Goal: Task Accomplishment & Management: Manage account settings

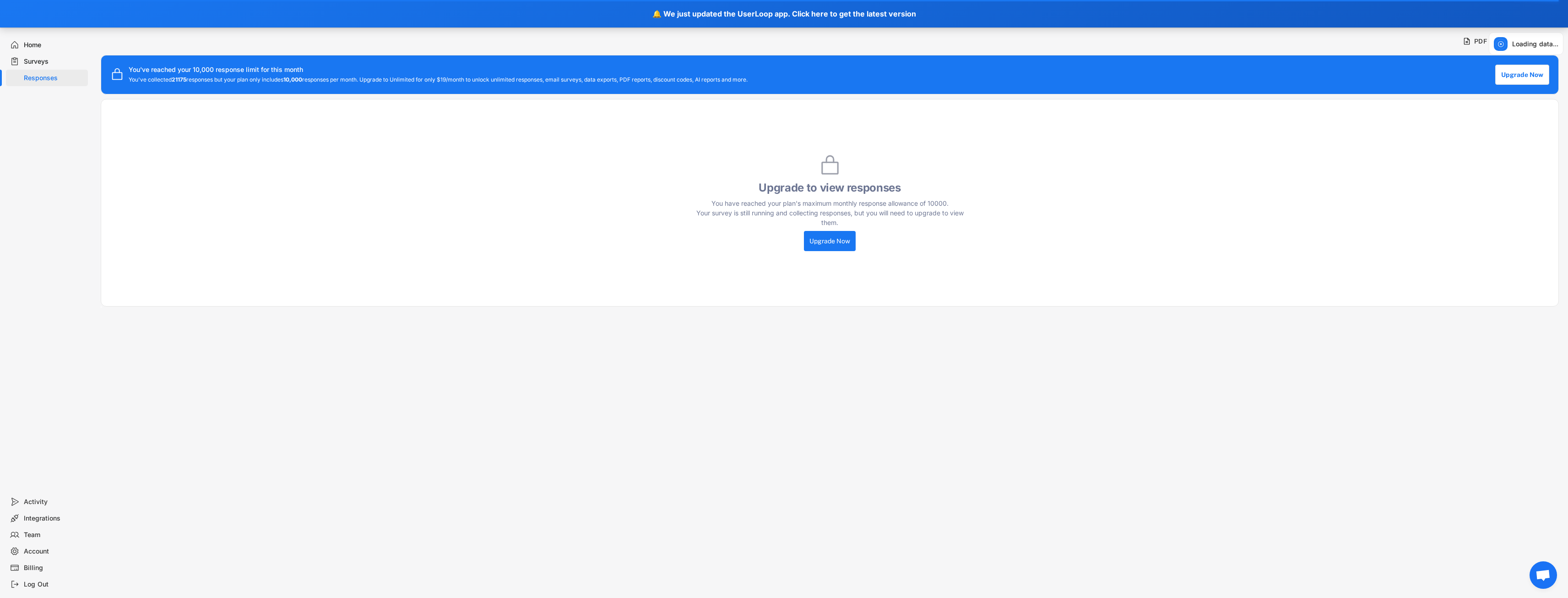
drag, startPoint x: 232, startPoint y: 126, endPoint x: 210, endPoint y: 122, distance: 22.4
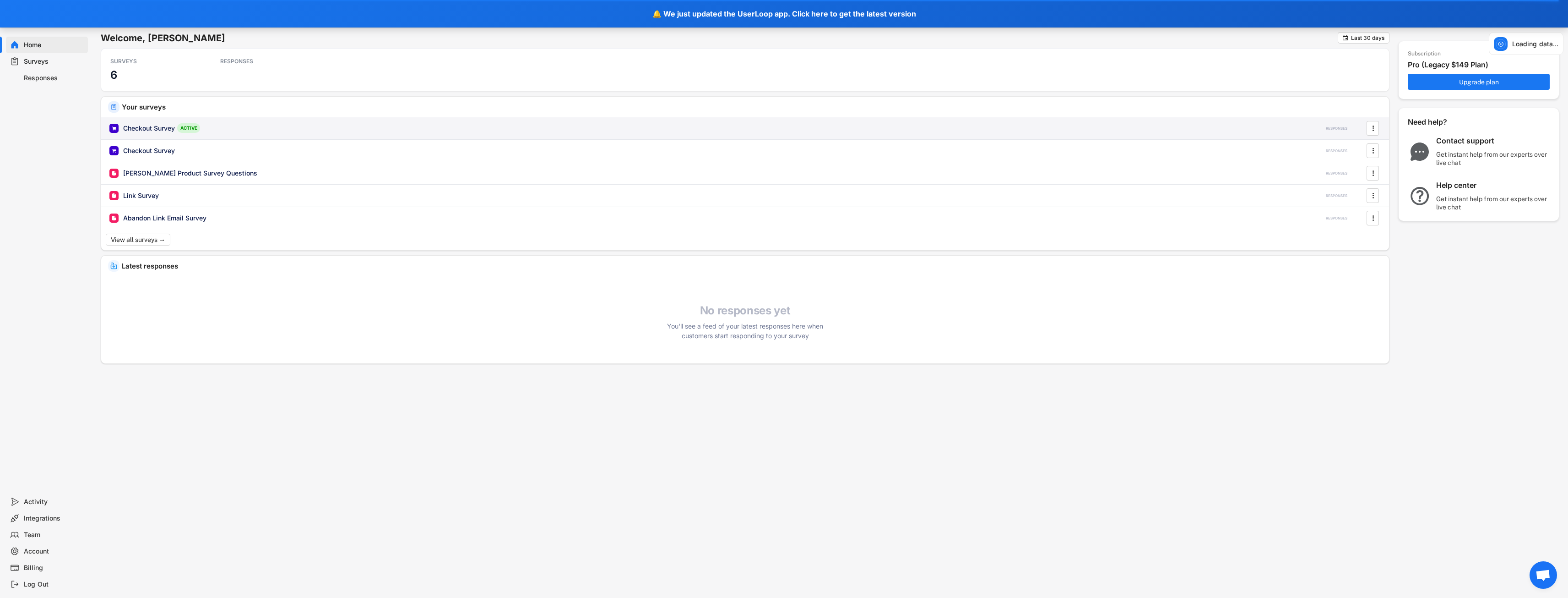
click at [251, 130] on div "Checkout Survey ACTIVE" at bounding box center [706, 128] width 1194 height 10
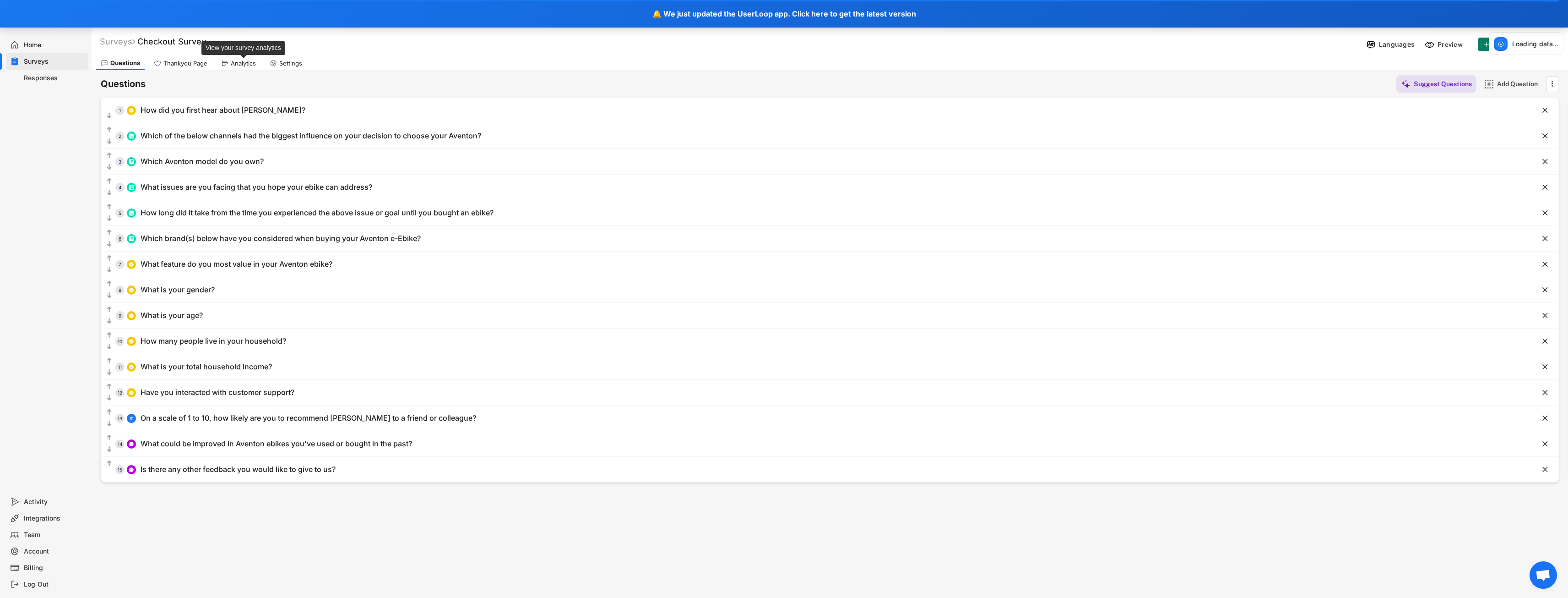
click at [236, 59] on div "Analytics" at bounding box center [243, 63] width 25 height 8
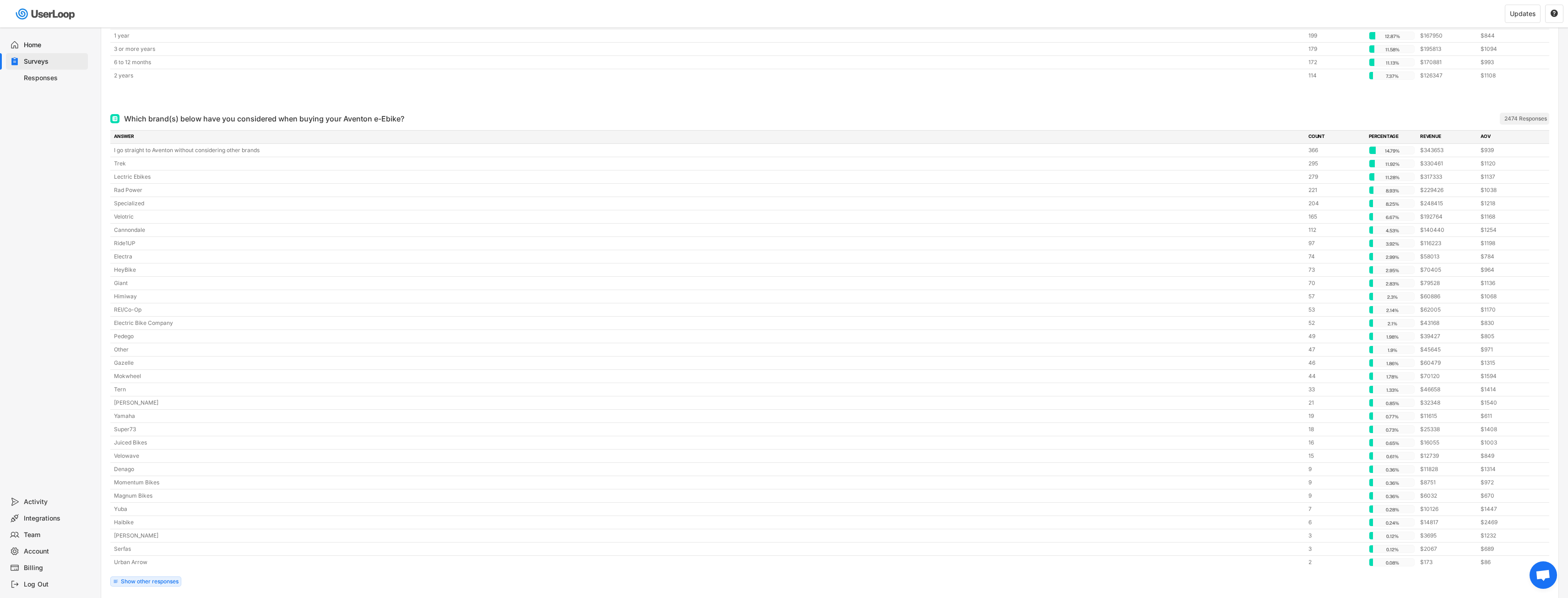
scroll to position [1099, 0]
click at [1526, 120] on div "2474 Responses" at bounding box center [1526, 122] width 42 height 7
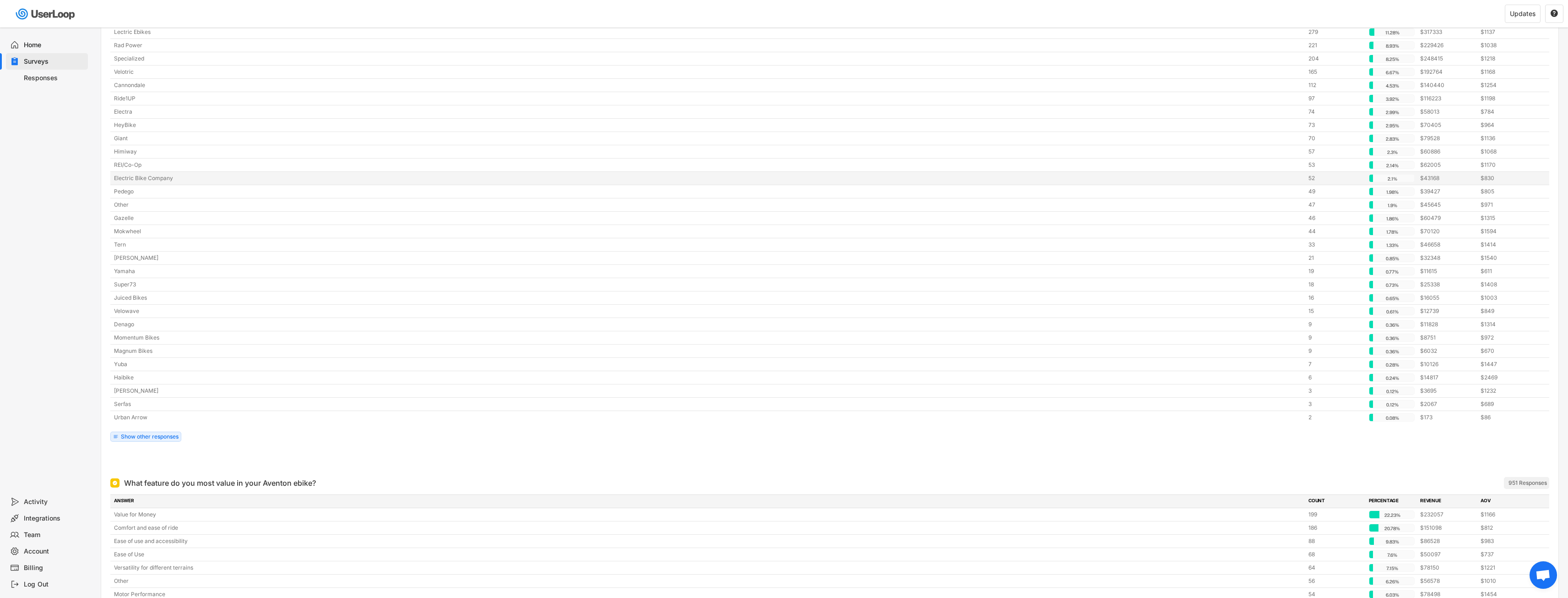
scroll to position [1374, 0]
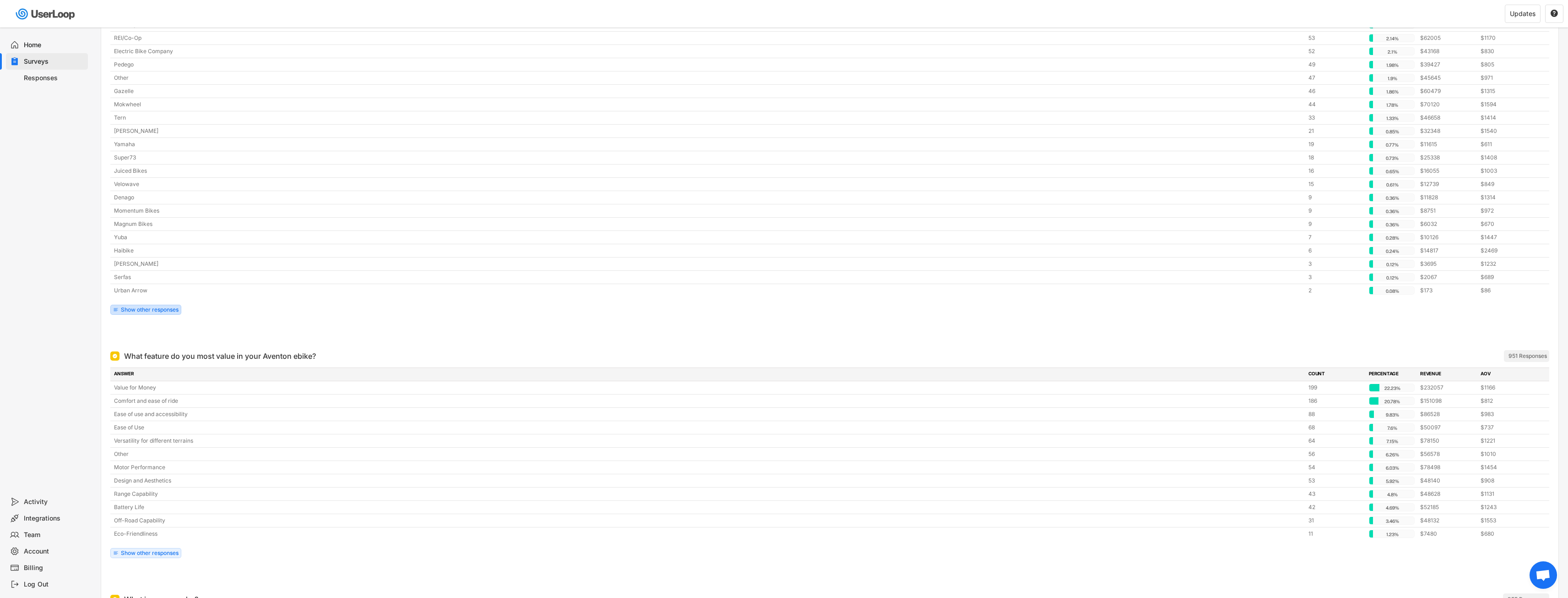
click at [131, 311] on div "Show other responses" at bounding box center [149, 309] width 58 height 5
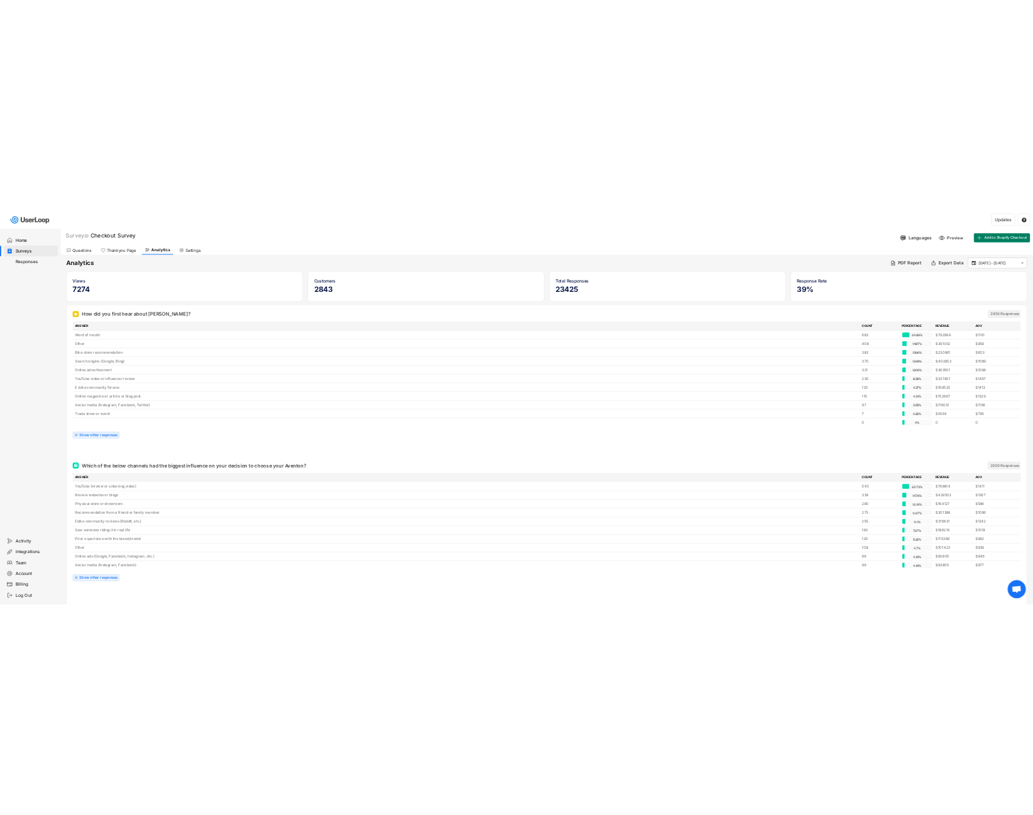
scroll to position [0, 0]
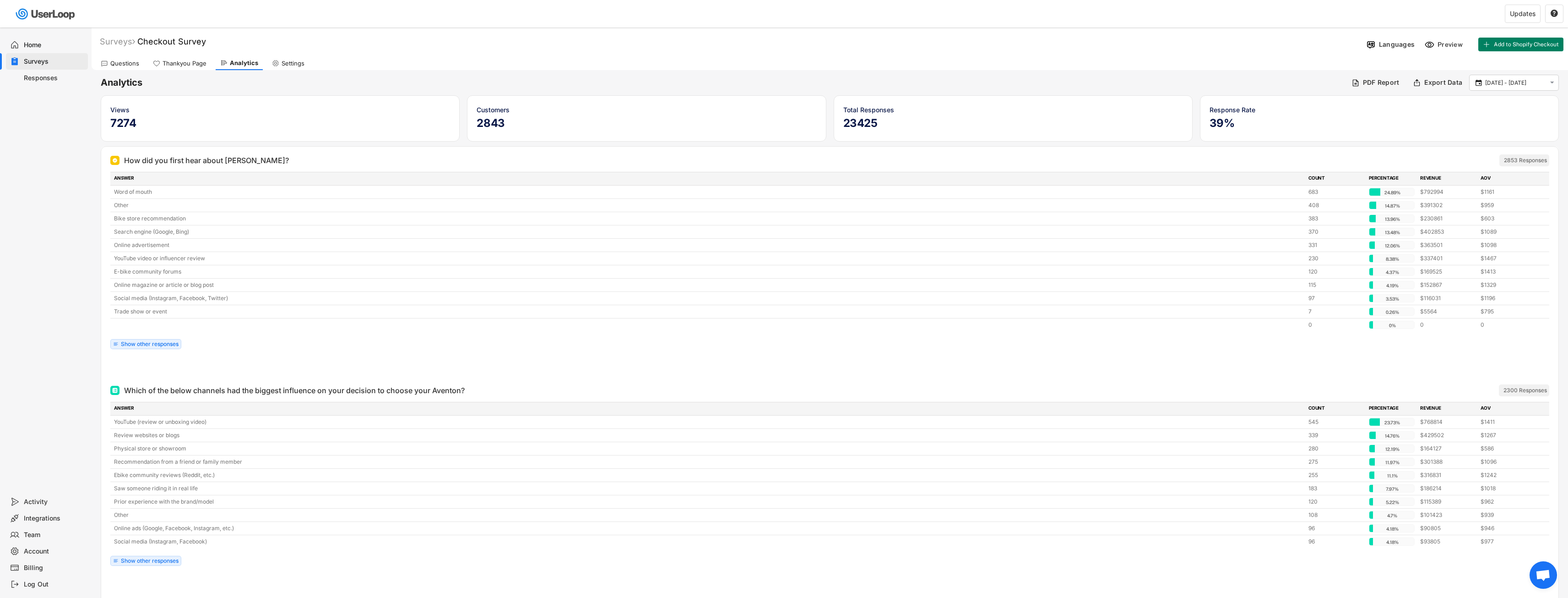
click at [1217, 75] on div "Analytics PDF Report Export Data  [DATE] - [DATE] " at bounding box center [829, 83] width 1458 height 16
click at [111, 63] on div "Questions" at bounding box center [125, 63] width 29 height 8
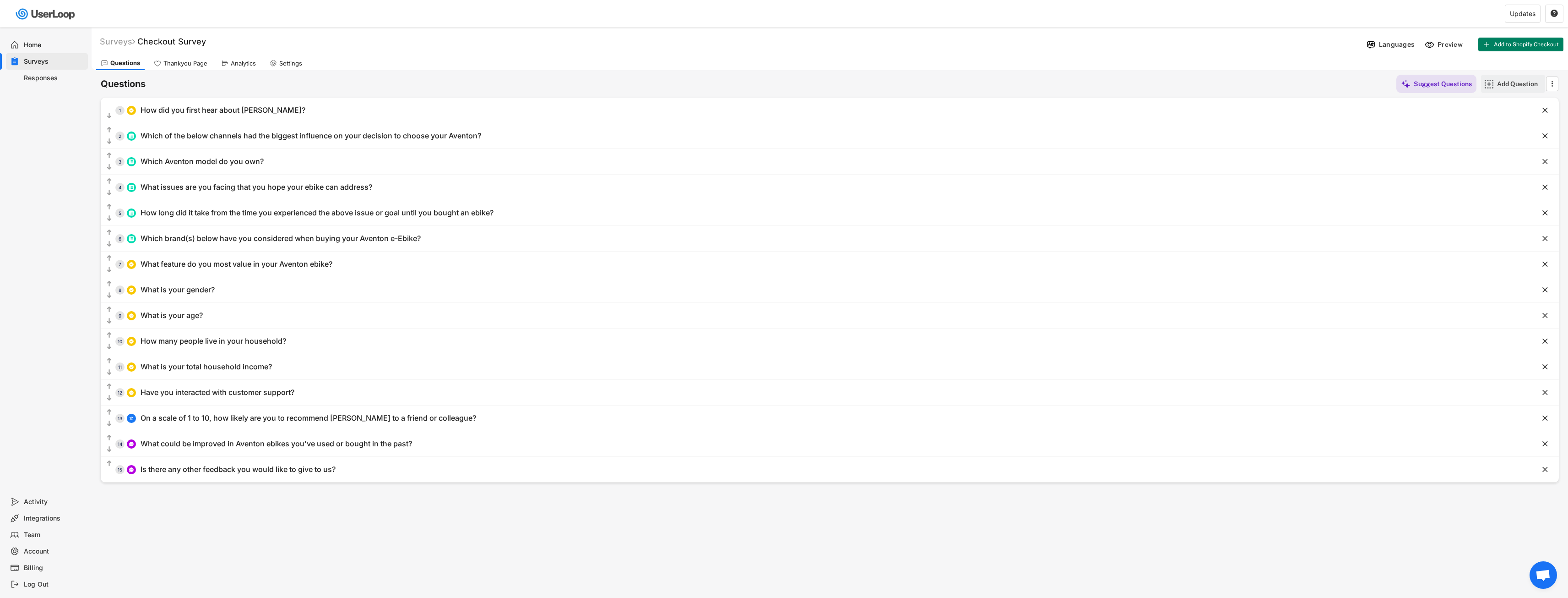
click at [1522, 86] on div "Add Question" at bounding box center [1520, 84] width 45 height 8
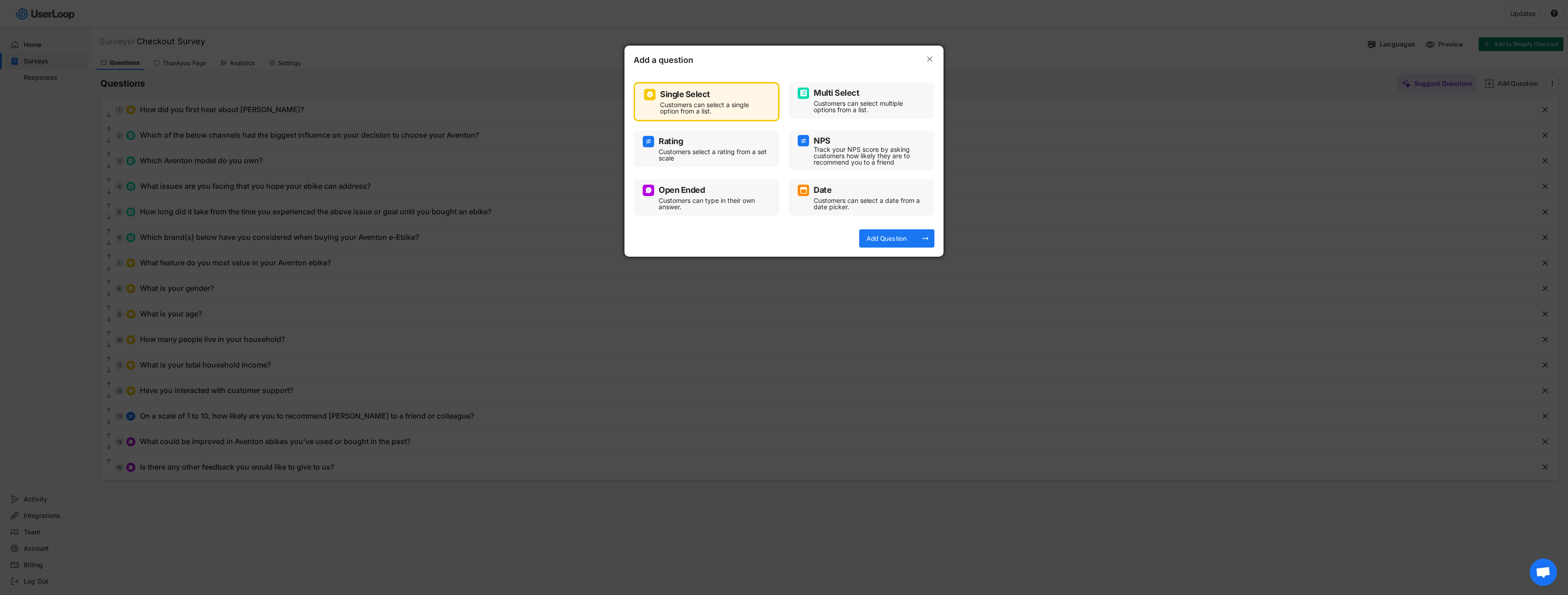
click at [881, 110] on div "Customers can select multiple options from a list." at bounding box center [869, 106] width 109 height 12
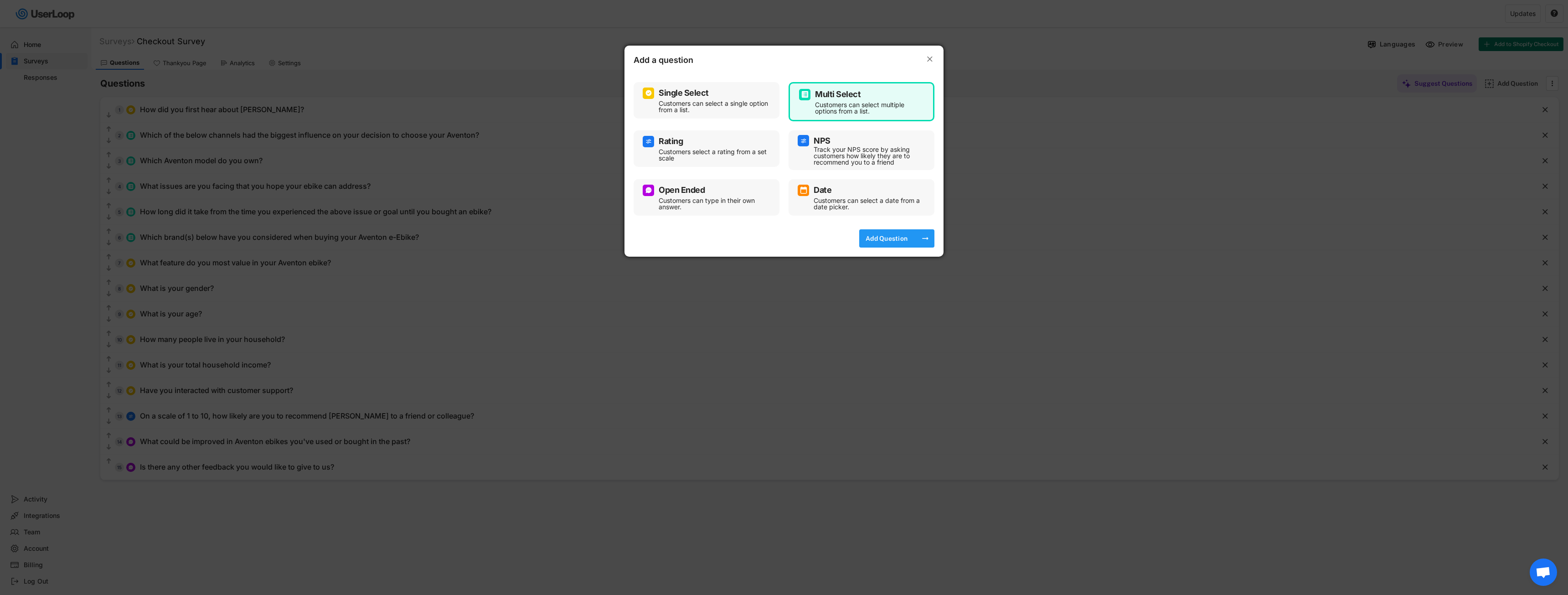
click at [880, 240] on div "Add Question" at bounding box center [886, 238] width 45 height 8
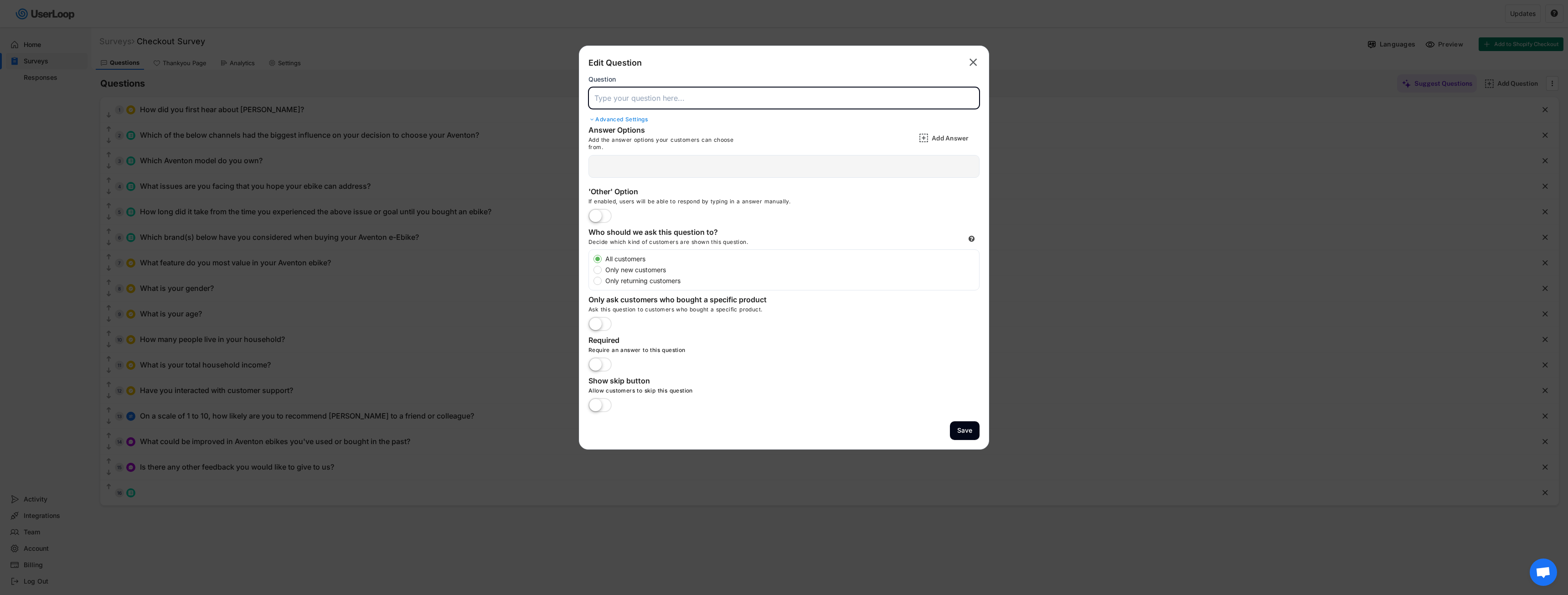
click at [647, 104] on input "input" at bounding box center [784, 98] width 391 height 22
click at [757, 109] on input "input" at bounding box center [784, 98] width 391 height 22
paste input "Besides using an e-bike, what are your other favorite hobbies or activities? (S…"
click at [858, 101] on input "input" at bounding box center [784, 98] width 391 height 22
drag, startPoint x: 883, startPoint y: 96, endPoint x: 923, endPoint y: 91, distance: 40.3
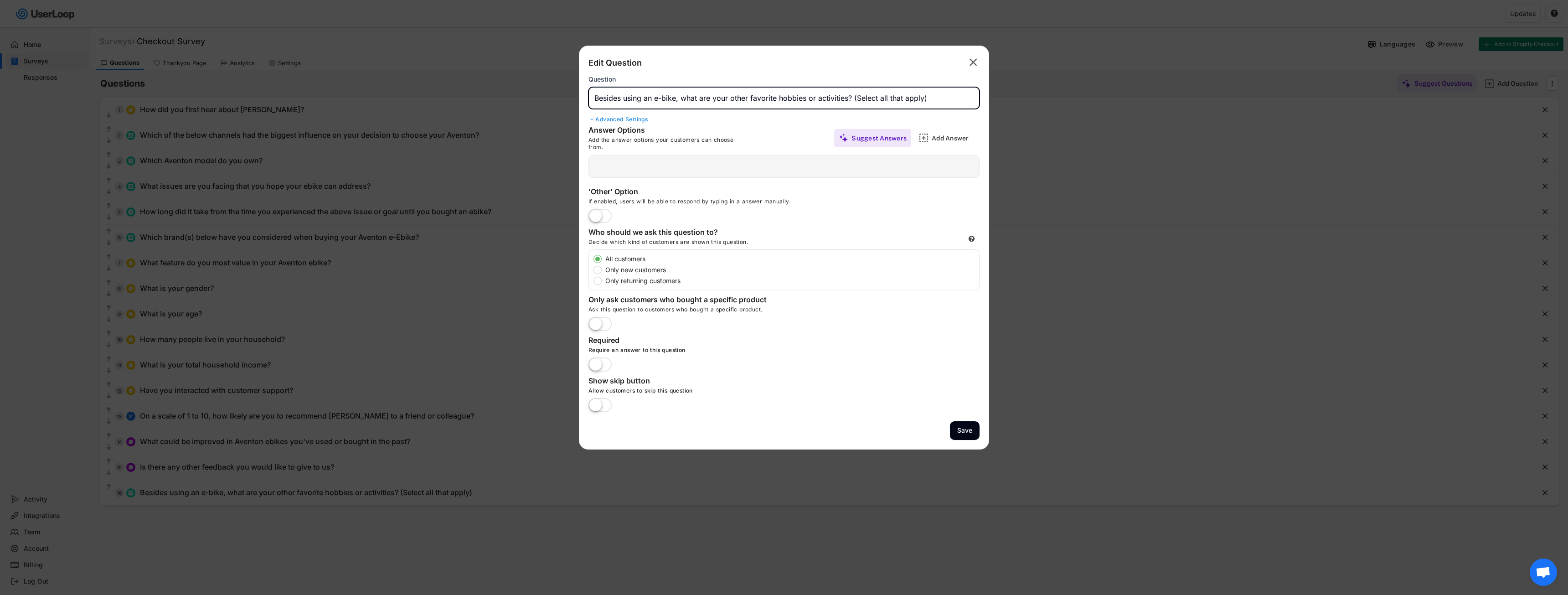
click at [923, 91] on input "input" at bounding box center [784, 98] width 391 height 22
click at [885, 69] on div "Edit Question " at bounding box center [784, 63] width 391 height 15
click at [902, 99] on input "input" at bounding box center [784, 98] width 391 height 22
type input "Besides using an e-bike, what are your other favorite hobbies or activities? (S…"
click at [1230, 85] on div at bounding box center [784, 298] width 1568 height 595
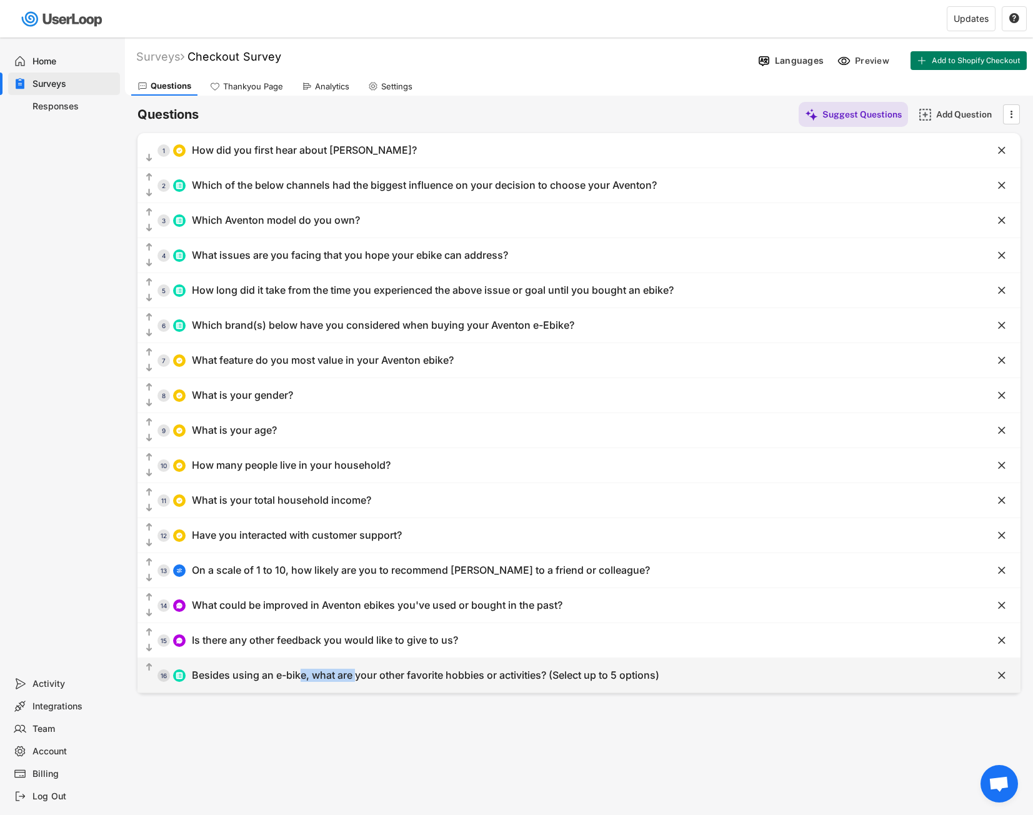
drag, startPoint x: 354, startPoint y: 671, endPoint x: 217, endPoint y: 681, distance: 137.9
click at [293, 684] on div "  16 Besides using an e-bike, what are your other favorite hobbies or activit…" at bounding box center [547, 675] width 821 height 28
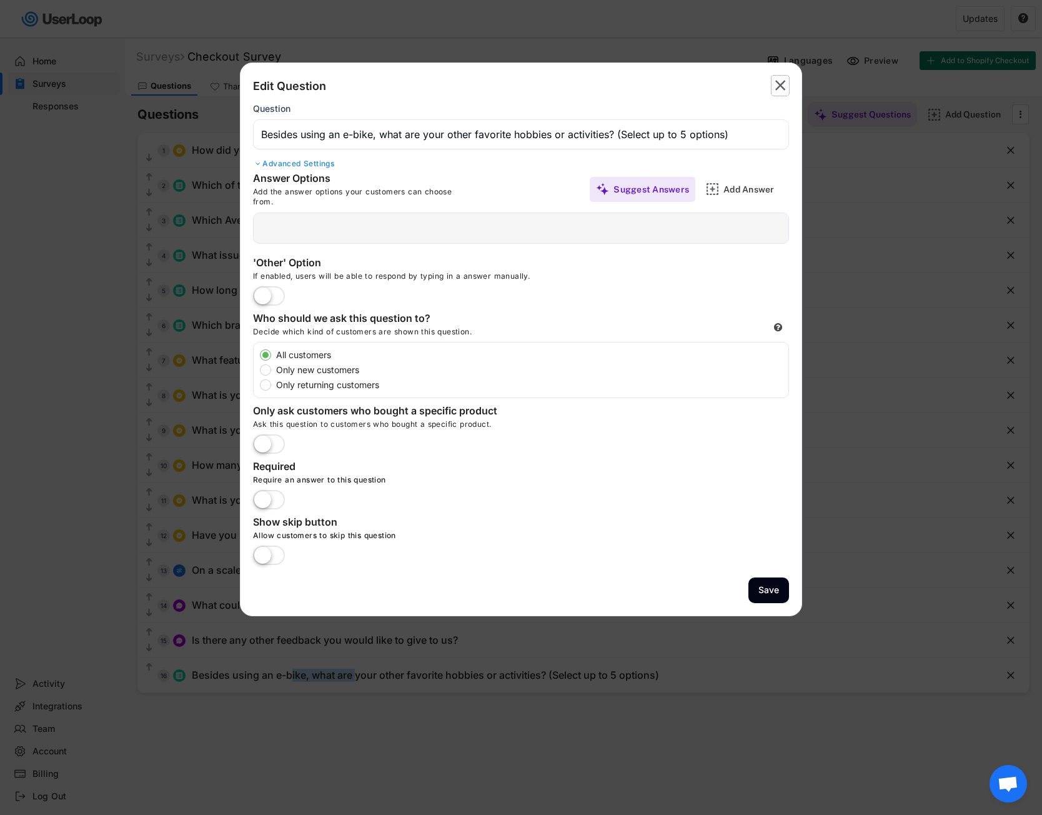
click at [786, 82] on text "" at bounding box center [781, 85] width 11 height 18
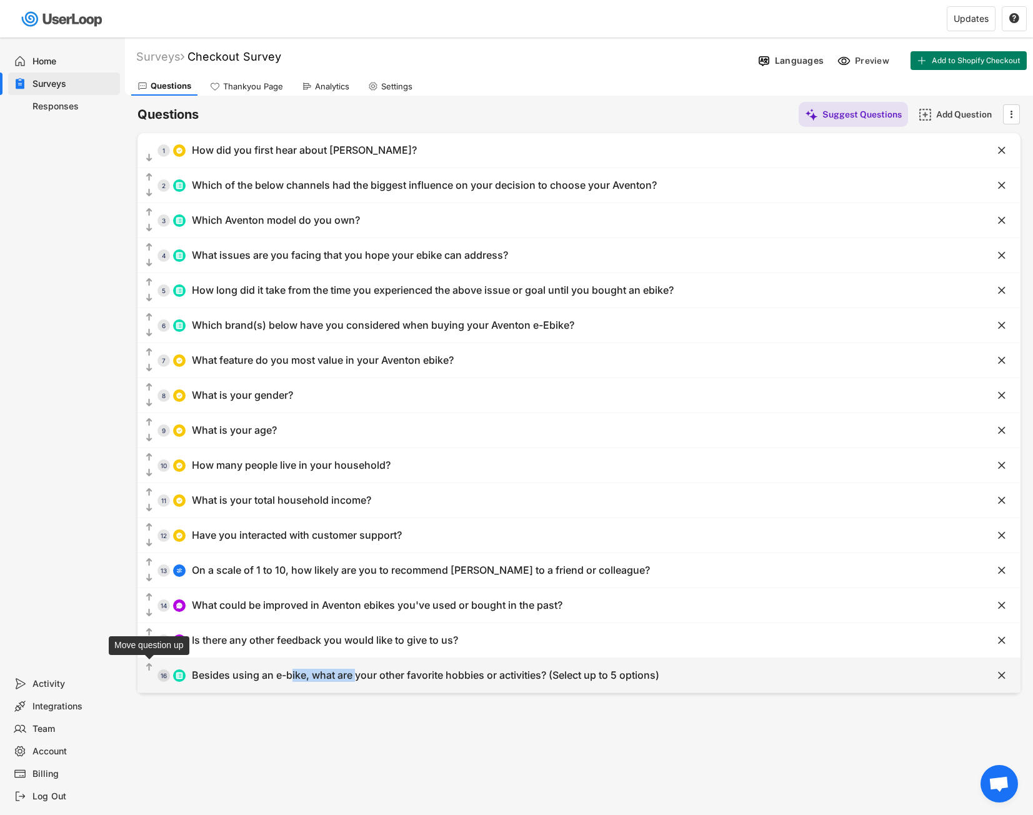
click at [151, 664] on text "" at bounding box center [149, 667] width 6 height 11
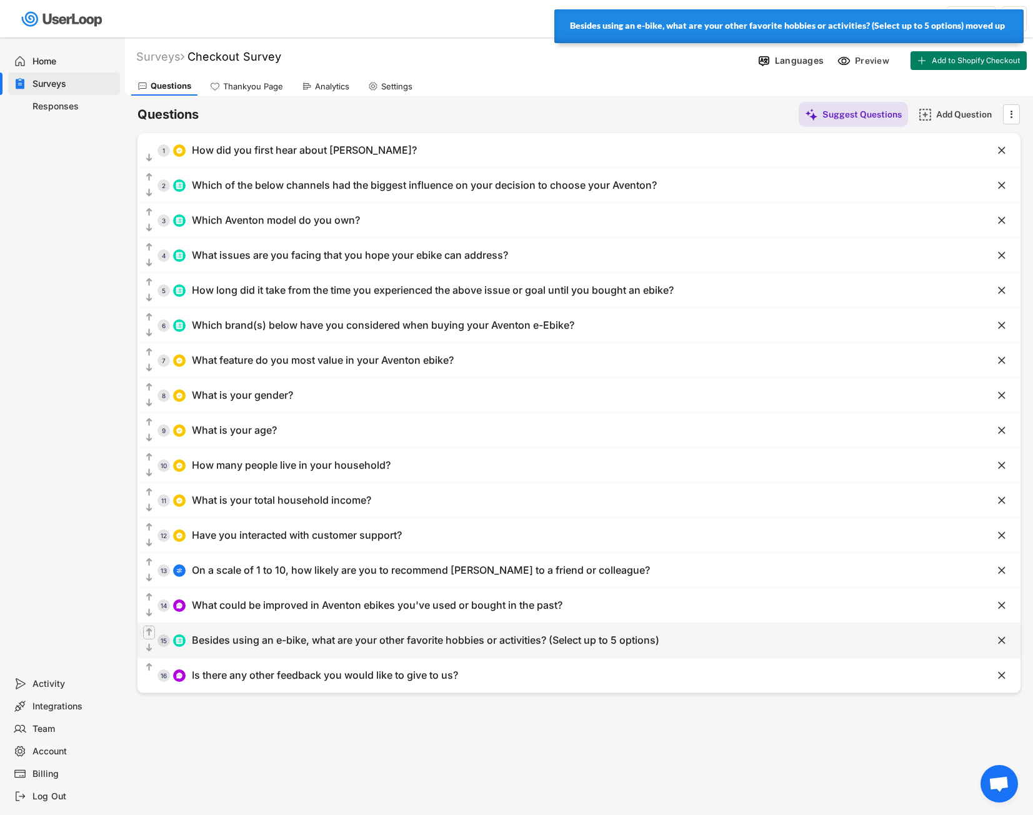
click at [146, 631] on text "" at bounding box center [149, 632] width 6 height 11
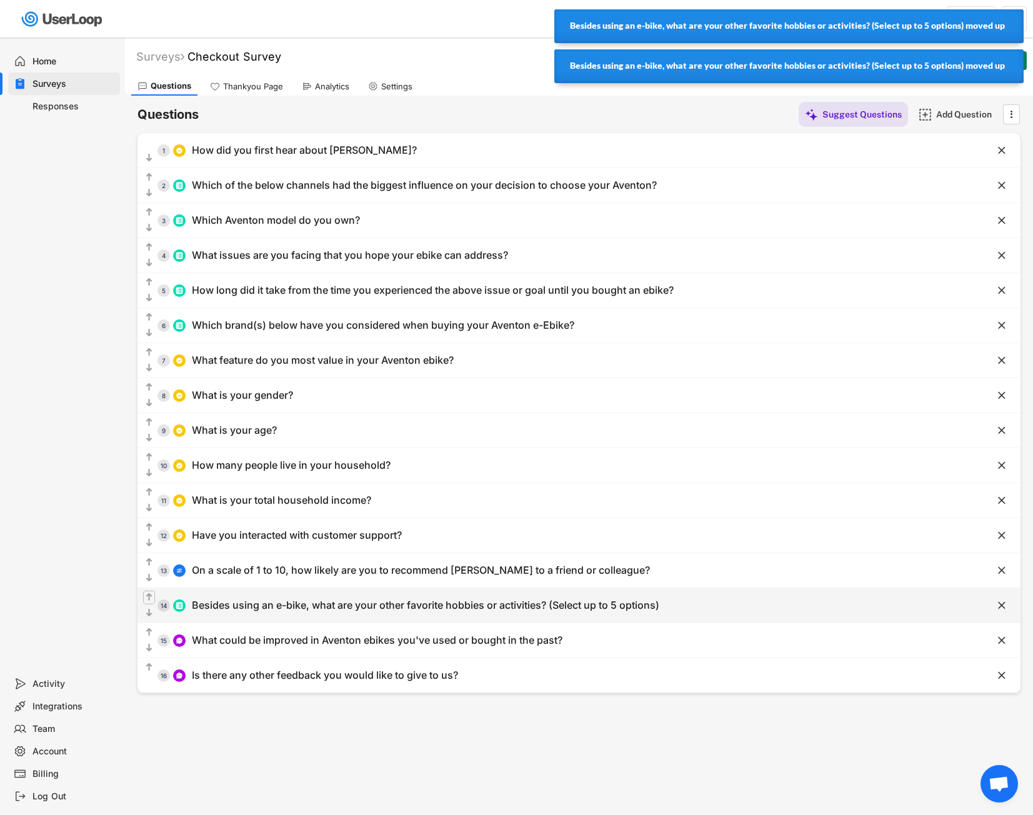
click at [151, 596] on text "" at bounding box center [149, 597] width 6 height 11
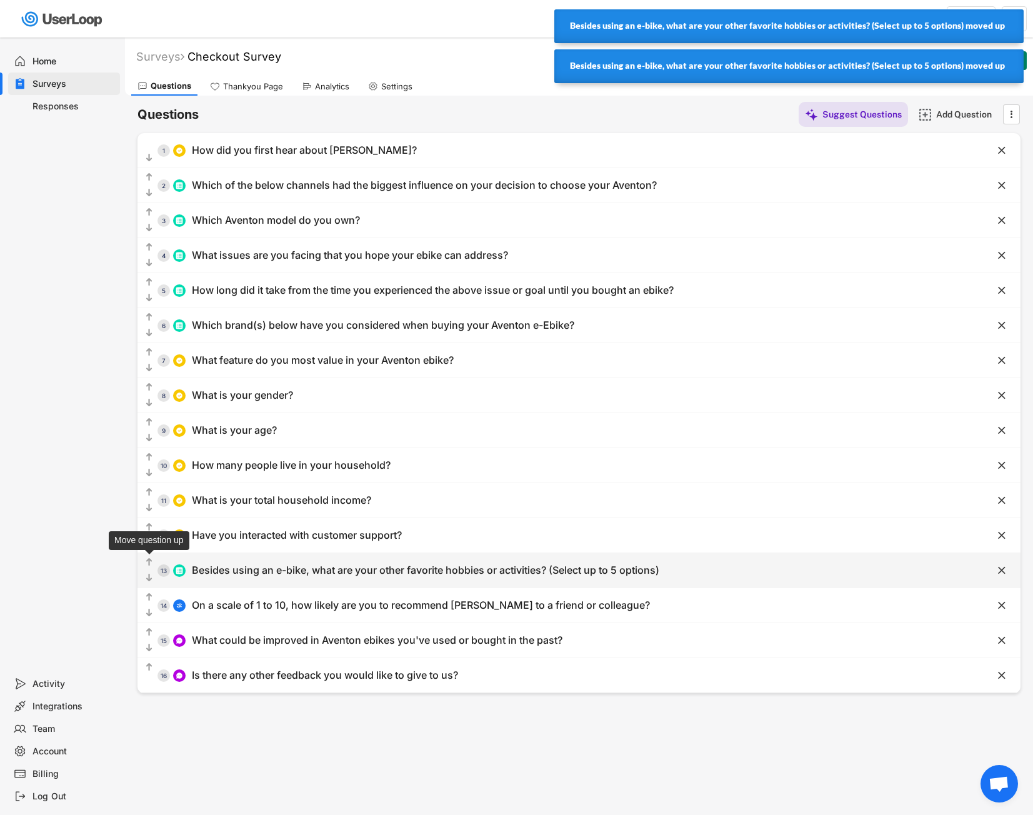
click at [151, 562] on text "" at bounding box center [149, 562] width 6 height 11
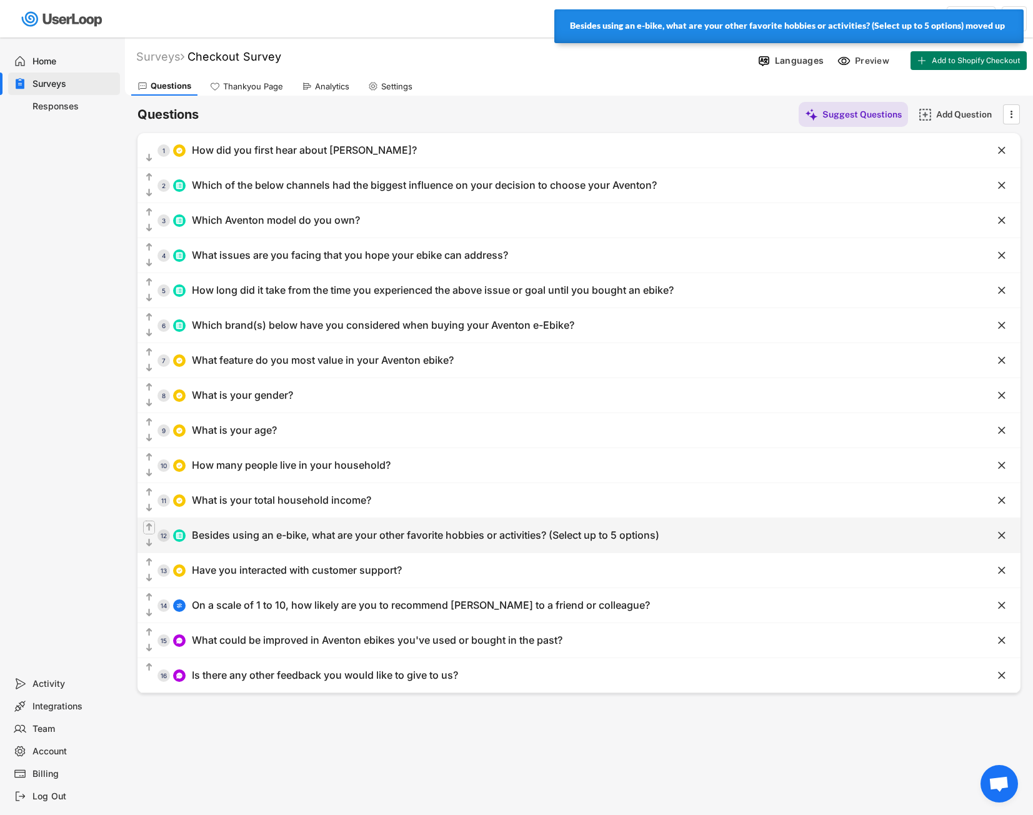
click at [153, 521] on icon "" at bounding box center [149, 527] width 11 height 12
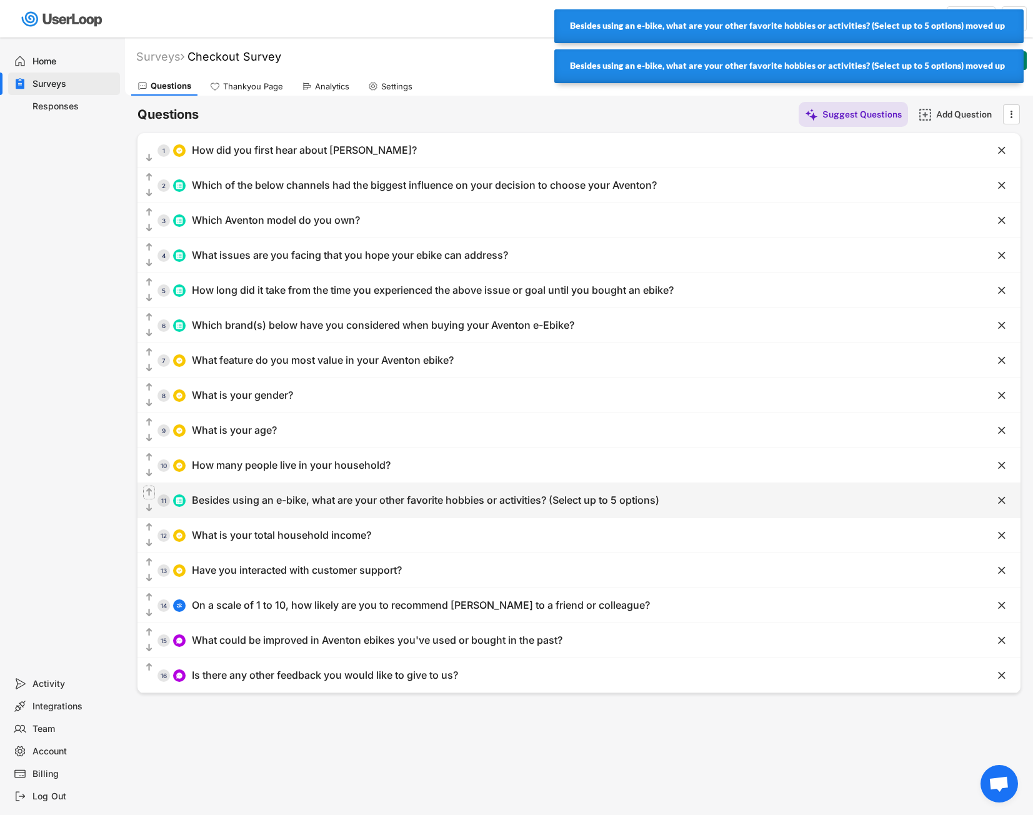
click at [151, 499] on button "" at bounding box center [149, 492] width 11 height 12
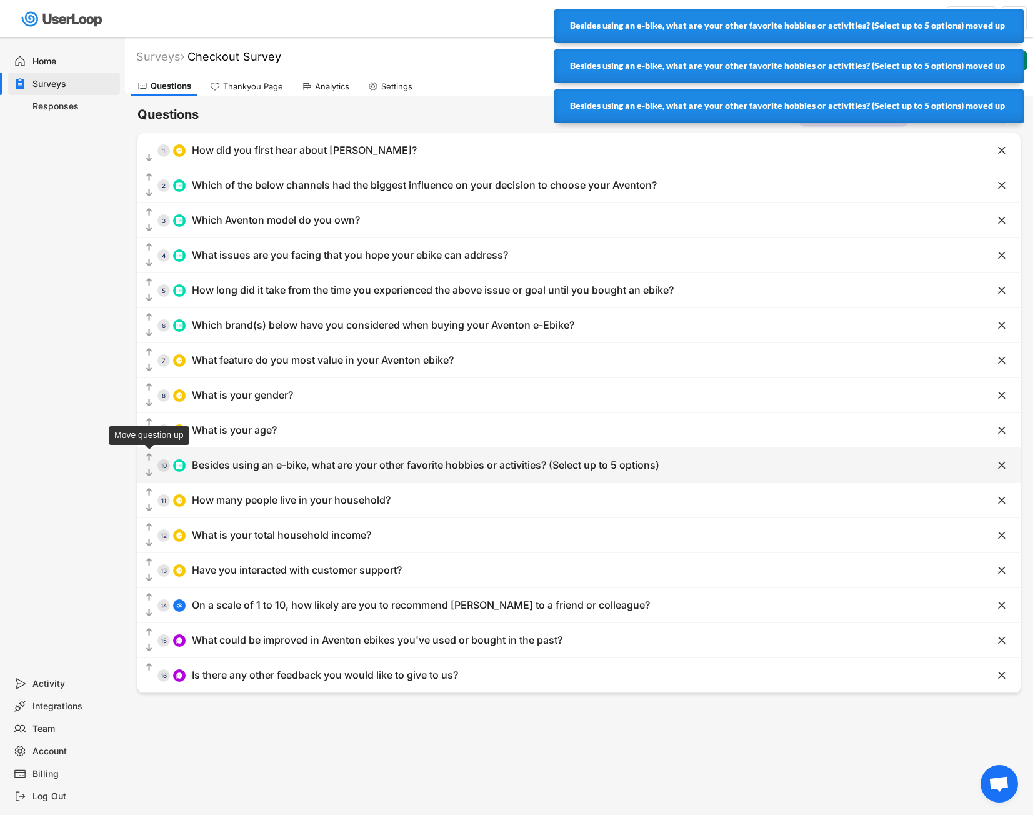
click at [149, 454] on text "" at bounding box center [149, 457] width 6 height 11
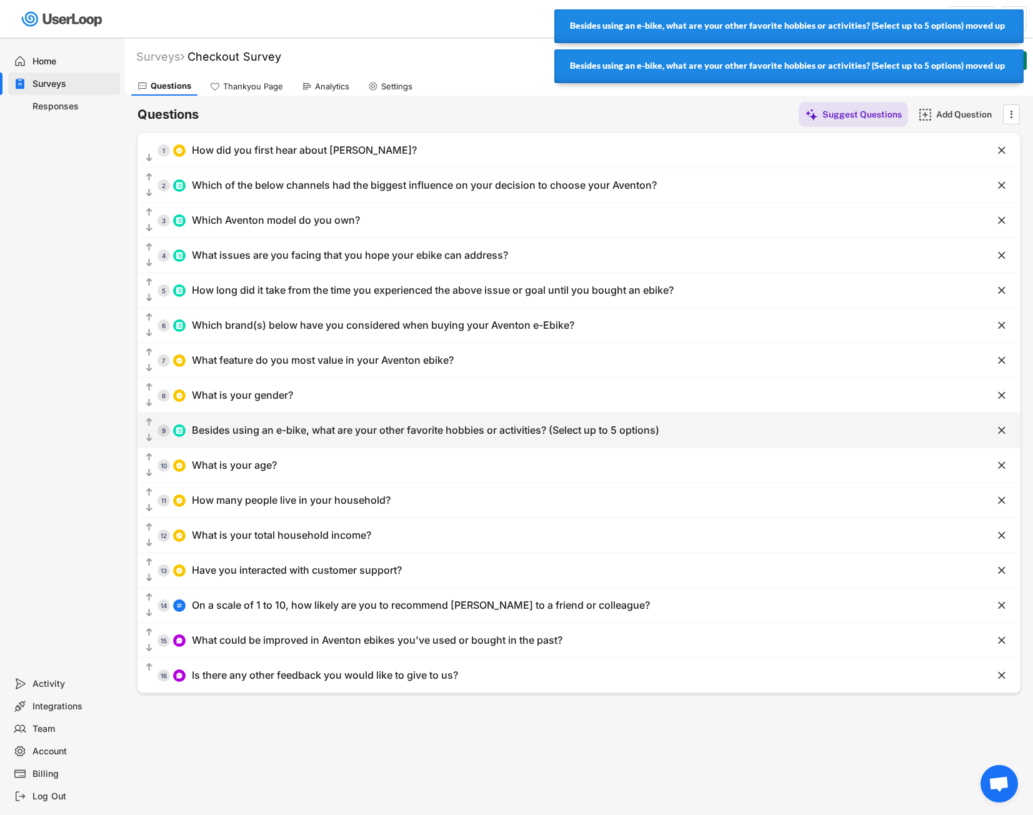
click at [148, 416] on div "  9 Besides using an e-bike, what are your other favorite hobbies or activiti…" at bounding box center [578, 430] width 883 height 34
type input "Besides using an e-bike, what are your other favorite hobbies or activities? (S…"
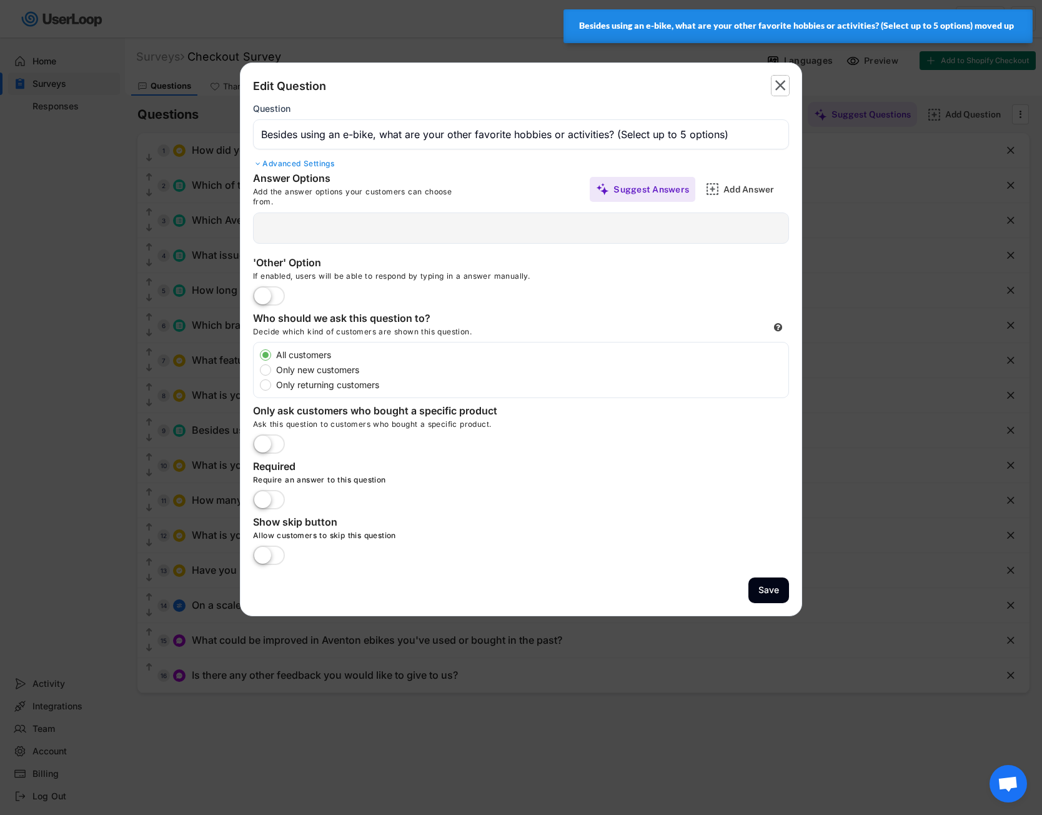
click at [784, 86] on text "" at bounding box center [781, 85] width 11 height 18
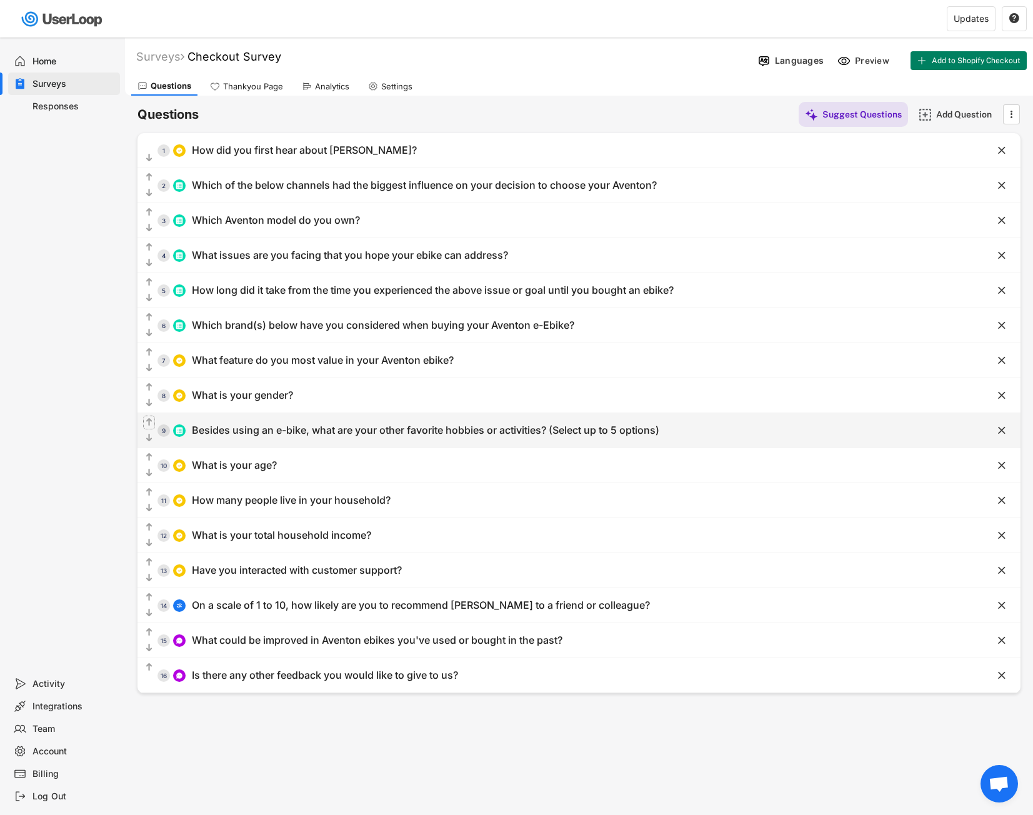
click at [151, 416] on icon "" at bounding box center [149, 422] width 11 height 12
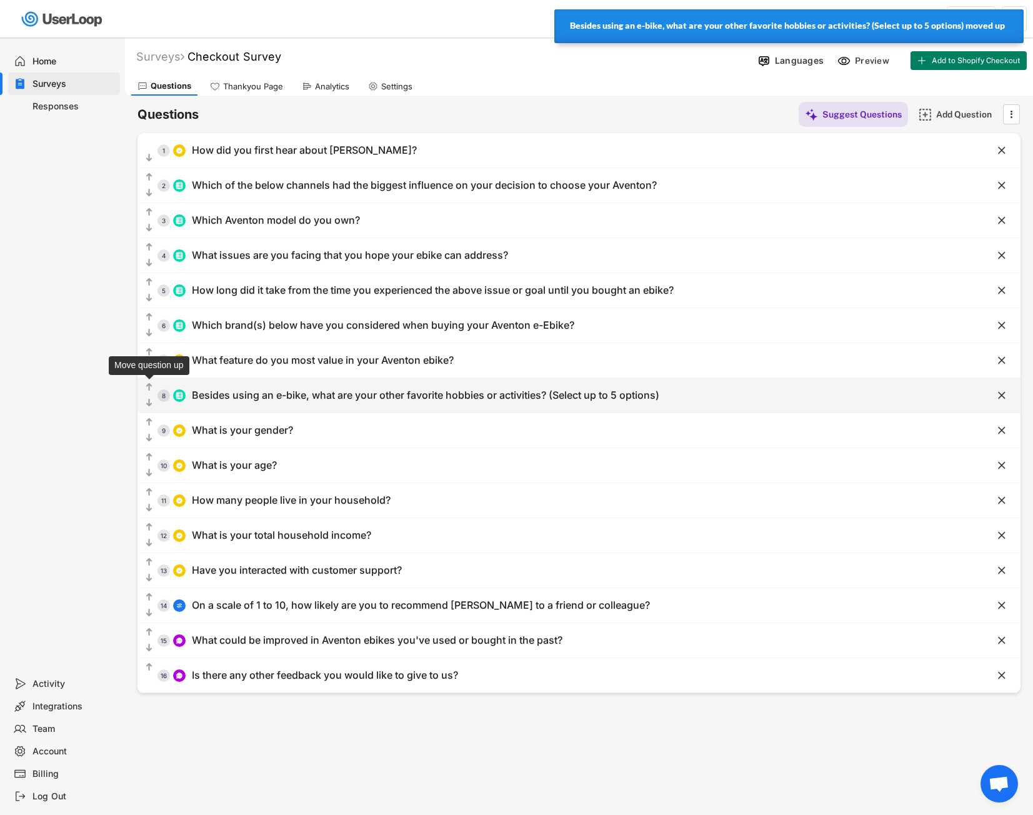
click at [151, 384] on text "" at bounding box center [149, 387] width 6 height 11
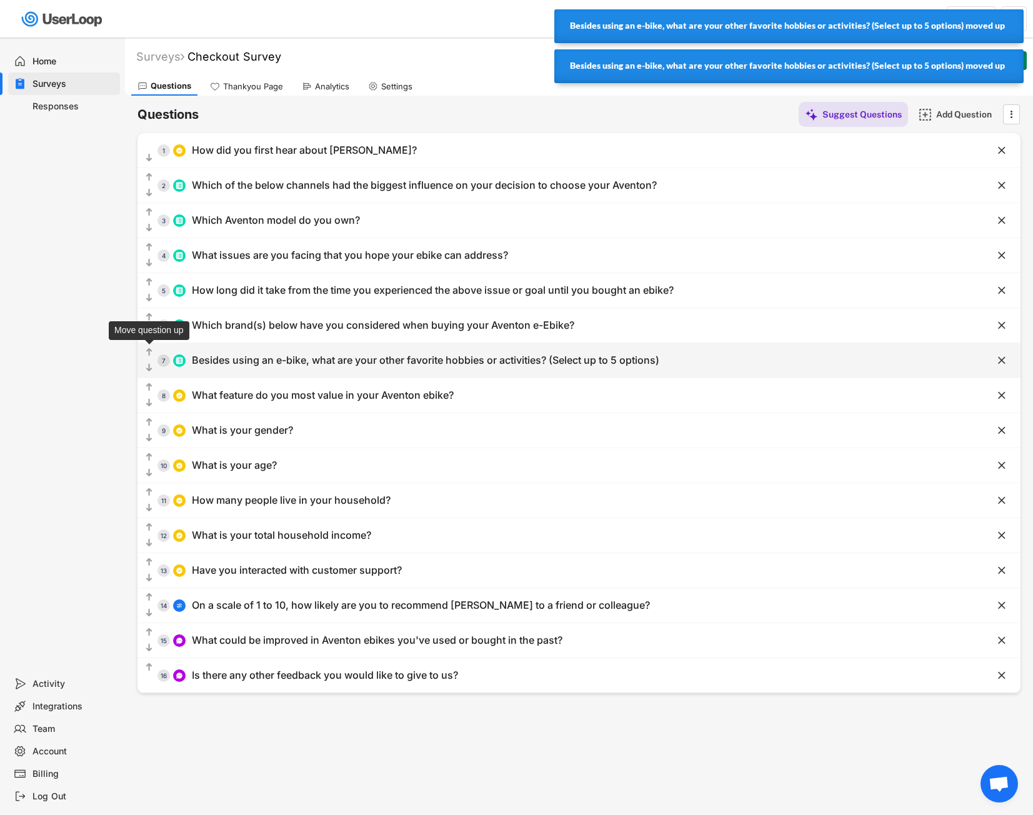
click at [152, 347] on text "" at bounding box center [149, 352] width 6 height 11
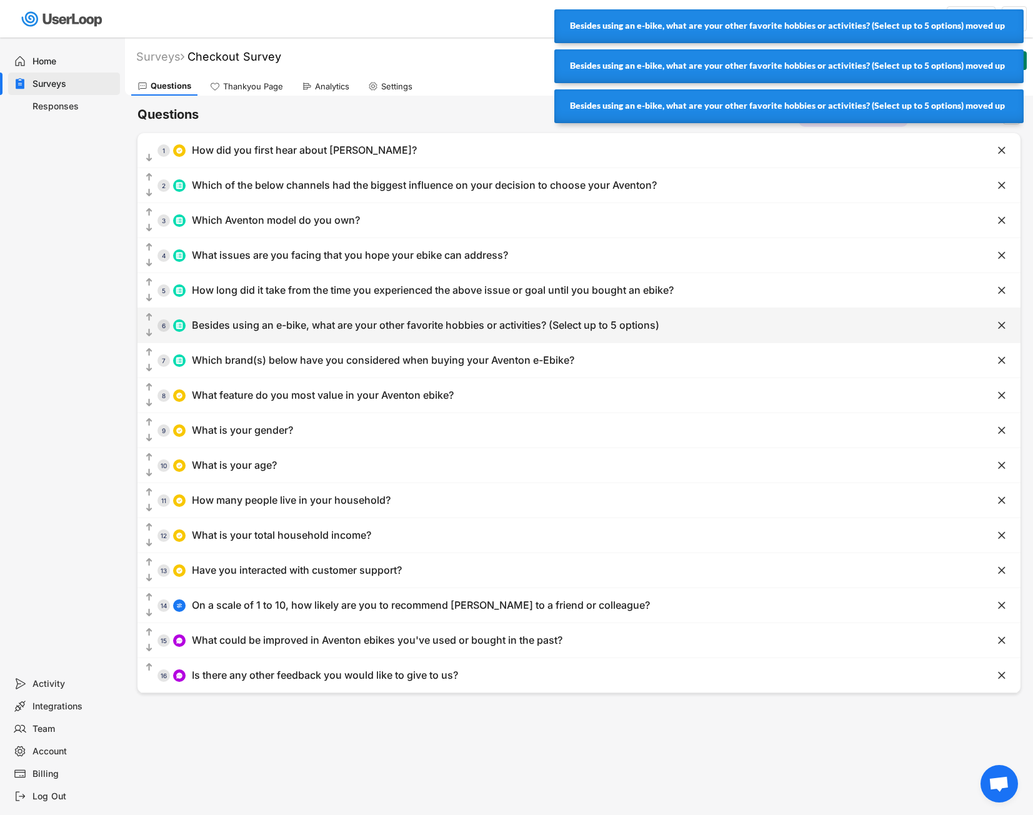
click at [155, 312] on div "  6 Besides using an e-bike, what are your other favorite hobbies or activiti…" at bounding box center [547, 325] width 821 height 28
type input "Besides using an e-bike, what are your other favorite hobbies or activities? (S…"
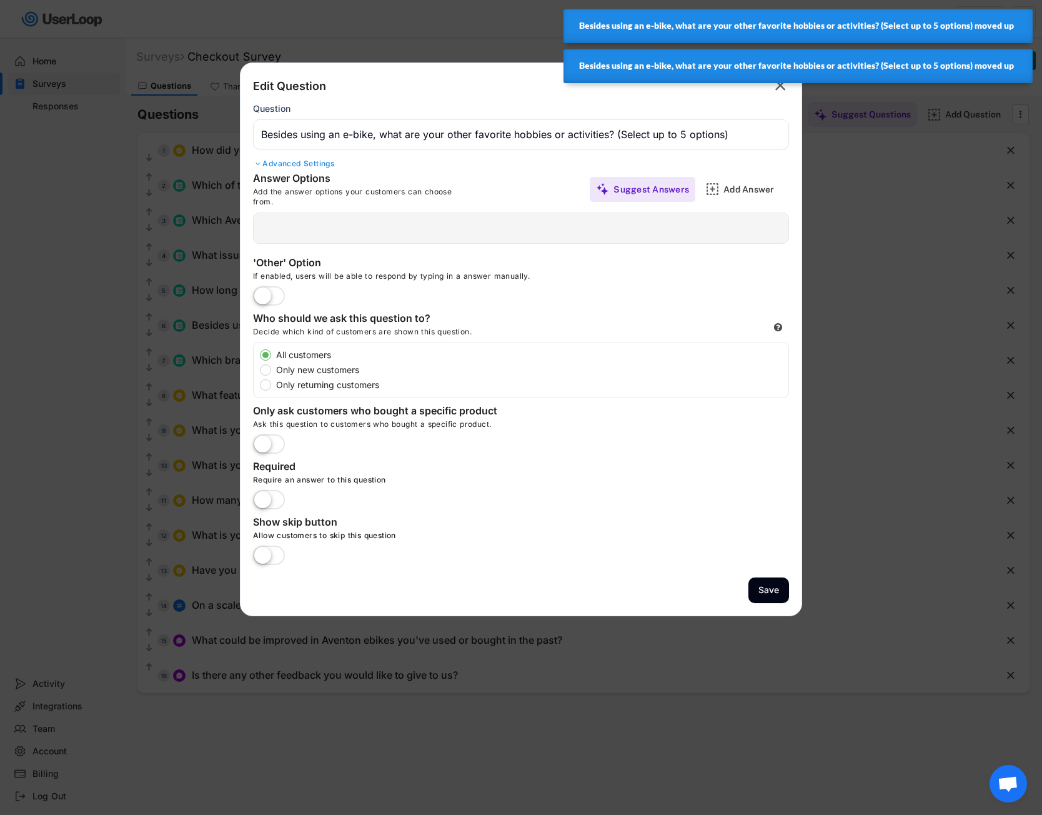
click at [783, 95] on icon "" at bounding box center [780, 86] width 17 height 20
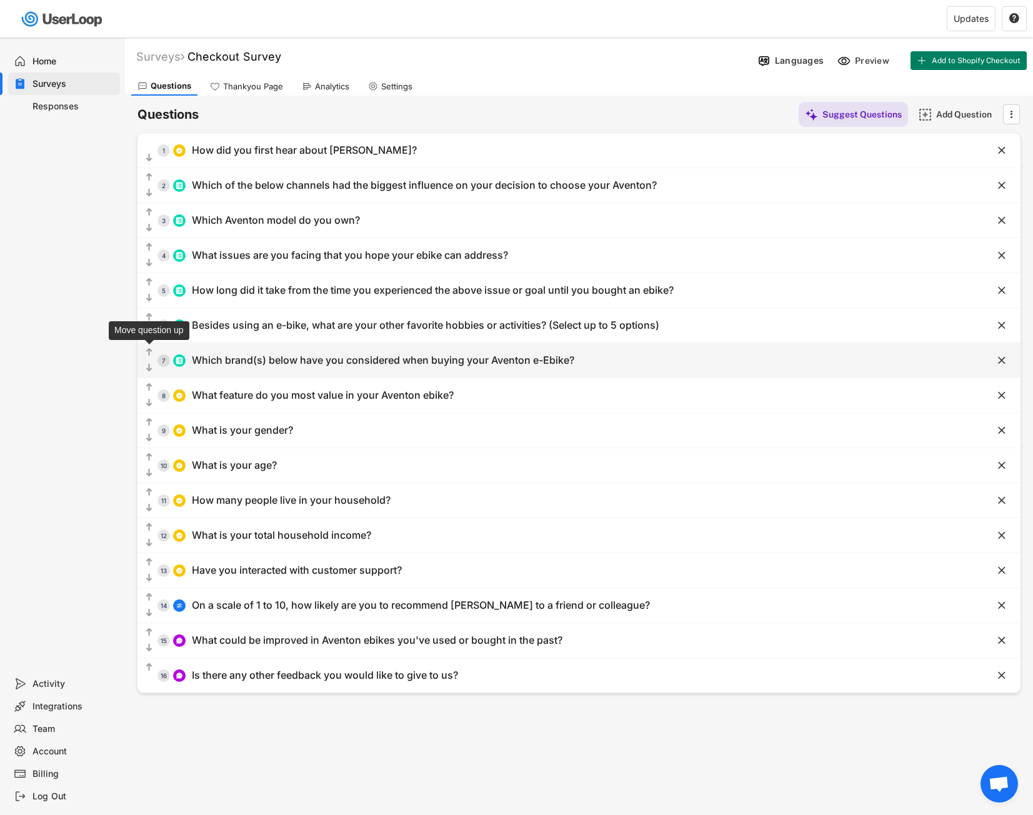
click at [149, 355] on text "" at bounding box center [149, 352] width 6 height 11
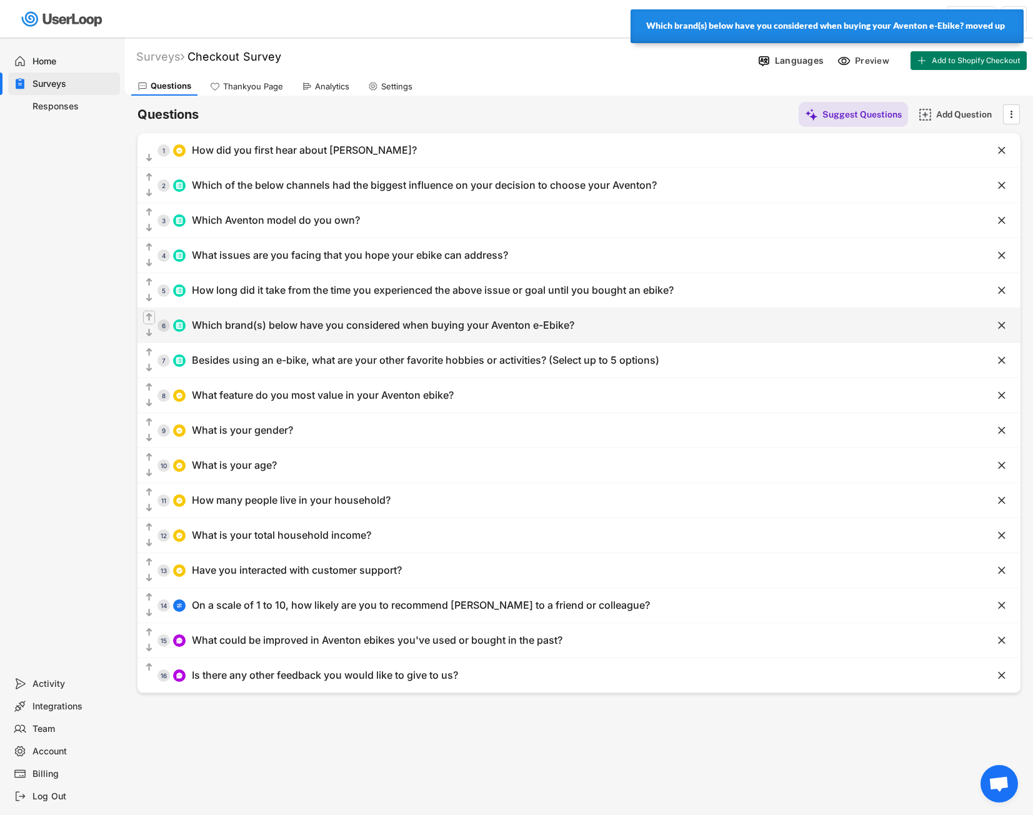
click at [148, 316] on text "" at bounding box center [149, 317] width 6 height 11
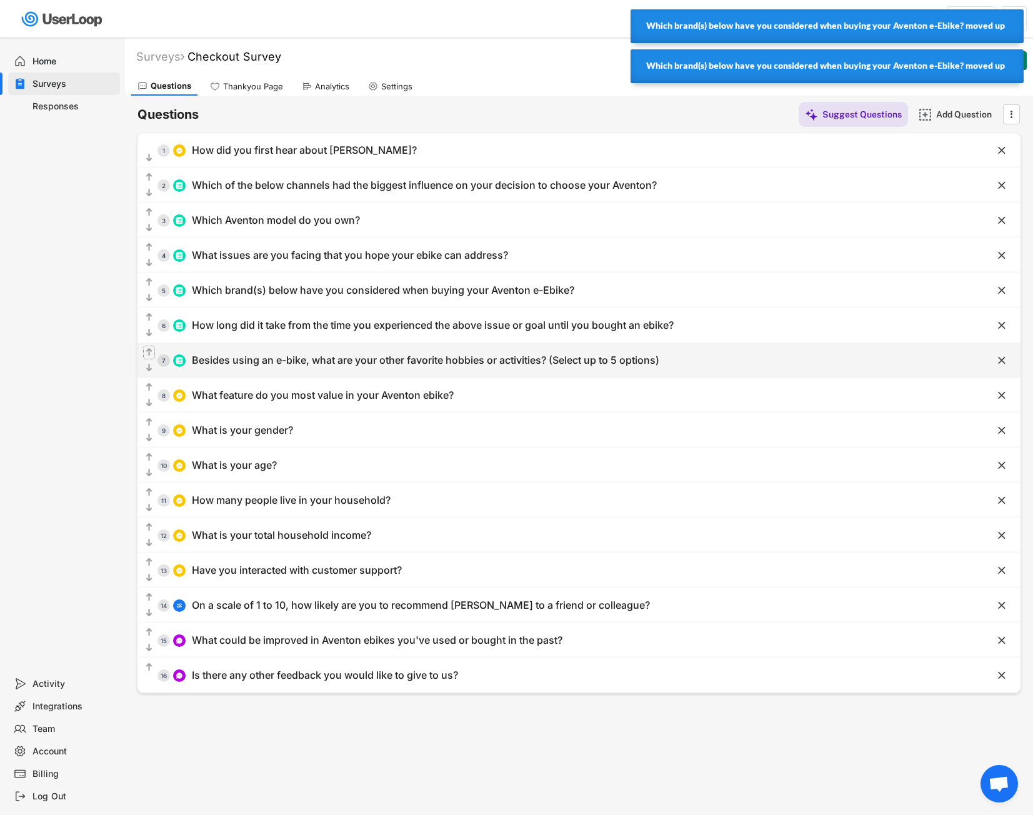
click at [152, 351] on text "" at bounding box center [149, 352] width 6 height 11
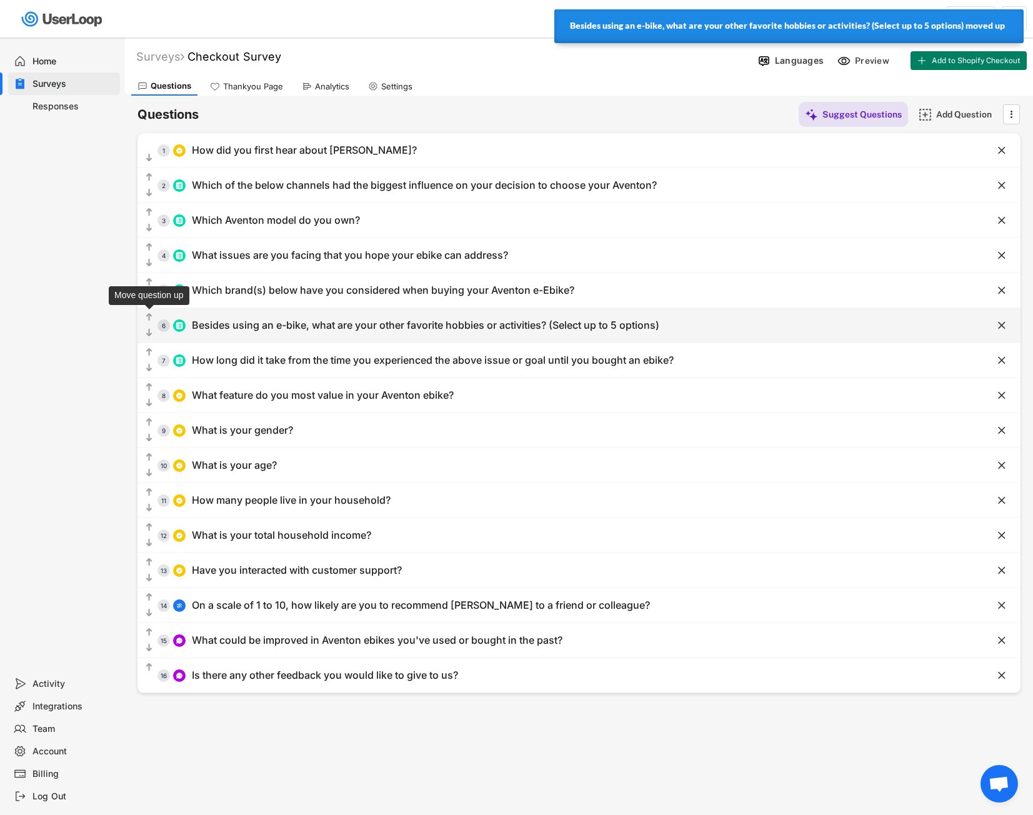
click at [152, 314] on text "" at bounding box center [149, 317] width 6 height 11
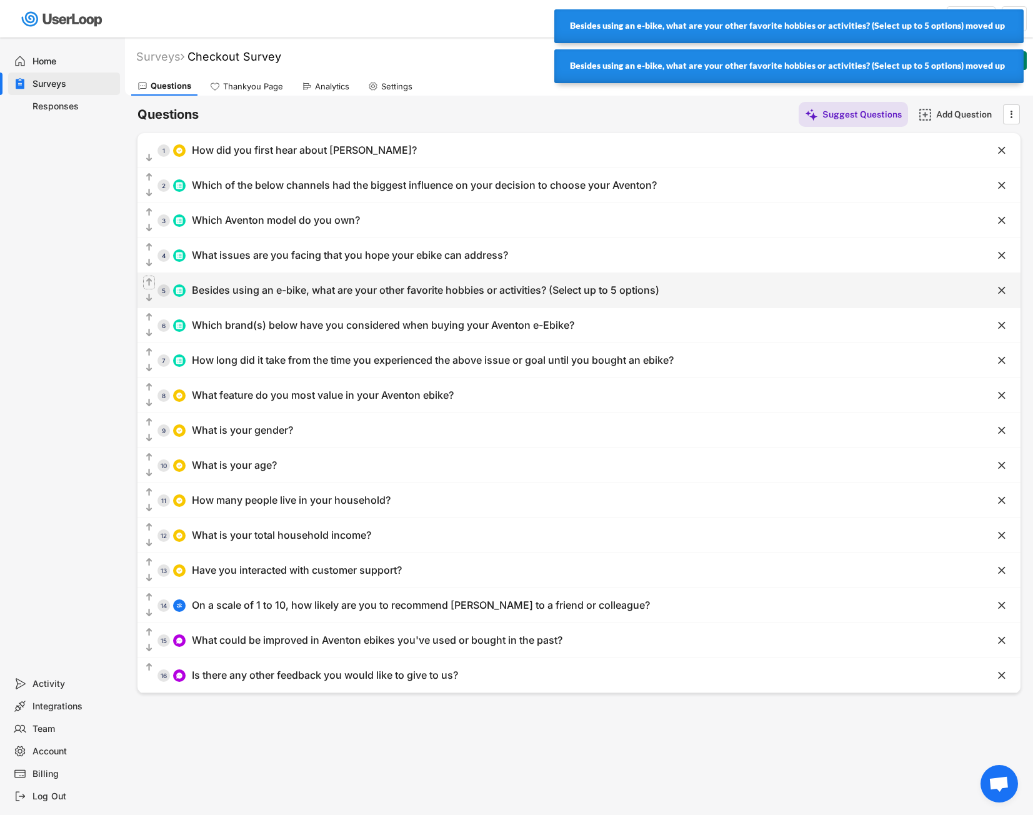
click at [153, 283] on icon "" at bounding box center [149, 282] width 11 height 12
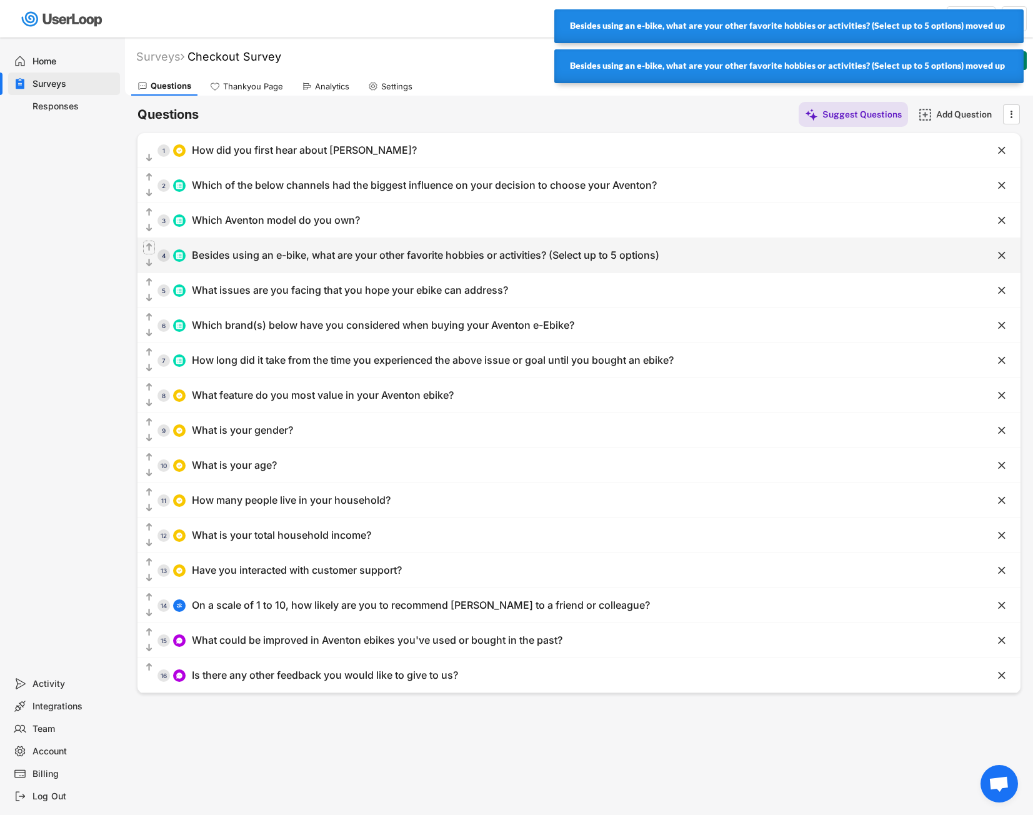
click at [147, 246] on text "" at bounding box center [149, 247] width 6 height 11
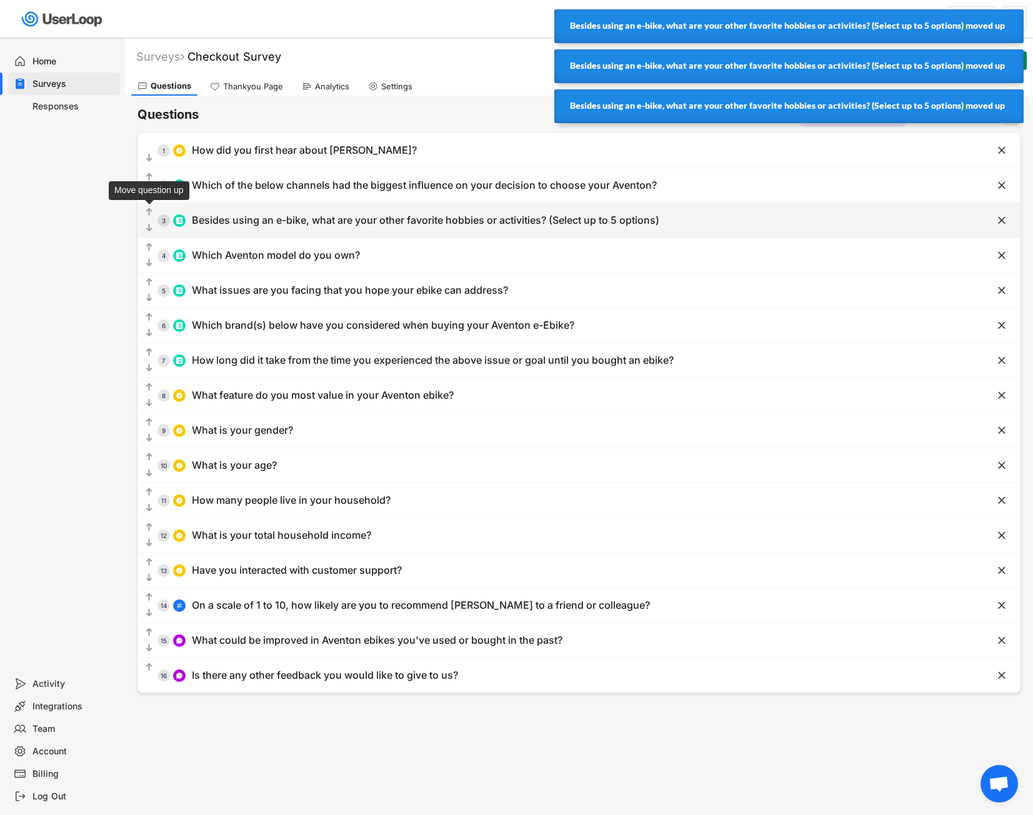
click at [152, 212] on icon "" at bounding box center [149, 212] width 11 height 12
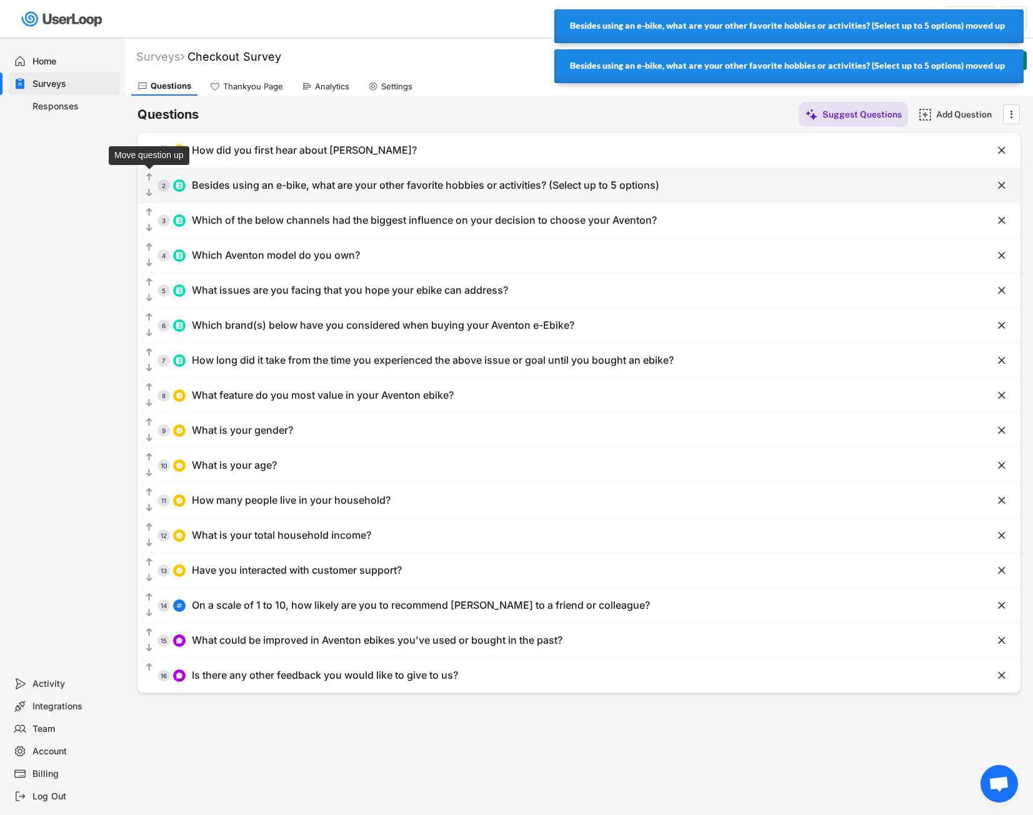
click at [152, 179] on icon "" at bounding box center [149, 177] width 11 height 12
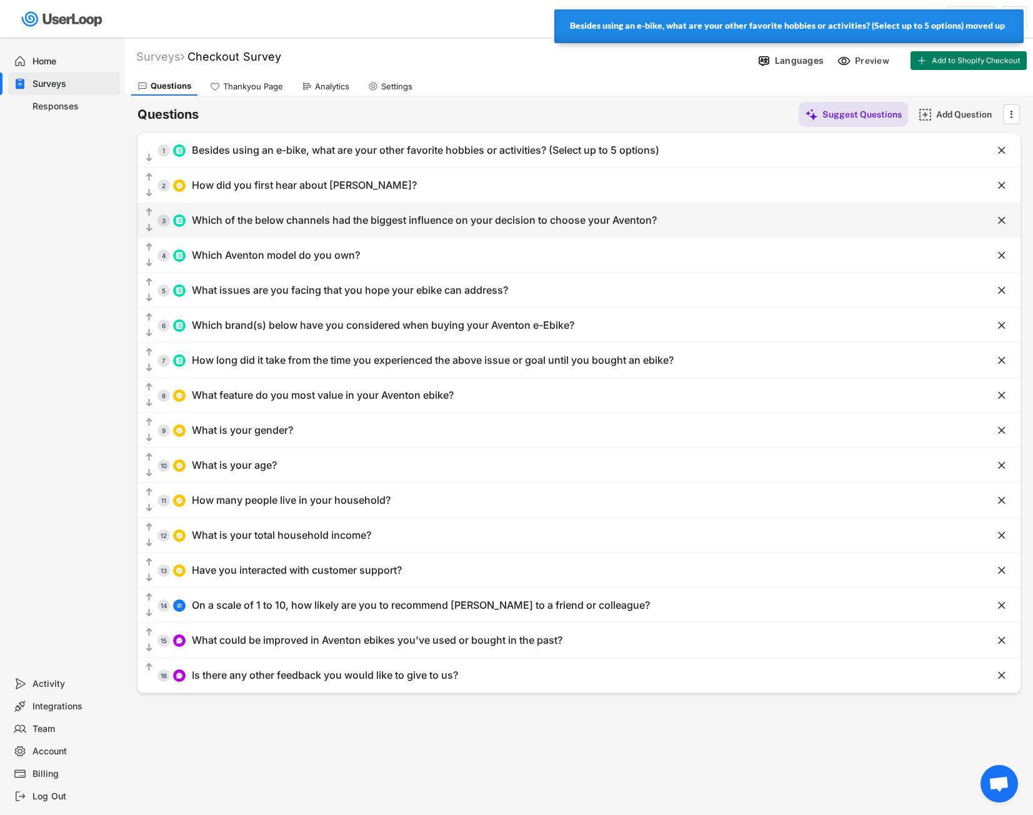
click at [405, 221] on div "Which of the below channels had the biggest influence on your decision to choos…" at bounding box center [424, 220] width 465 height 13
type input "Which of the below channels had the biggest influence on your decision to choos…"
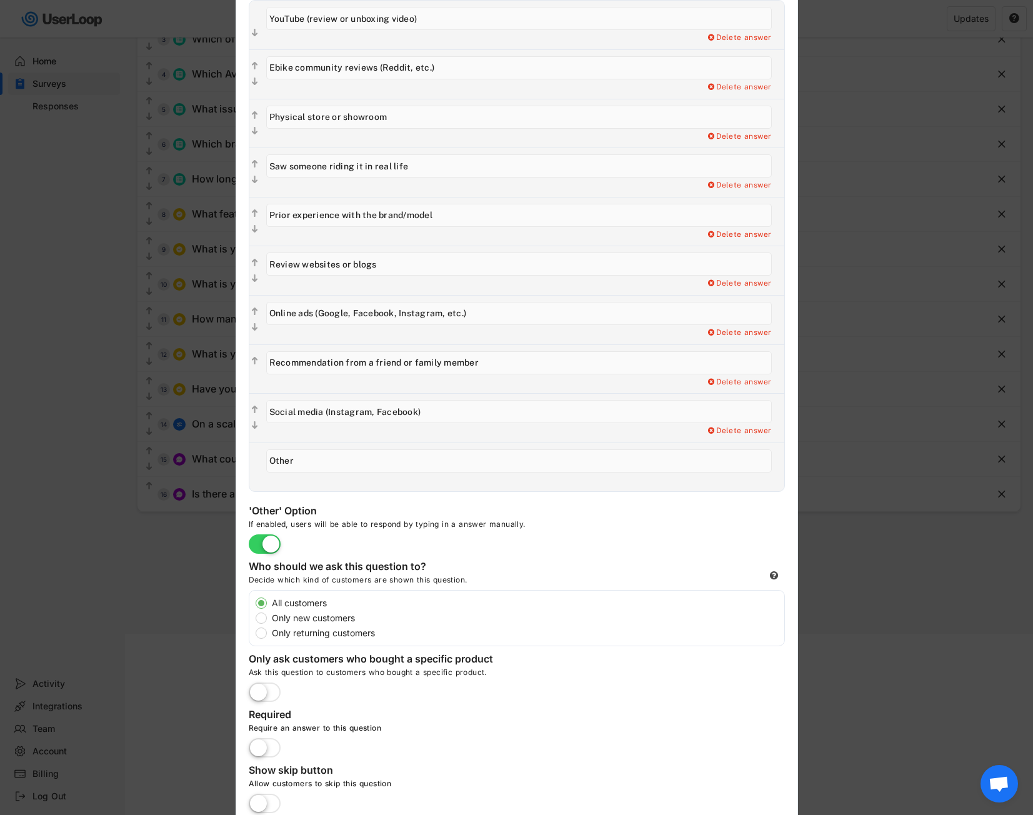
scroll to position [187, 0]
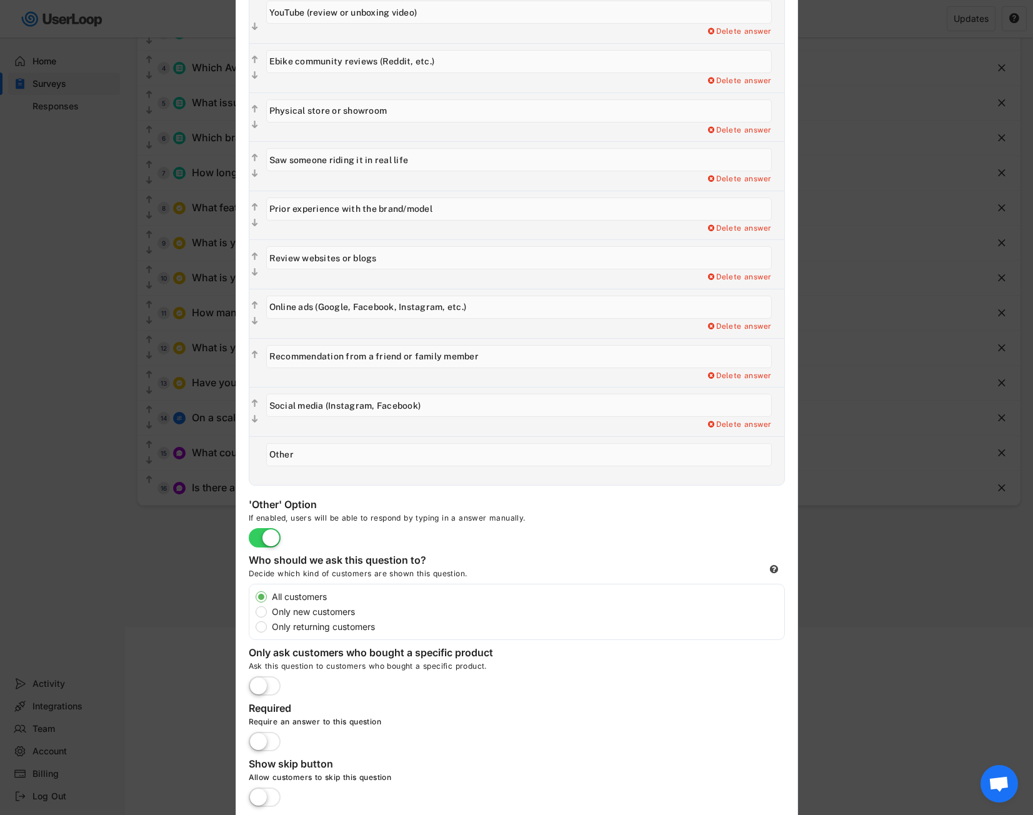
click at [332, 612] on label "Only new customers" at bounding box center [526, 611] width 516 height 9
click at [254, 601] on input "Only new customers" at bounding box center [250, 596] width 8 height 8
radio input "true"
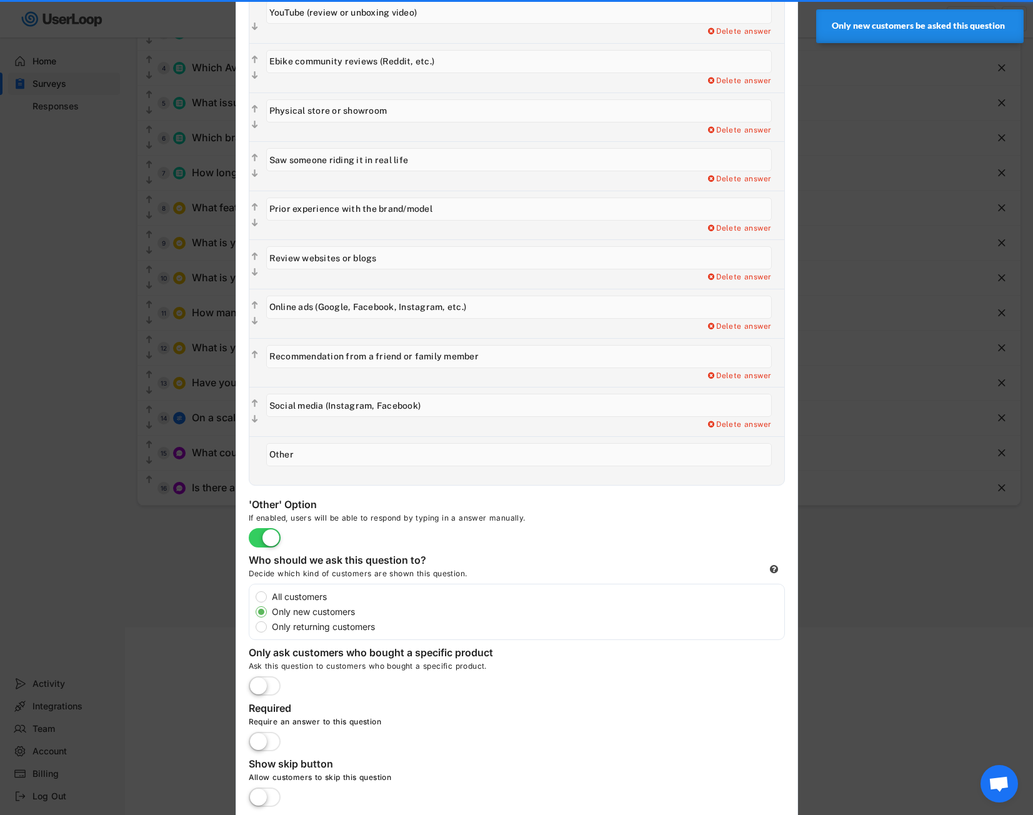
click at [170, 599] on div at bounding box center [516, 407] width 1033 height 815
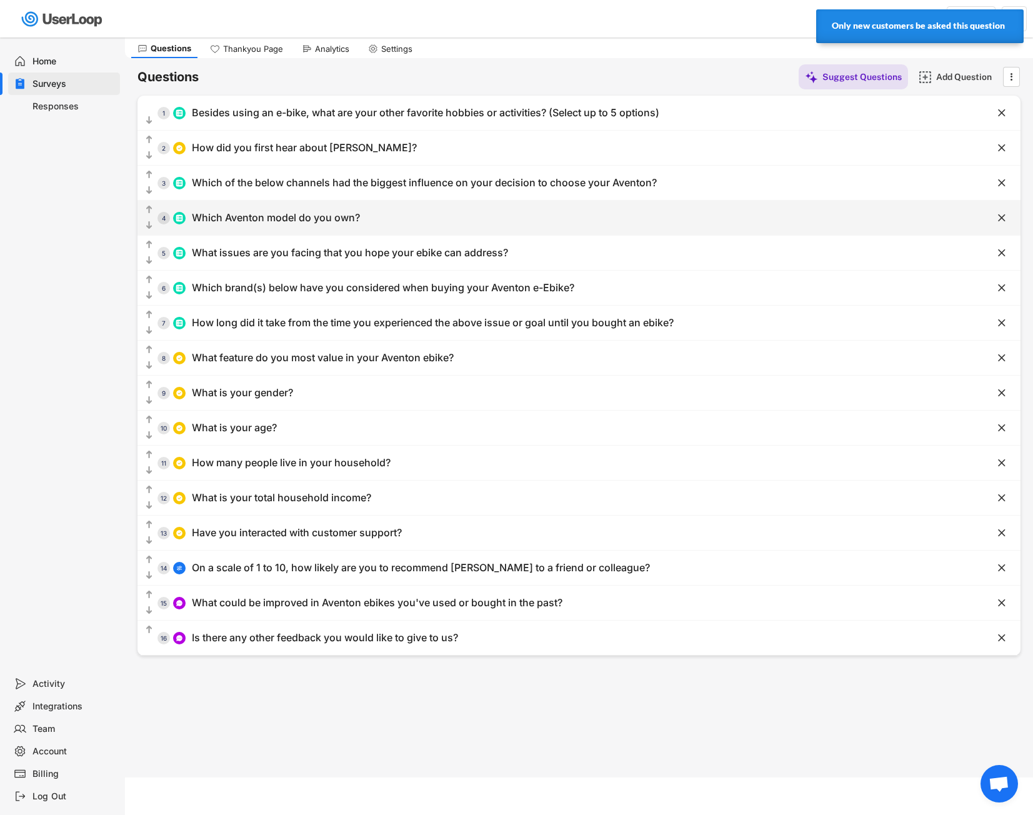
click at [324, 221] on div "Which Aventon model do you own?" at bounding box center [276, 217] width 168 height 13
type input "Which Aventon model do you own?"
type input "Abound SR"
type input "Aventure/Aventure 2"
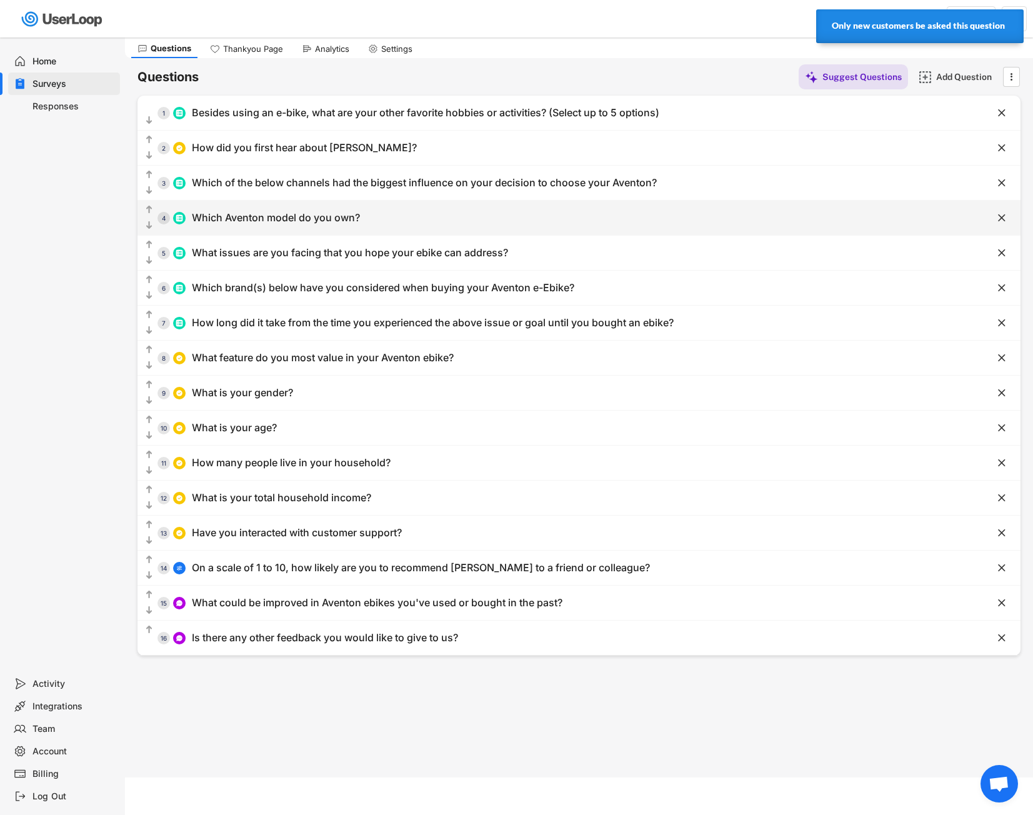
type input "Level/Level 2"
type input "Pace 500.3/Pace 500.2"
type input "Sinch / Sinch 2"
type input "Soltera / Soltera2 / Soltera 2.5"
type input "Ramblas"
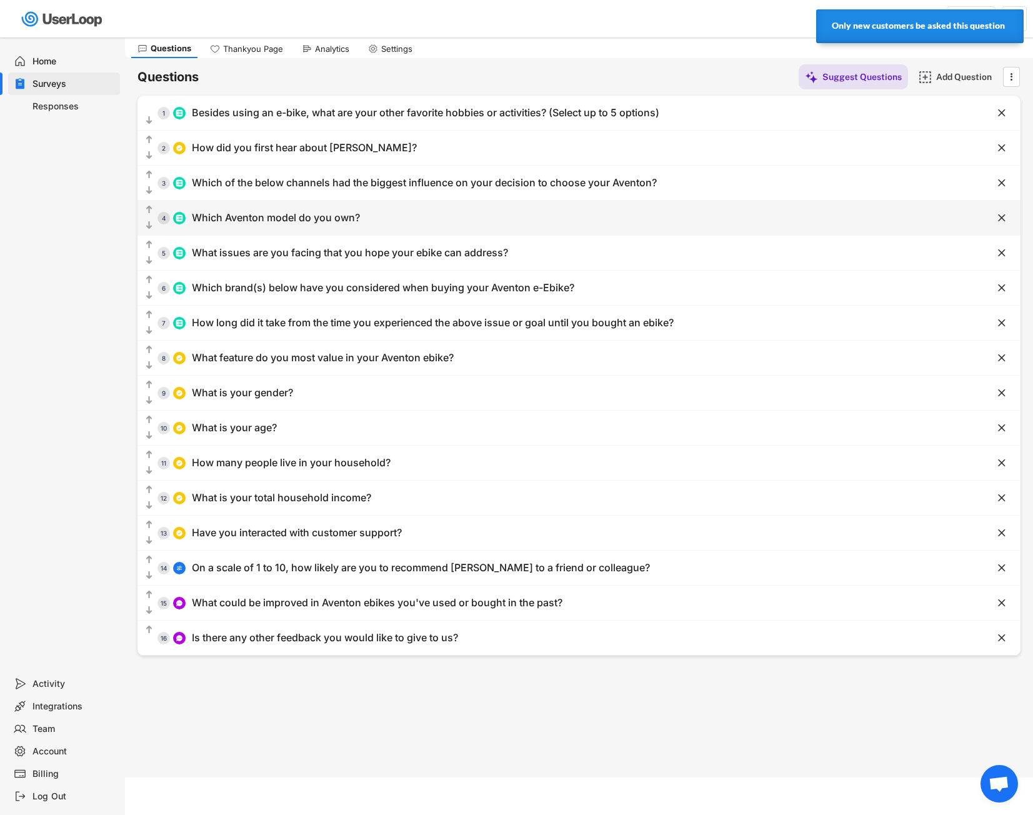
type input "Abound LR"
type input "Pace 4"
type input "Level 3"
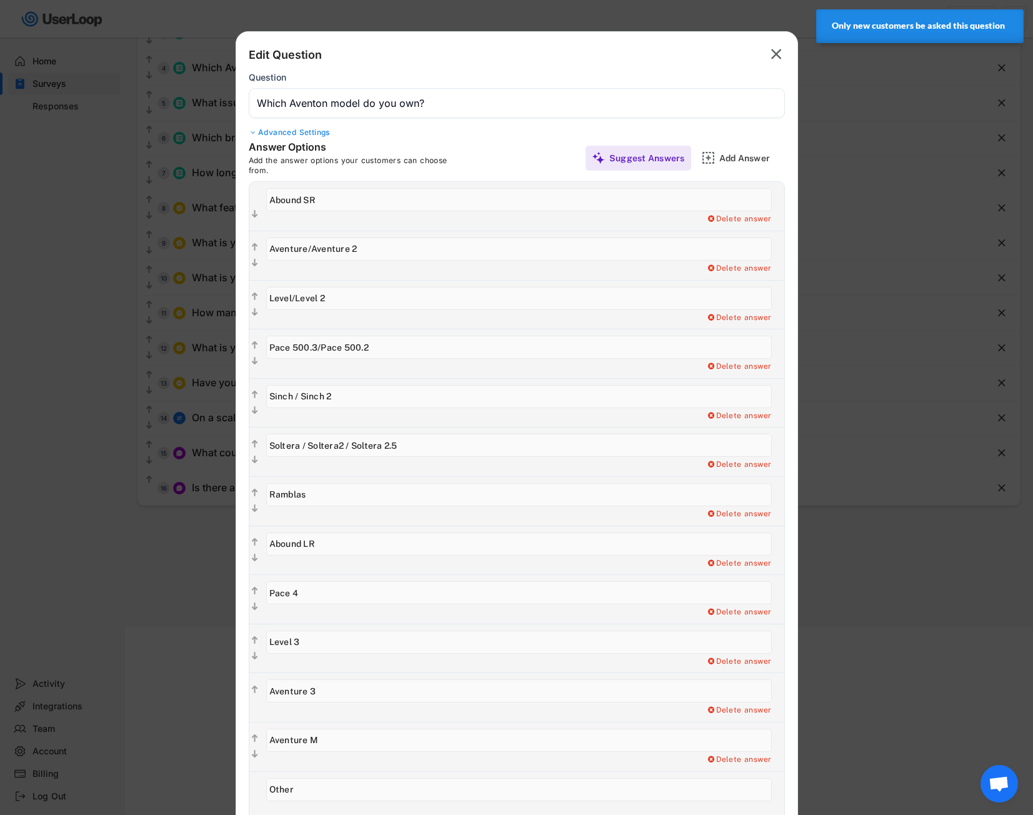
click at [54, 578] on div at bounding box center [516, 407] width 1033 height 815
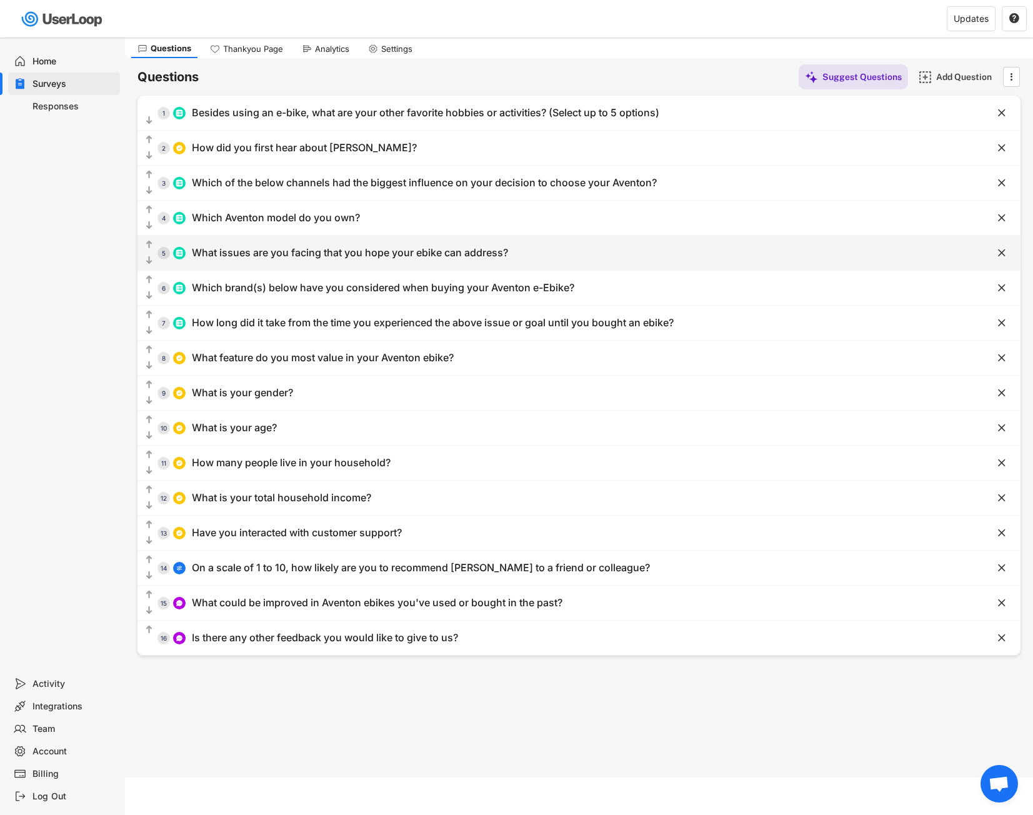
click at [331, 261] on div "  5 What issues are you facing that you hope your ebike can address?" at bounding box center [547, 253] width 821 height 28
type input "What issues are you facing that you hope your ebike can address?"
type input "Improve commute efficiency"
type input "Reduce carbon footprint"
type input "Enhance fitness and health"
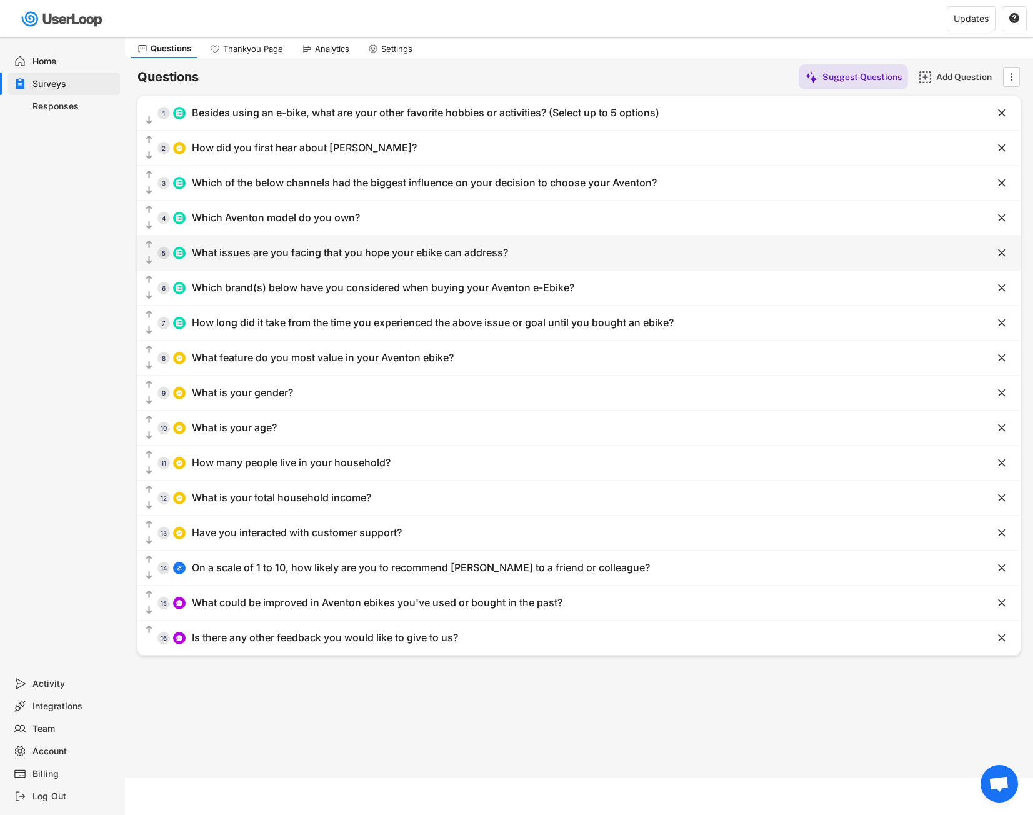
type input "Explore new trails and terrains"
type input "Save on transportation costs"
type input "Easy navigation through traffic"
type input "Increase riding enjoyment"
type input "Improve uphill riding capability"
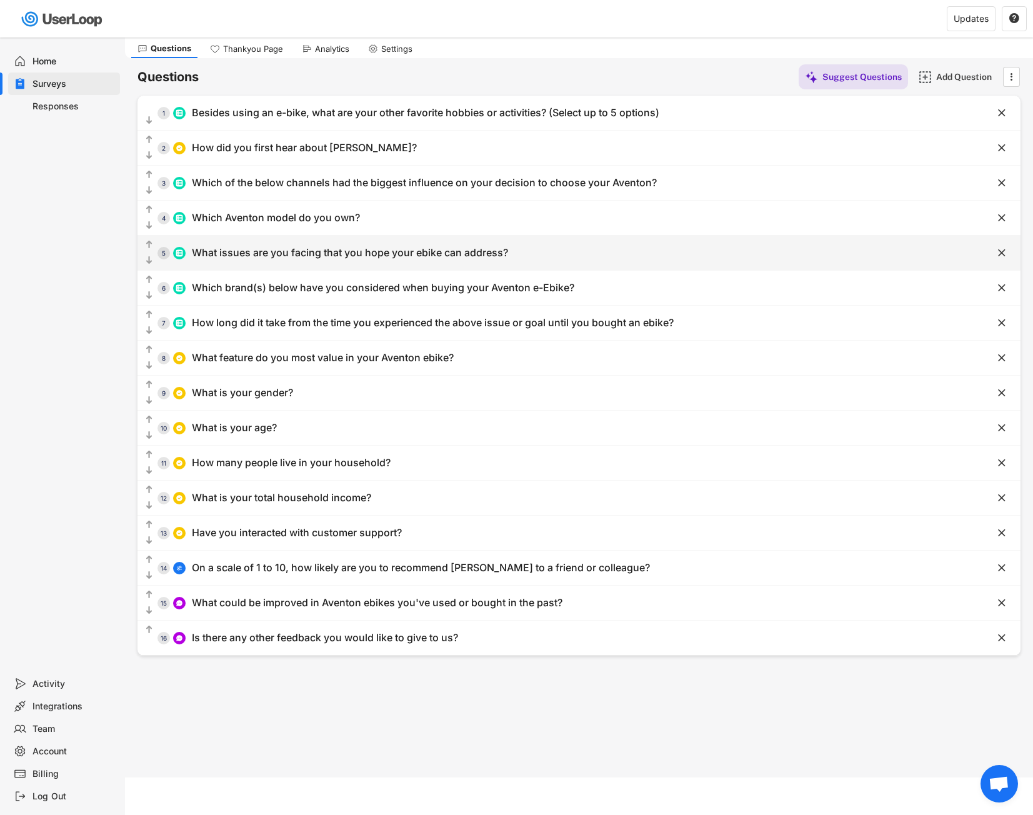
type input "Extend riding distance"
type input "Other"
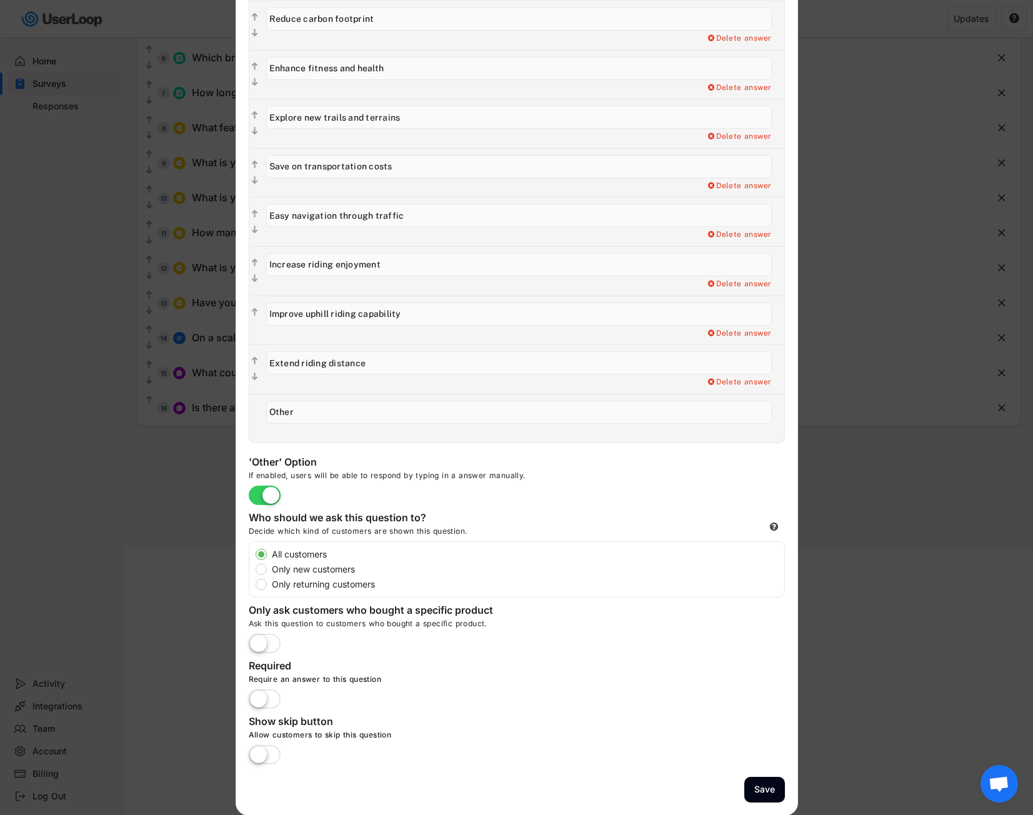
scroll to position [268, 0]
click at [298, 570] on label "Only new customers" at bounding box center [526, 568] width 516 height 9
click at [254, 557] on input "Only new customers" at bounding box center [250, 553] width 8 height 8
radio input "true"
click at [146, 538] on div at bounding box center [516, 407] width 1033 height 815
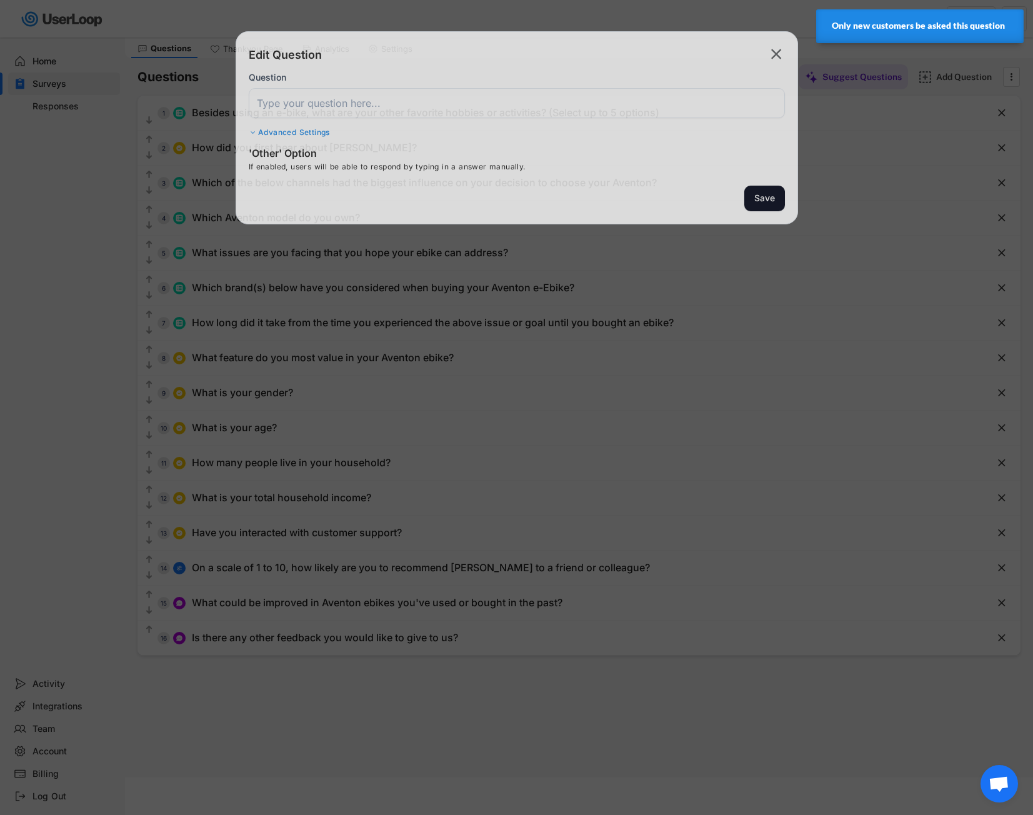
scroll to position [37, 0]
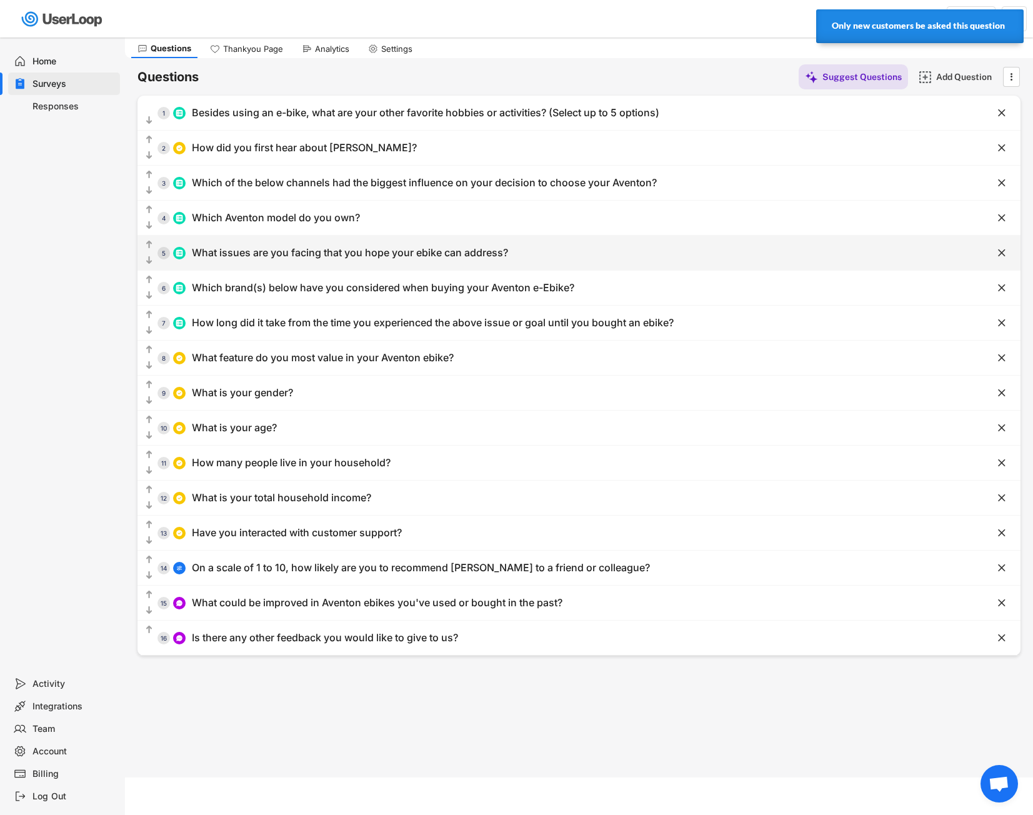
click at [271, 256] on div "What issues are you facing that you hope your ebike can address?" at bounding box center [350, 252] width 316 height 13
type input "What issues are you facing that you hope your ebike can address?"
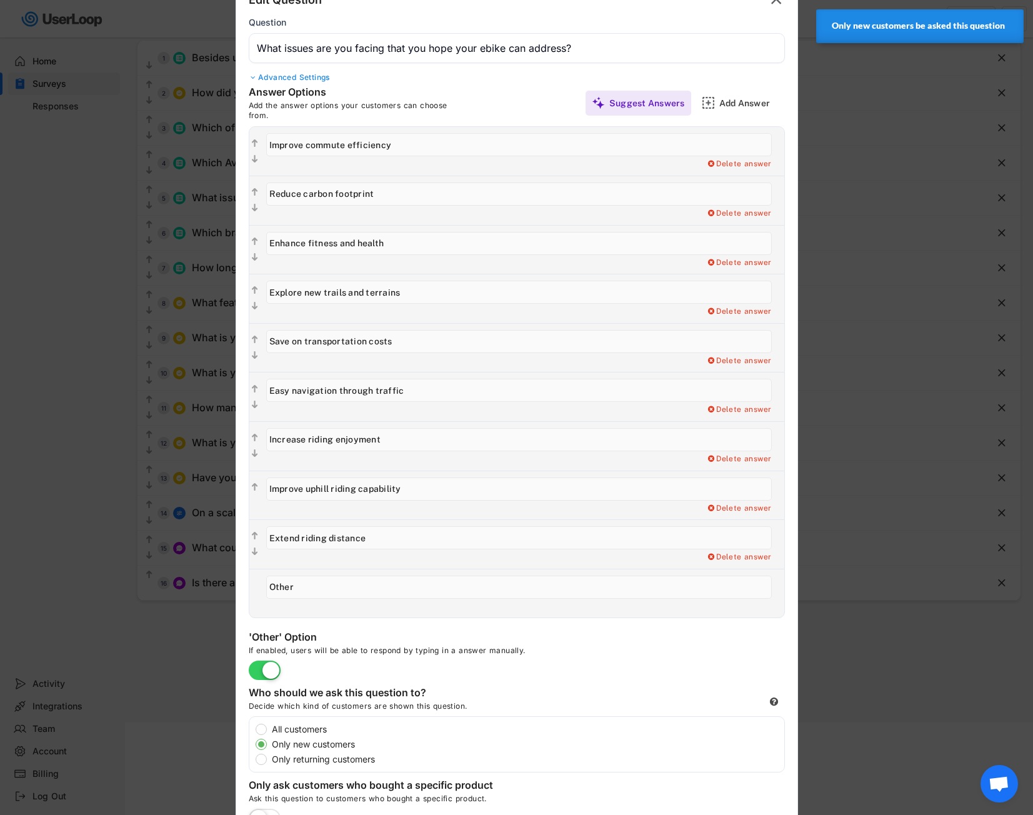
scroll to position [100, 0]
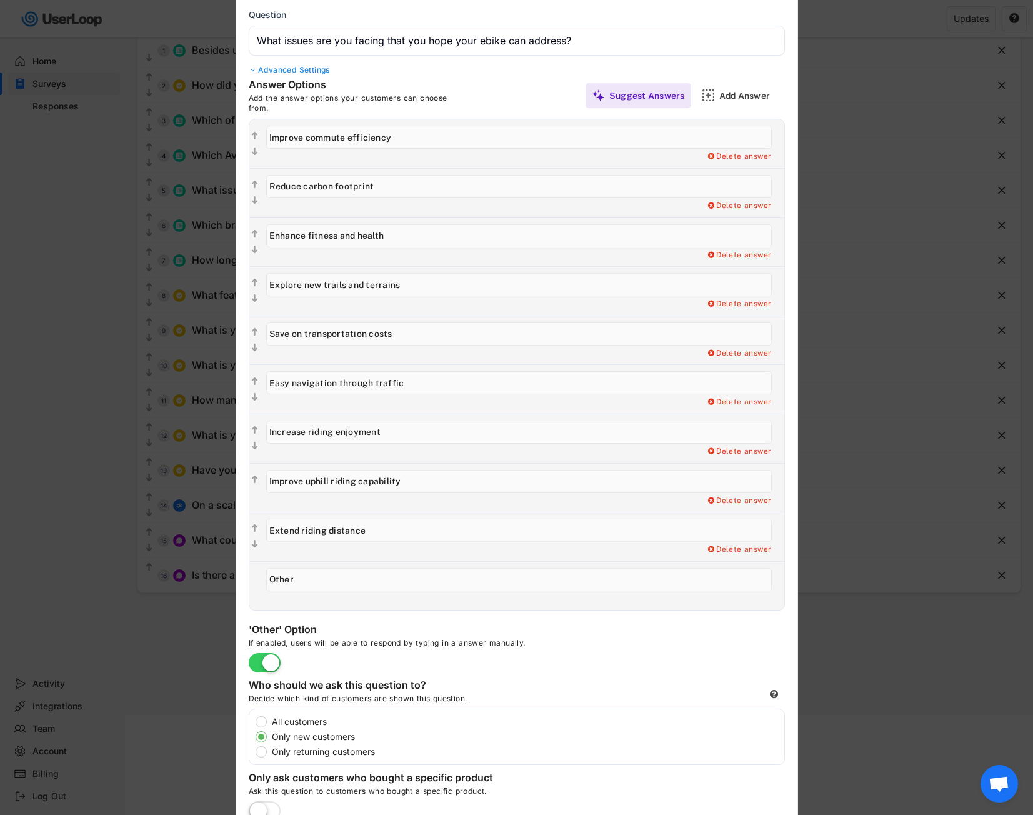
click at [268, 721] on label "All customers" at bounding box center [526, 721] width 516 height 9
click at [254, 721] on input "All customers" at bounding box center [250, 721] width 8 height 8
radio input "true"
click at [138, 649] on div at bounding box center [516, 407] width 1033 height 815
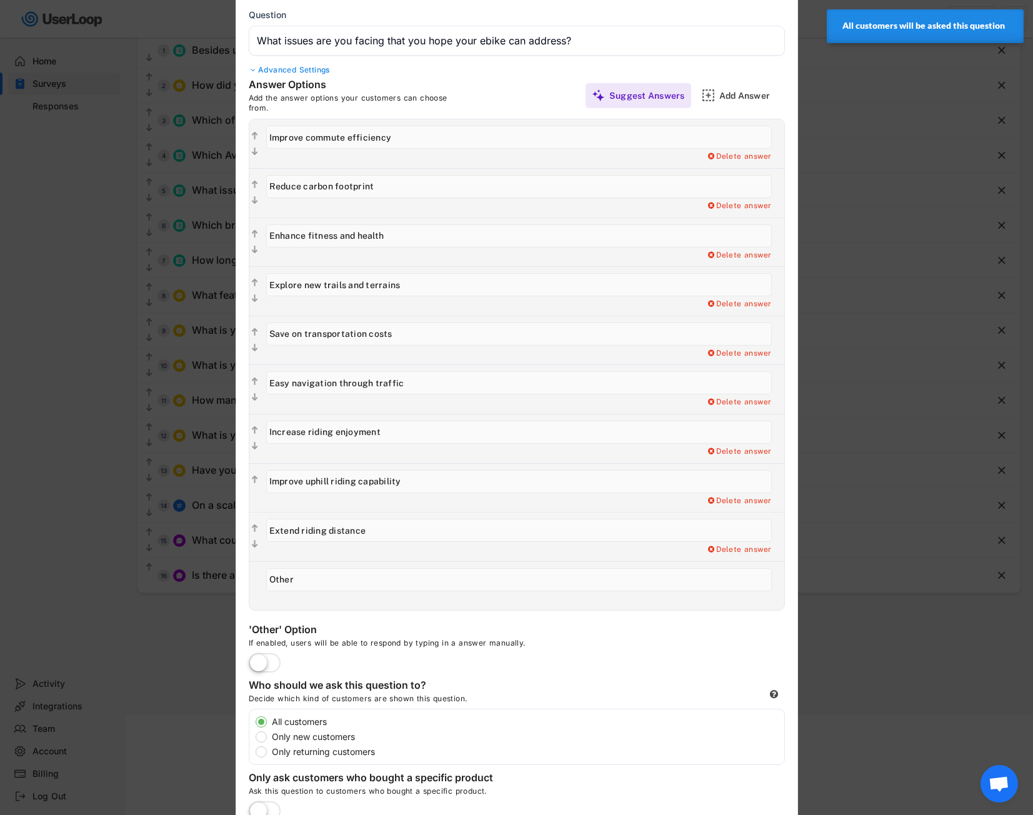
scroll to position [37, 0]
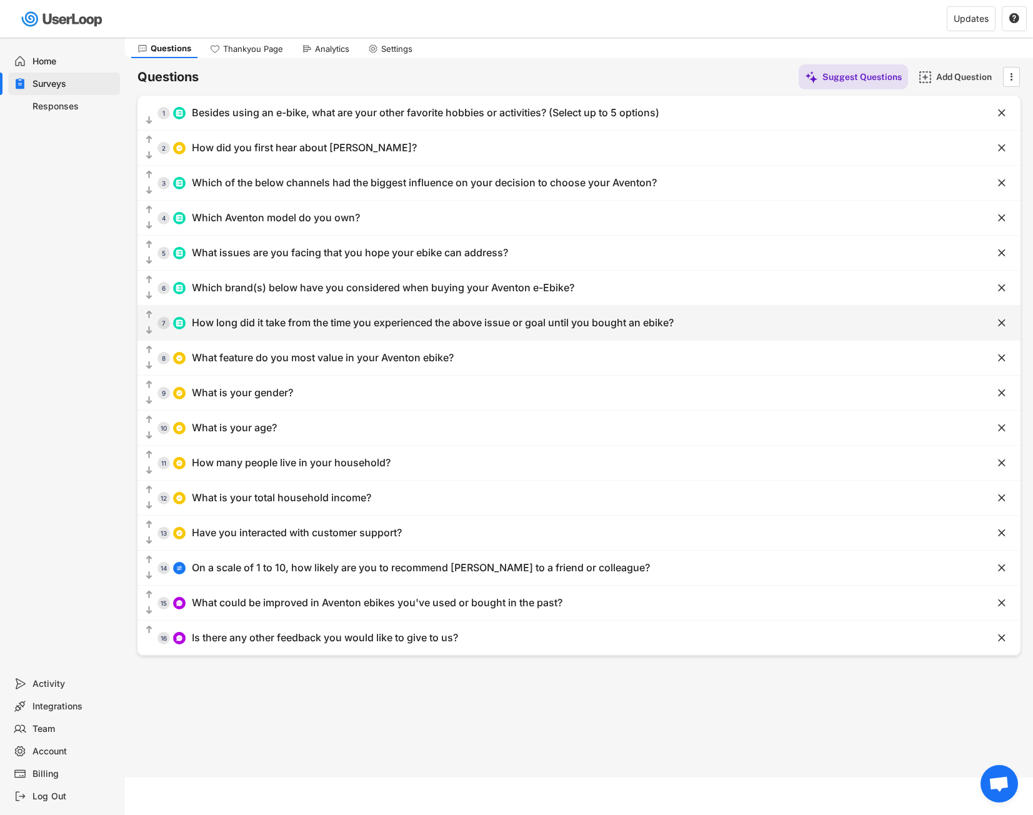
click at [392, 331] on div "  7 How long did it take from the time you experienced the above issue or goa…" at bounding box center [547, 323] width 821 height 28
type input "How long did it take from the time you experienced the above issue or goal unti…"
type input "0 to 3 months"
type input "3 to 6 months"
type input "6 to 12 months"
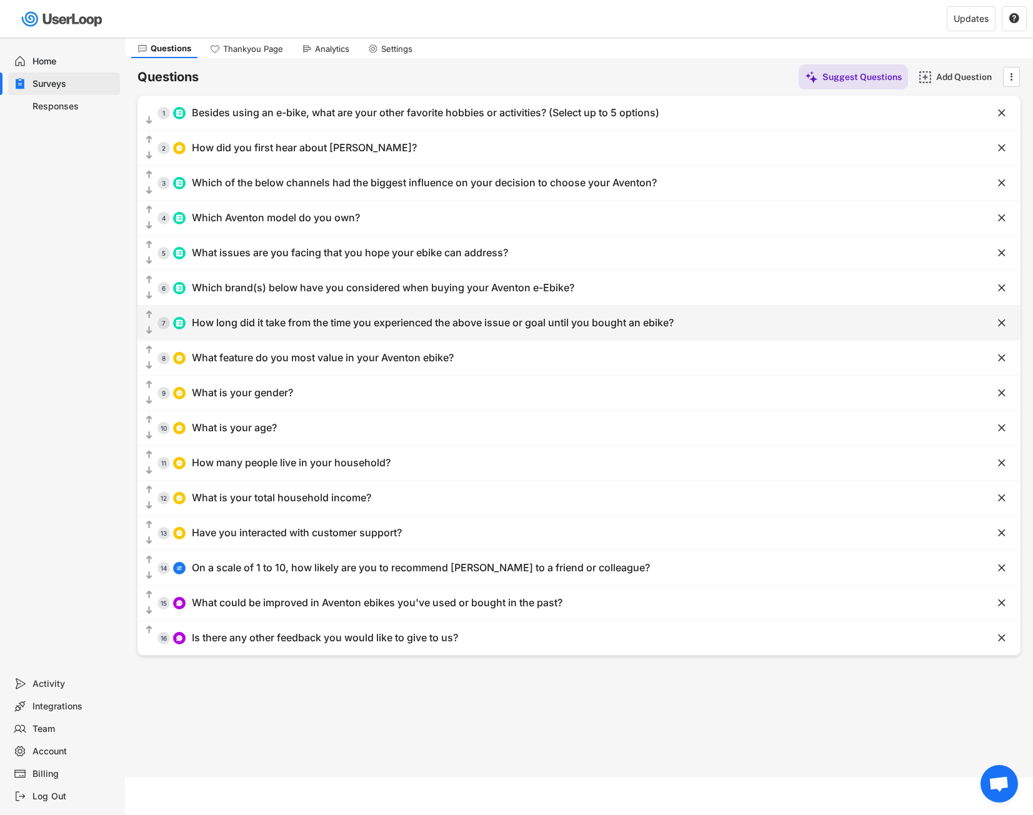
type input "1 year"
type input "2 years"
type input "3 or more years"
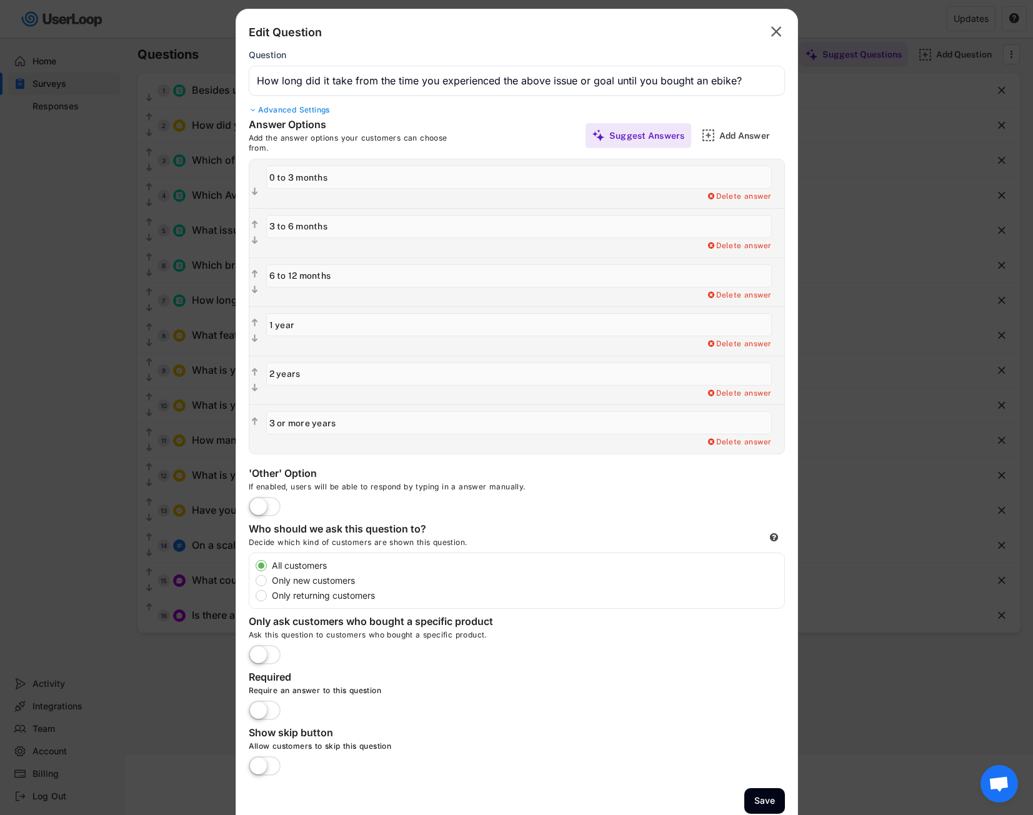
scroll to position [72, 0]
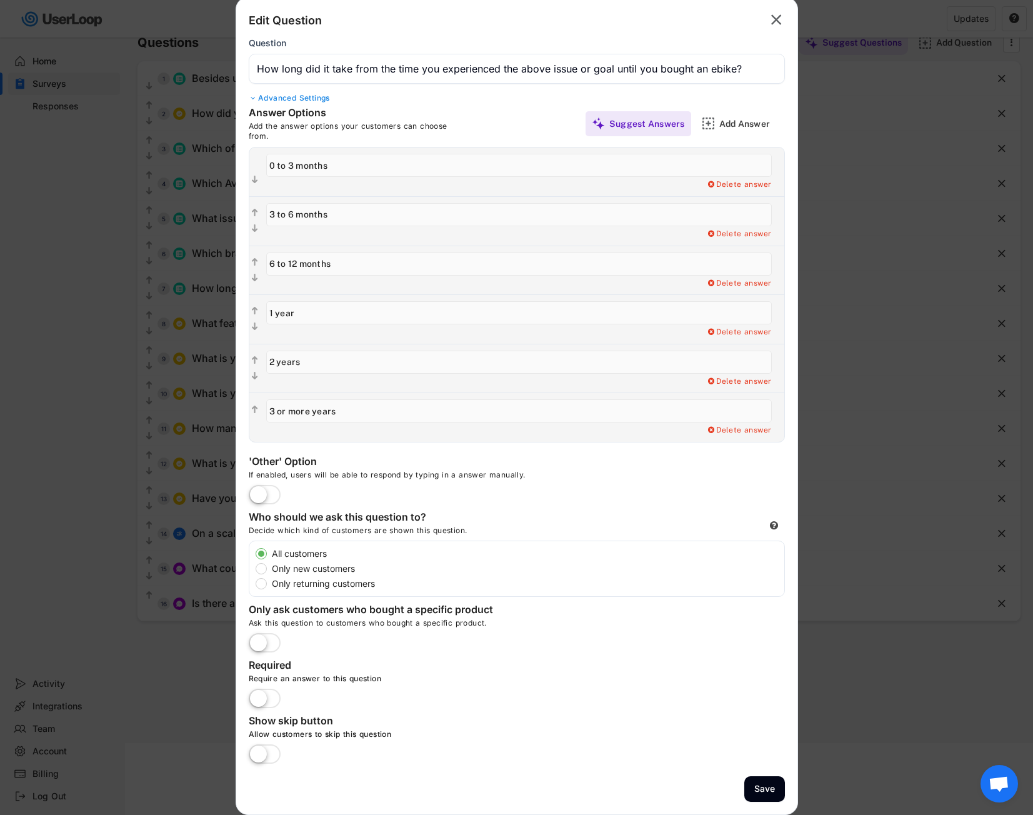
click at [312, 571] on label "Only new customers" at bounding box center [526, 568] width 516 height 9
click at [254, 557] on input "Only new customers" at bounding box center [250, 553] width 8 height 8
radio input "true"
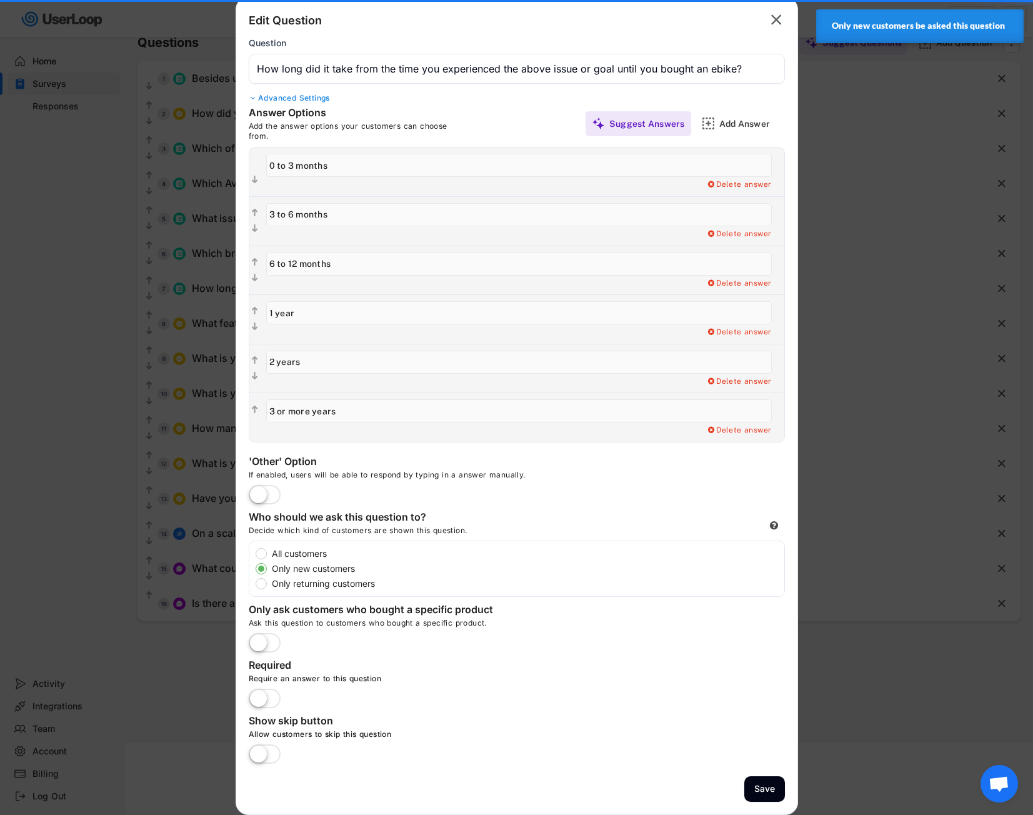
click at [76, 533] on div at bounding box center [516, 407] width 1033 height 815
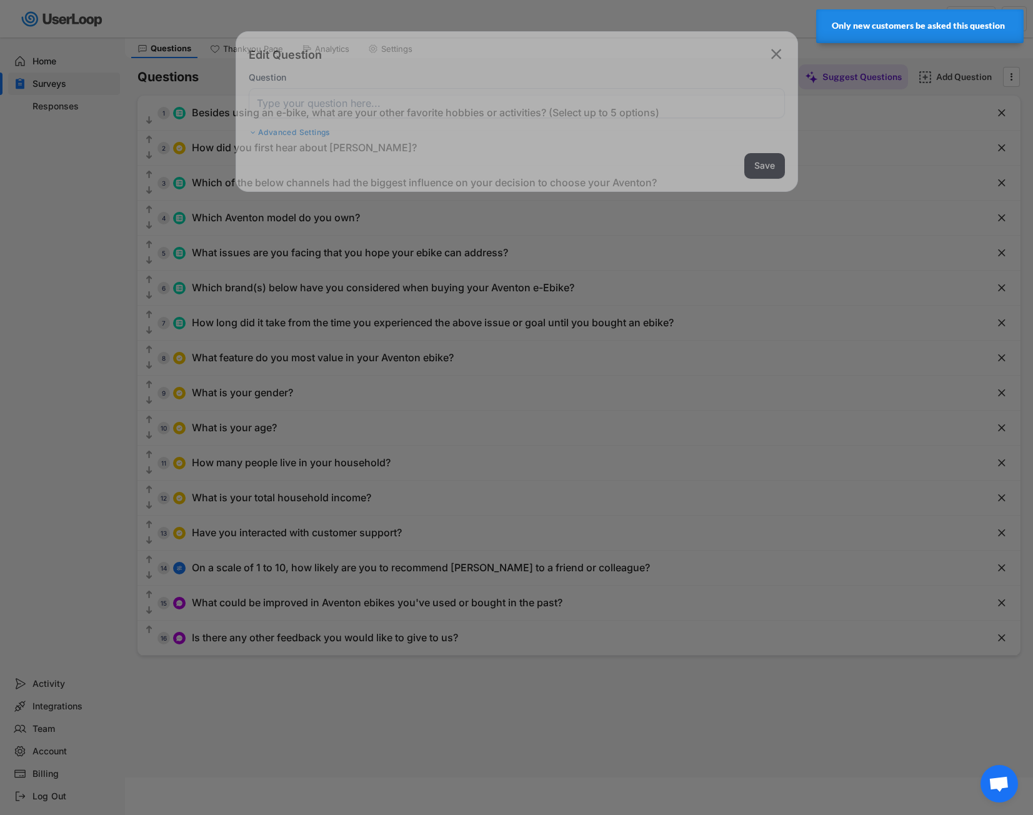
scroll to position [37, 0]
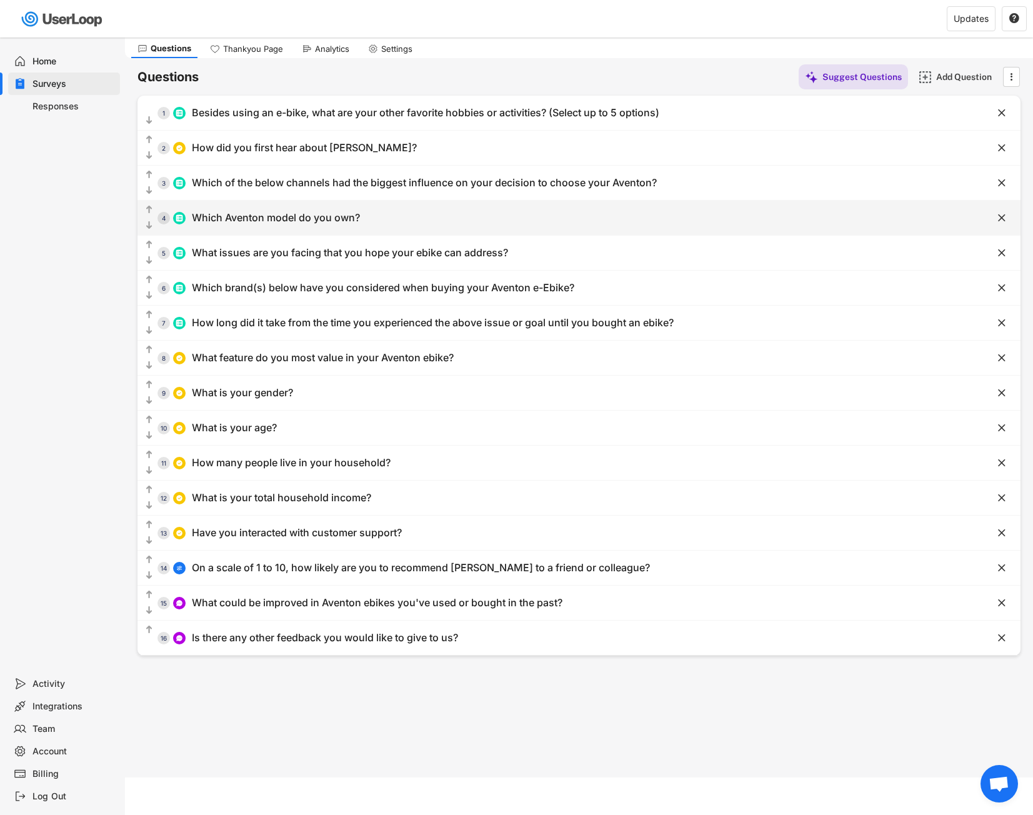
click at [340, 221] on div "Which Aventon model do you own?" at bounding box center [276, 217] width 168 height 13
type input "Which Aventon model do you own?"
type input "Abound SR"
type input "Aventure/Aventure 2"
type input "Level/Level 2"
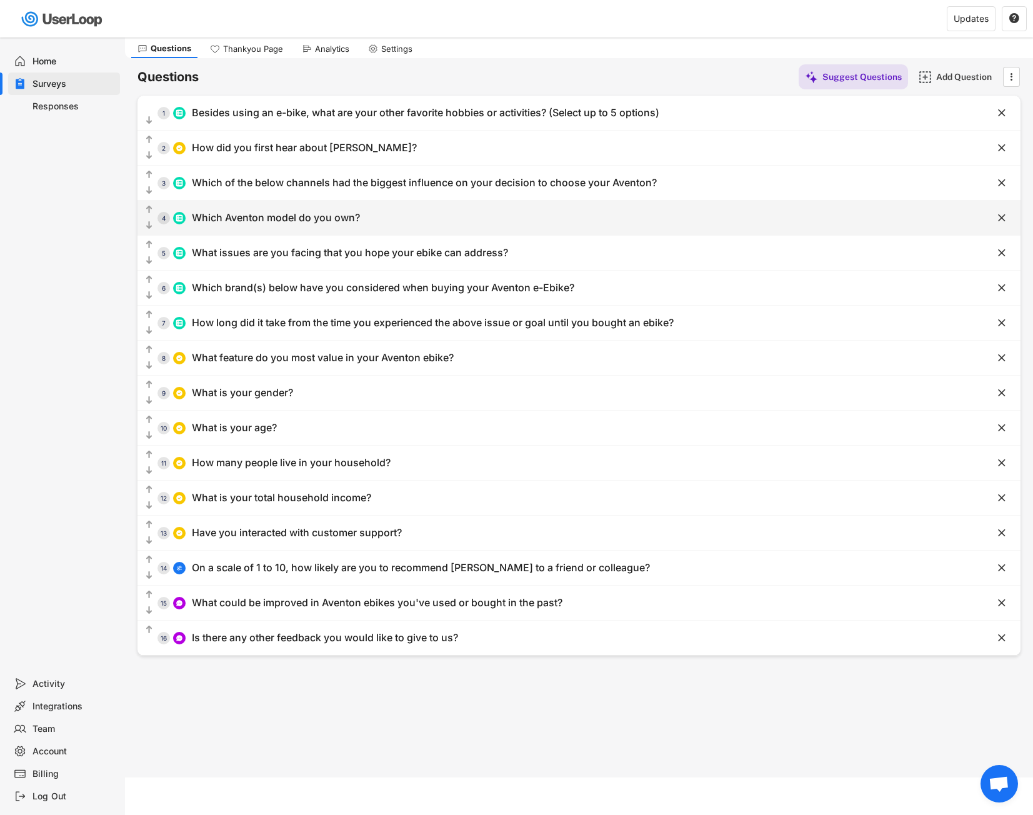
type input "Pace 500.3/Pace 500.2"
type input "Sinch / Sinch 2"
type input "Soltera / Soltera2 / Soltera 2.5"
type input "Ramblas"
type input "Abound LR"
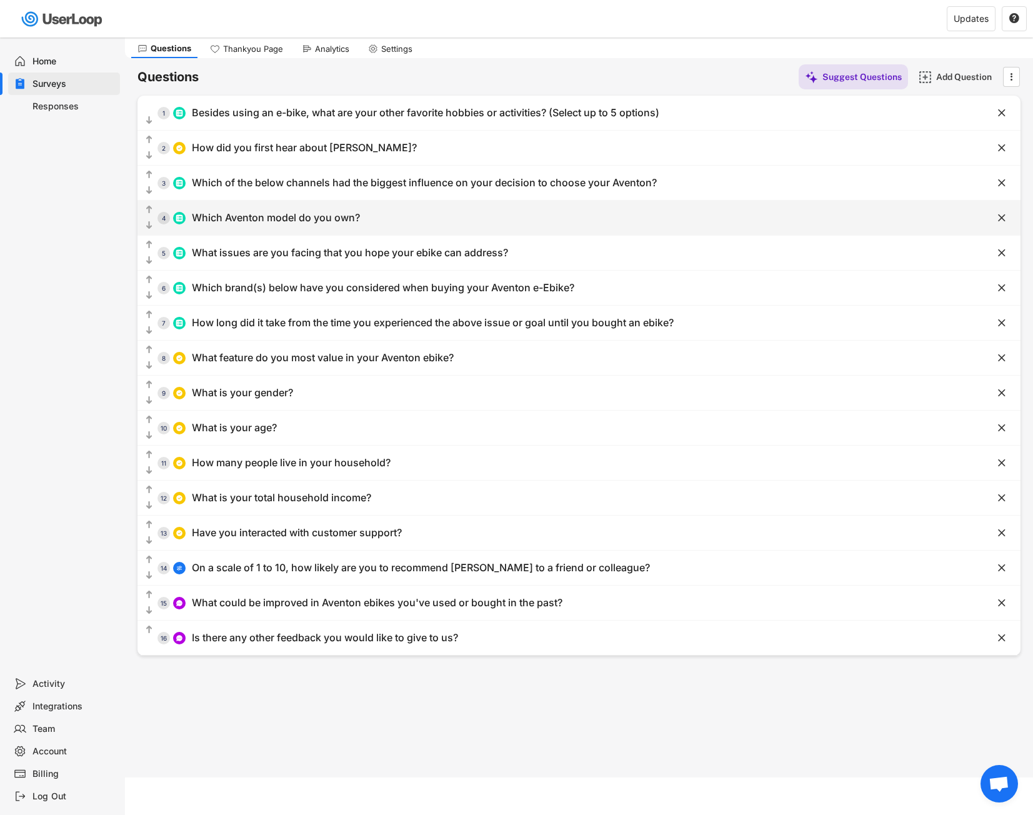
type input "Pace 4"
type input "Level 3"
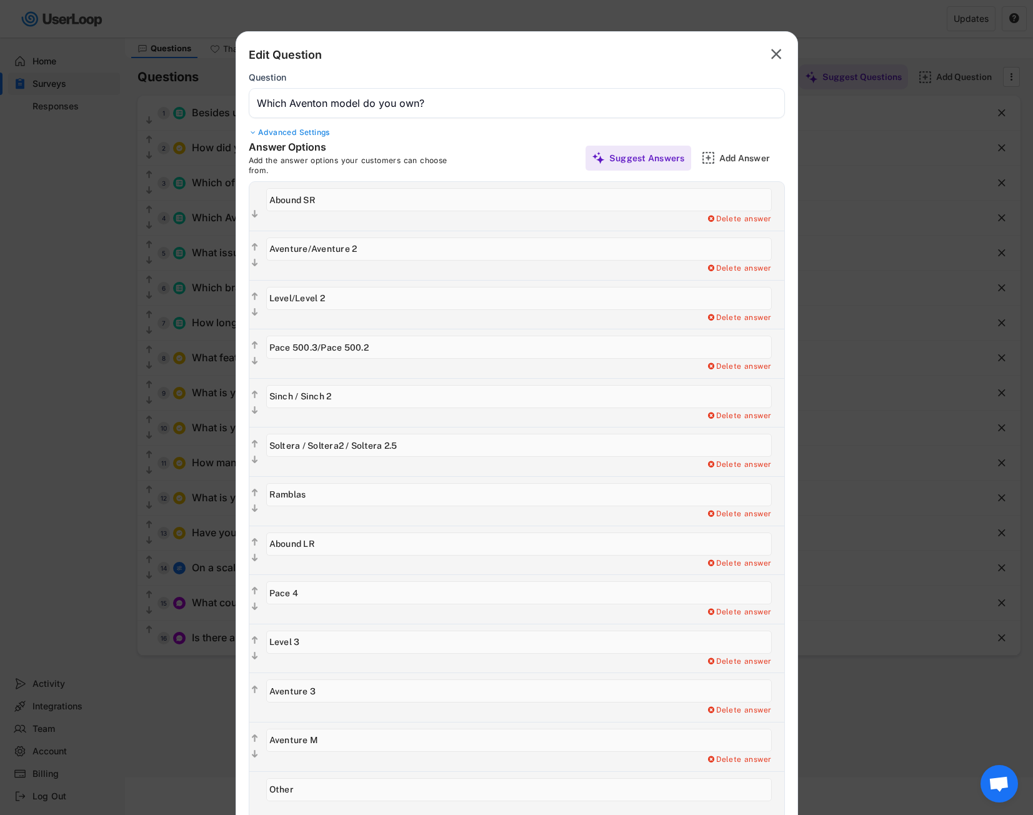
click at [139, 300] on div at bounding box center [516, 407] width 1033 height 815
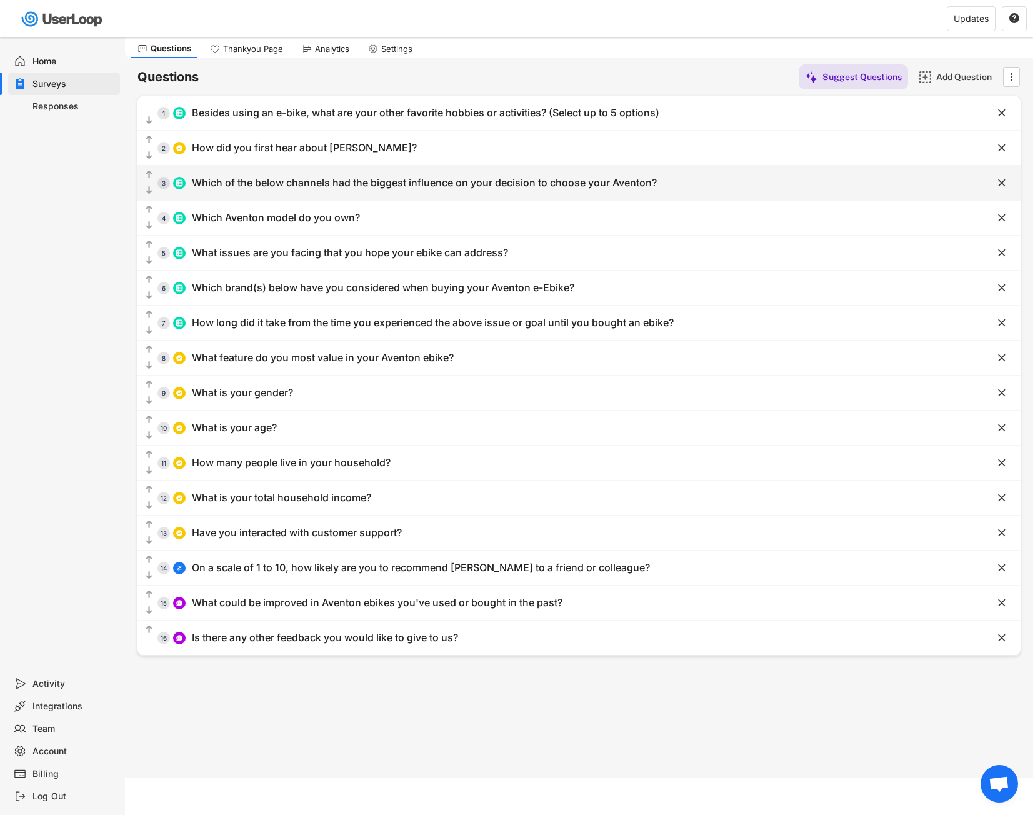
click at [332, 193] on div "  3 Which of the below channels had the biggest influence on your decision to…" at bounding box center [547, 183] width 821 height 28
type input "Which of the below channels had the biggest influence on your decision to choos…"
type input "YouTube (review or unboxing video)"
type input "Ebike community reviews (Reddit, etc.)"
type input "Physical store or showroom"
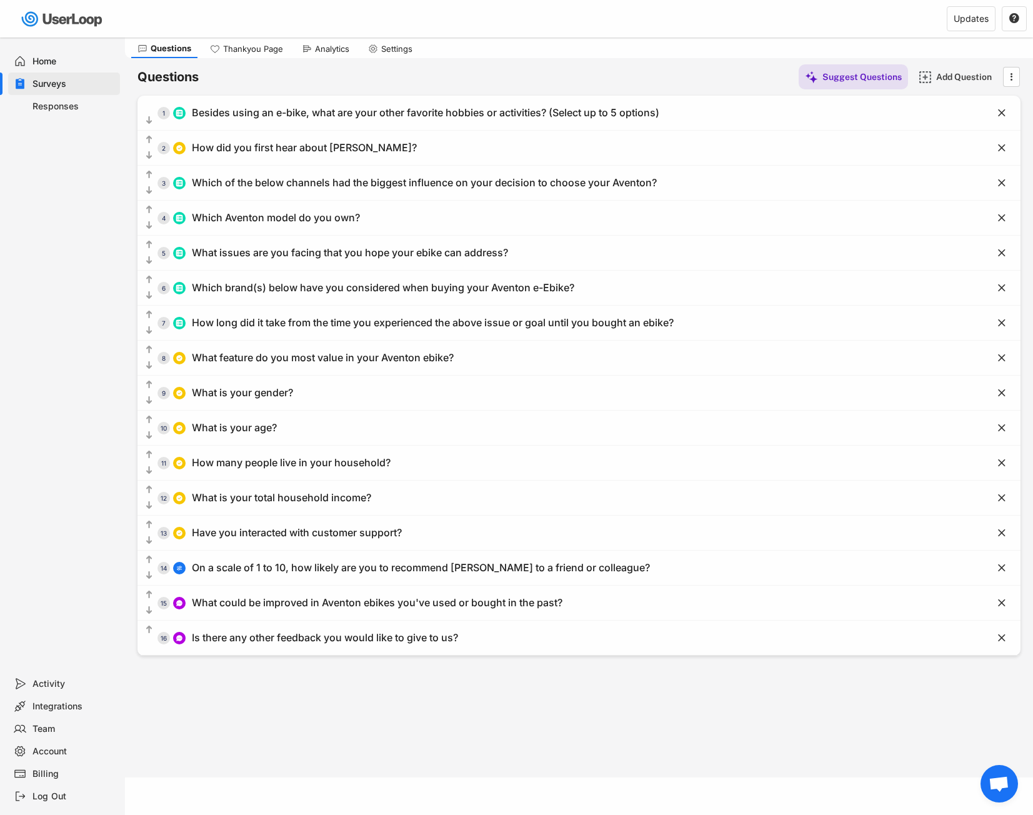
type input "Saw someone riding it in real life"
type input "Prior experience with the brand/model"
type input "Review websites or blogs"
type input "Online ads (Google, Facebook, Instagram, etc.)"
type input "Recommendation from a friend or family member"
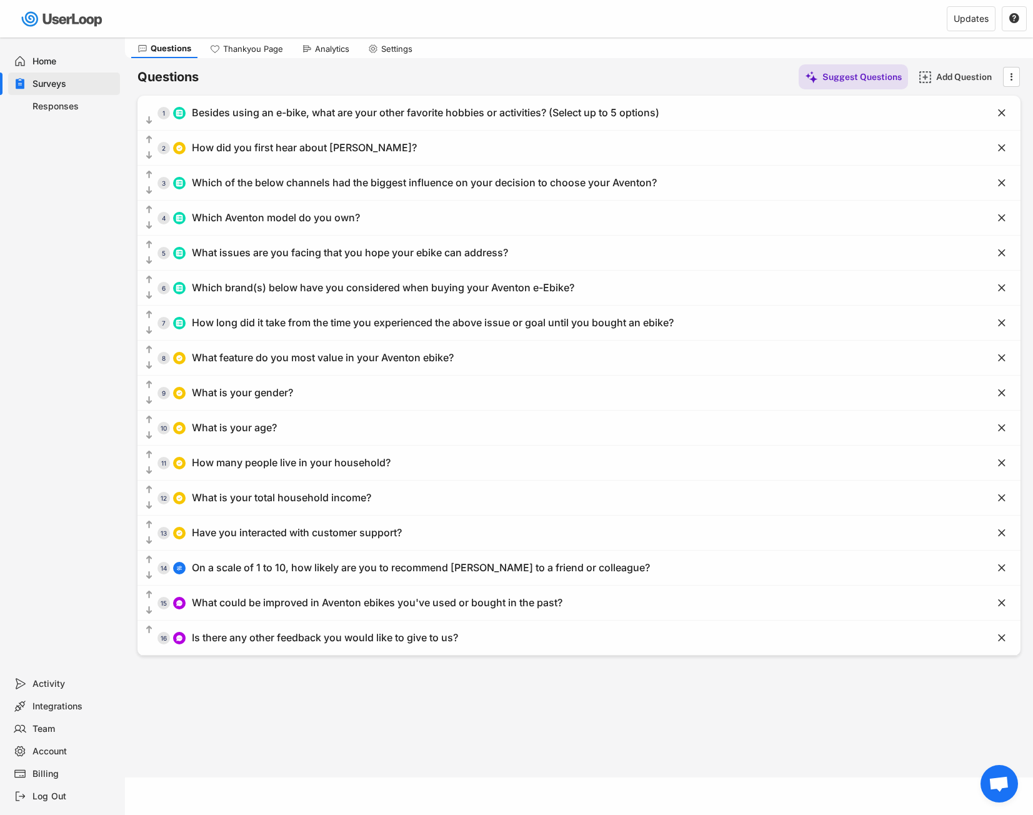
type input "Social media (Instagram, Facebook)"
type input "Other"
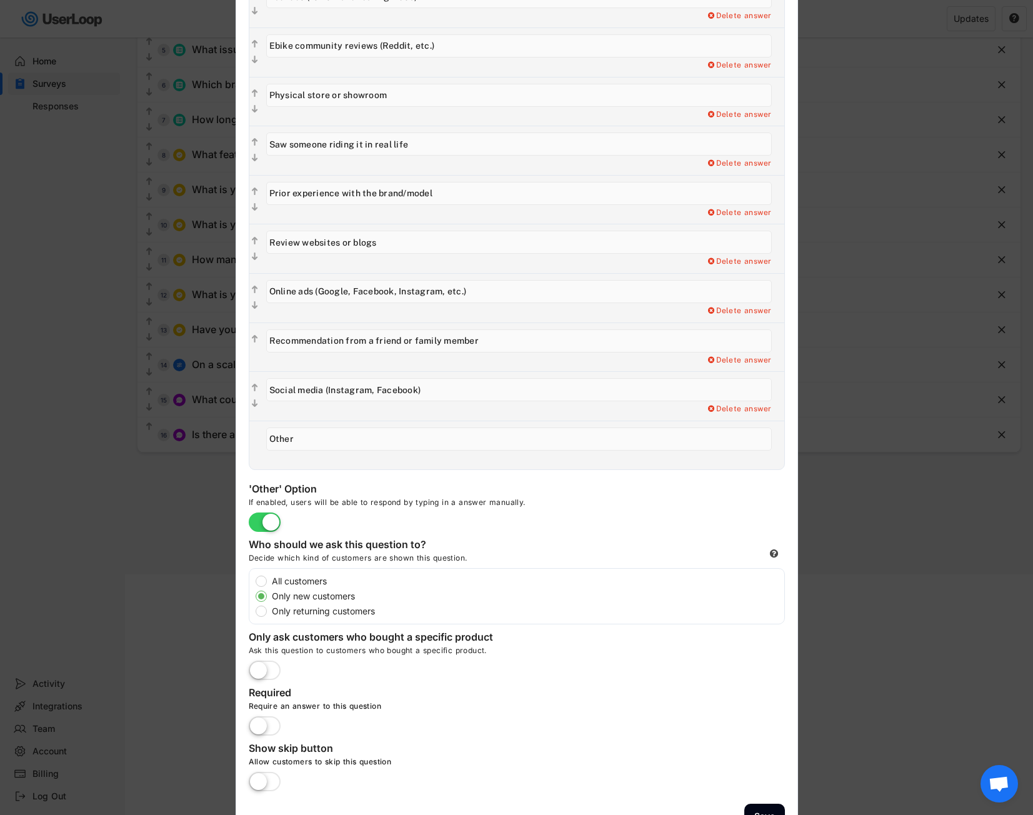
scroll to position [268, 0]
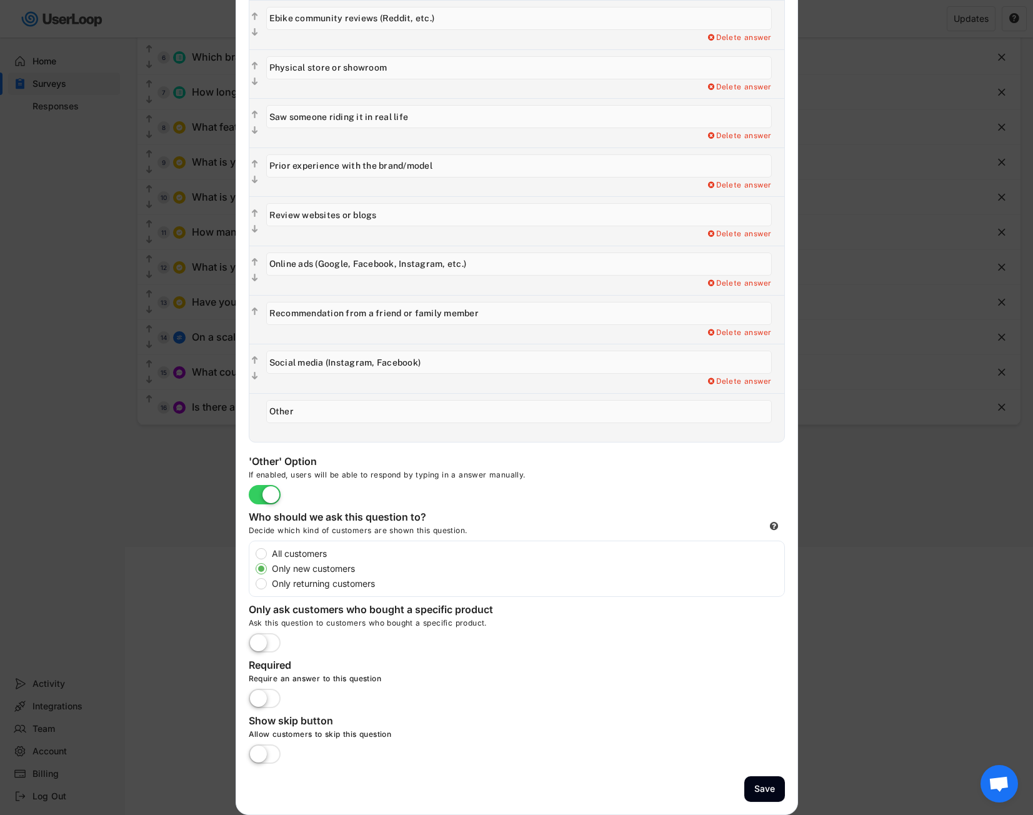
click at [118, 539] on div at bounding box center [516, 407] width 1033 height 815
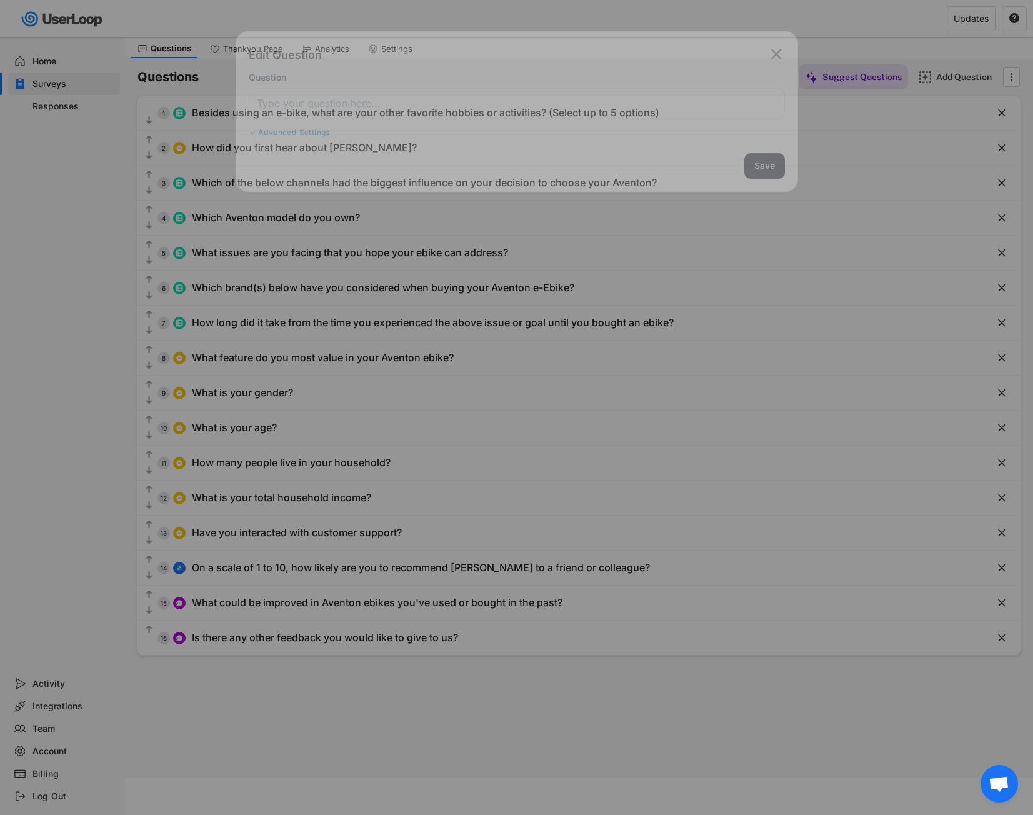
scroll to position [37, 0]
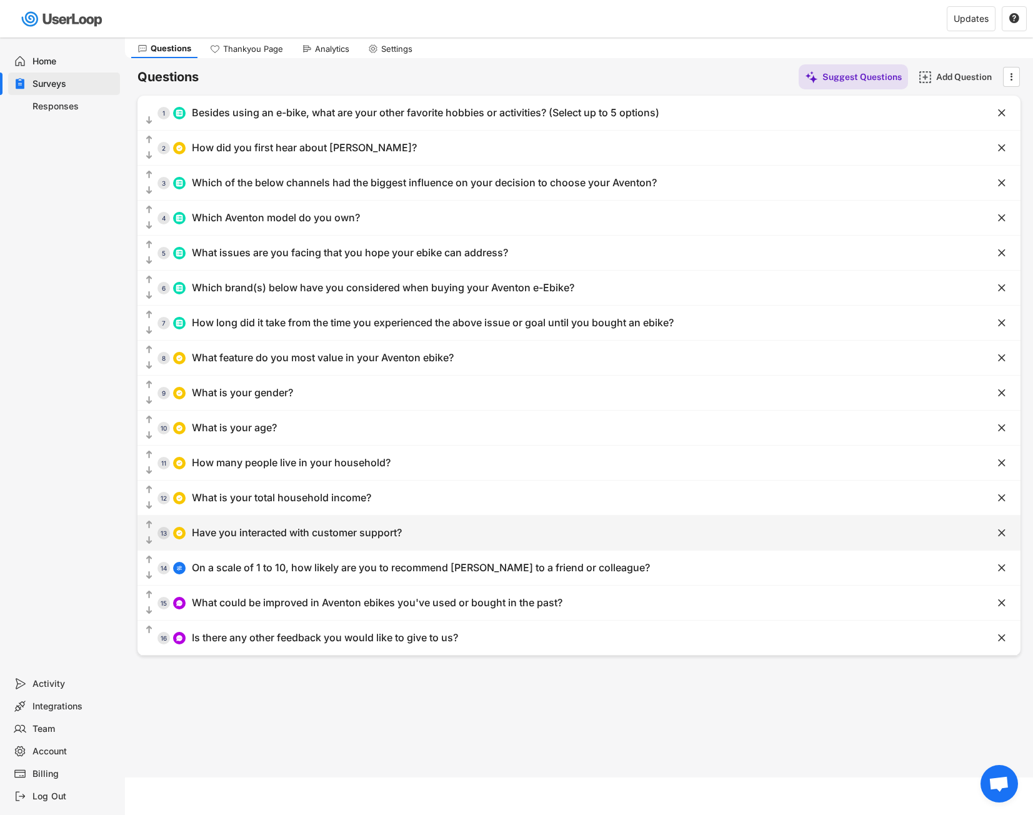
click at [287, 535] on div "Have you interacted with customer support?" at bounding box center [297, 532] width 210 height 13
type input "Have you interacted with customer support?"
type input "Yes"
type input "No"
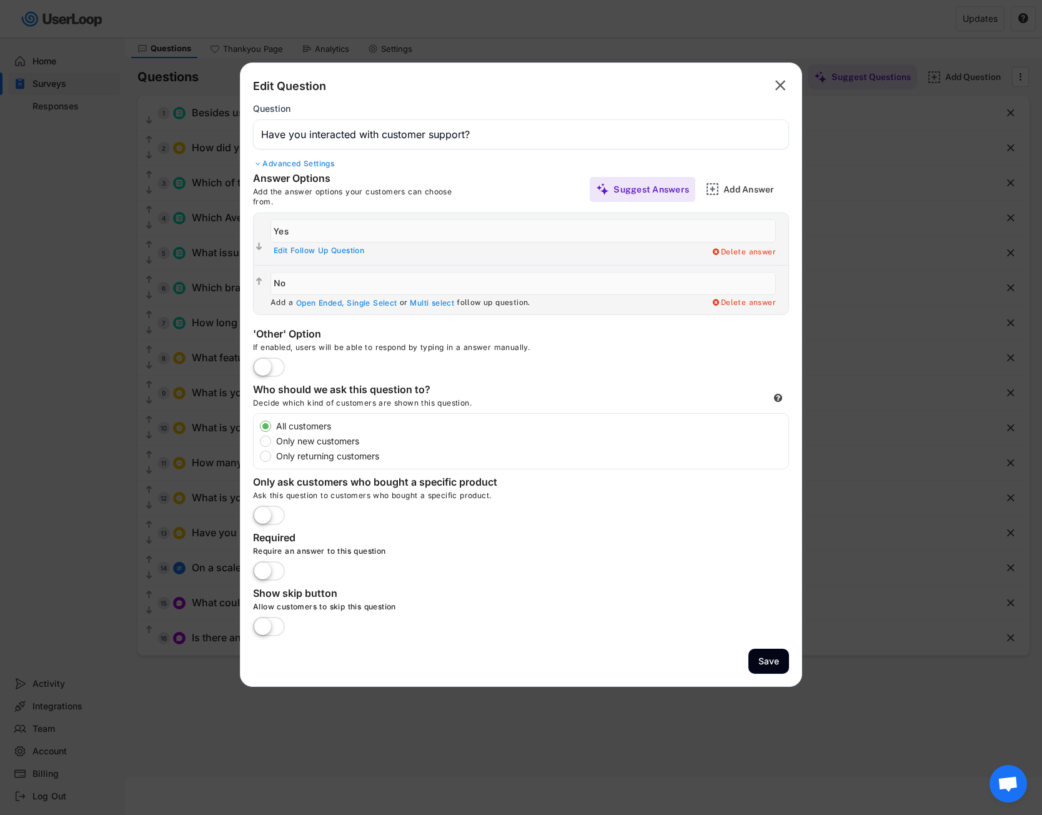
click at [89, 544] on div at bounding box center [521, 407] width 1042 height 815
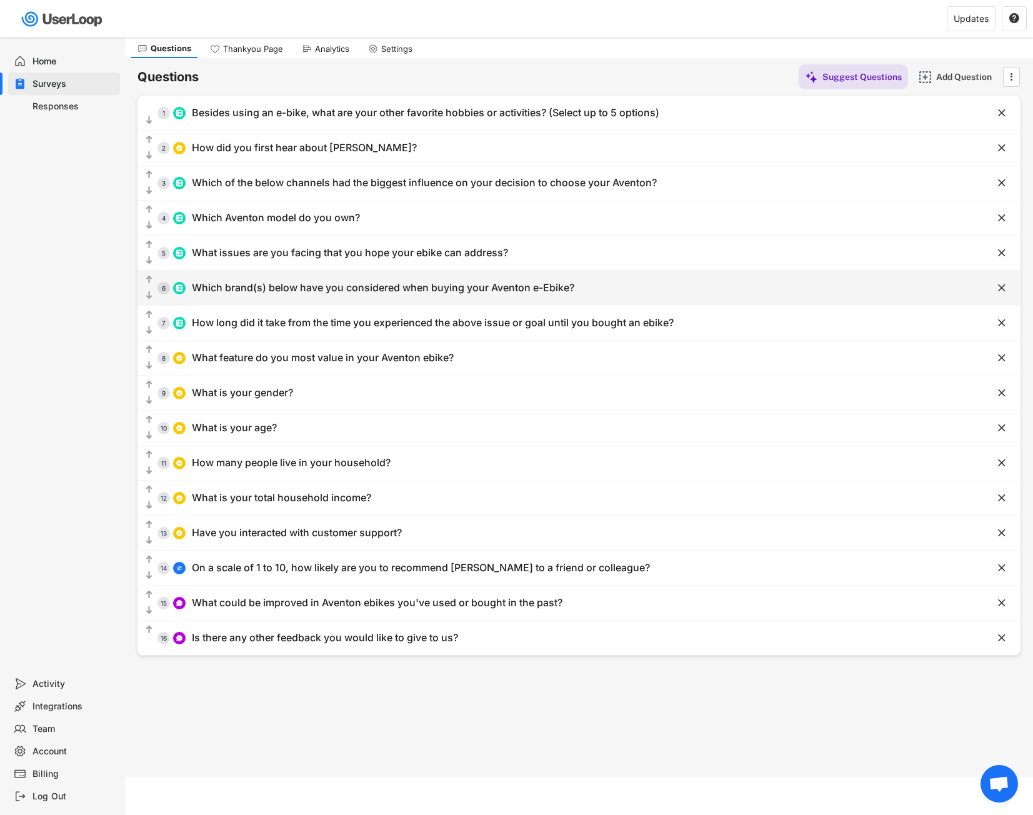
click at [297, 292] on div "Which brand(s) below have you considered when buying your Aventon e-Ebike?" at bounding box center [383, 287] width 382 height 13
type input "Which brand(s) below have you considered when buying your Aventon e-Ebike?"
type input "[PERSON_NAME]"
type input "Cannondale"
type input "Denago"
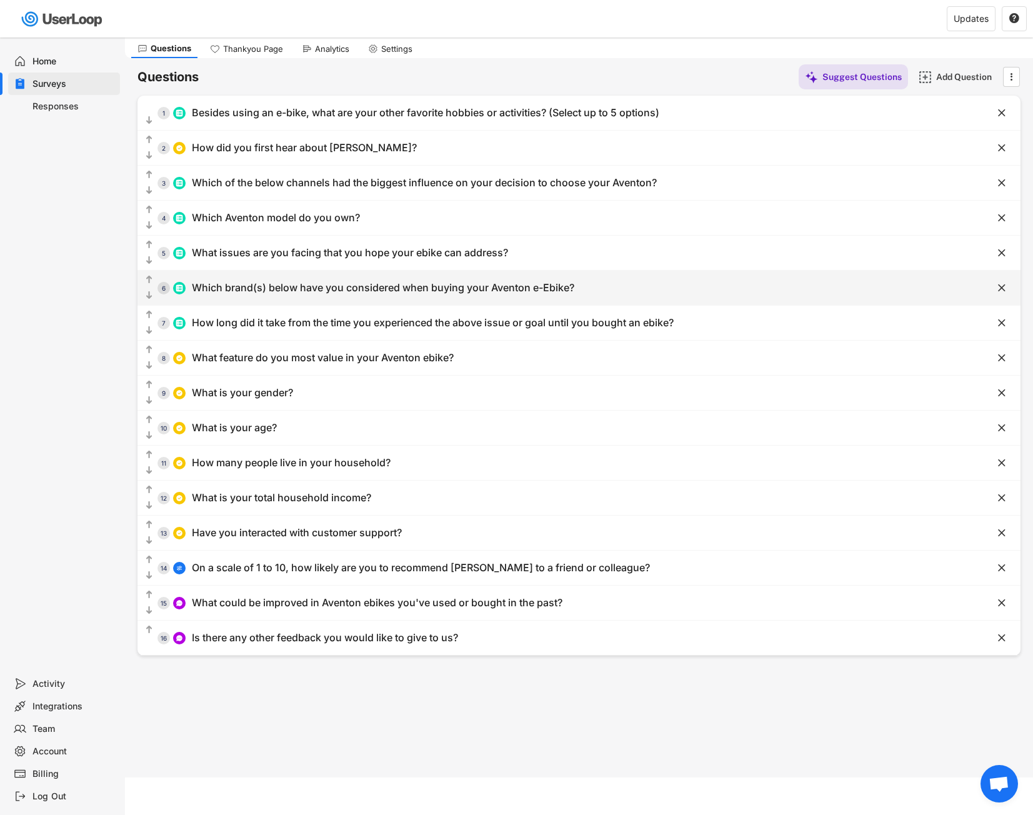
type input "Electra"
type input "Electric Bike Company"
type input "Gazelle"
type input "Giant"
type input "HeyBike"
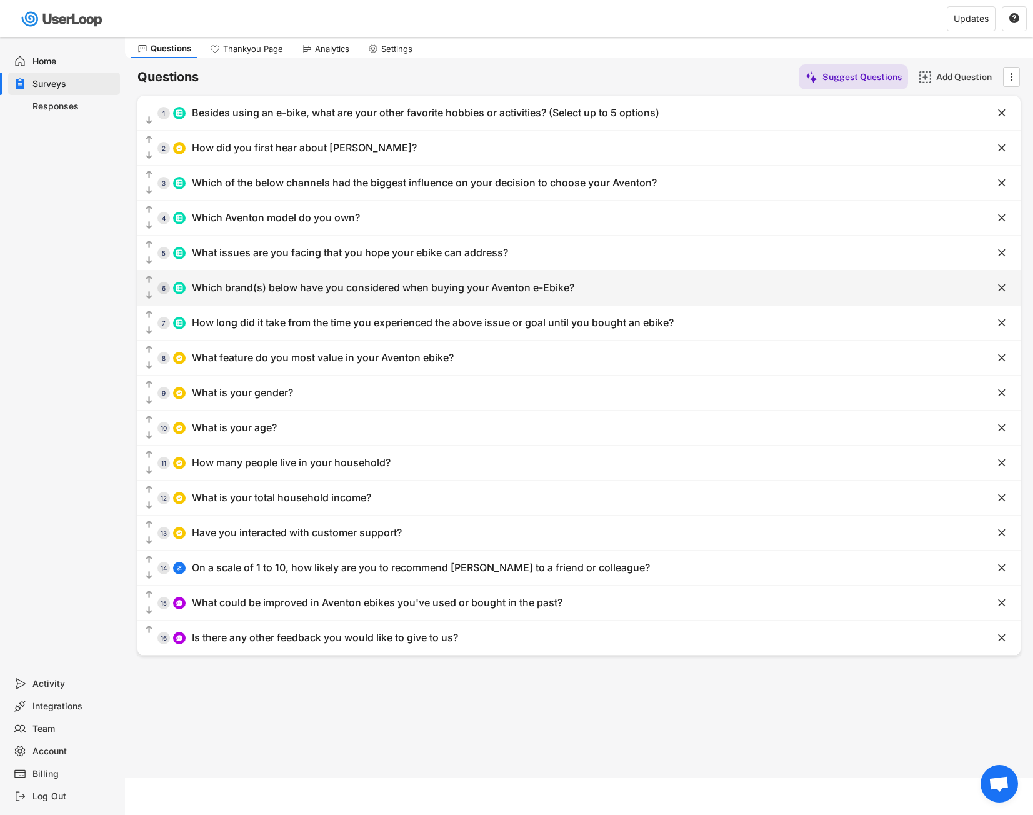
type input "Himiway"
type input "Juiced Bikes"
type input "Lectric Ebikes"
type input "Magnum Bikes"
type input "Momentum Bikes"
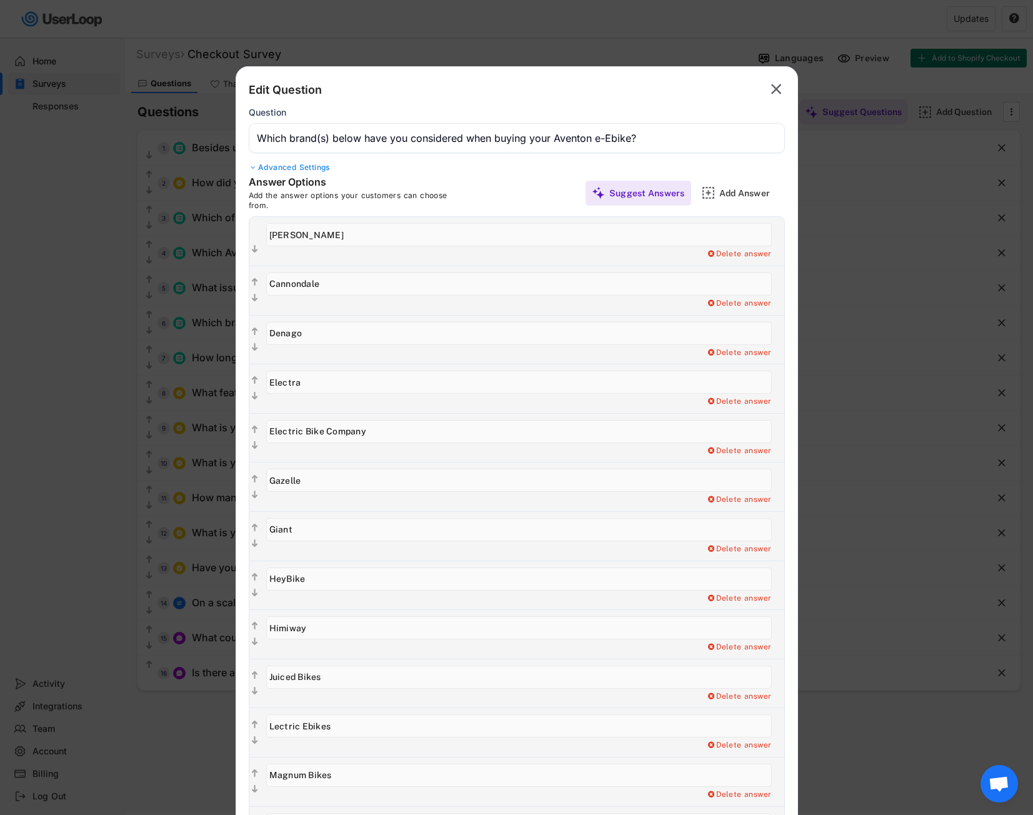
scroll to position [0, 0]
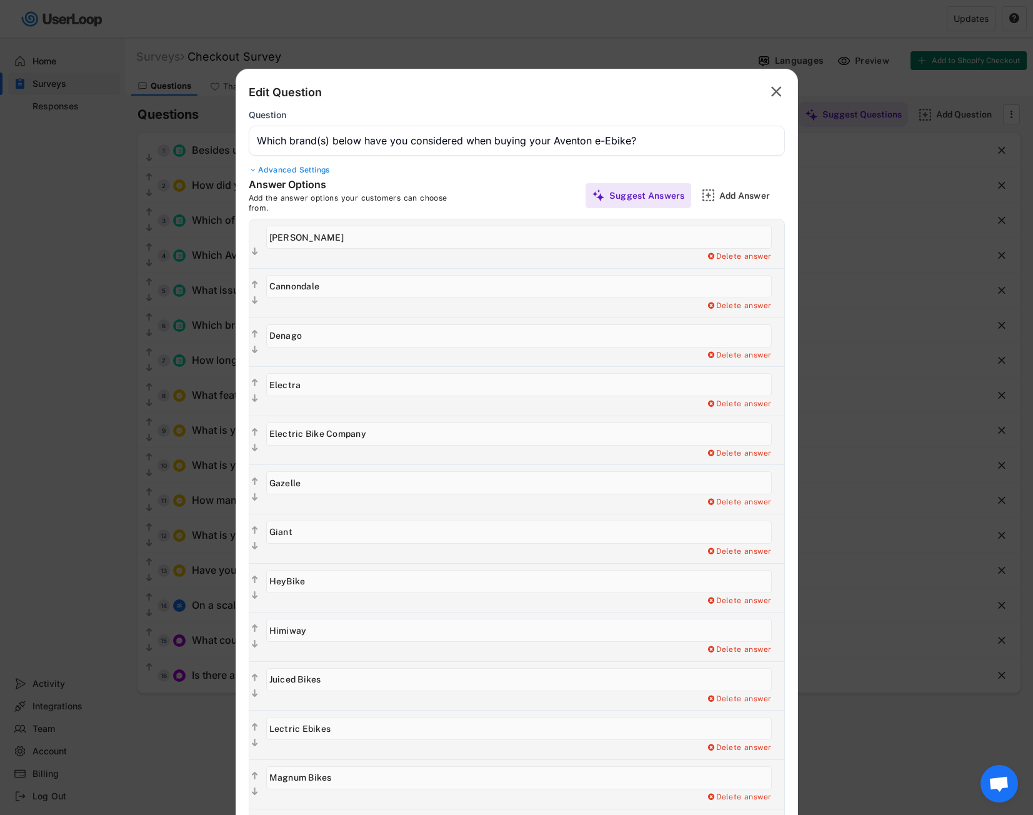
click at [322, 171] on div "Advanced Settings" at bounding box center [517, 170] width 536 height 10
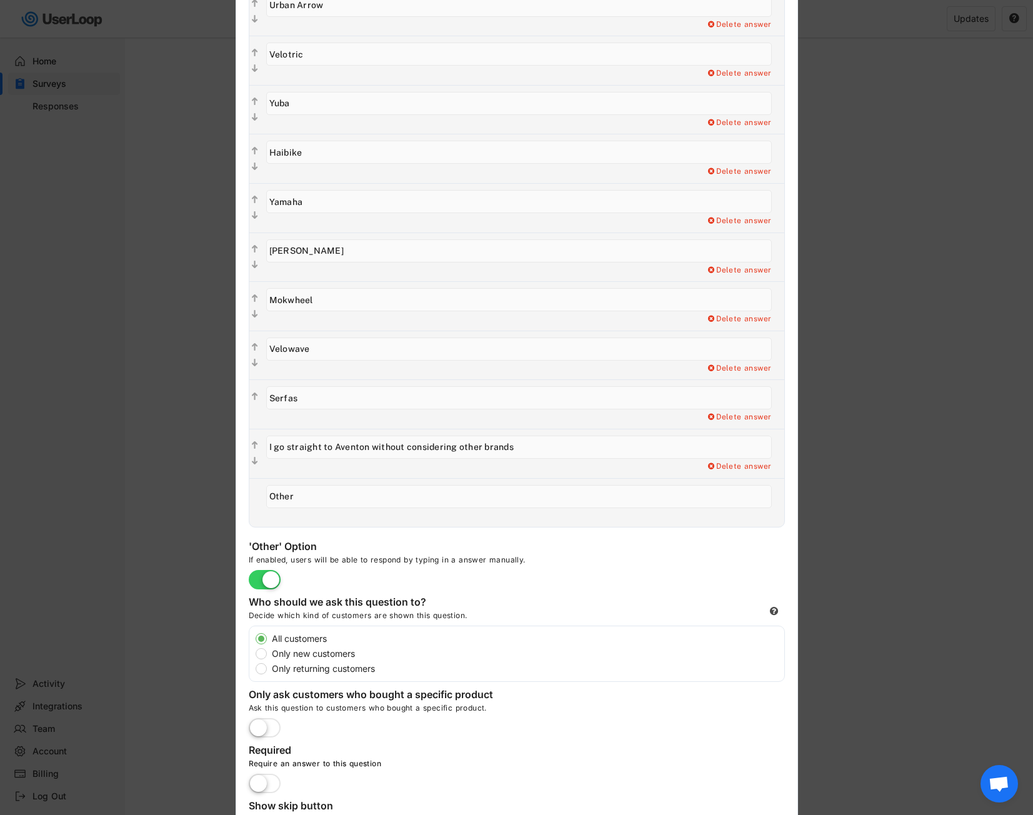
scroll to position [1500, 0]
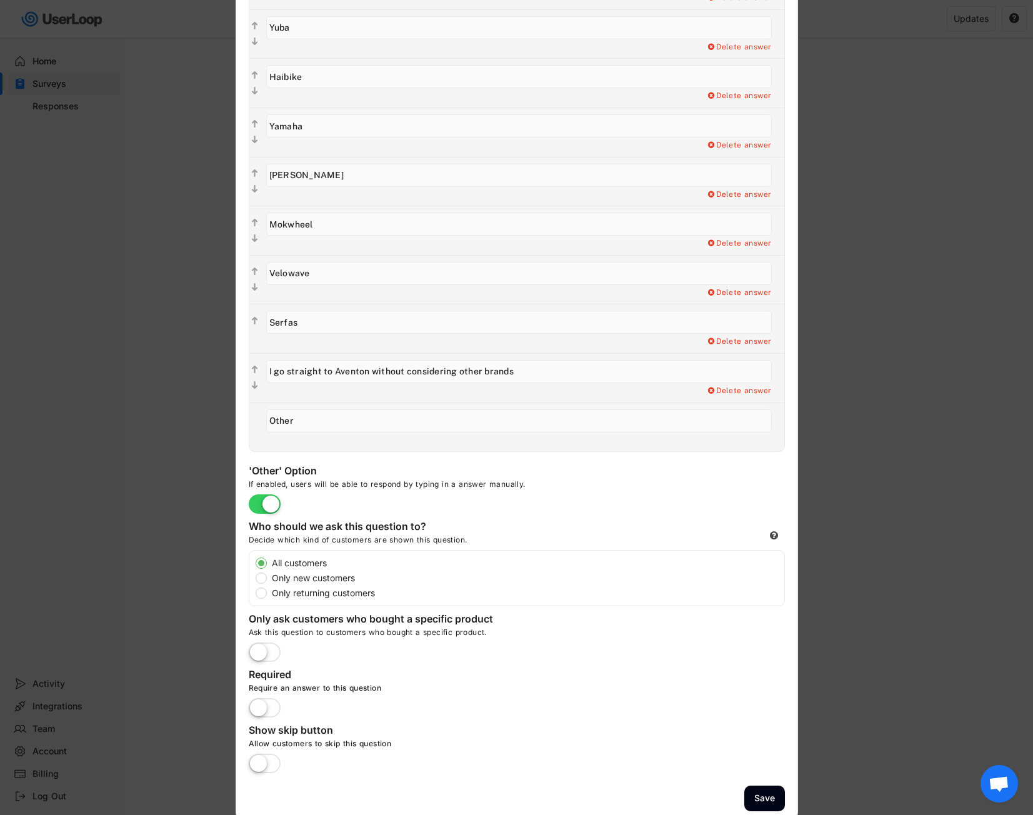
click at [328, 581] on label "Only new customers" at bounding box center [526, 578] width 516 height 9
click at [254, 567] on input "Only new customers" at bounding box center [250, 563] width 8 height 8
radio input "true"
click at [223, 582] on div at bounding box center [516, 407] width 1033 height 815
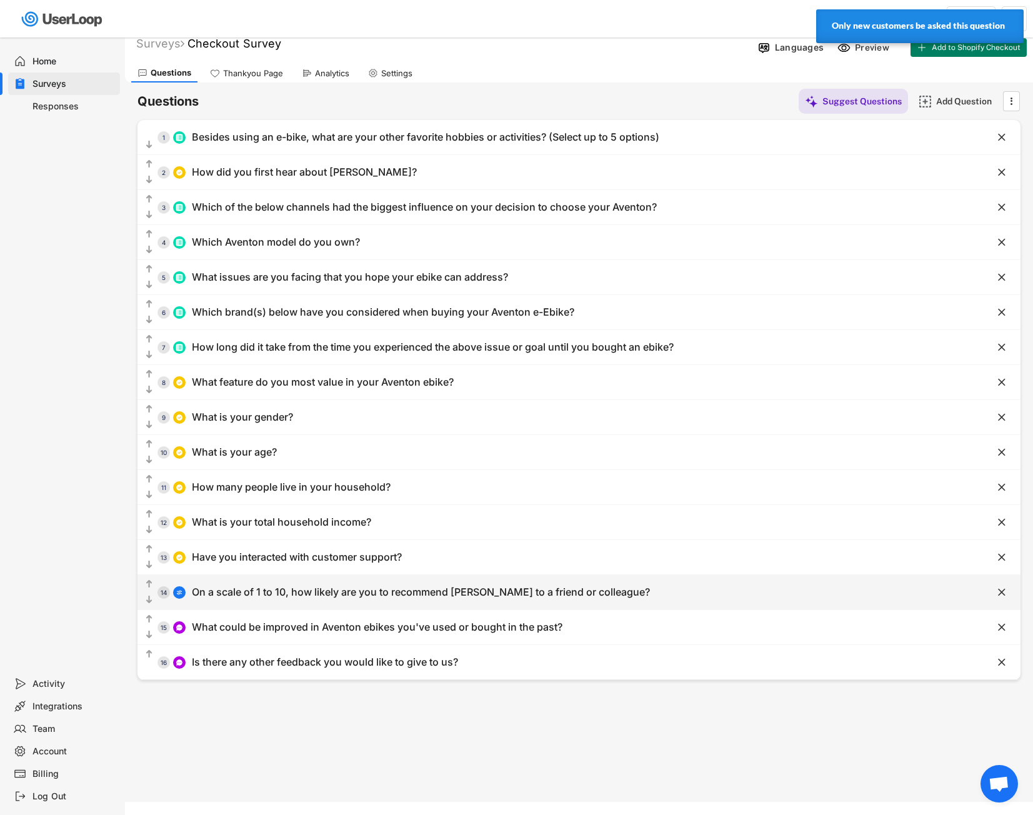
scroll to position [0, 0]
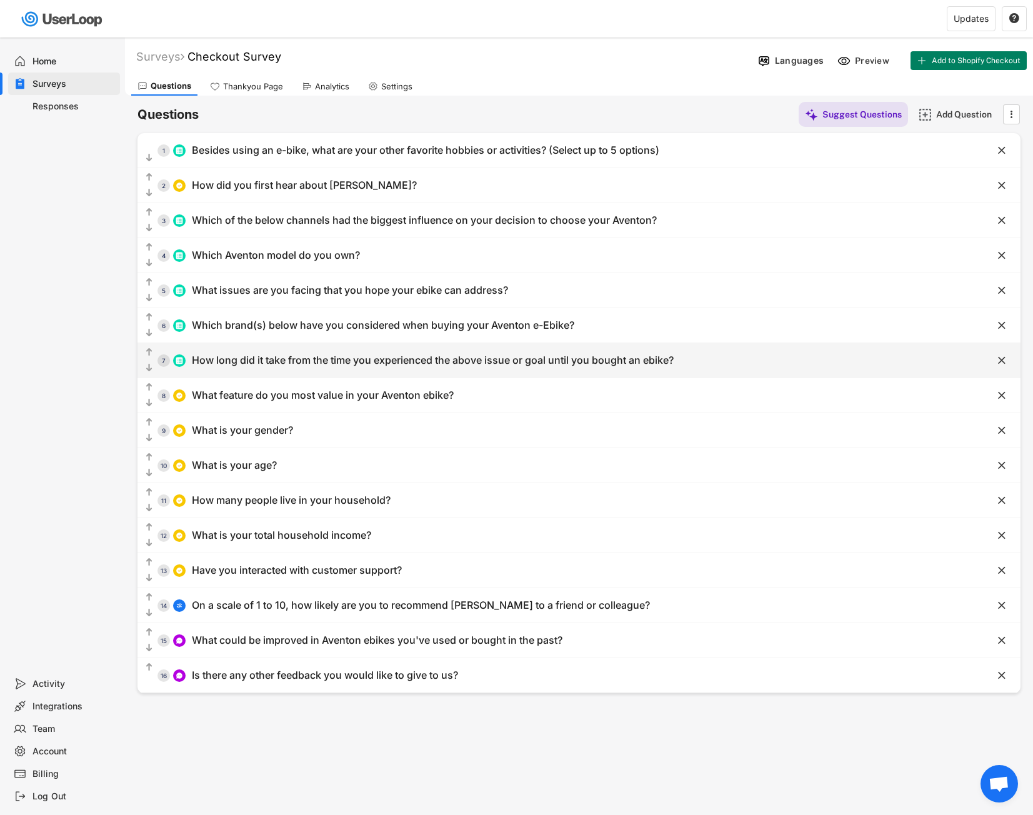
click at [312, 372] on div "  7 How long did it take from the time you experienced the above issue or goa…" at bounding box center [547, 360] width 821 height 28
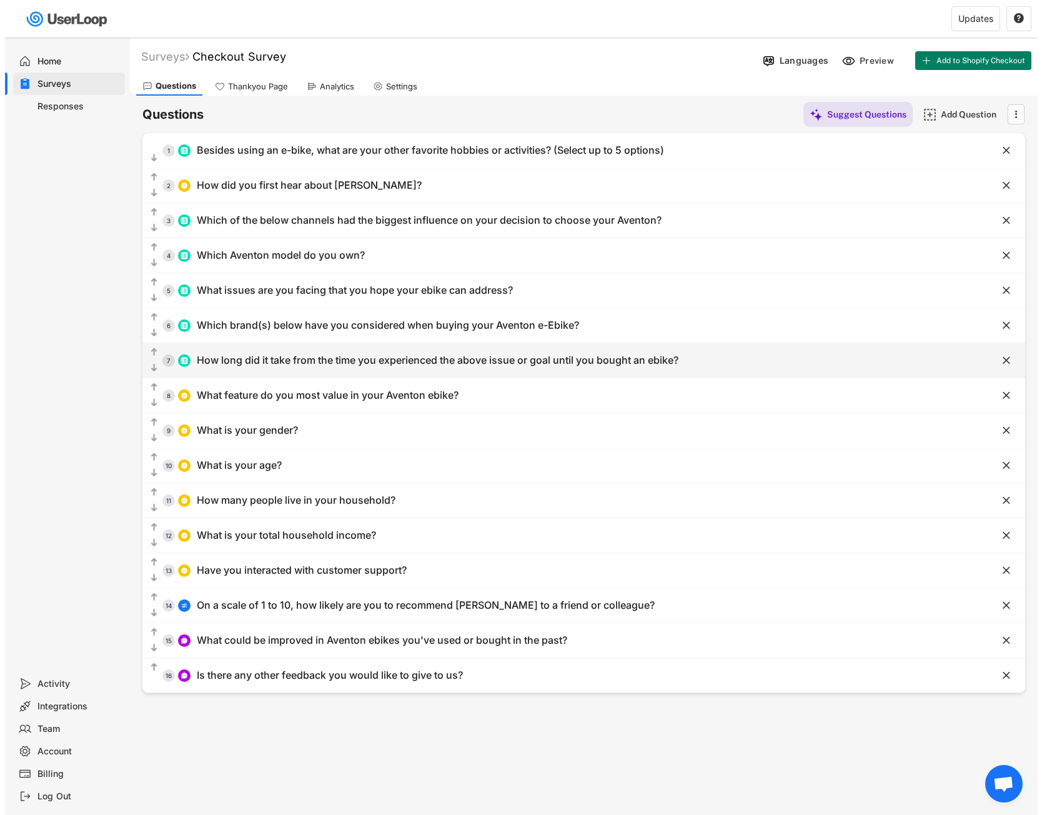
type input "How long did it take from the time you experienced the above issue or goal unti…"
type input "0 to 3 months"
type input "3 to 6 months"
type input "6 to 12 months"
type input "1 year"
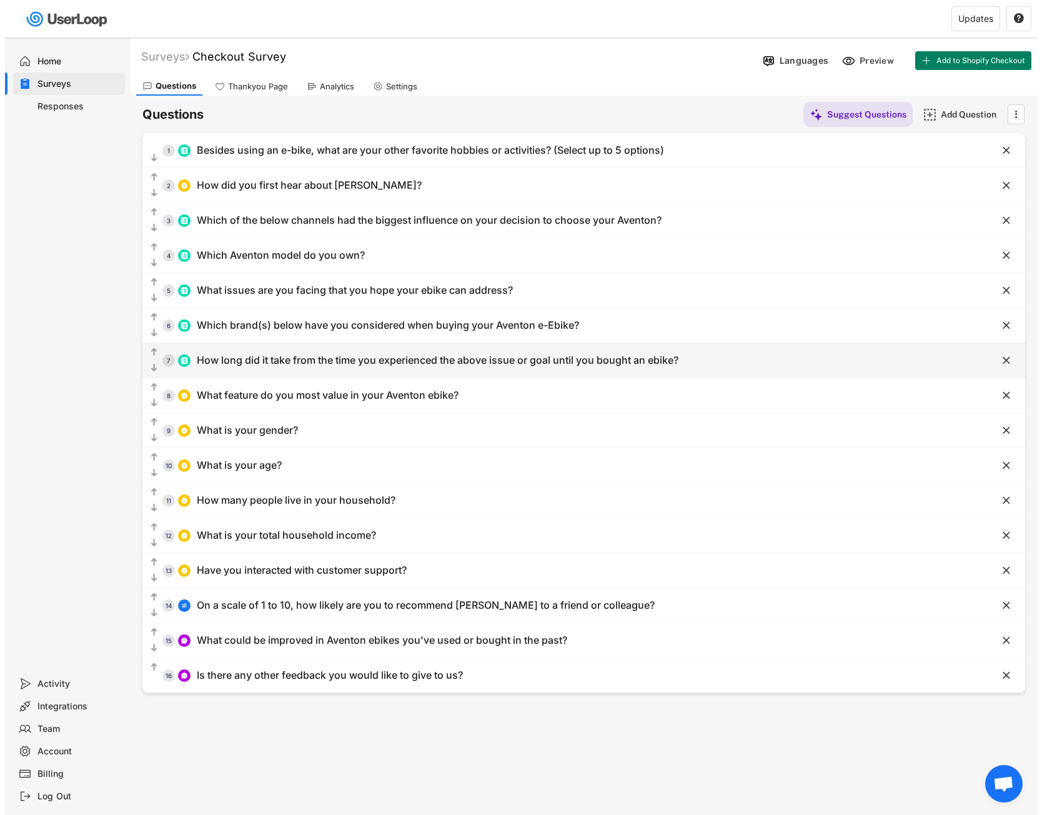
type input "2 years"
type input "3 or more years"
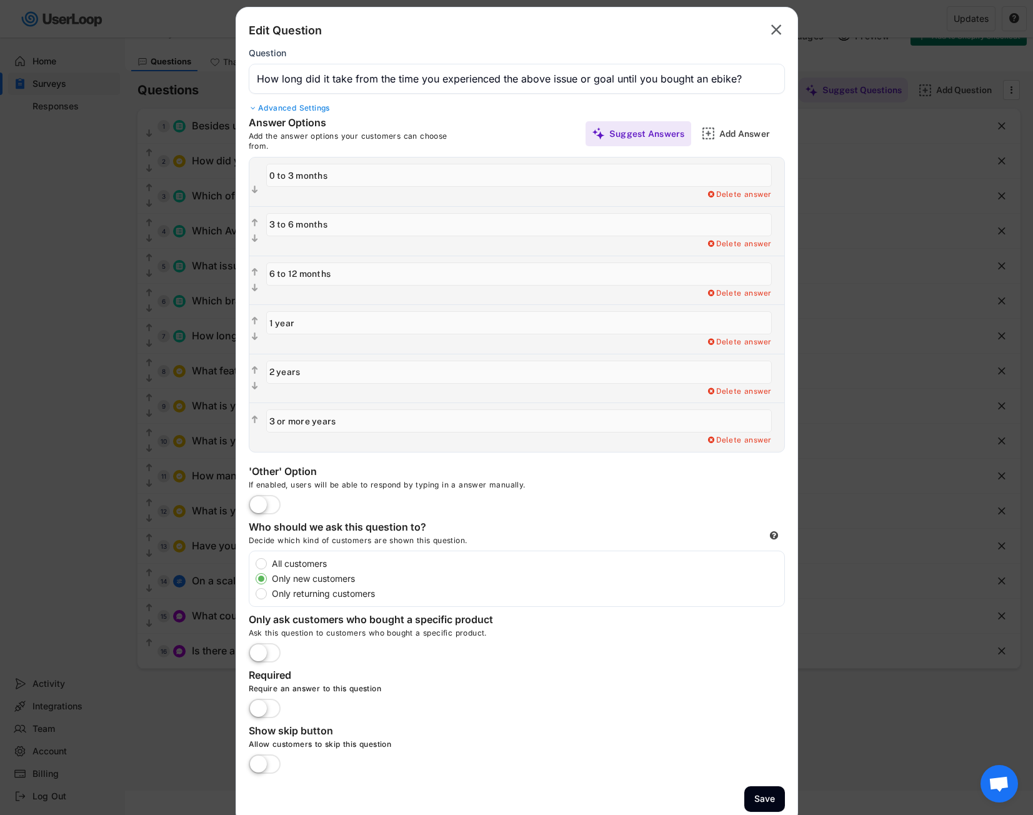
scroll to position [37, 0]
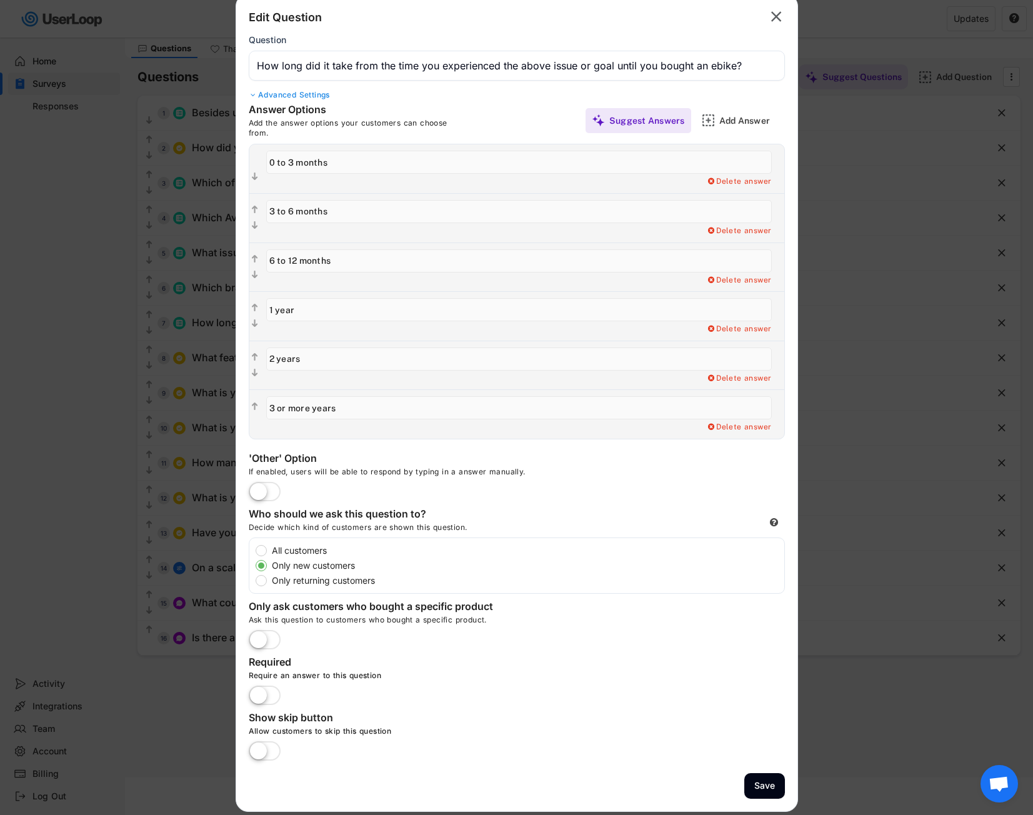
click at [264, 758] on label at bounding box center [265, 751] width 38 height 27
click at [0, 0] on input "checkbox" at bounding box center [0, 0] width 0 height 0
click at [777, 783] on button "Save" at bounding box center [764, 786] width 41 height 26
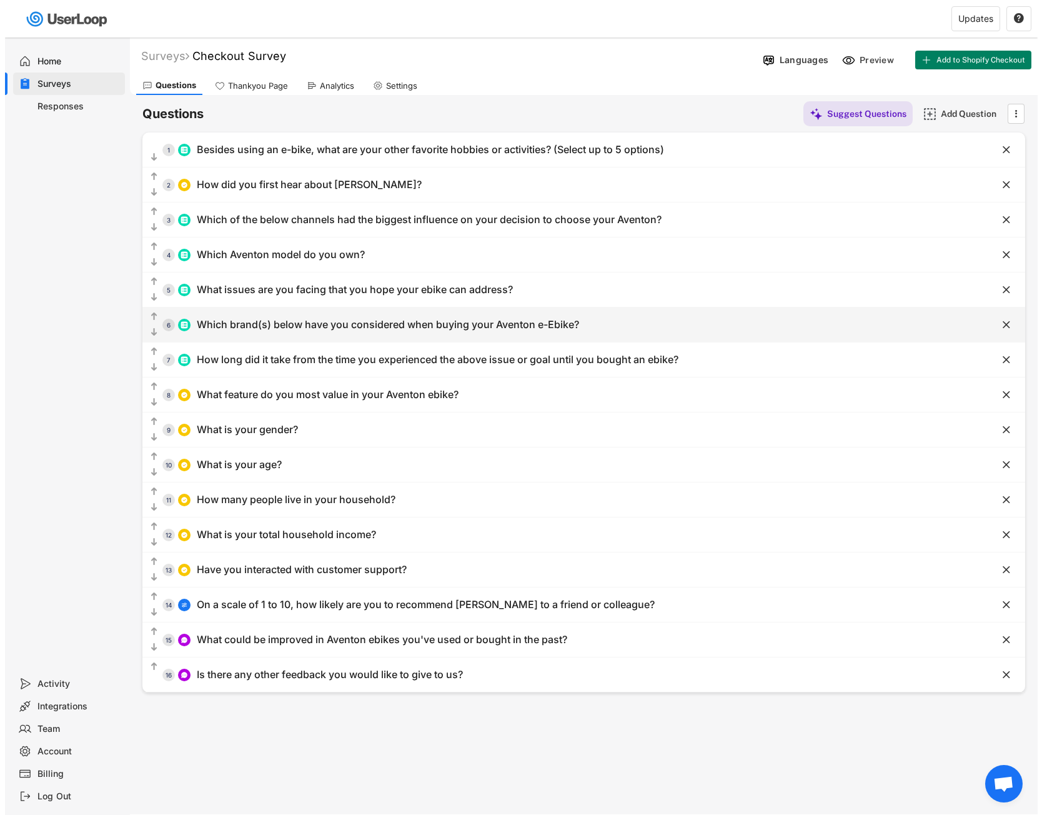
scroll to position [0, 0]
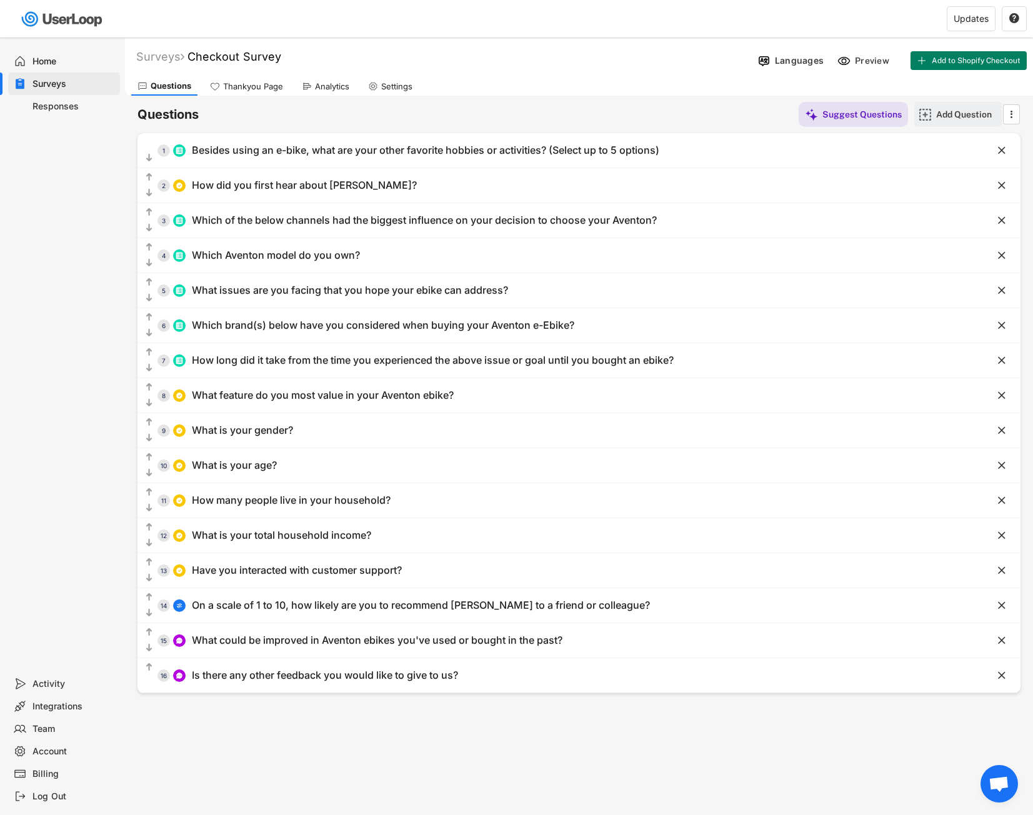
click at [964, 113] on div "Add Question" at bounding box center [967, 114] width 62 height 11
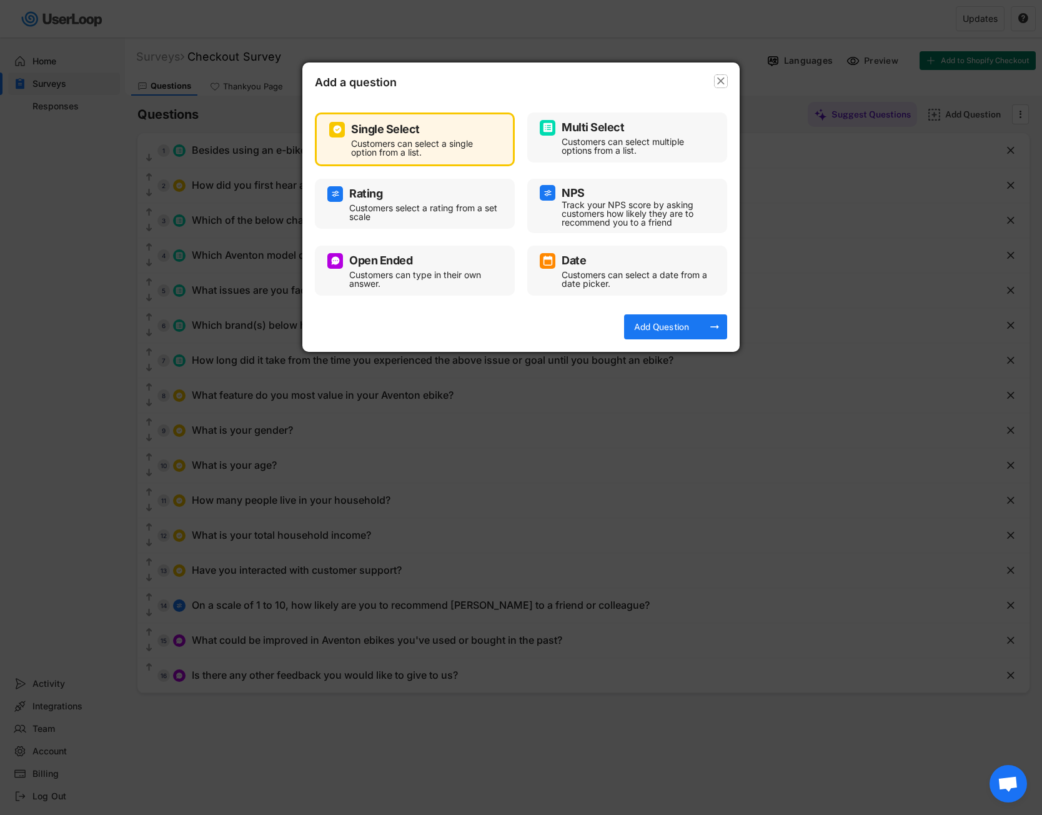
click at [724, 80] on text "" at bounding box center [720, 80] width 7 height 13
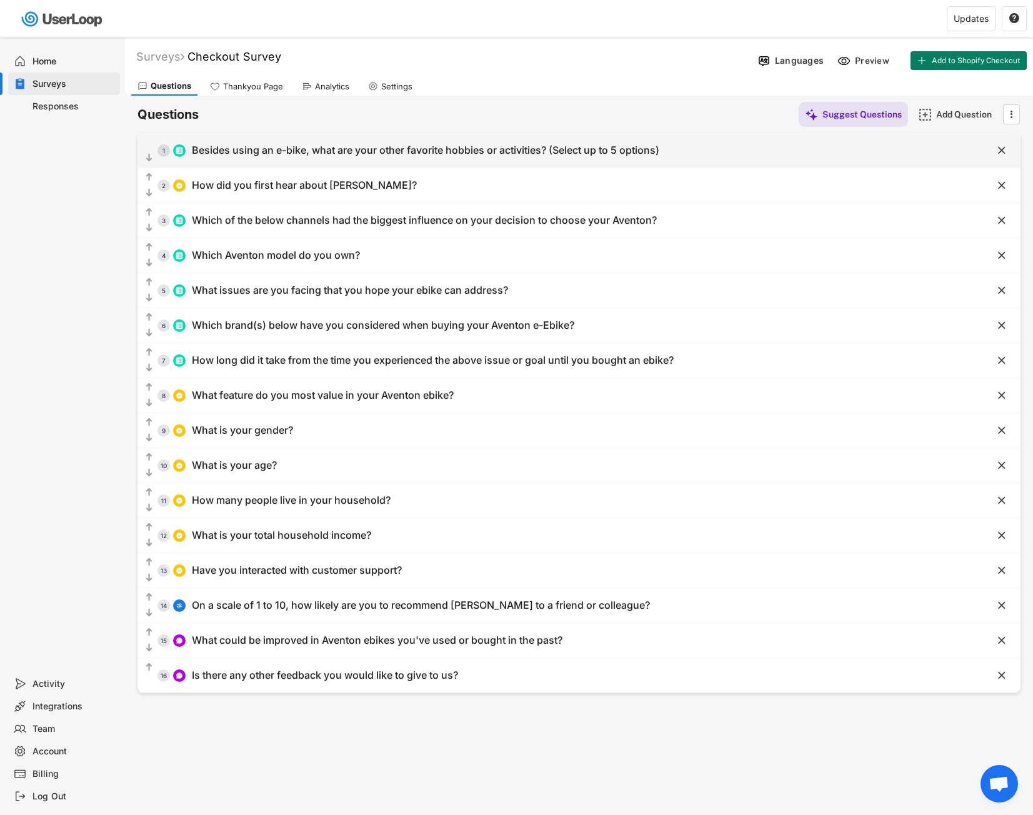
click at [539, 142] on div "  1 Besides using an e-bike, what are your other favorite hobbies or activiti…" at bounding box center [547, 150] width 821 height 28
type input "Besides using an e-bike, what are your other favorite hobbies or activities? (S…"
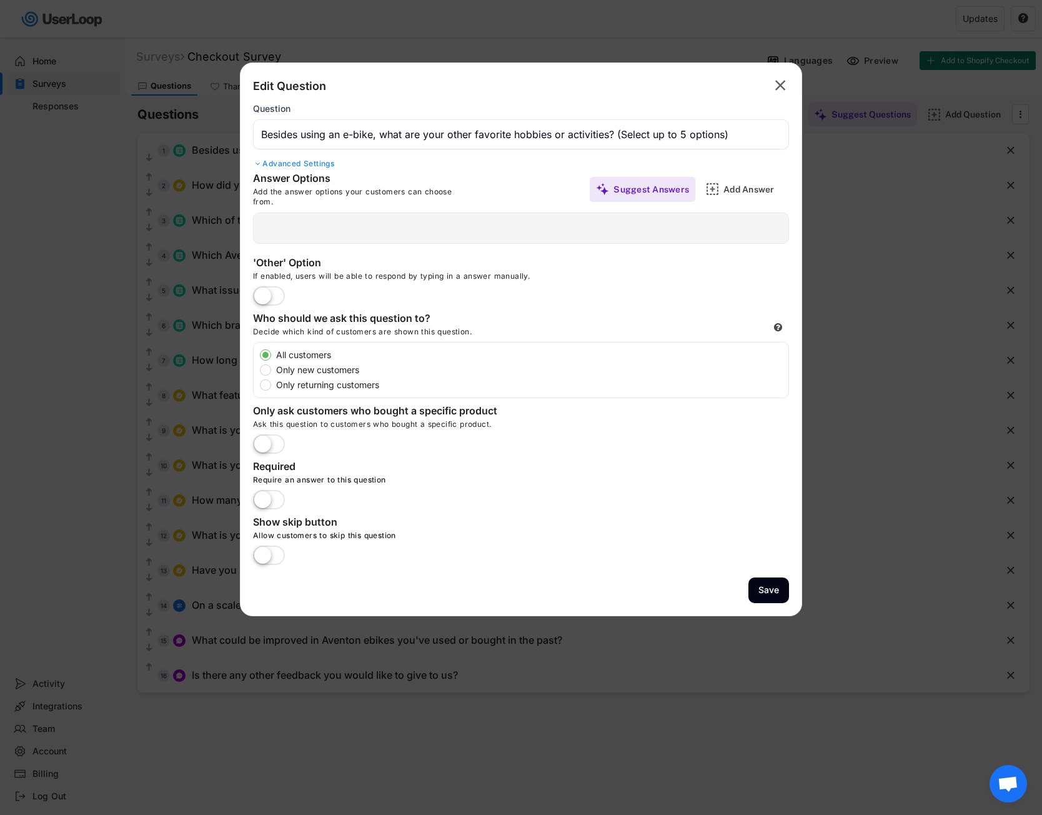
click at [398, 215] on div "  Edit Follow Up Question Add a Open Ended Single Select or Multi select foll…" at bounding box center [521, 227] width 536 height 31
click at [287, 239] on div "  Edit Follow Up Question Add a Open Ended Single Select or Multi select foll…" at bounding box center [521, 227] width 536 height 31
click at [715, 182] on div "Add Answer" at bounding box center [745, 189] width 87 height 25
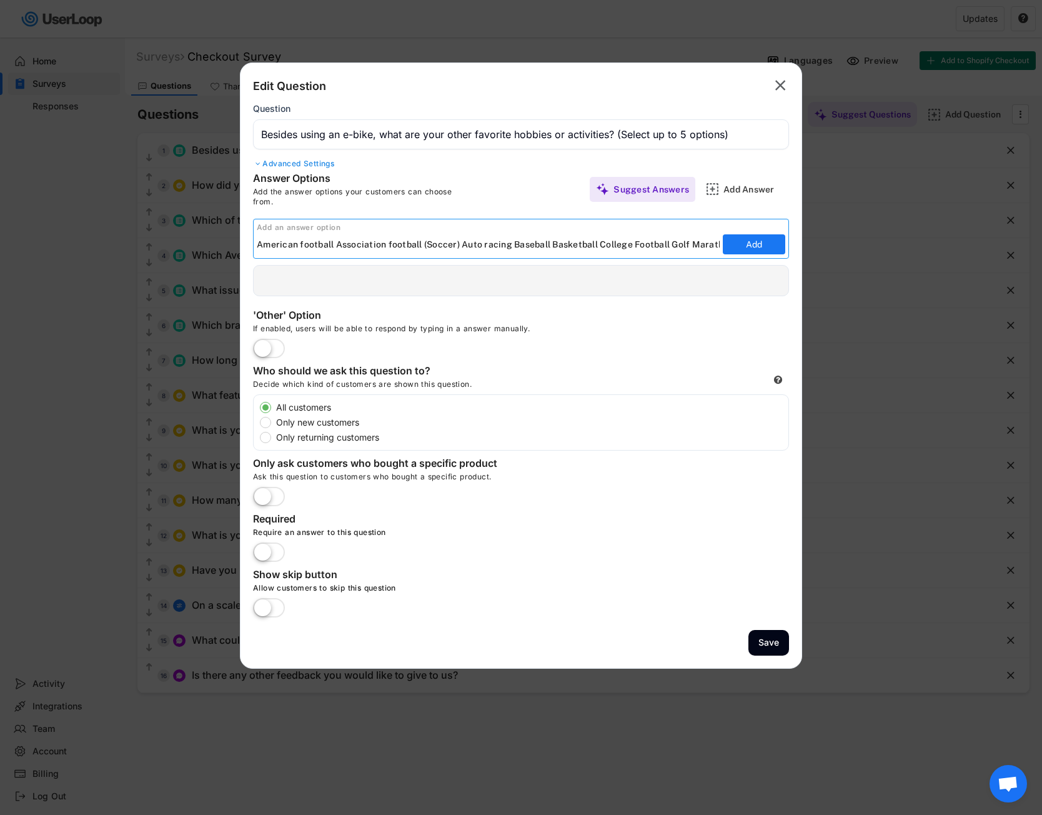
scroll to position [0, 272]
type input "American football Association football (Soccer) Auto racing Baseball Basketball…"
click at [755, 247] on button "Add" at bounding box center [754, 244] width 62 height 20
type input "American football Association football (Soccer) Auto racing Baseball Basketball…"
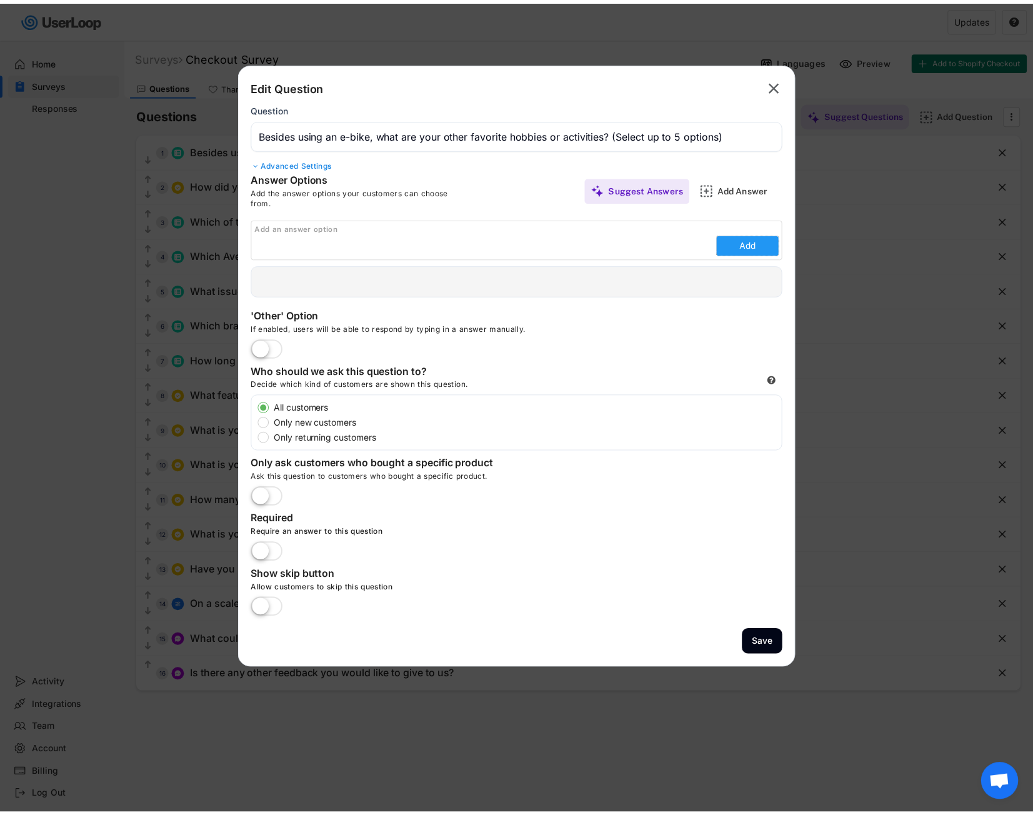
scroll to position [0, 0]
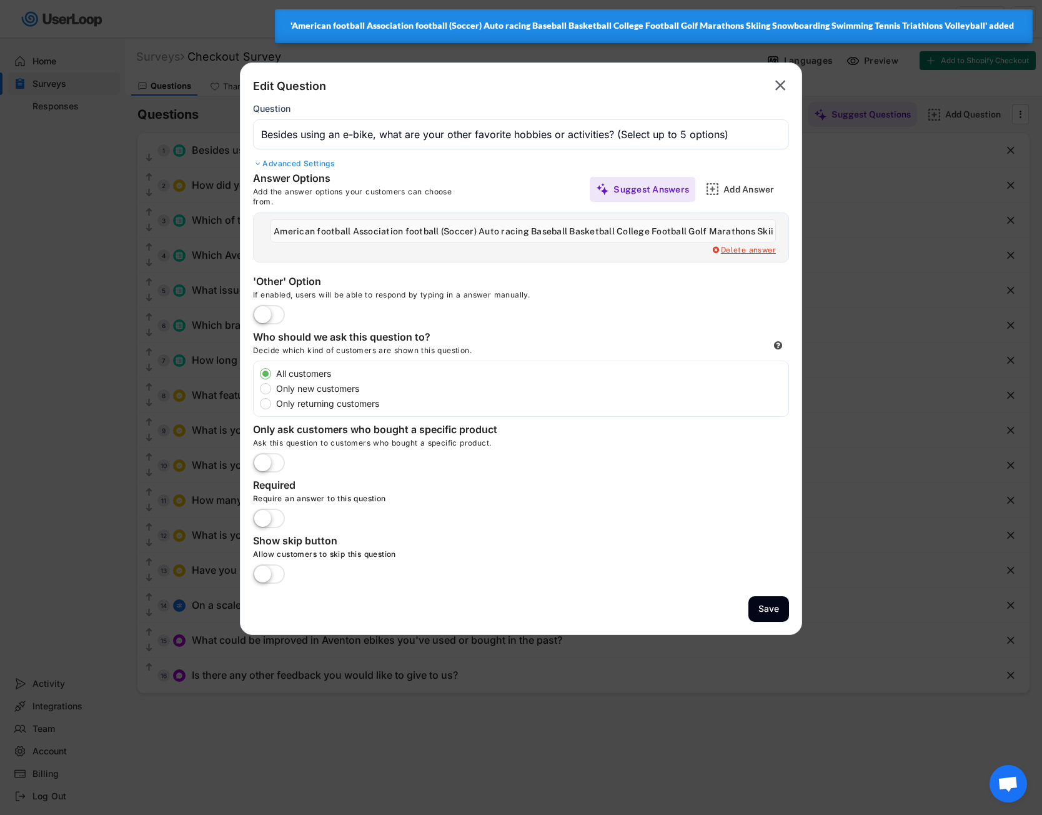
click at [749, 249] on div "Delete answer" at bounding box center [743, 251] width 65 height 10
click at [749, 242] on input "input" at bounding box center [524, 230] width 506 height 23
click at [726, 250] on div "Yes, I want to delete this answer" at bounding box center [714, 251] width 126 height 10
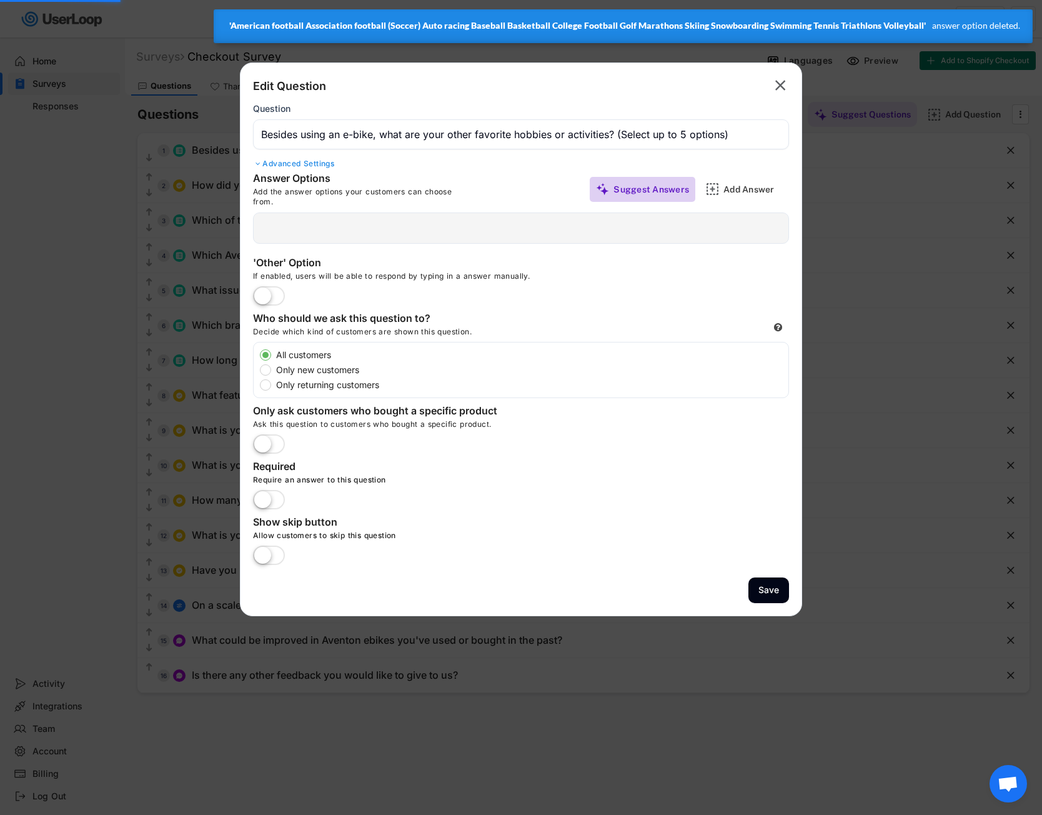
click at [654, 189] on div "Suggest Answers" at bounding box center [652, 189] width 76 height 11
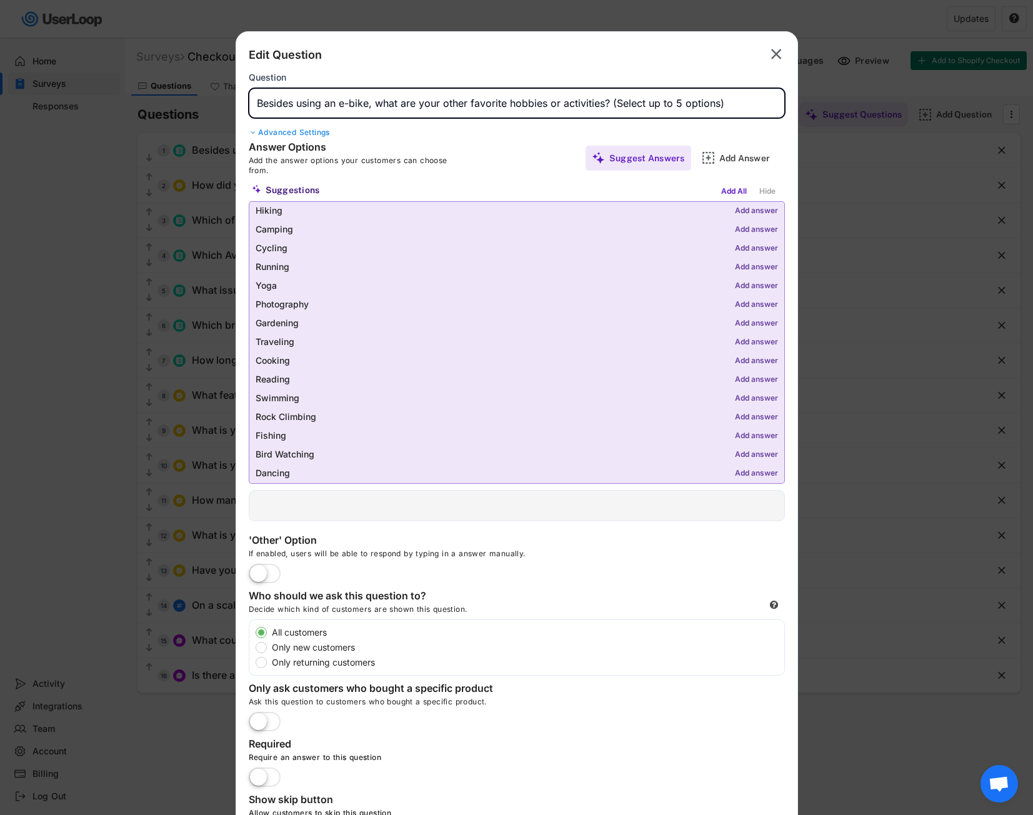
drag, startPoint x: 378, startPoint y: 102, endPoint x: 352, endPoint y: 99, distance: 26.4
click at [352, 99] on input "input" at bounding box center [517, 103] width 536 height 30
click at [409, 94] on input "input" at bounding box center [517, 103] width 536 height 30
drag, startPoint x: 381, startPoint y: 106, endPoint x: 211, endPoint y: 111, distance: 169.5
click at [211, 111] on body "Surveys Checkout Survey Languages Preview Add to Shopify Checkout Questions Tha…" at bounding box center [516, 407] width 1033 height 815
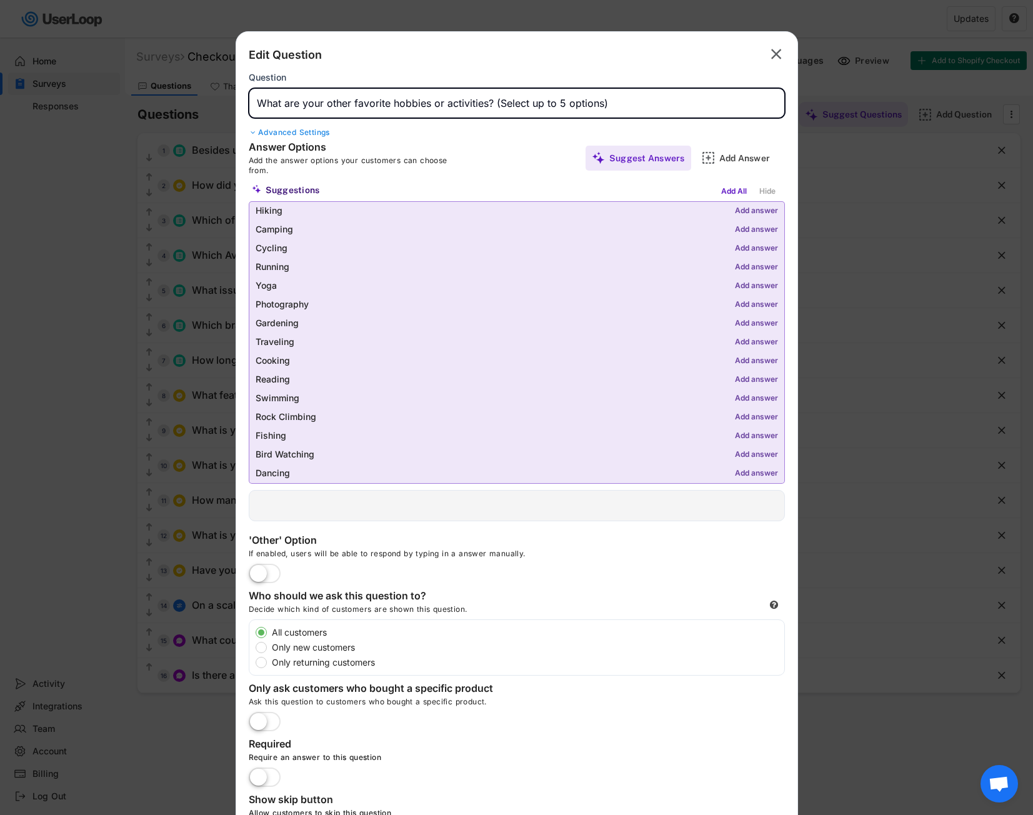
click at [354, 109] on input "input" at bounding box center [517, 103] width 536 height 30
type input "What are your other favorite hobbies or activities? (Select up to 5 options)"
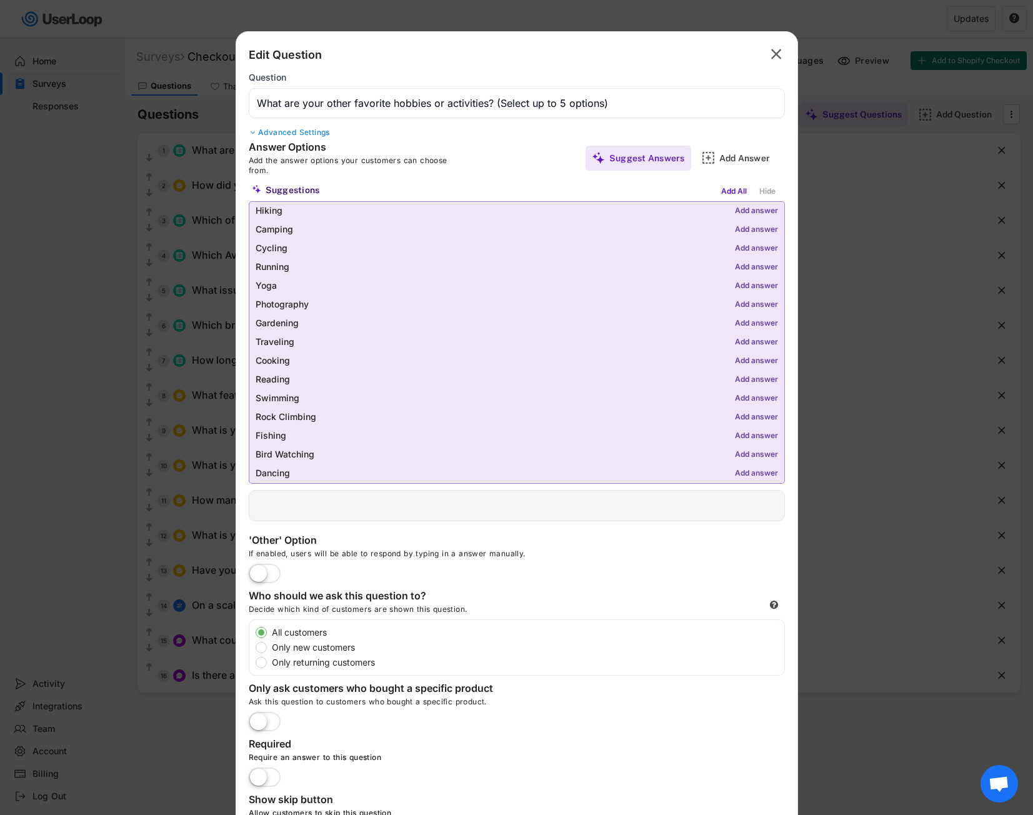
click at [301, 512] on div "  Edit Follow Up Question Add a Open Ended Single Select or Multi select foll…" at bounding box center [517, 505] width 536 height 31
drag, startPoint x: 303, startPoint y: 501, endPoint x: 428, endPoint y: 352, distance: 194.8
click at [304, 498] on div "  Edit Follow Up Question Add a Open Ended Single Select or Multi select foll…" at bounding box center [517, 505] width 536 height 31
click at [751, 158] on div "Add Answer" at bounding box center [750, 157] width 62 height 11
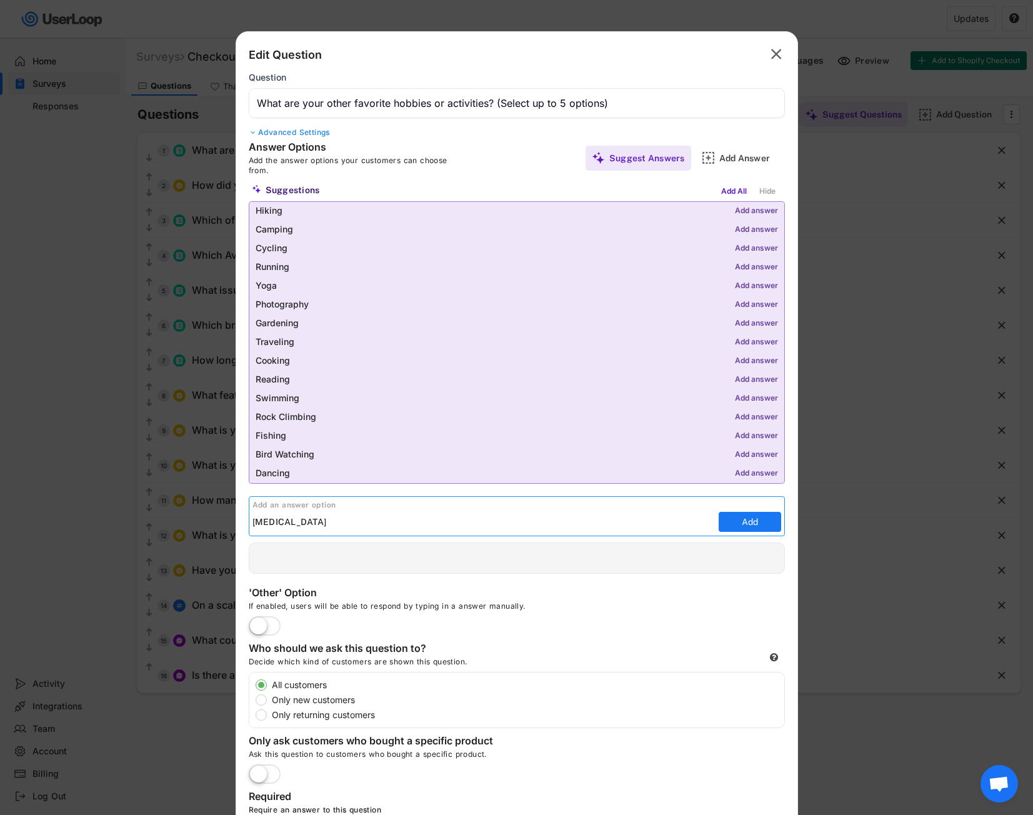
type input "[MEDICAL_DATA]"
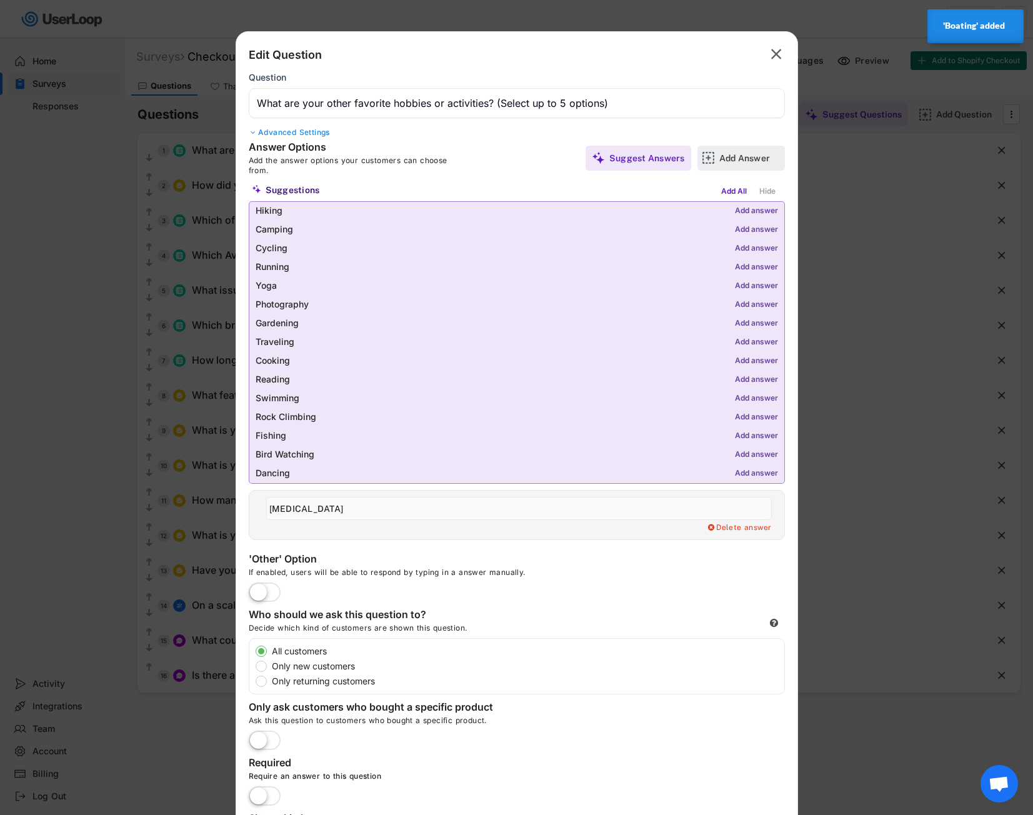
click at [732, 164] on div "Add Answer" at bounding box center [750, 158] width 62 height 25
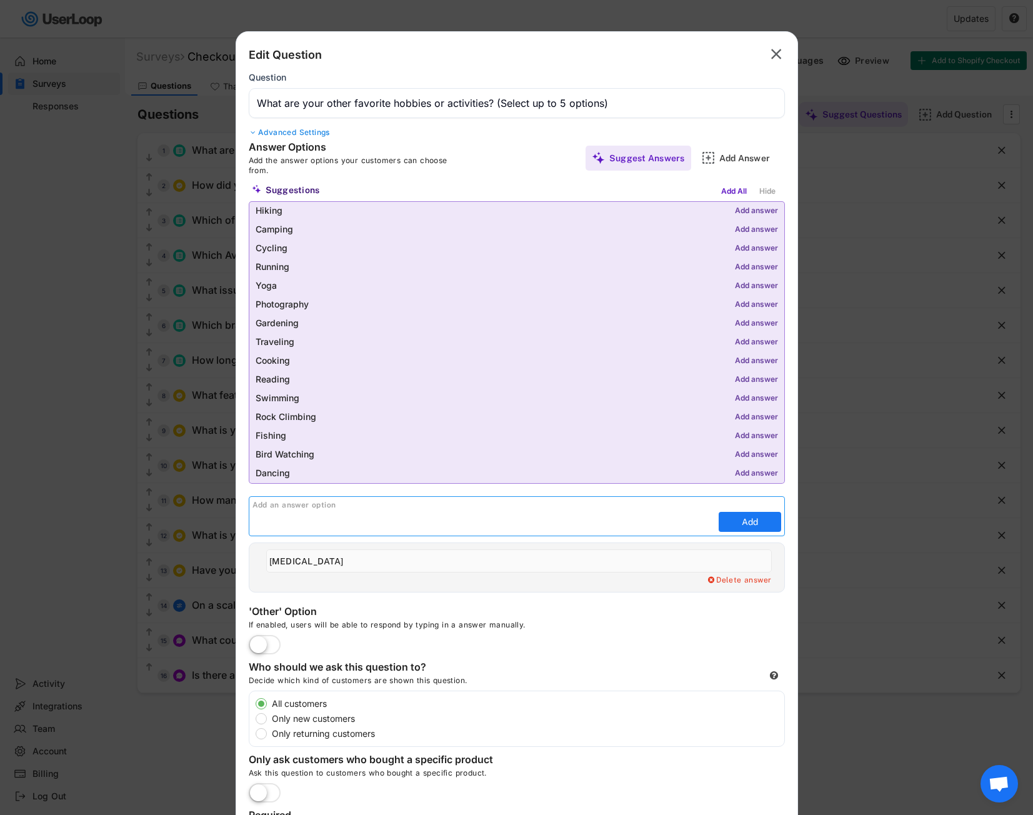
click at [409, 531] on input "input" at bounding box center [483, 521] width 463 height 19
type input "Camping"
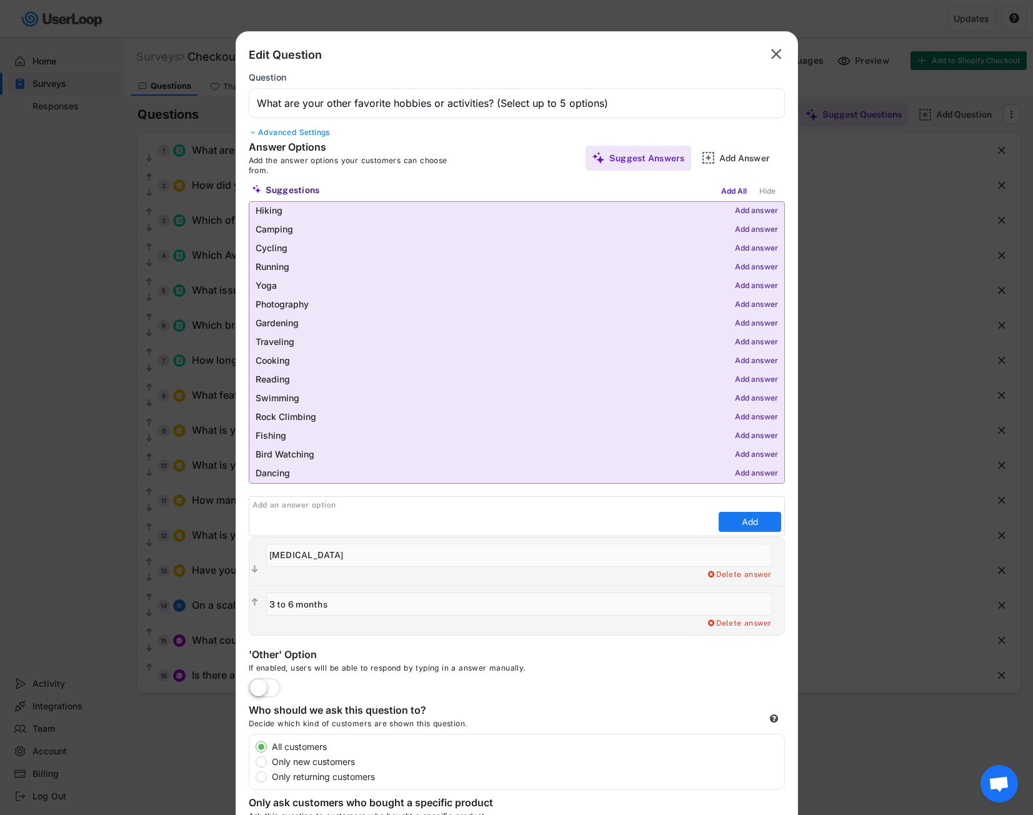
type input "Camping"
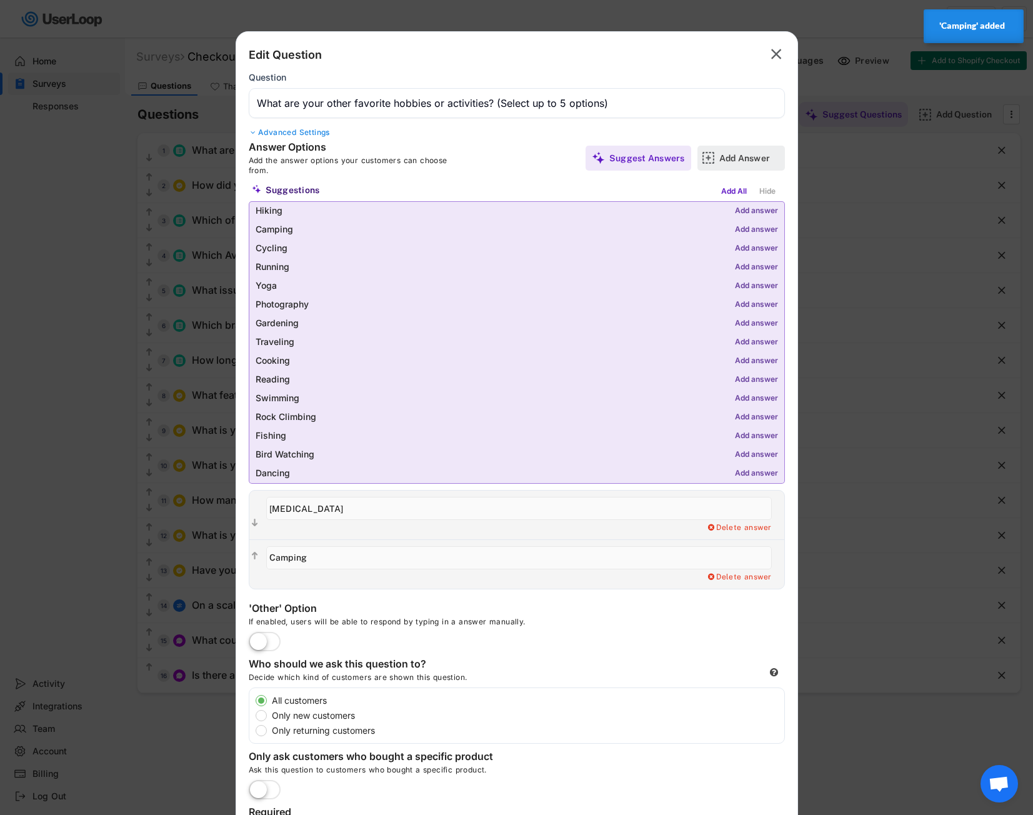
click at [742, 165] on div "Add Answer" at bounding box center [750, 158] width 62 height 25
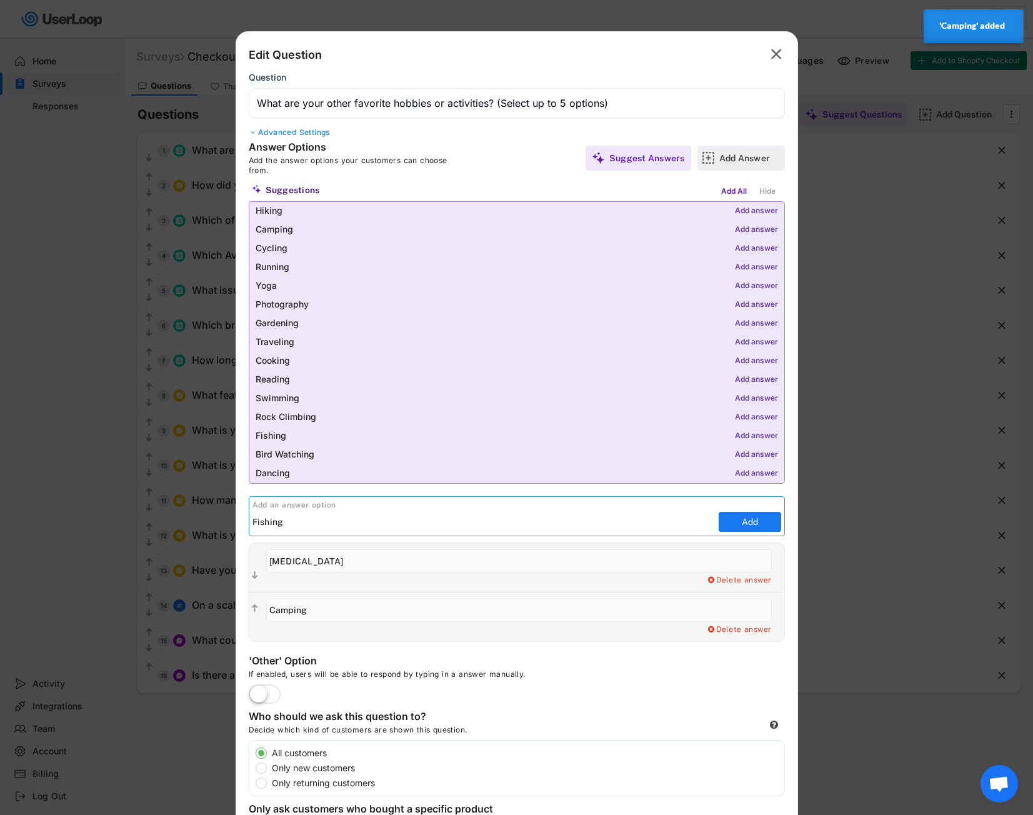
type input "Fishing"
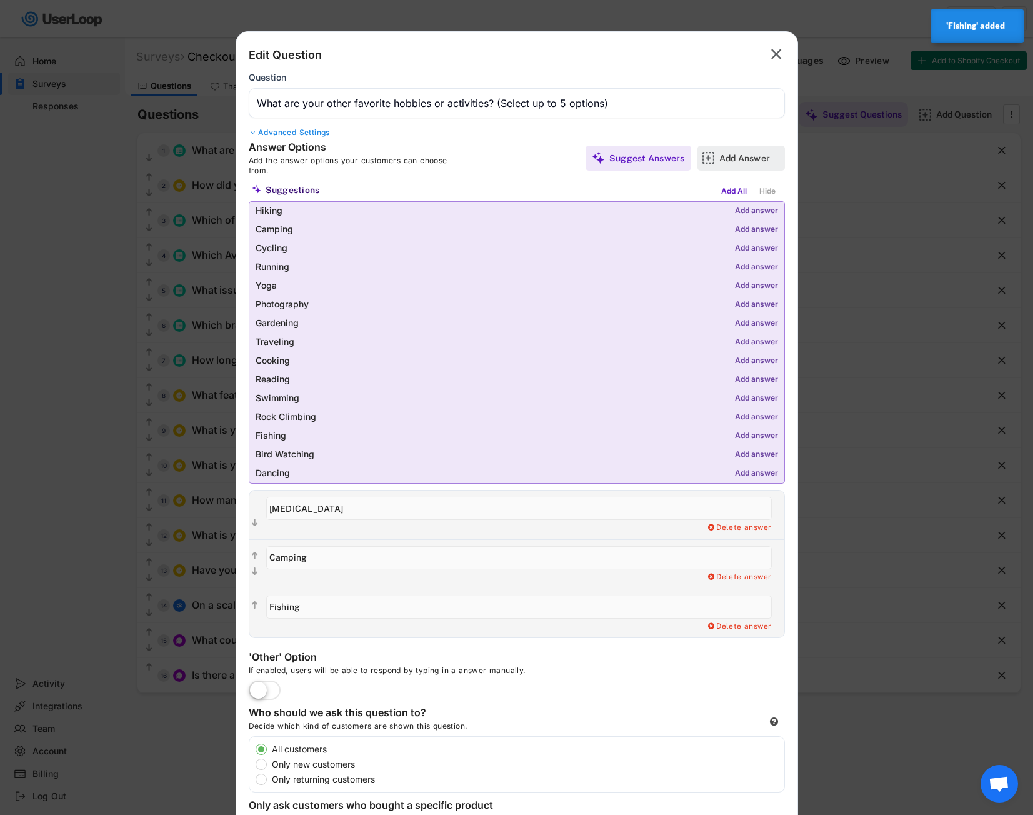
click at [762, 154] on div "Add Answer" at bounding box center [750, 157] width 62 height 11
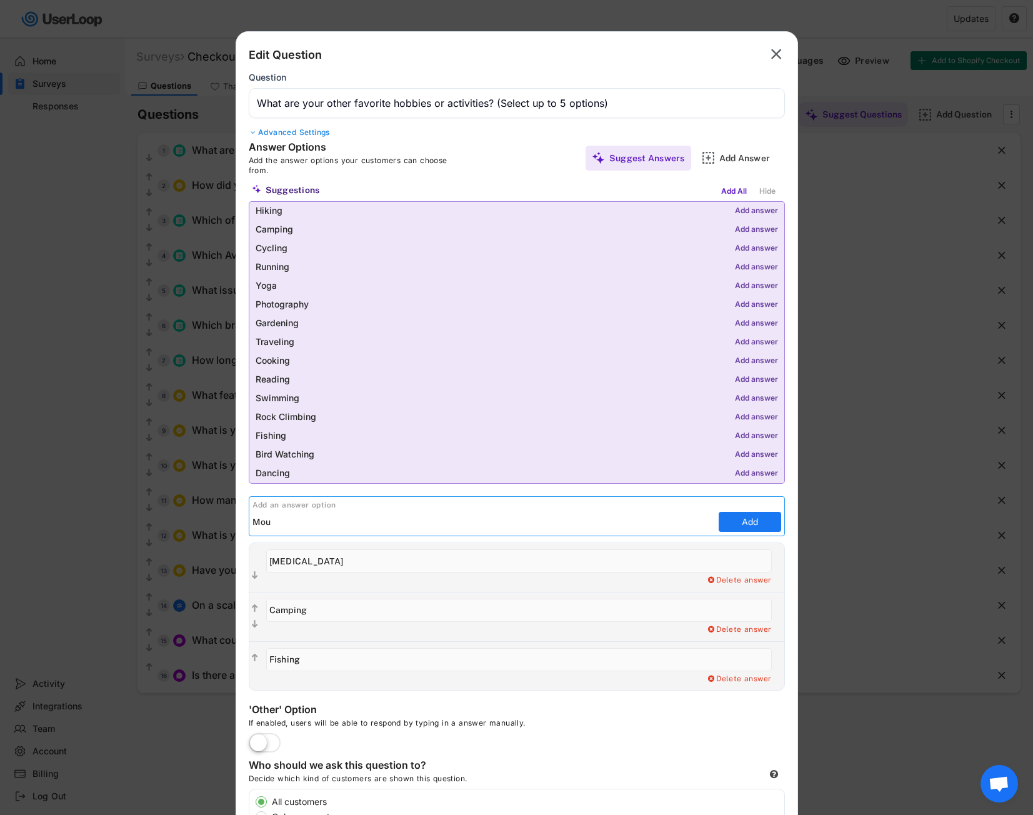
type input "Mou"
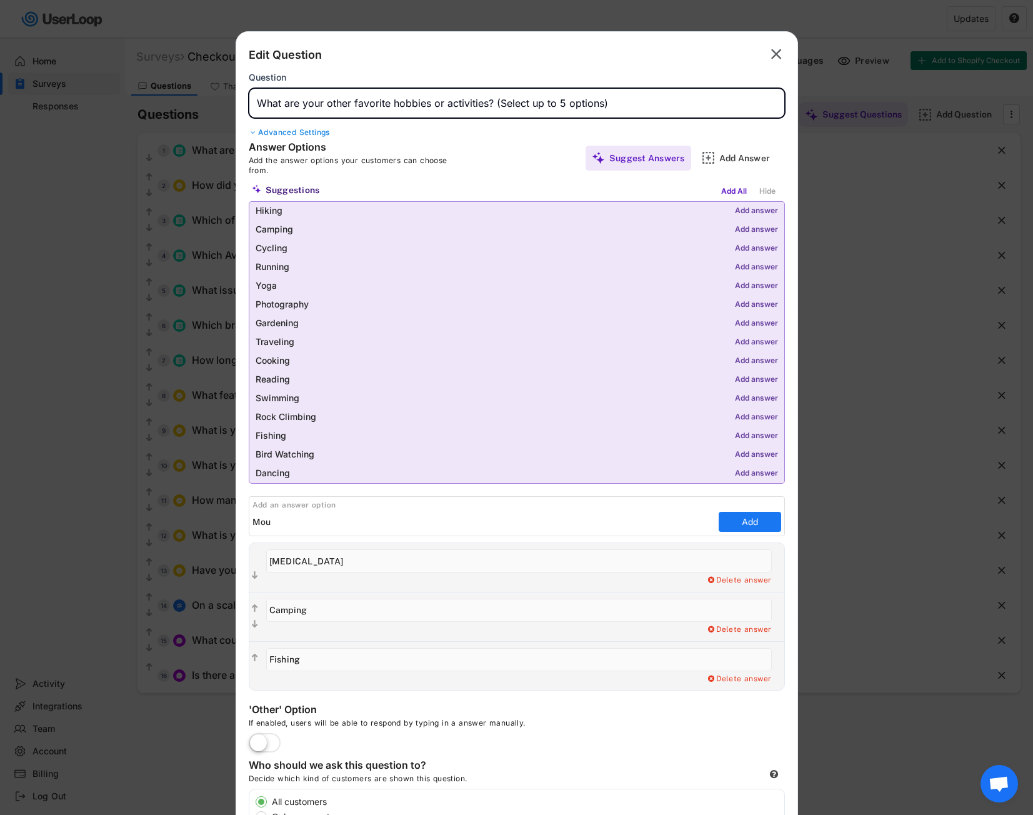
drag, startPoint x: 326, startPoint y: 106, endPoint x: 354, endPoint y: 104, distance: 28.8
click at [354, 104] on input "input" at bounding box center [517, 103] width 536 height 30
type input "What are your favorite hobbies or activities? (Select up to 5 options)"
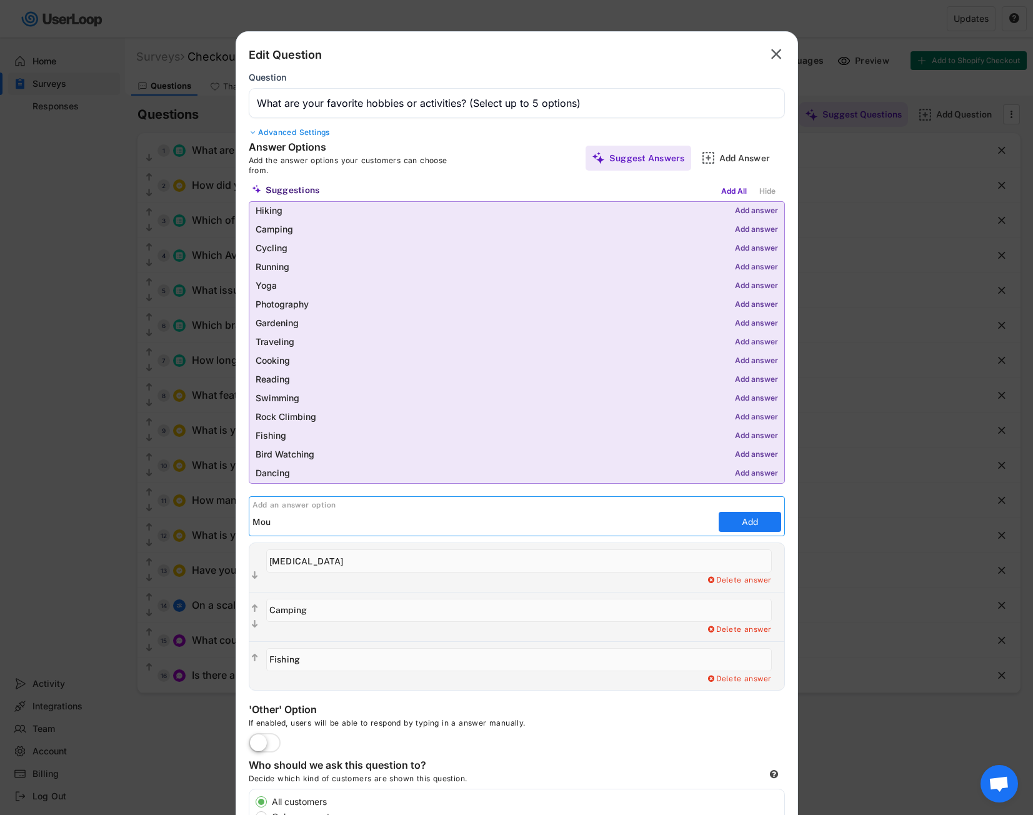
click at [311, 529] on input "input" at bounding box center [483, 521] width 463 height 19
type input "Mountain Biking"
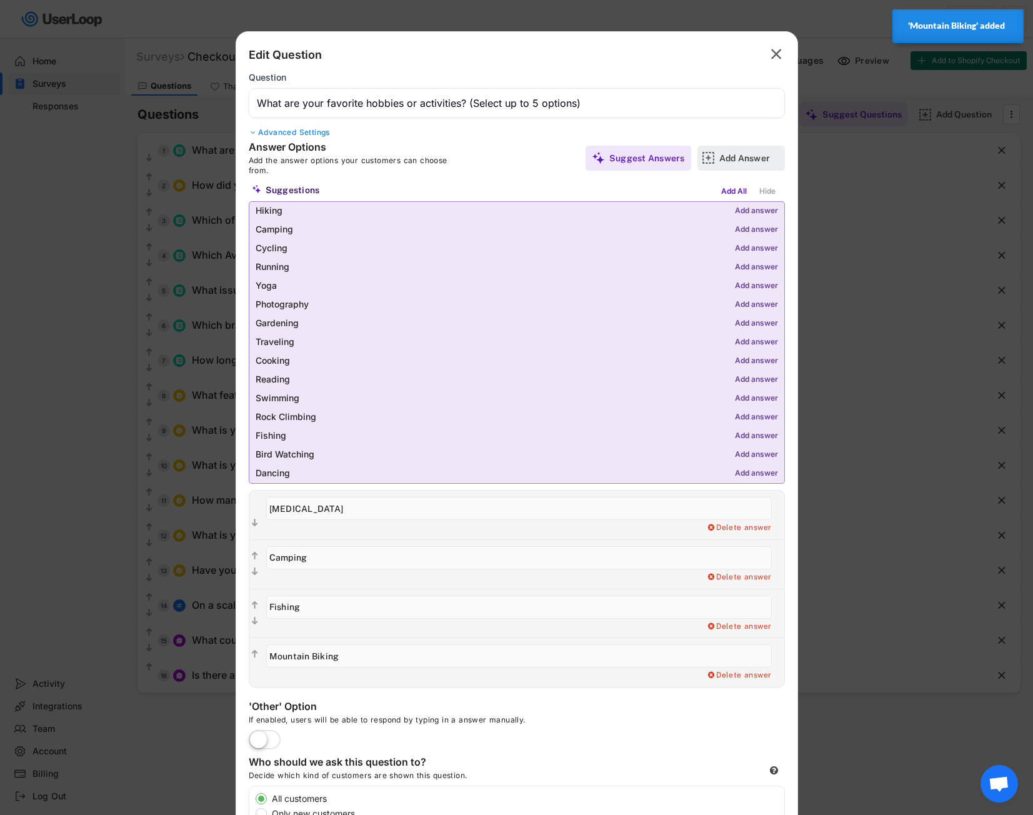
click at [728, 147] on div "Add Answer" at bounding box center [750, 158] width 62 height 25
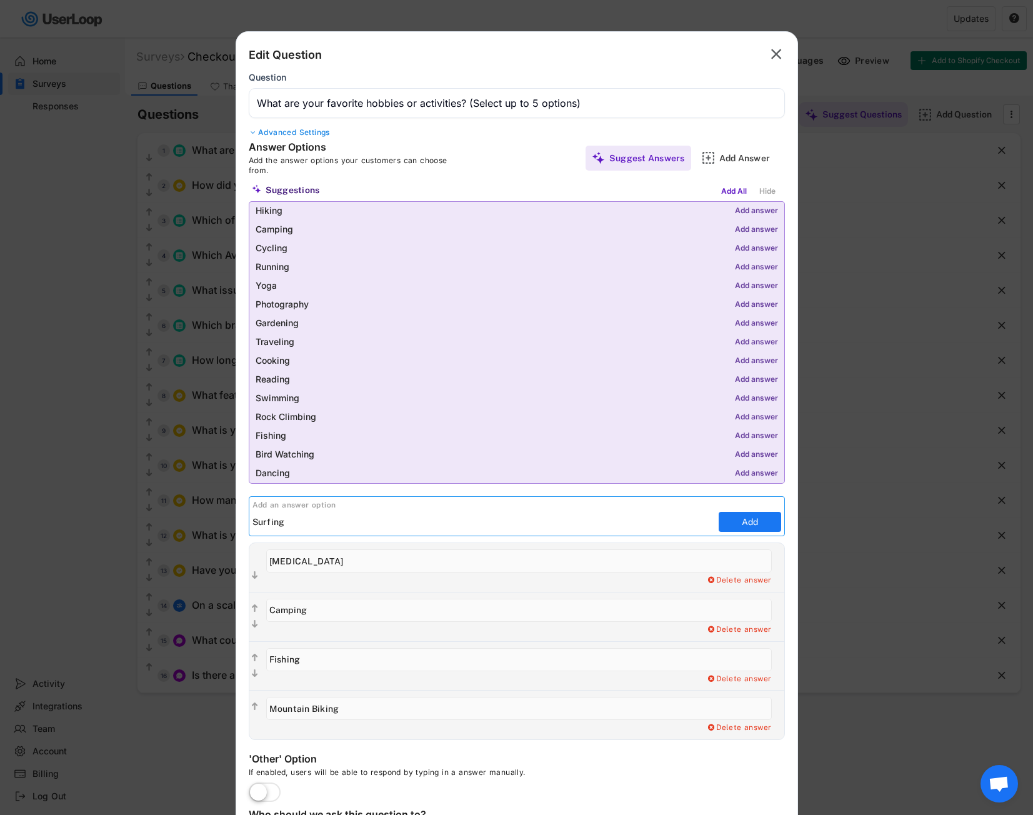
type input "Surfing"
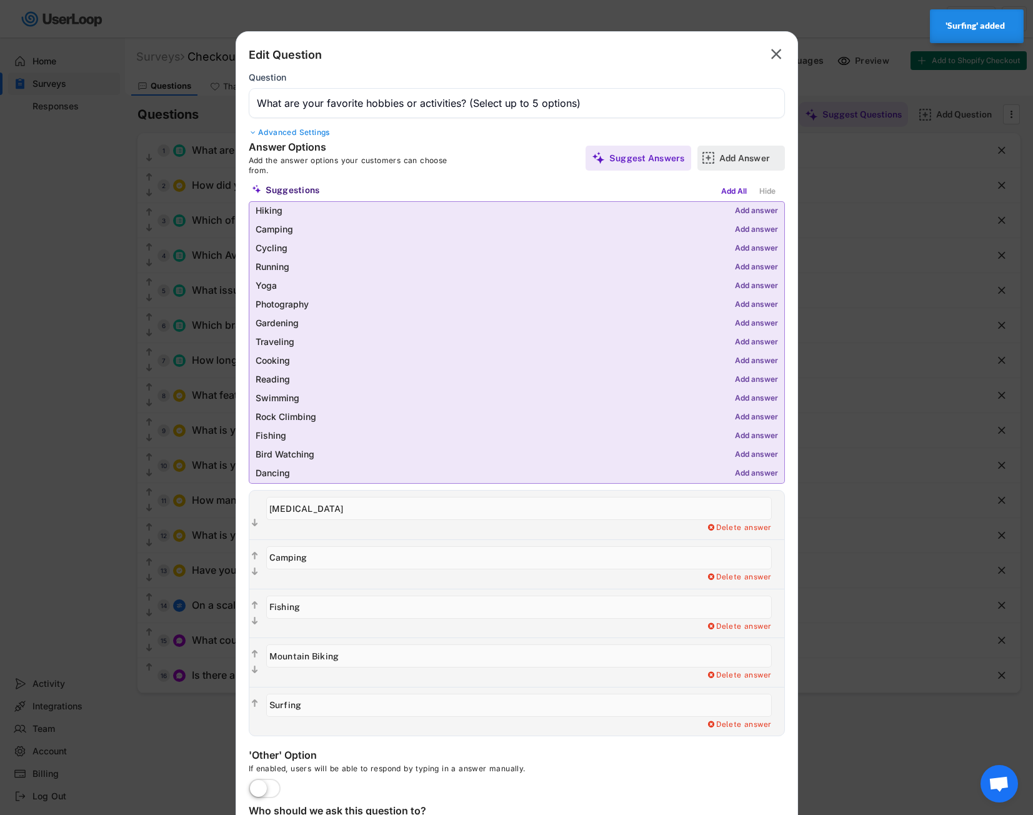
click at [762, 159] on div "Add Answer" at bounding box center [750, 157] width 62 height 11
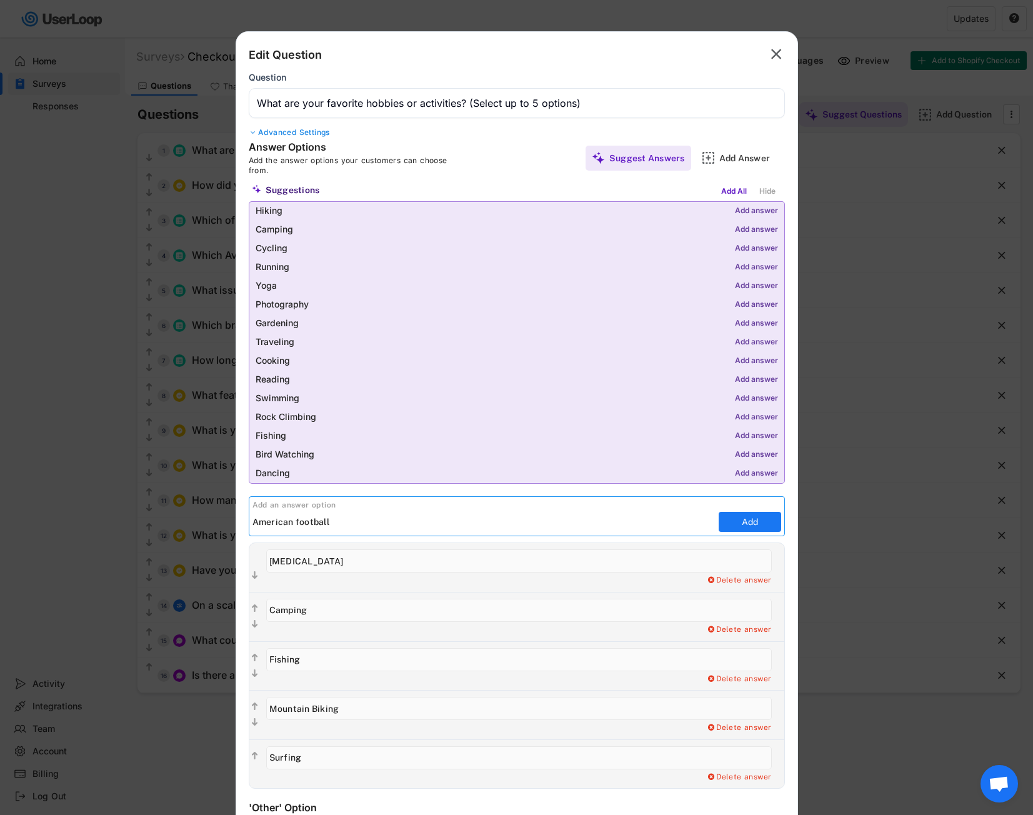
type input "American football"
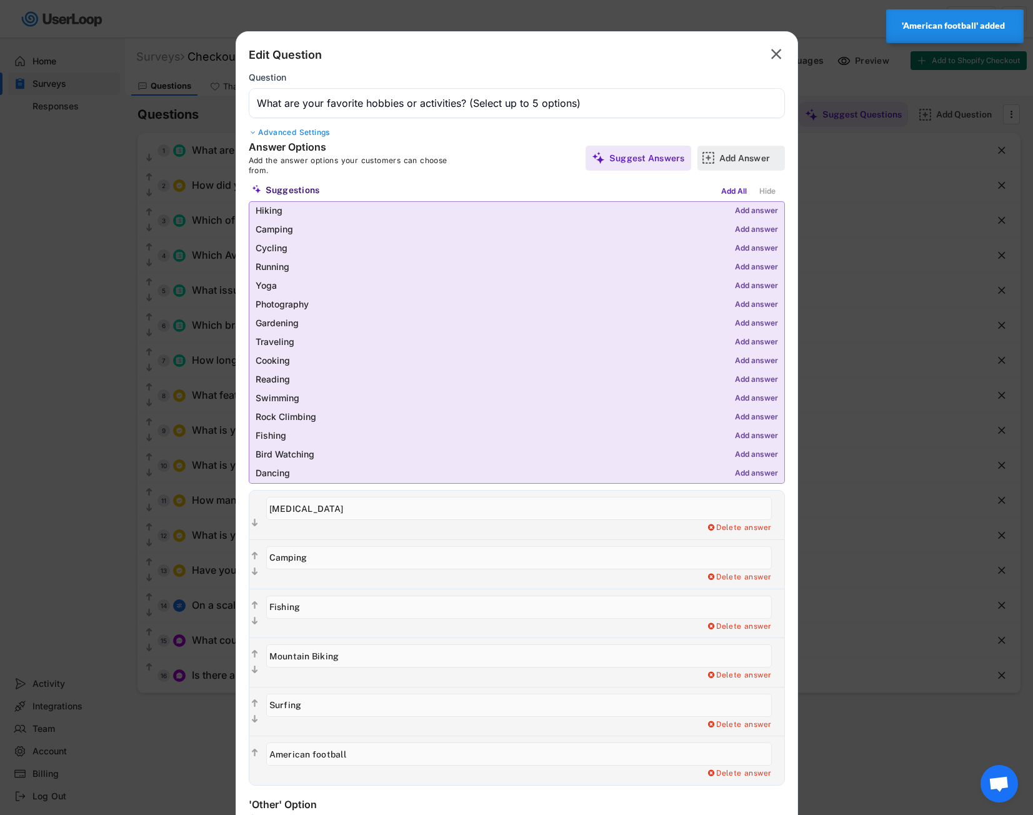
click at [724, 164] on div "Add Answer" at bounding box center [750, 158] width 62 height 25
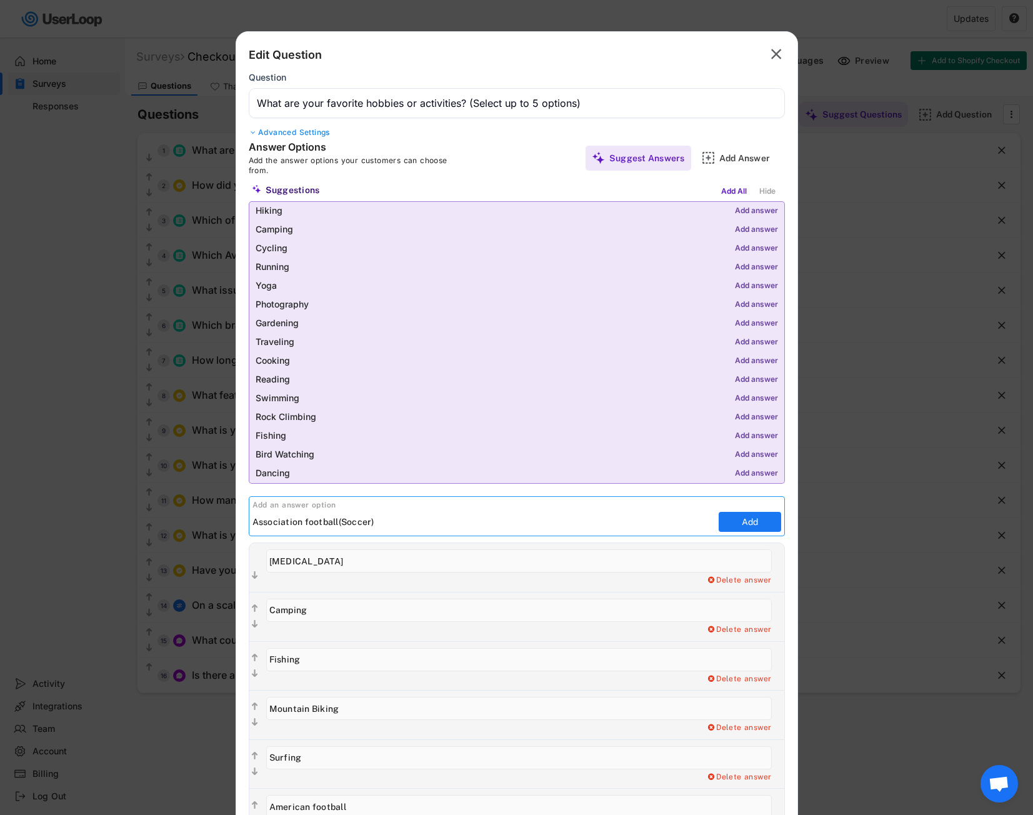
type input "Association football(Soccer)"
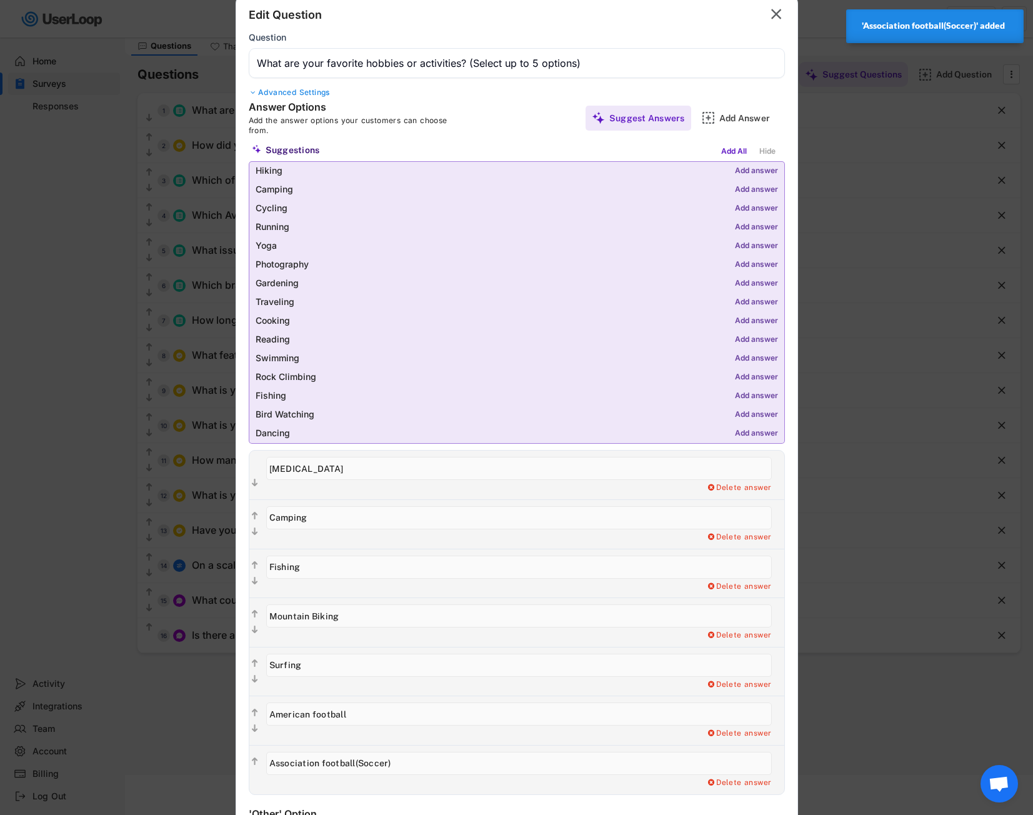
scroll to position [62, 0]
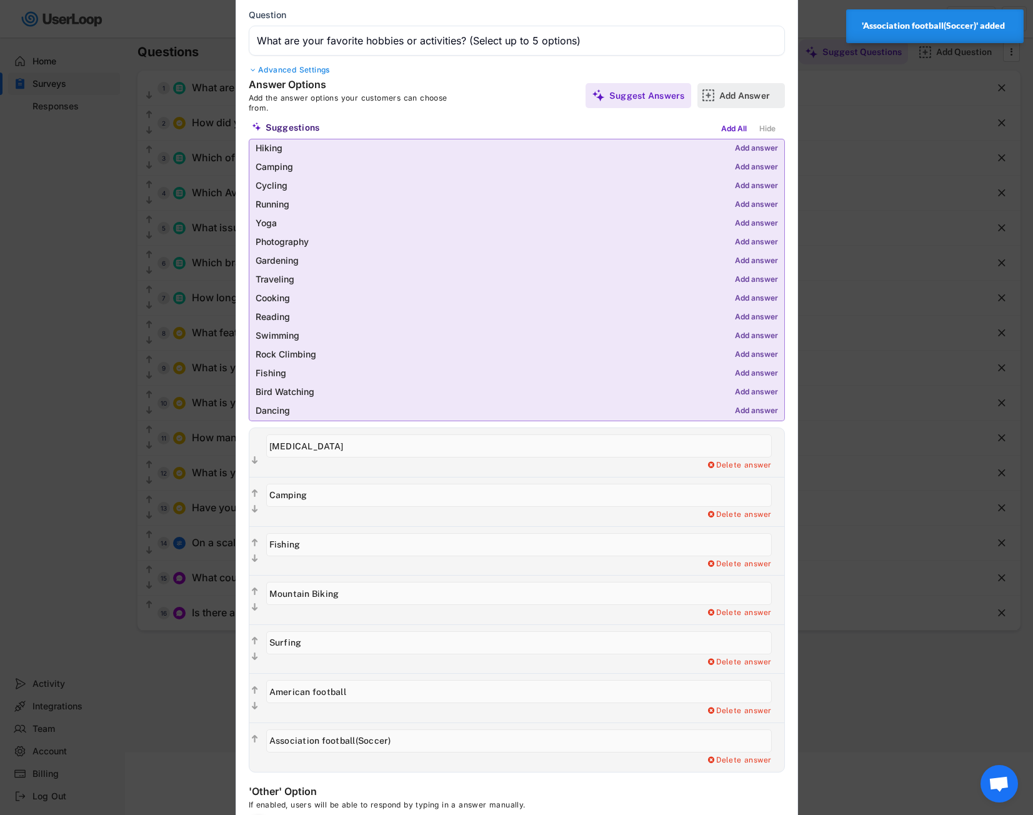
click at [719, 94] on div "Add Answer" at bounding box center [750, 95] width 62 height 11
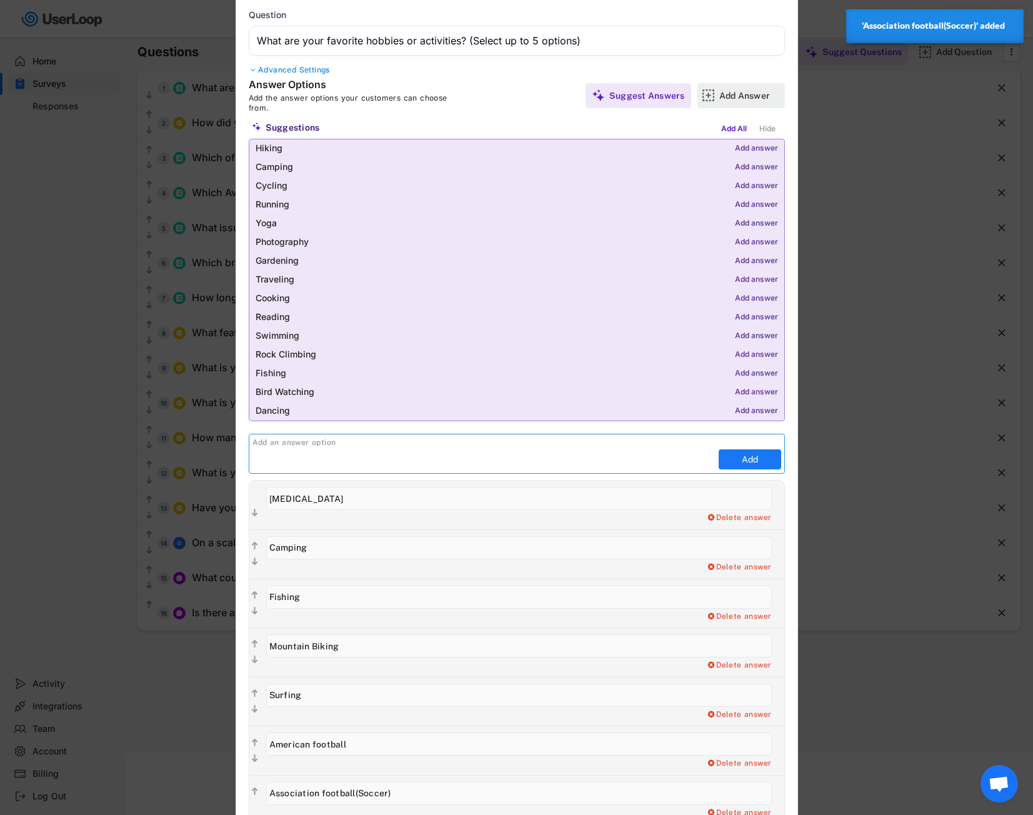
scroll to position [0, 0]
type input "Auto racing"
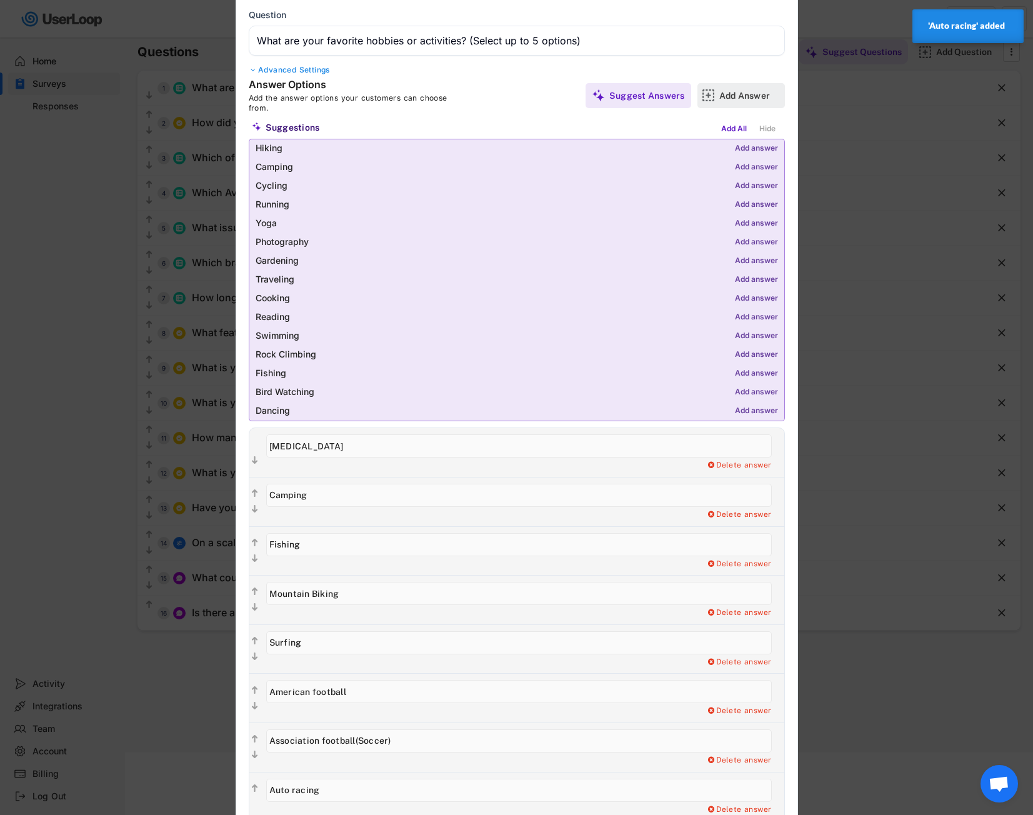
click at [720, 96] on div "Add Answer" at bounding box center [750, 95] width 62 height 11
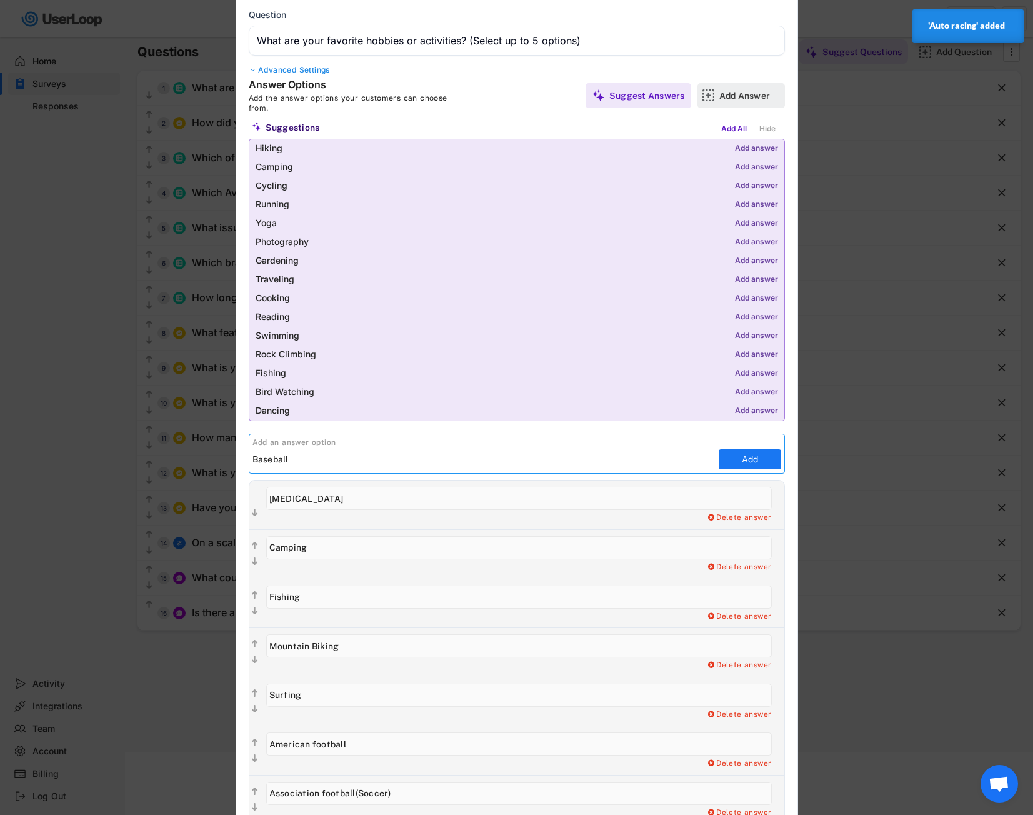
type input "Baseball"
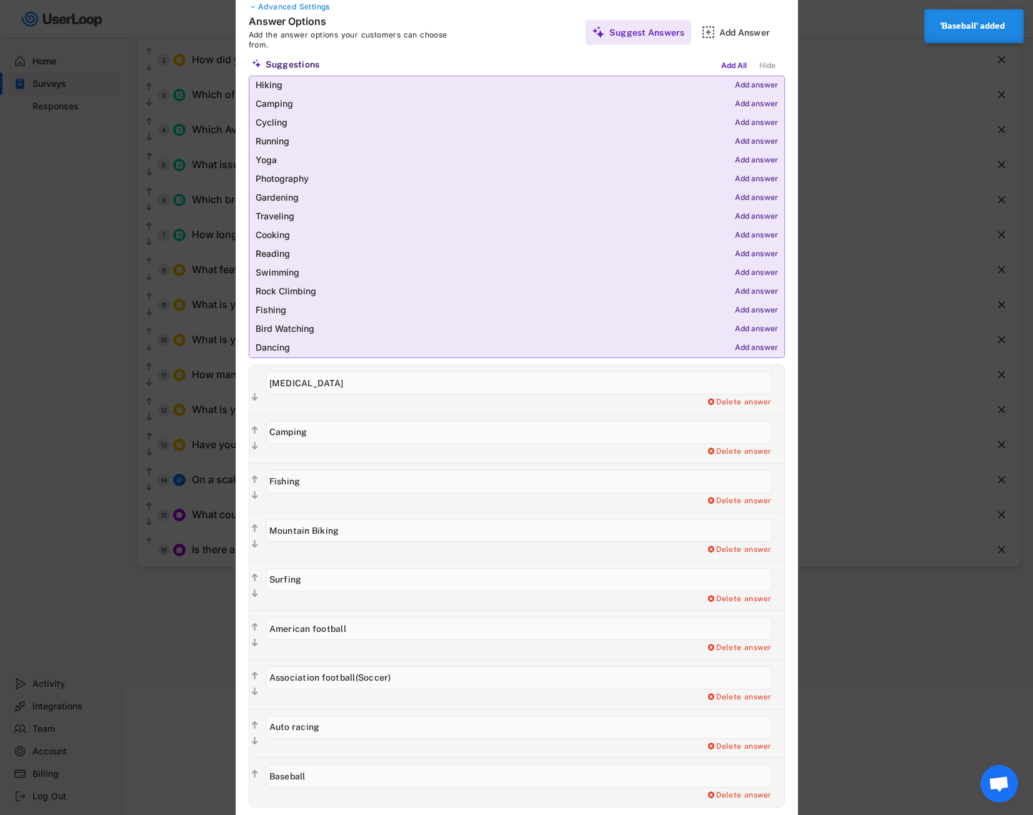
scroll to position [125, 0]
click at [739, 42] on div "Add Answer" at bounding box center [750, 33] width 62 height 25
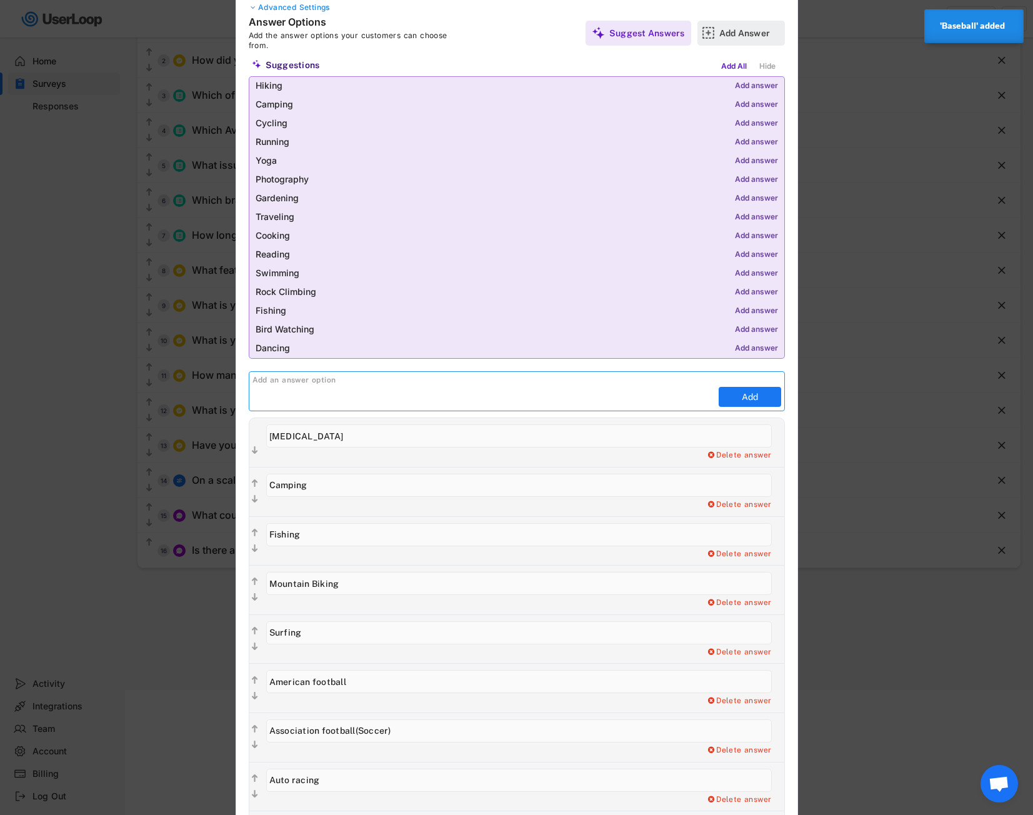
scroll to position [0, 0]
type input "Basketball"
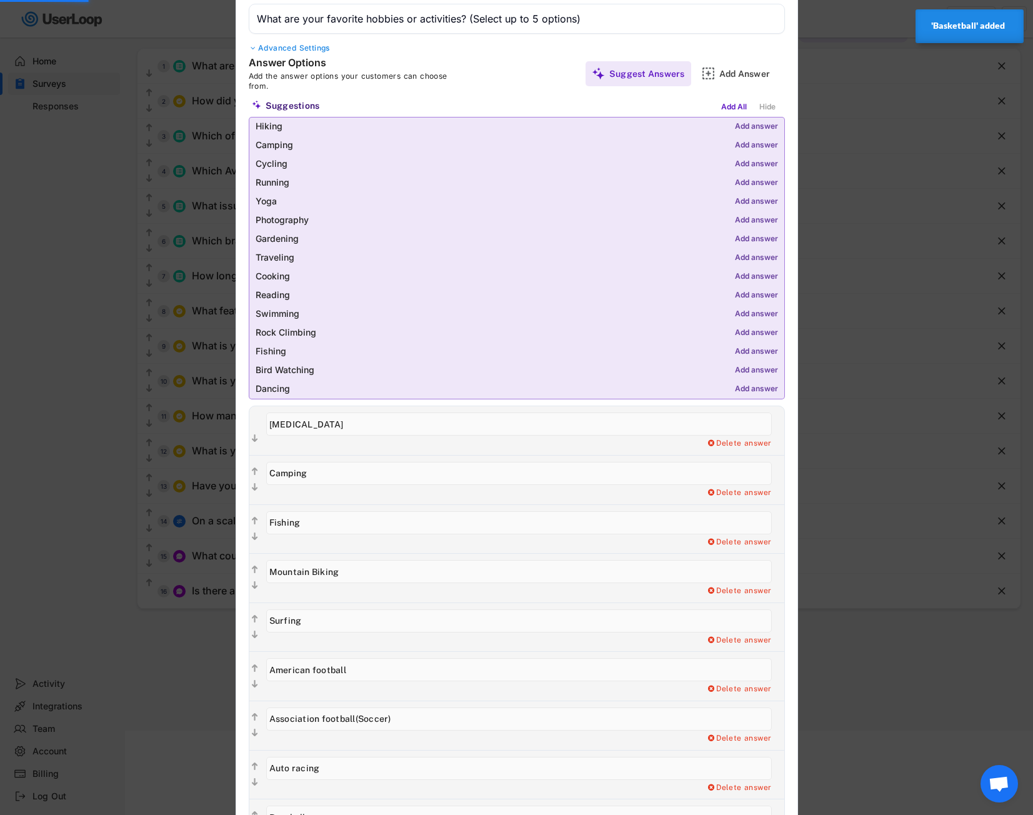
scroll to position [62, 0]
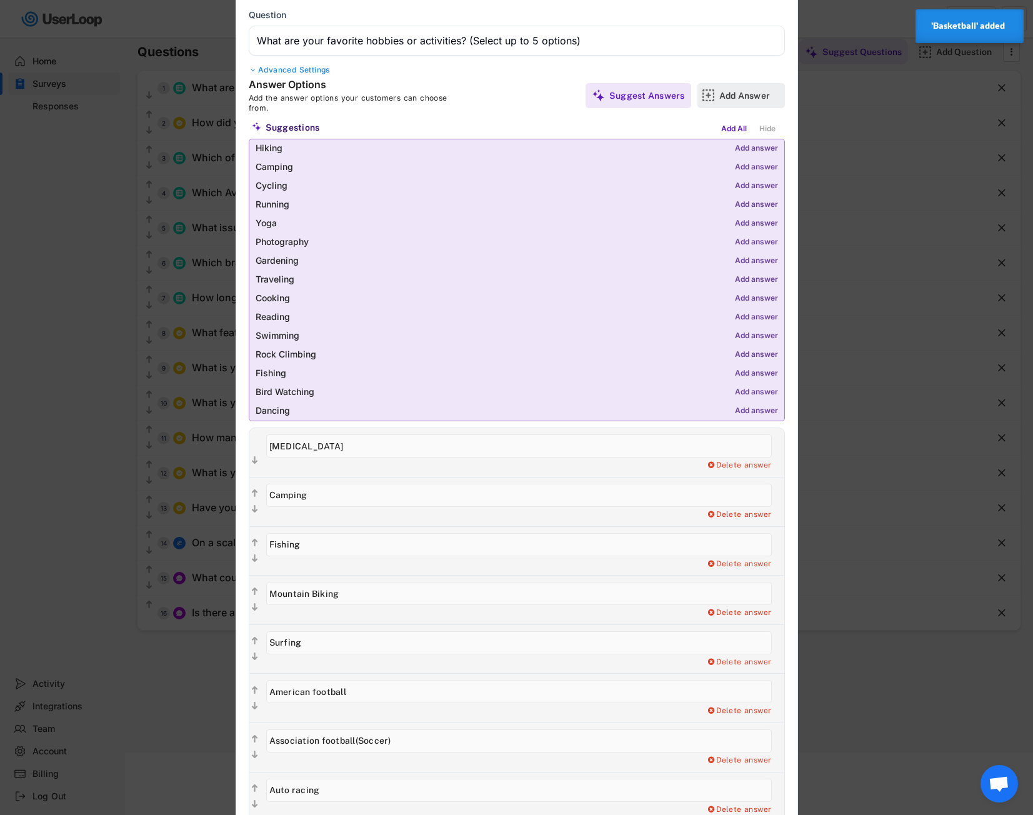
click at [746, 100] on div "Add Answer" at bounding box center [750, 95] width 62 height 11
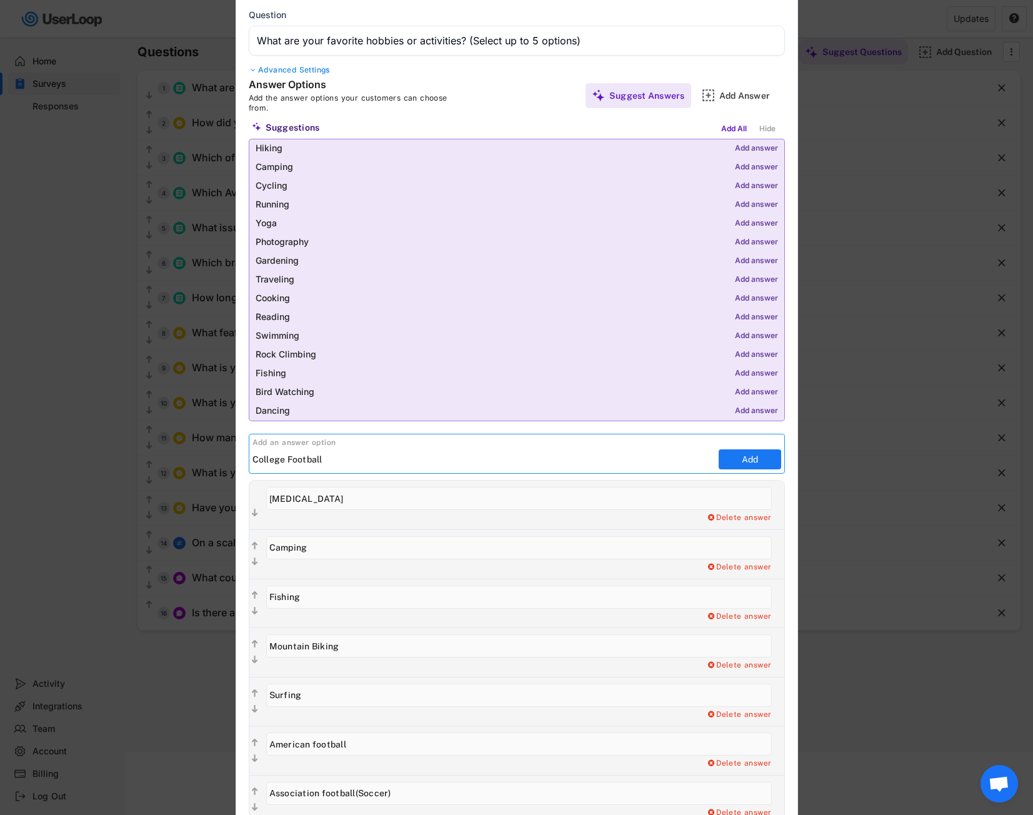
type input "College Football"
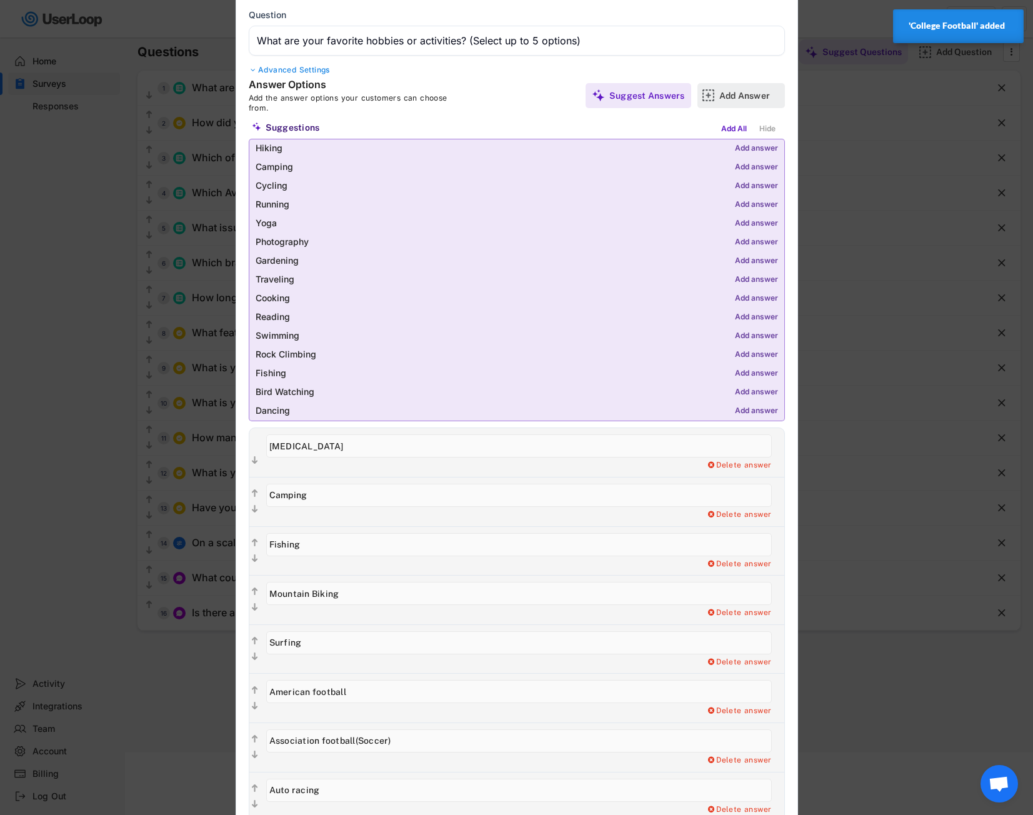
click at [732, 94] on div "Add Answer" at bounding box center [750, 95] width 62 height 11
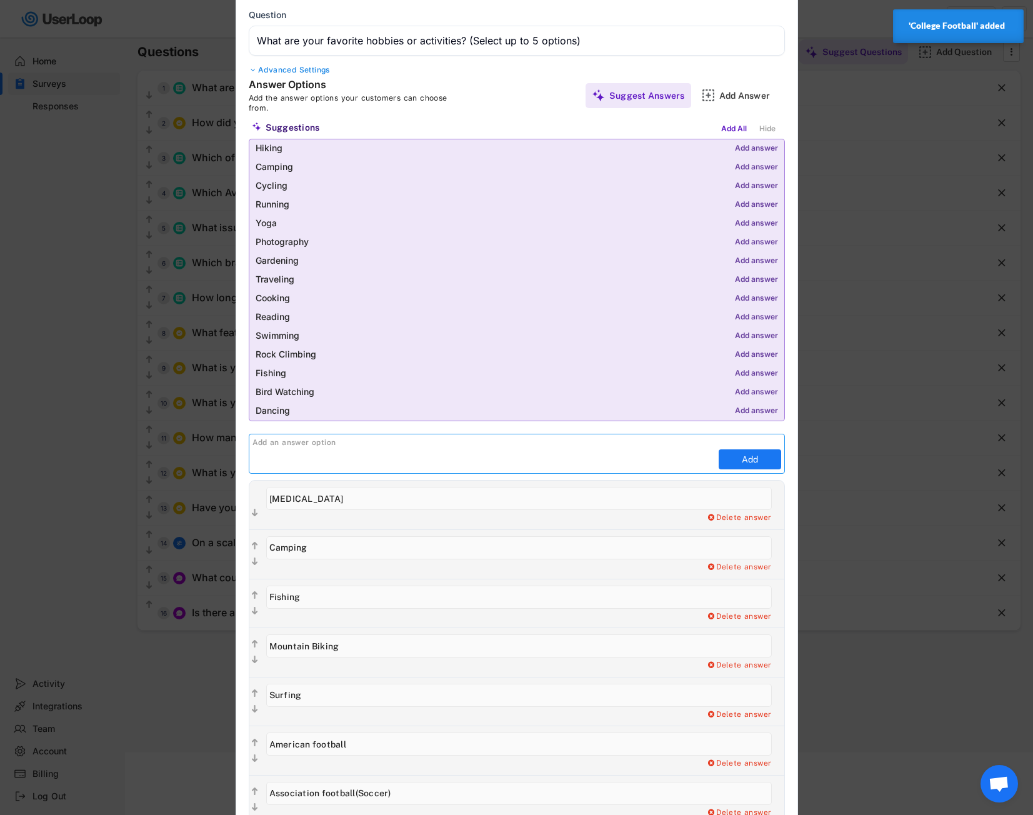
type input "F"
type input "Golf"
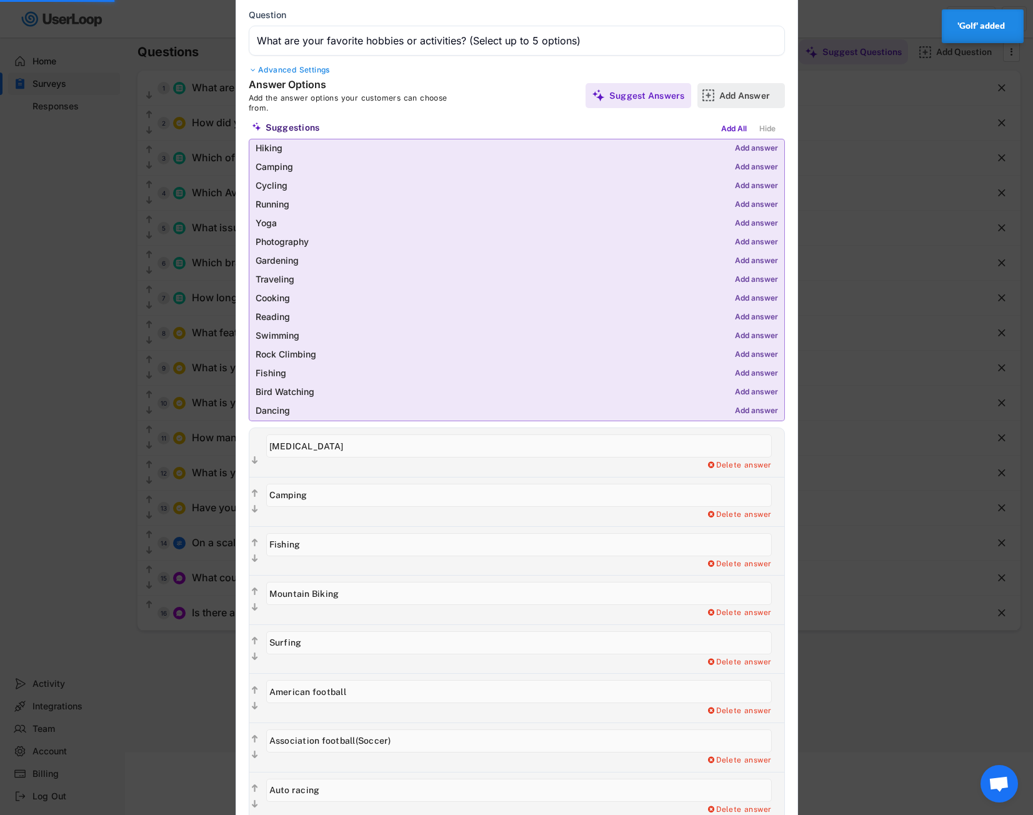
click at [744, 99] on div "Add Answer" at bounding box center [750, 95] width 62 height 11
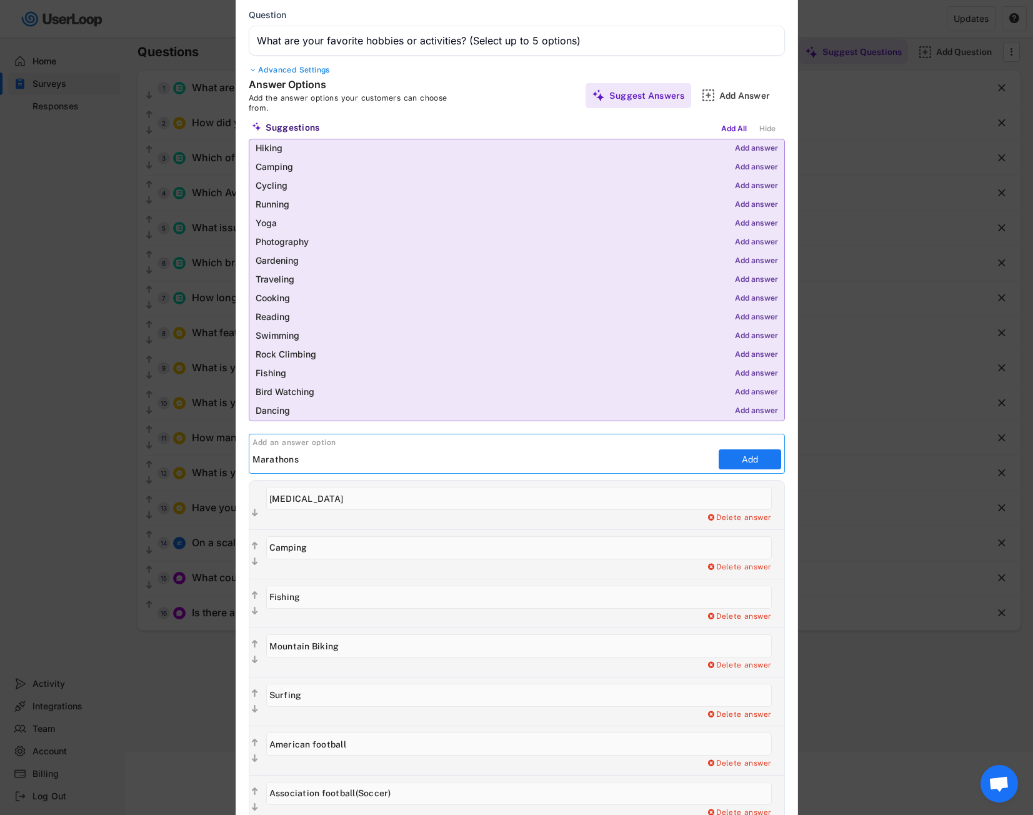
type input "Marathons"
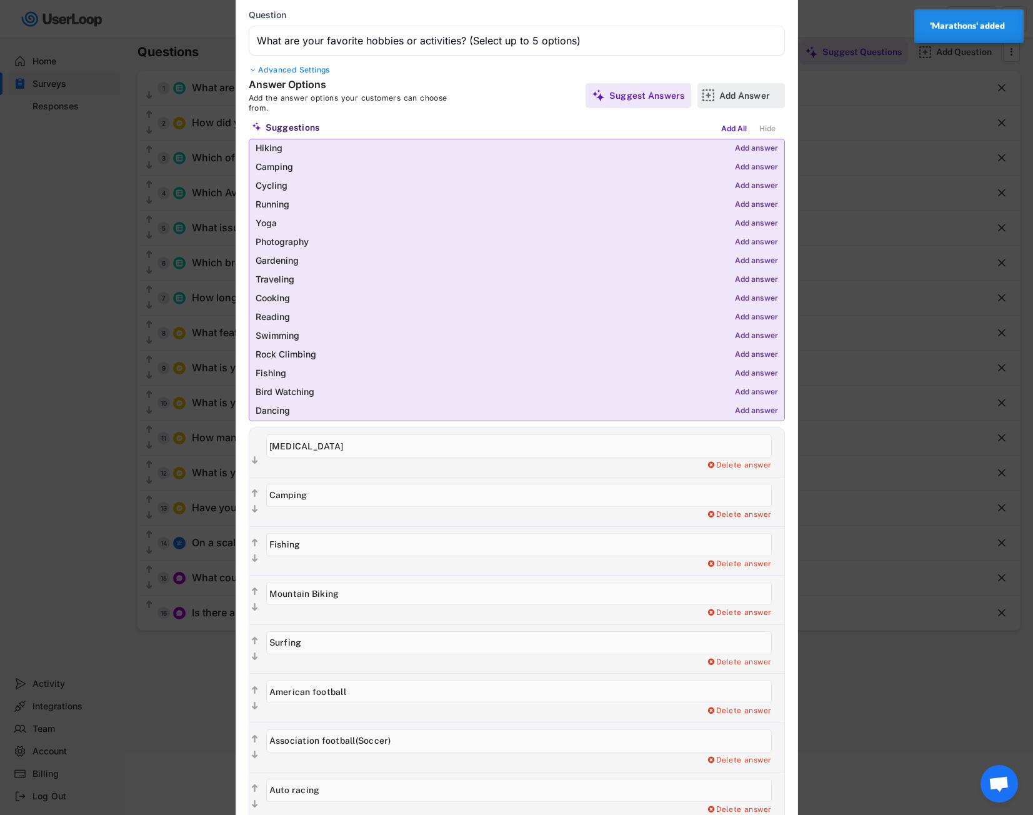
click at [747, 96] on div "Add Answer" at bounding box center [750, 95] width 62 height 11
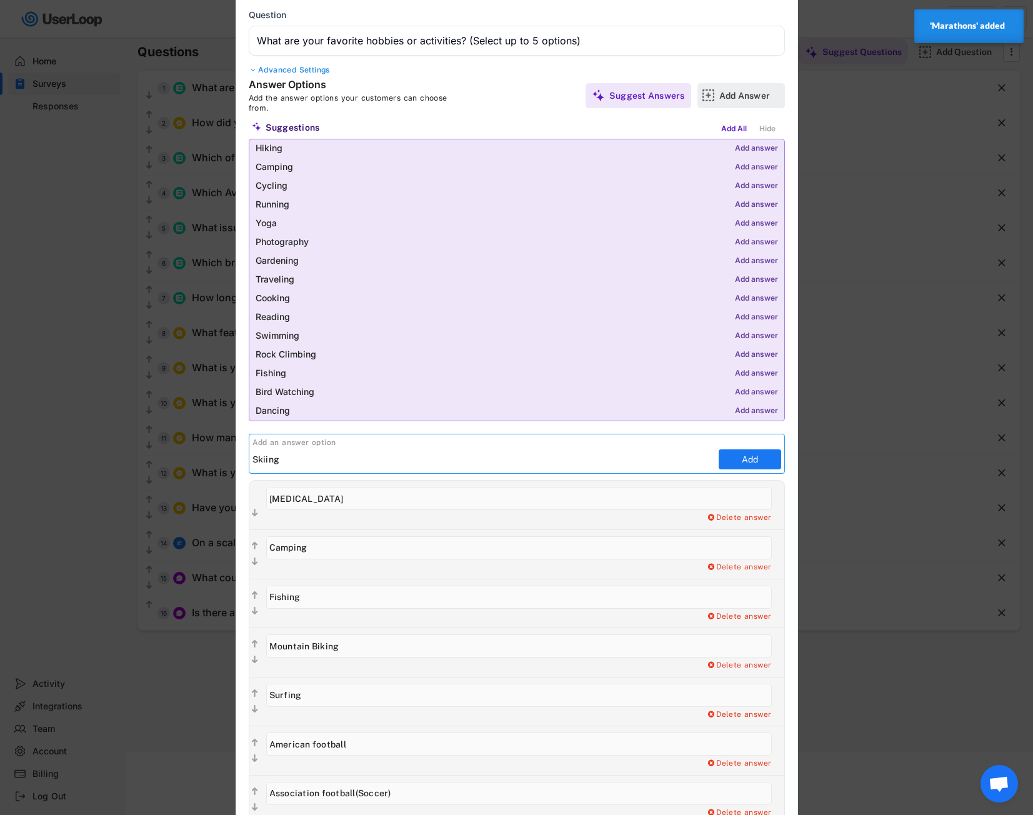
type input "Skiing"
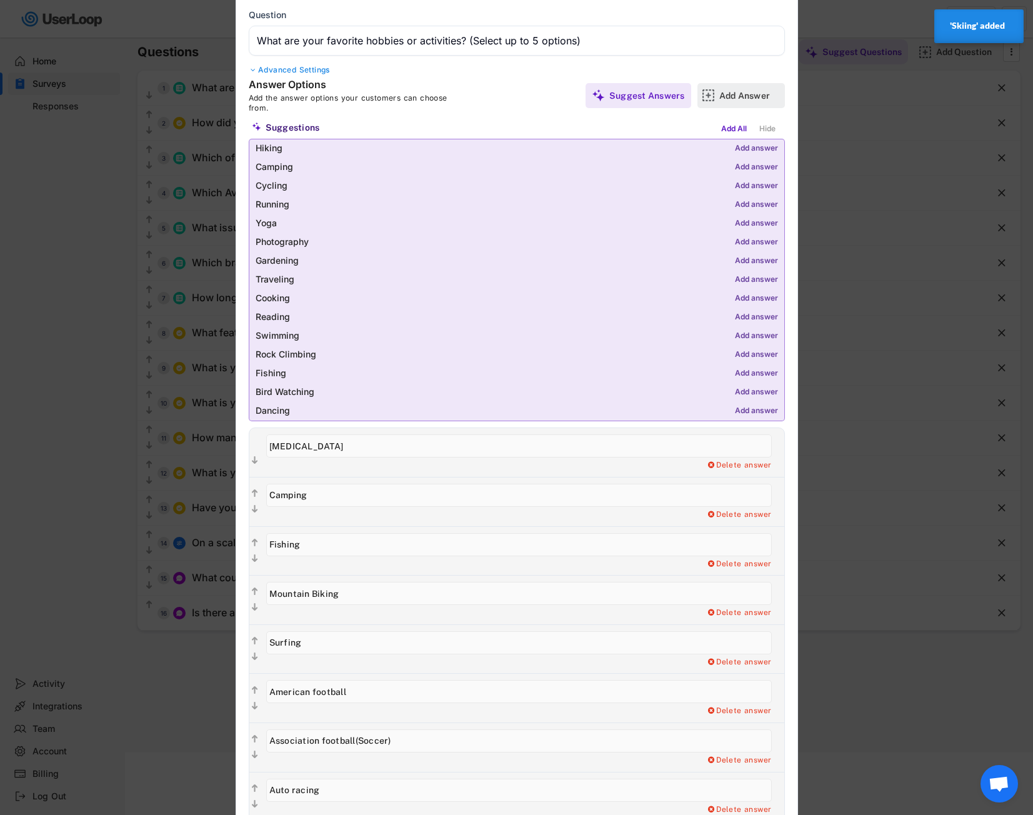
click at [754, 92] on div "Add Answer" at bounding box center [750, 95] width 62 height 11
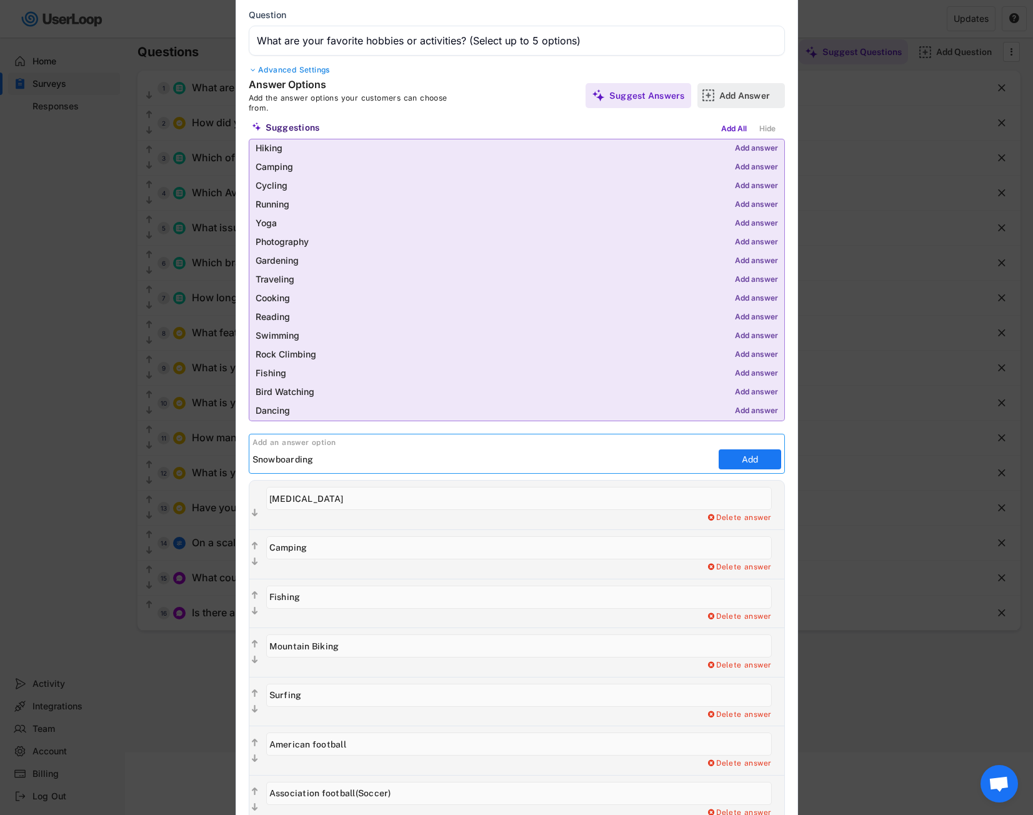
type input "Snowboarding"
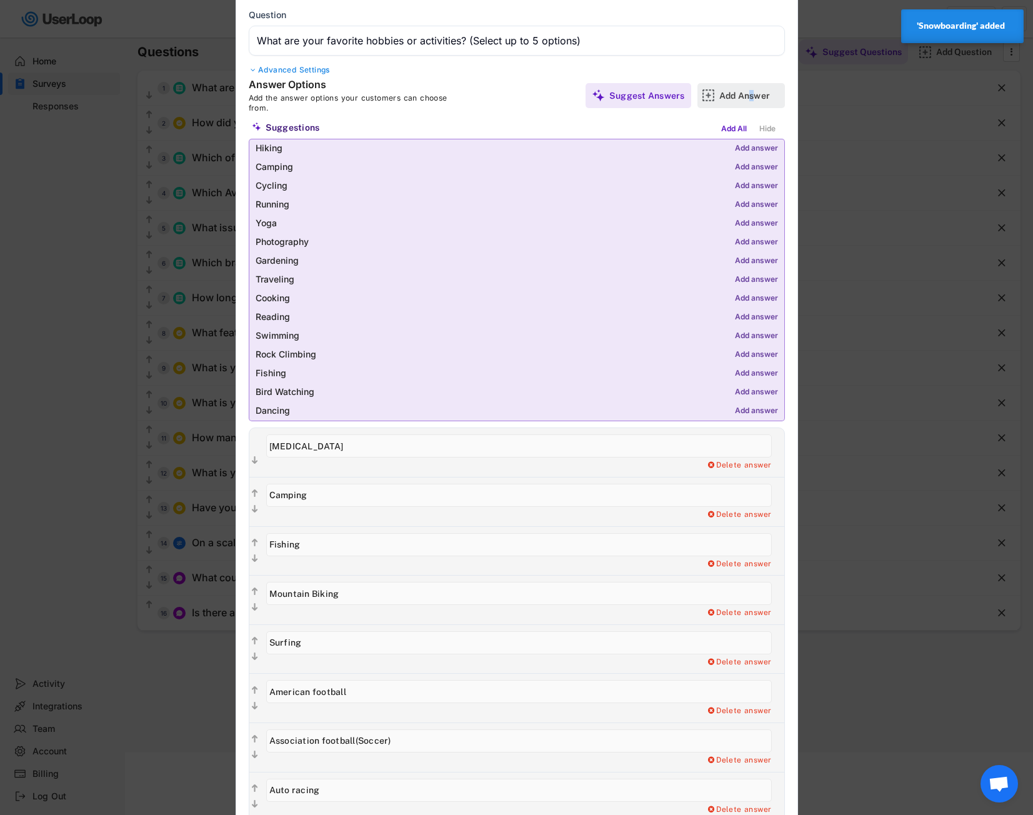
click at [752, 94] on div "Add Answer" at bounding box center [750, 95] width 62 height 11
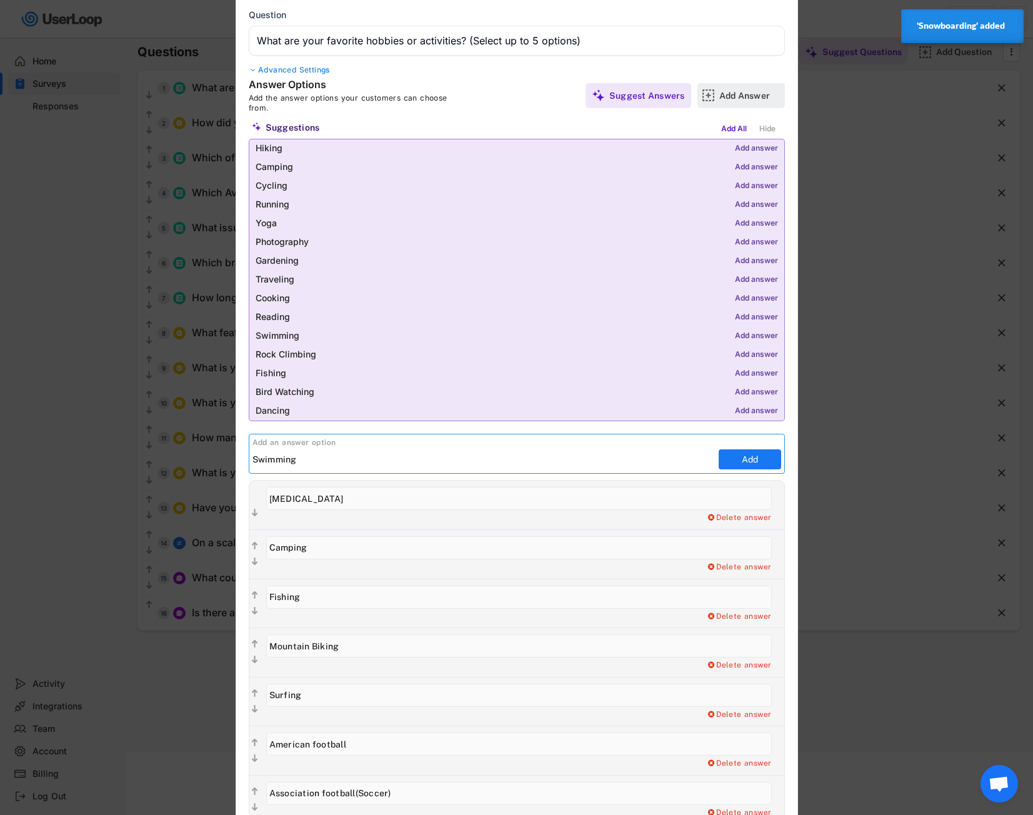
type input "Swimming"
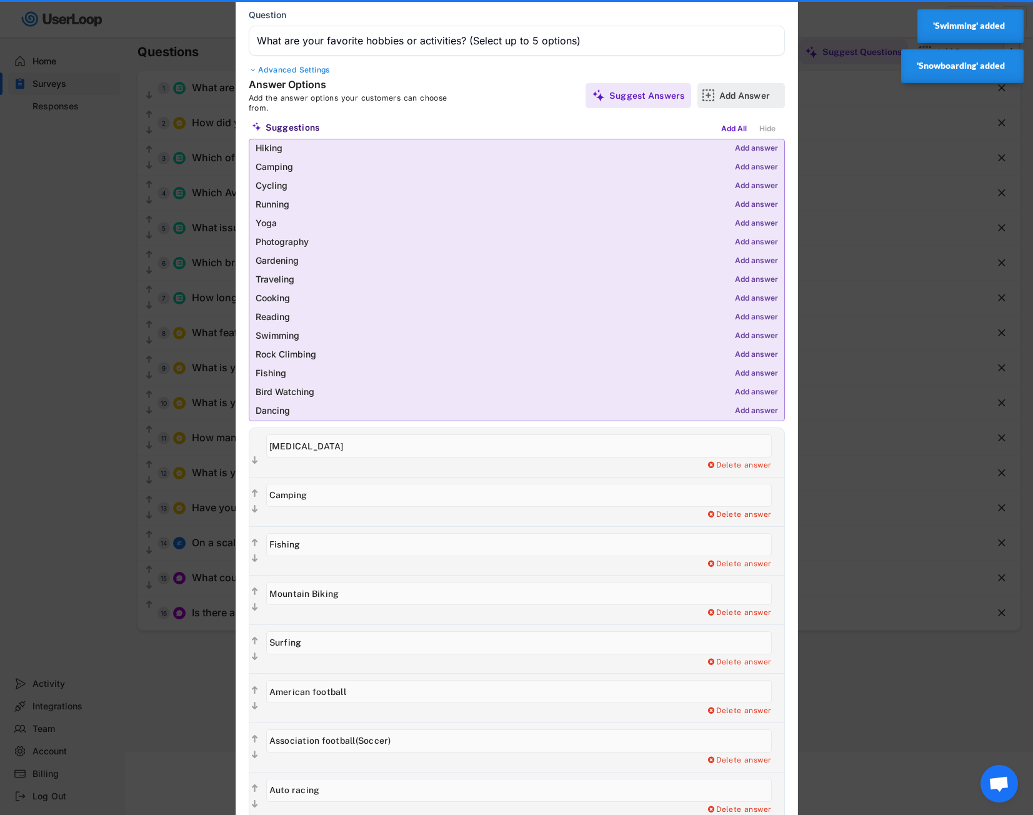
click at [755, 93] on div "Add Answer" at bounding box center [750, 95] width 62 height 11
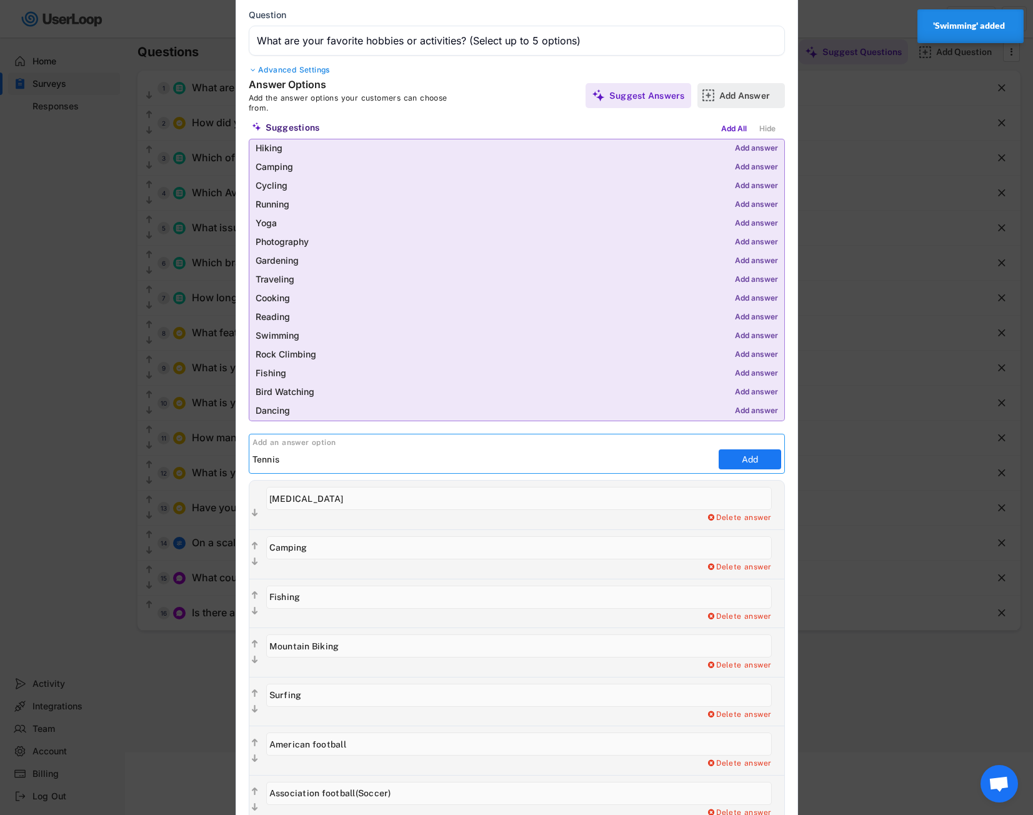
type input "Tennis"
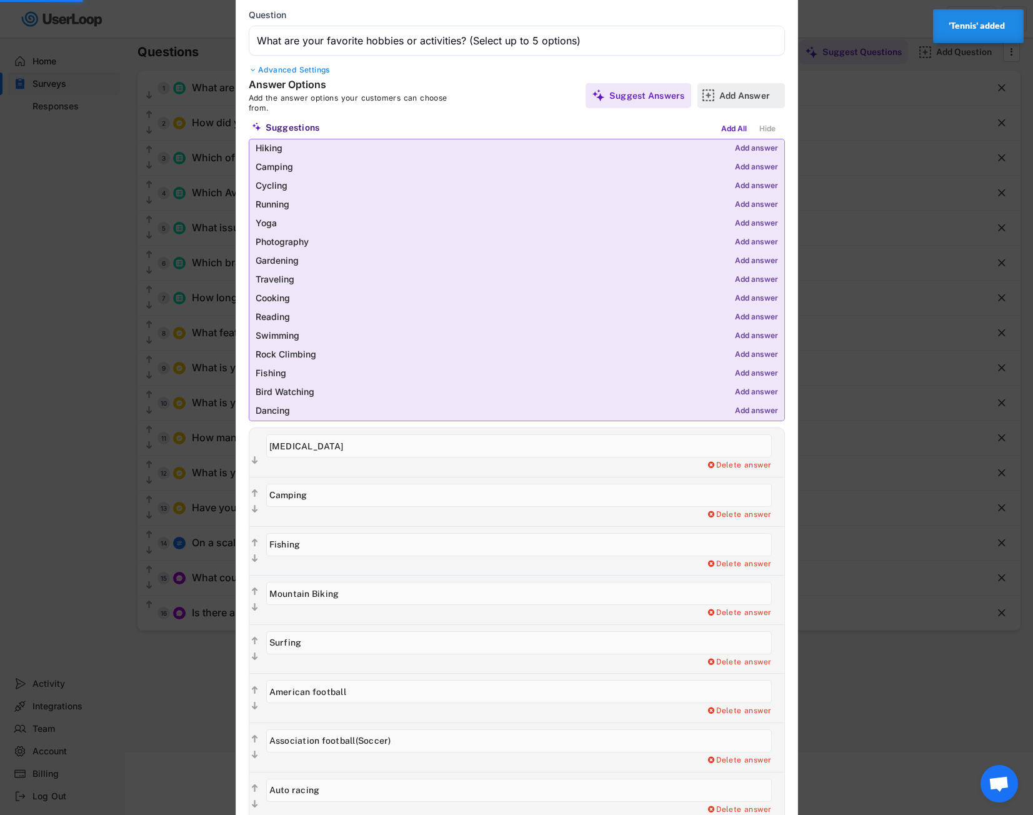
click at [761, 89] on div "Add Answer" at bounding box center [750, 95] width 62 height 25
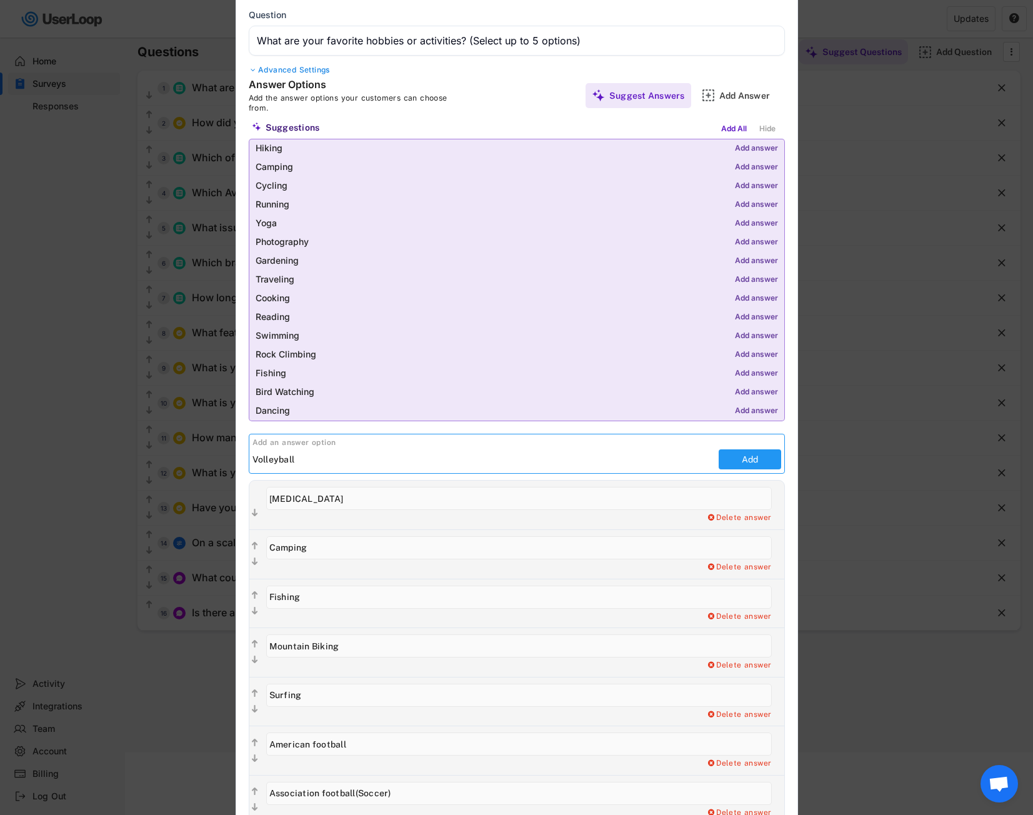
type input "Volleyball"
click at [741, 457] on button "Add" at bounding box center [750, 459] width 62 height 20
type input "Volleyball"
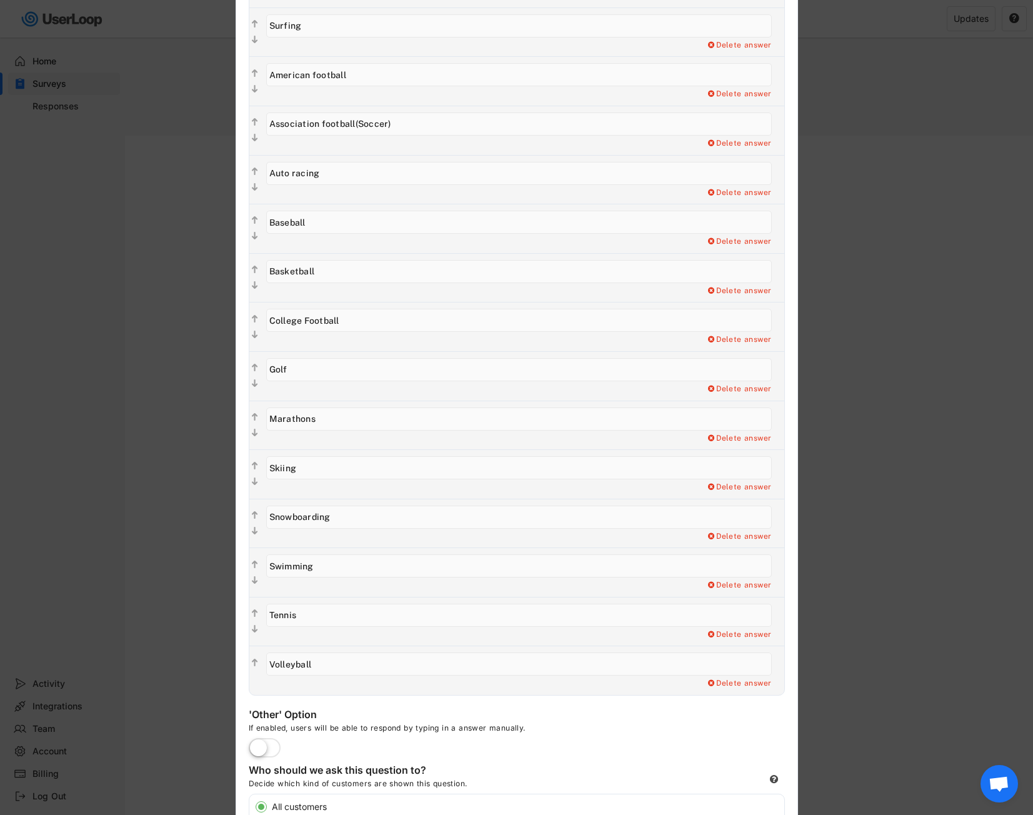
scroll to position [875, 0]
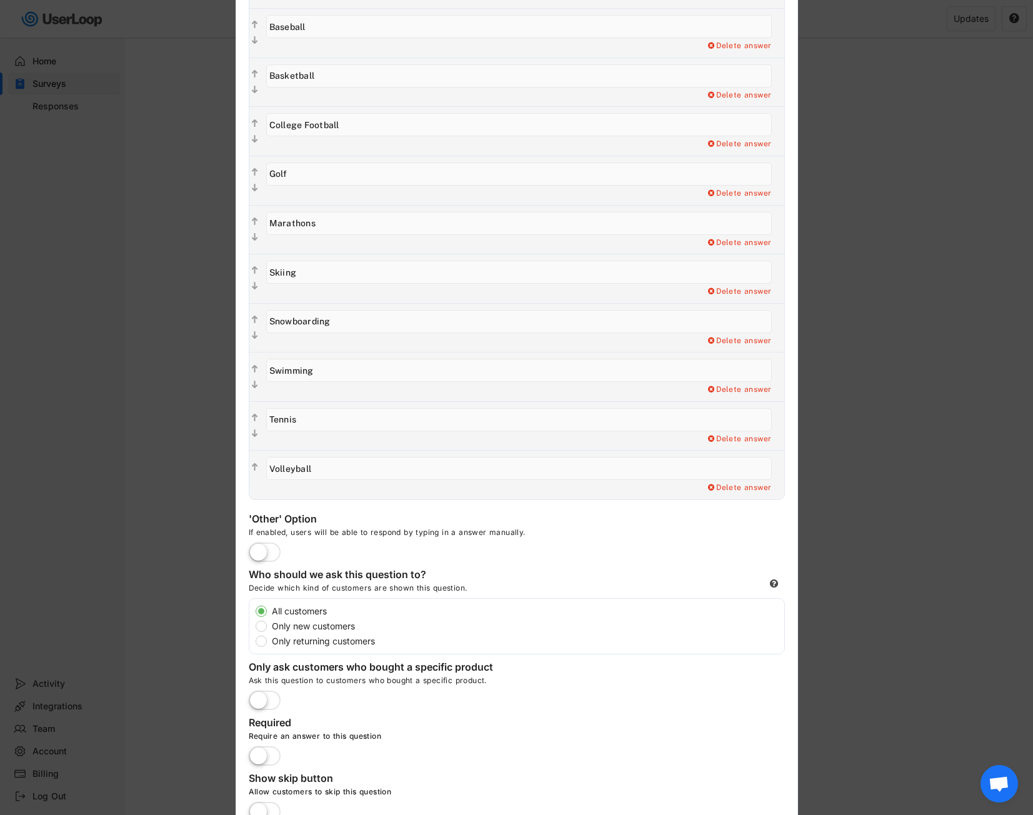
click at [285, 627] on label "Only new customers" at bounding box center [526, 626] width 516 height 9
click at [254, 615] on input "Only new customers" at bounding box center [250, 611] width 8 height 8
radio input "true"
click at [268, 610] on label "All customers" at bounding box center [526, 611] width 516 height 9
click at [254, 610] on input "All customers" at bounding box center [250, 611] width 8 height 8
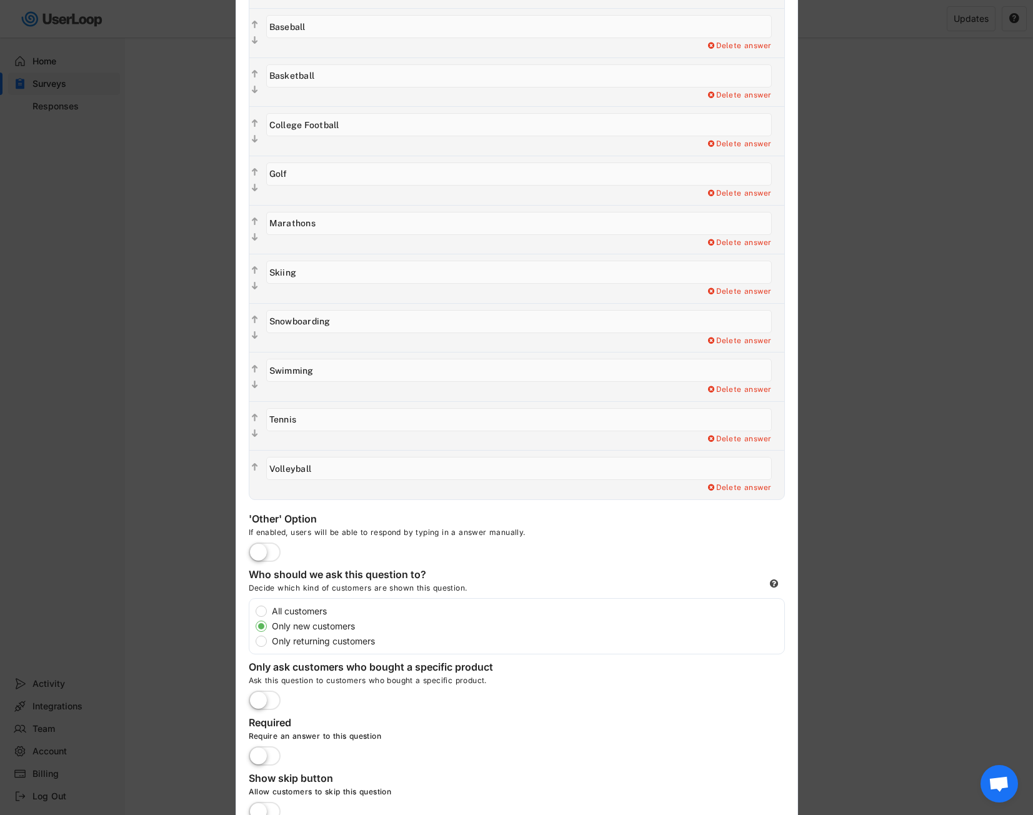
radio input "true"
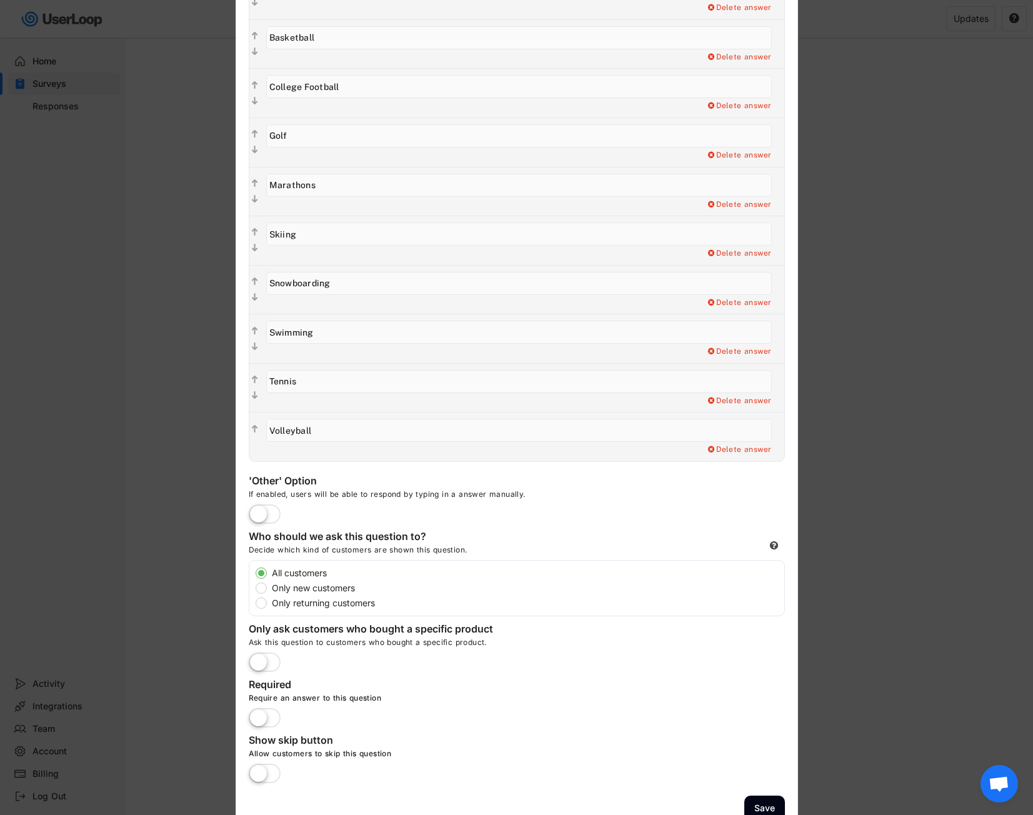
scroll to position [932, 0]
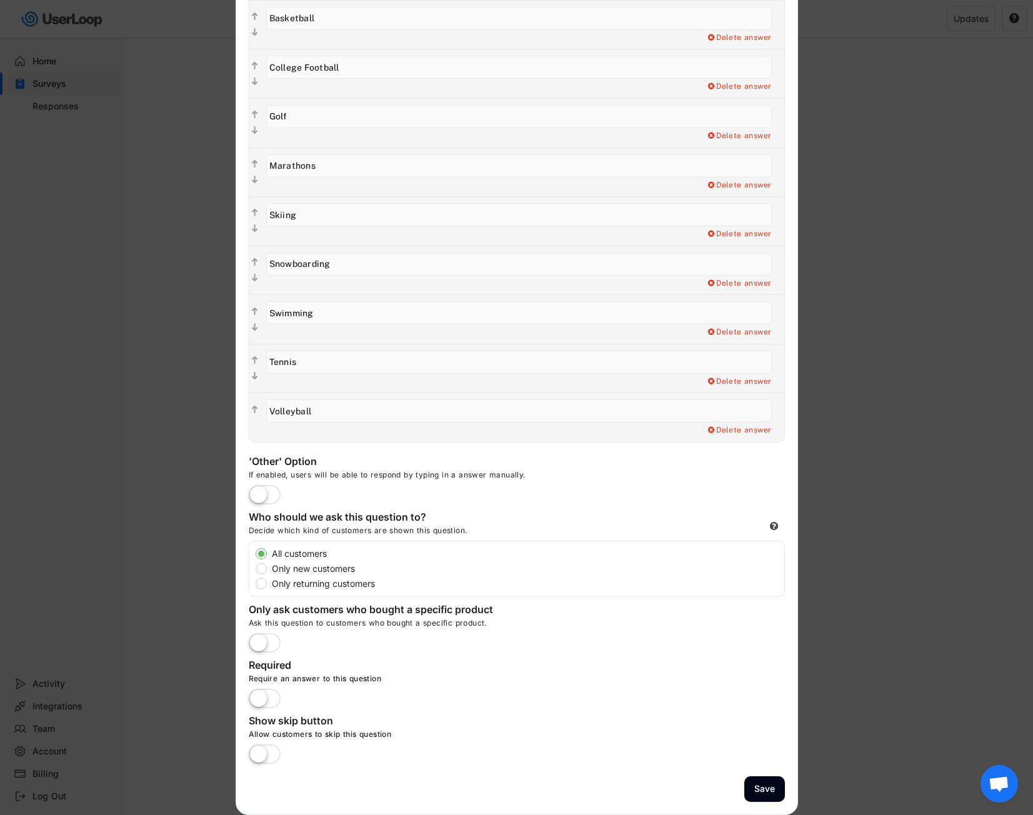
click at [264, 502] on label at bounding box center [265, 495] width 38 height 27
click at [0, 0] on input "checkbox" at bounding box center [0, 0] width 0 height 0
type input "Other"
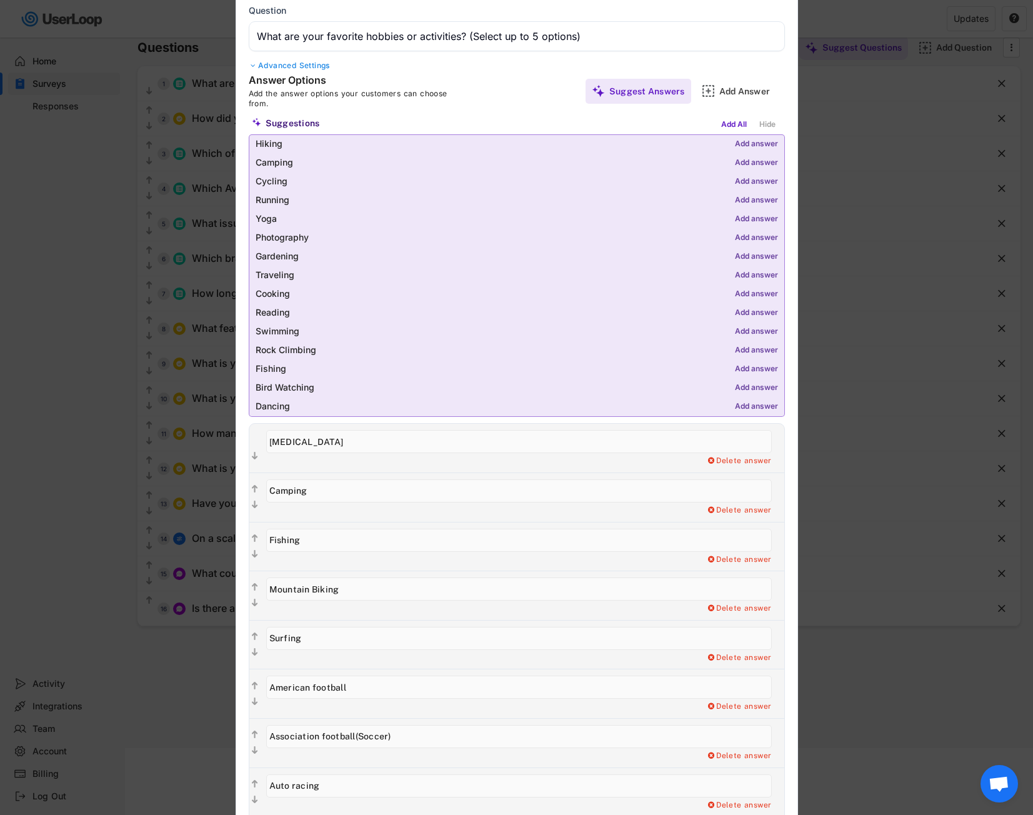
scroll to position [0, 0]
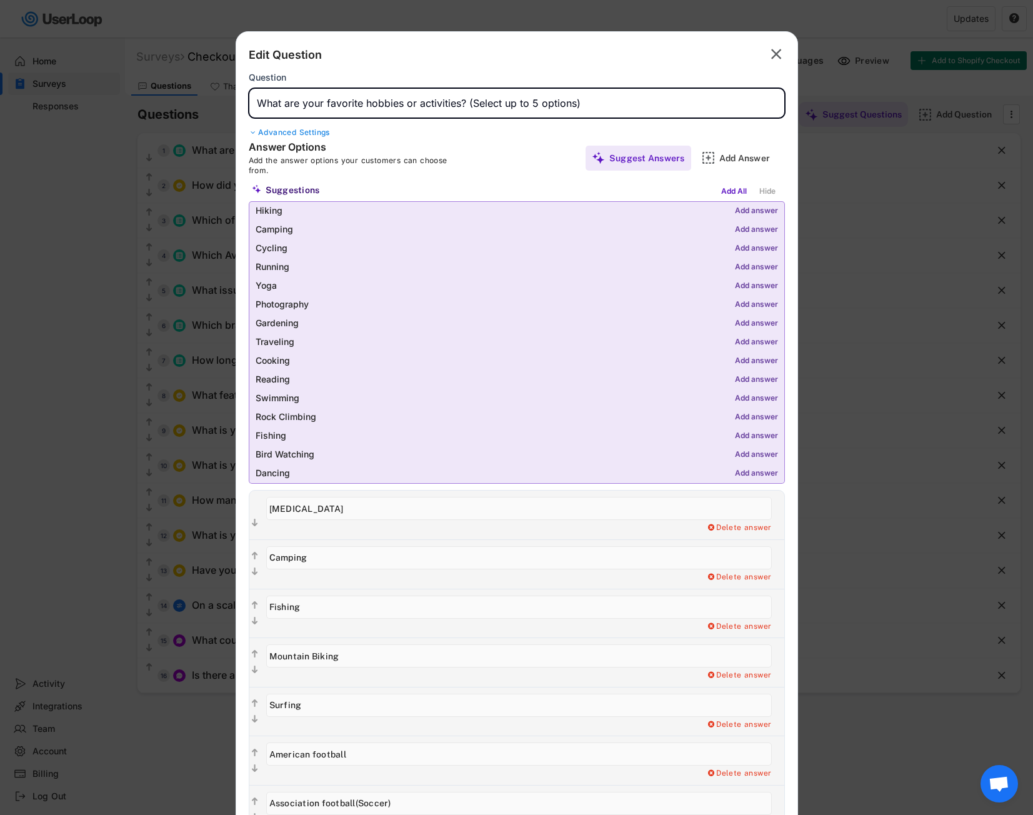
drag, startPoint x: 609, startPoint y: 106, endPoint x: 156, endPoint y: 106, distance: 453.1
click at [156, 106] on body "Surveys Checkout Survey Languages Preview Add to Shopify Checkout Questions Tha…" at bounding box center [516, 407] width 1033 height 815
paste input "Which of these outdoor recreation and sports are you most interested in? (Pleas…"
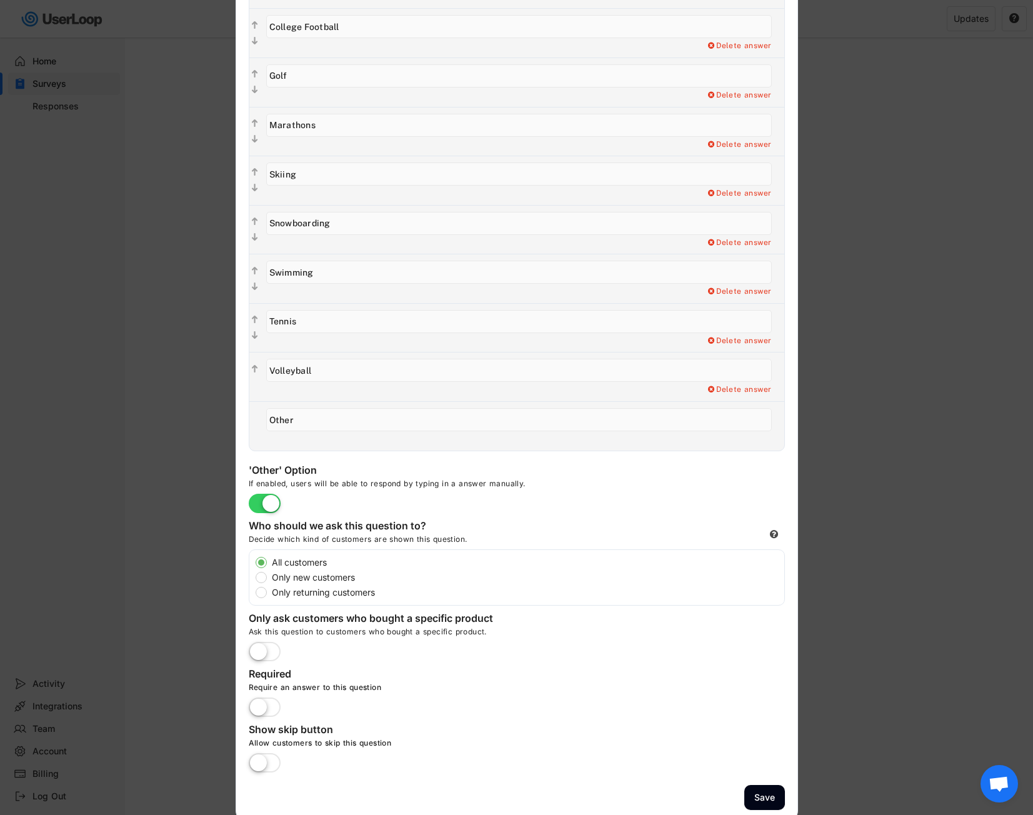
scroll to position [981, 0]
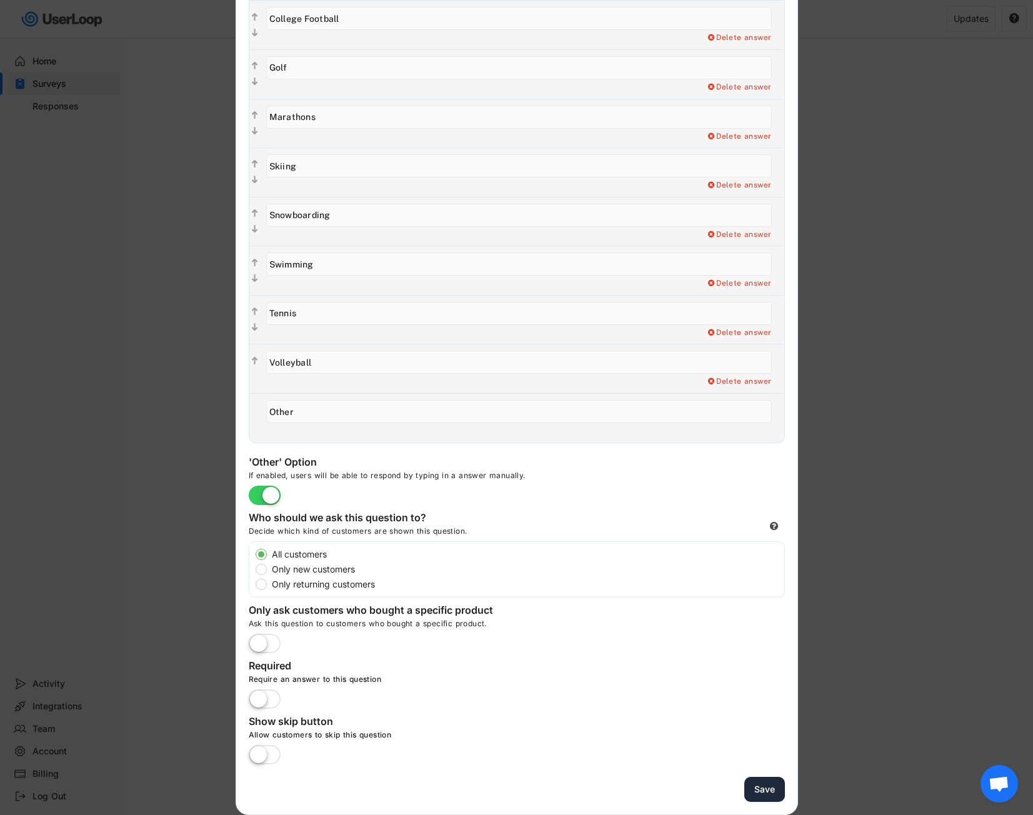
type input "Which of these outdoor recreation and sports are you most interested in? (Pleas…"
click at [760, 789] on button "Save" at bounding box center [764, 790] width 41 height 26
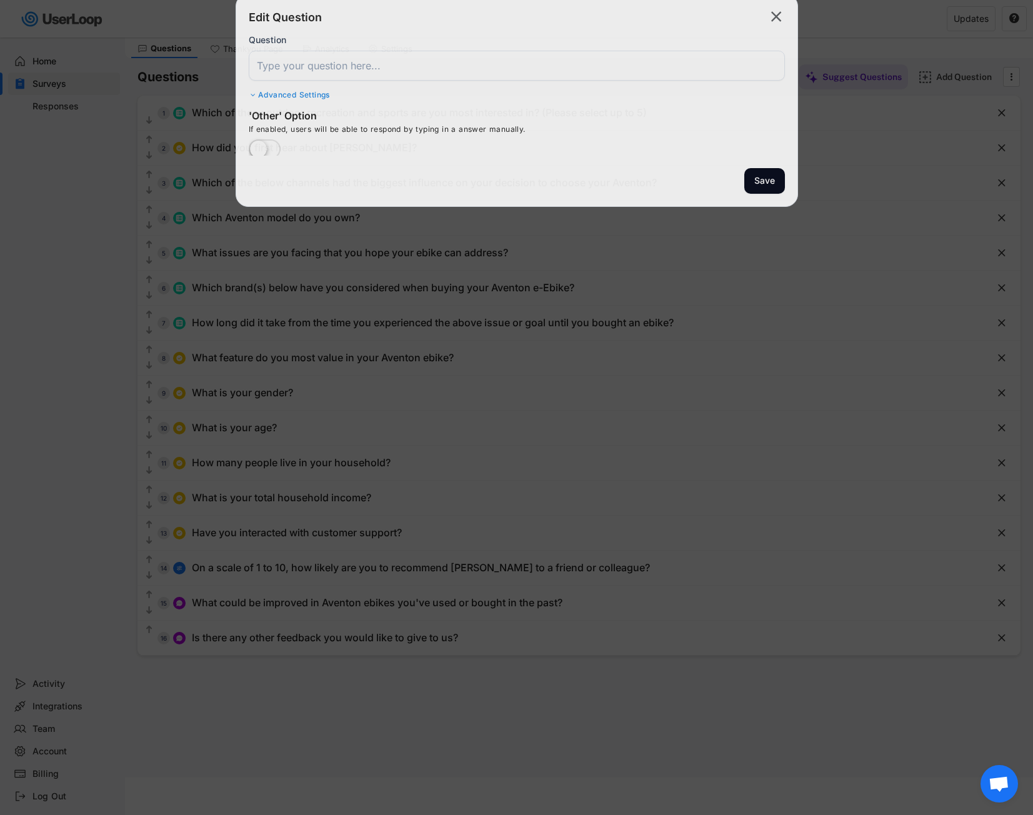
scroll to position [0, 0]
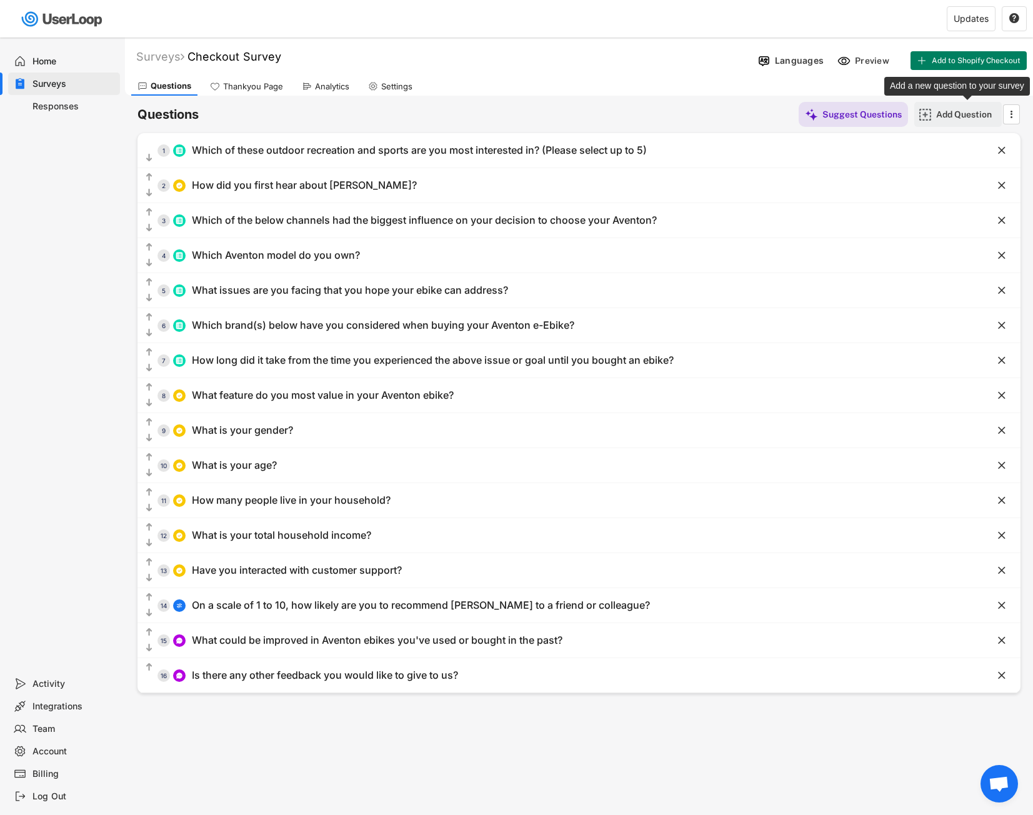
click at [958, 116] on div "Add Question" at bounding box center [967, 114] width 62 height 11
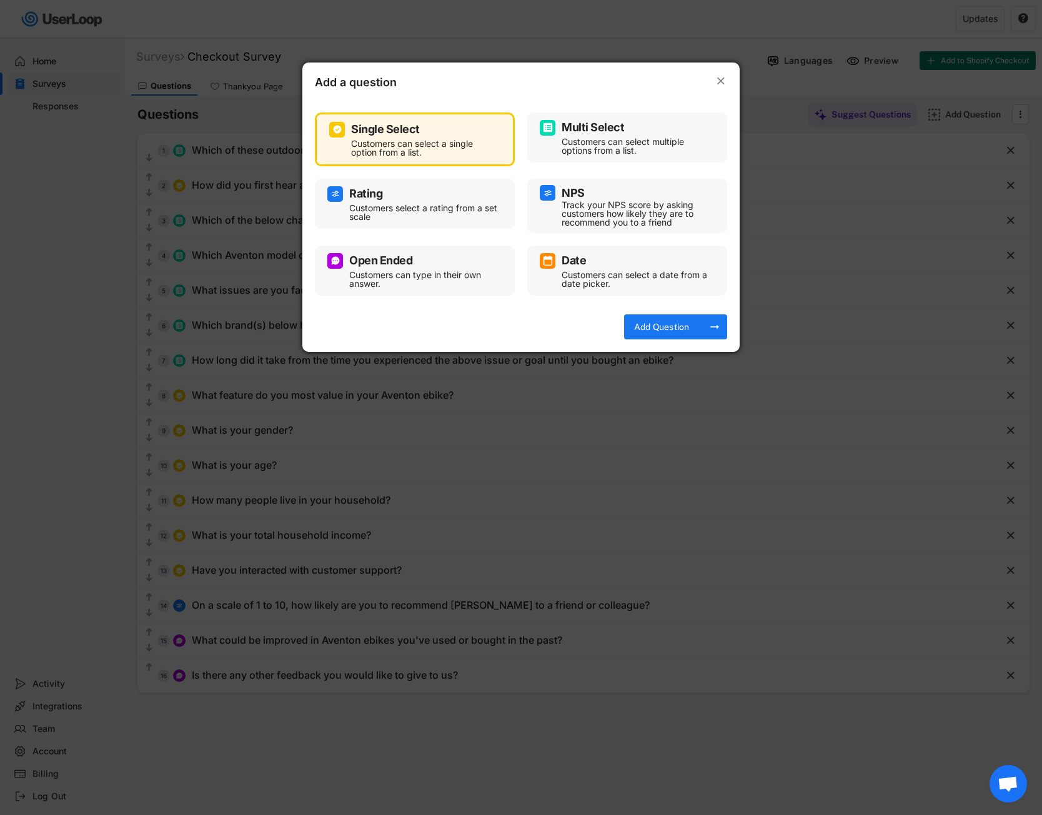
click at [729, 72] on div "Add a question " at bounding box center [520, 77] width 437 height 31
click at [717, 78] on icon "" at bounding box center [721, 81] width 12 height 12
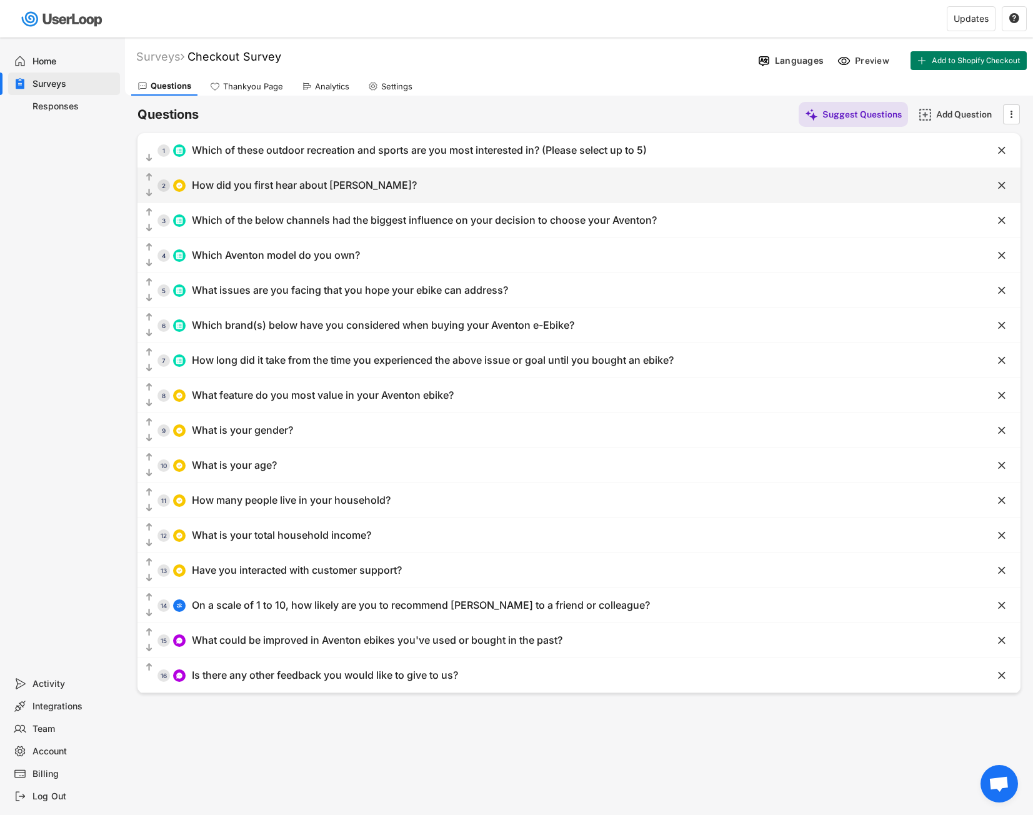
click at [407, 177] on div "  2 How did you first hear about [GEOGRAPHIC_DATA]?" at bounding box center [547, 185] width 821 height 28
type input "How did you first hear about [PERSON_NAME]?"
type input "Word of mouth"
type input "Online advertisement"
type input "Bike store recommendation"
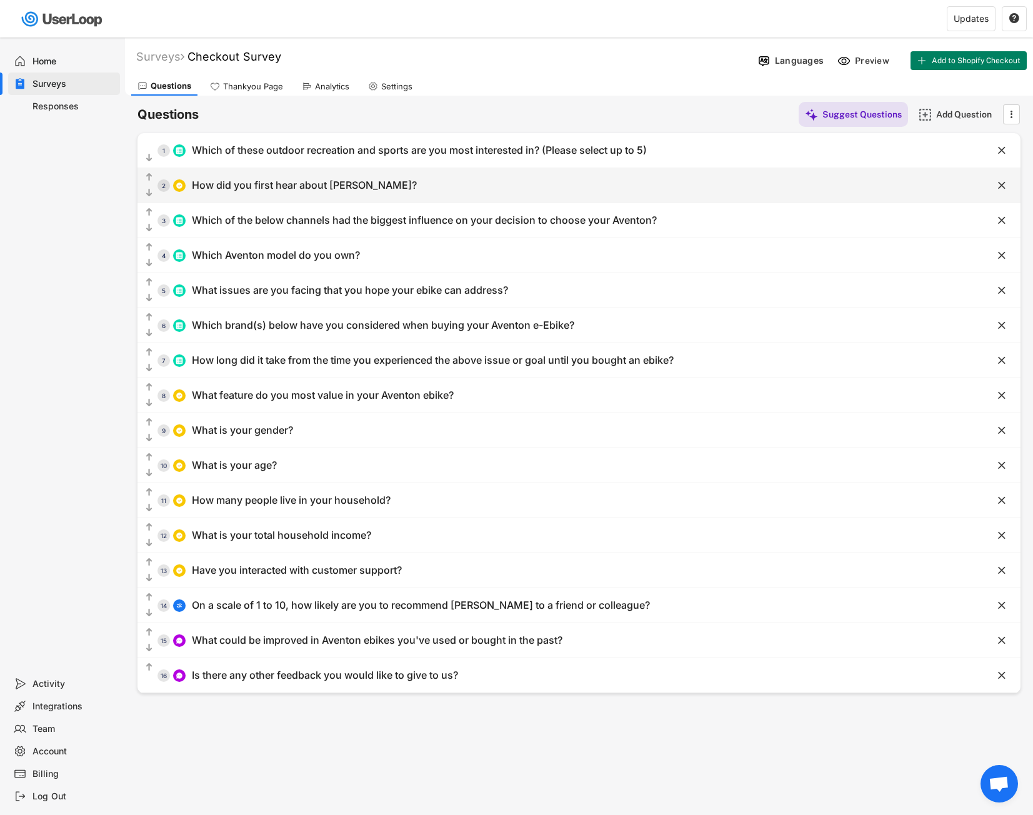
type input "Trade show or event"
type input "Online magazine or article or blog post"
type input "E-bike community forums"
type input "YouTube video or influencer review"
type input "Search engine (Google, Bing)"
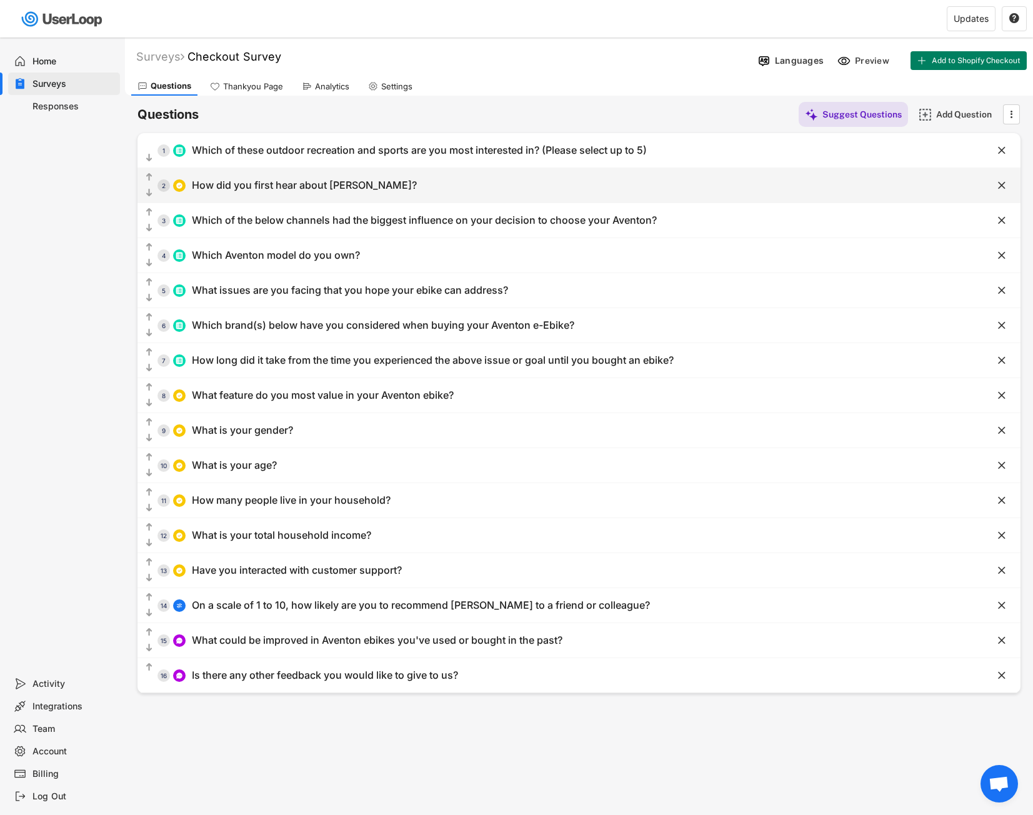
type input "Social media (Instagram, Facebook, Twitter)"
type input "Other"
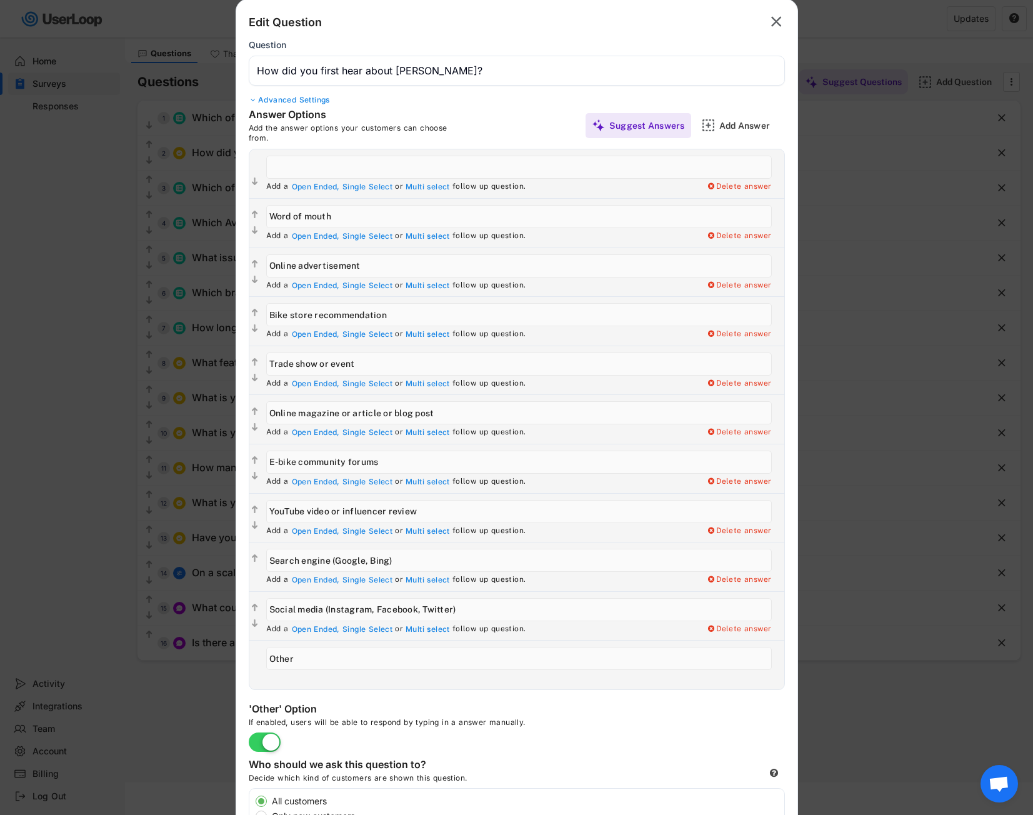
scroll to position [30, 0]
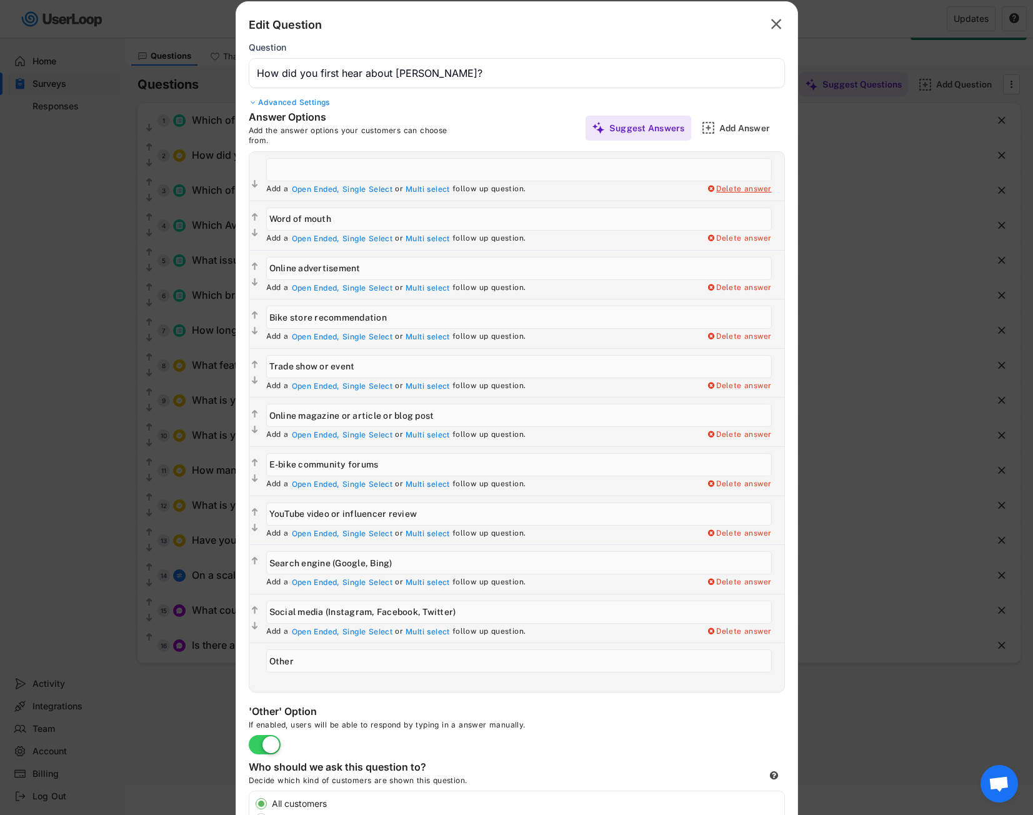
click at [750, 187] on div "Delete answer" at bounding box center [739, 189] width 65 height 10
click at [742, 184] on div "Edit Follow Up Question Add a Open Ended, Single Select or Multi select follow …" at bounding box center [522, 176] width 524 height 49
click at [737, 187] on div "Yes, I want to delete this answer" at bounding box center [709, 189] width 126 height 10
type input "Word of mouth"
type input "Online advertisement"
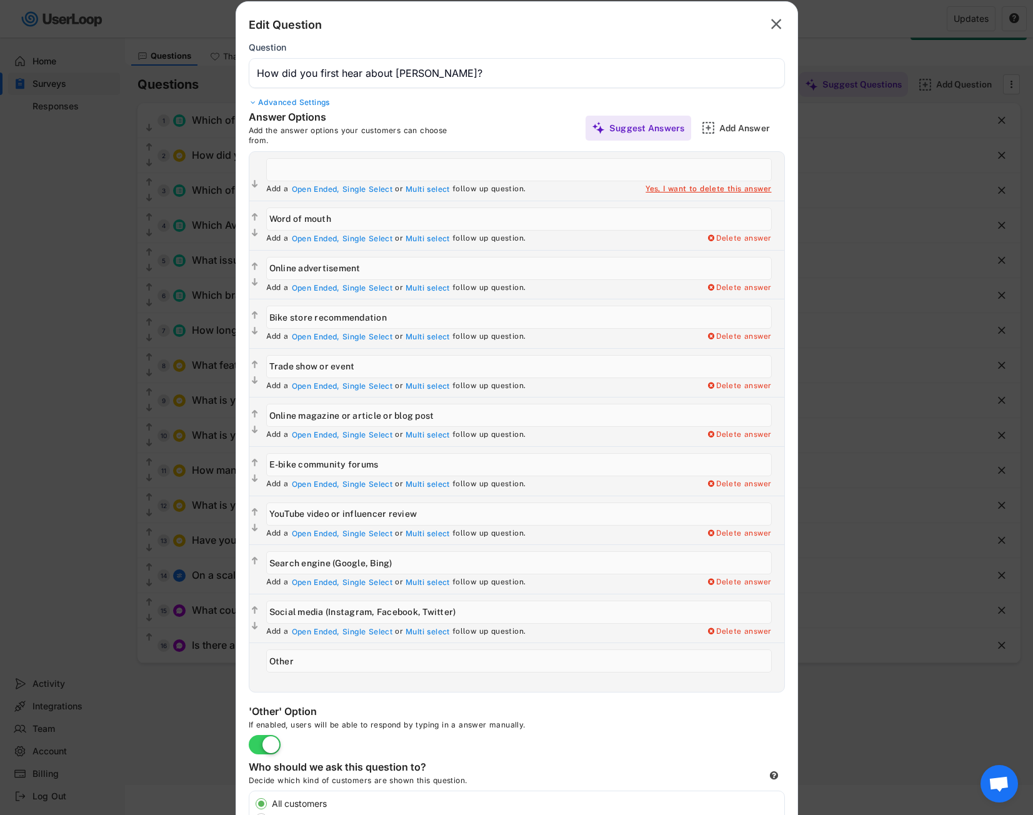
type input "Bike store recommendation"
type input "Trade show or event"
type input "Online magazine or article or blog post"
type input "E-bike community forums"
type input "YouTube video or influencer review"
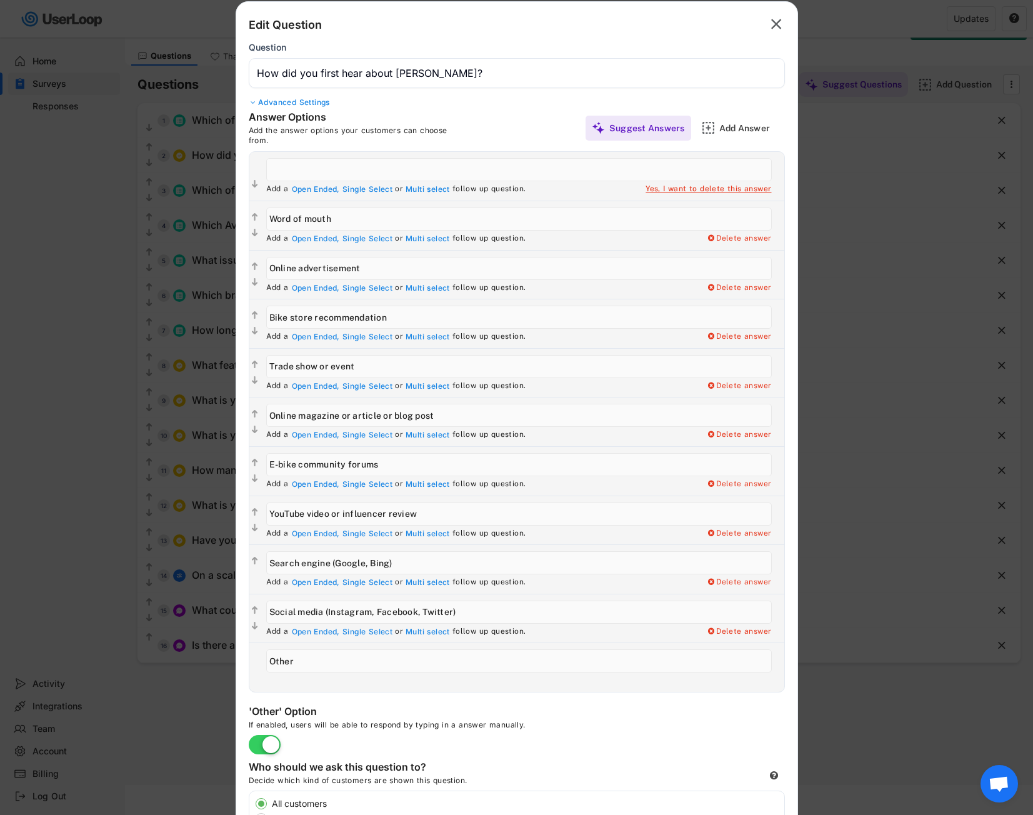
type input "Search engine (Google, Bing)"
type input "Social media (Instagram, Facebook, Twitter)"
type input "Other"
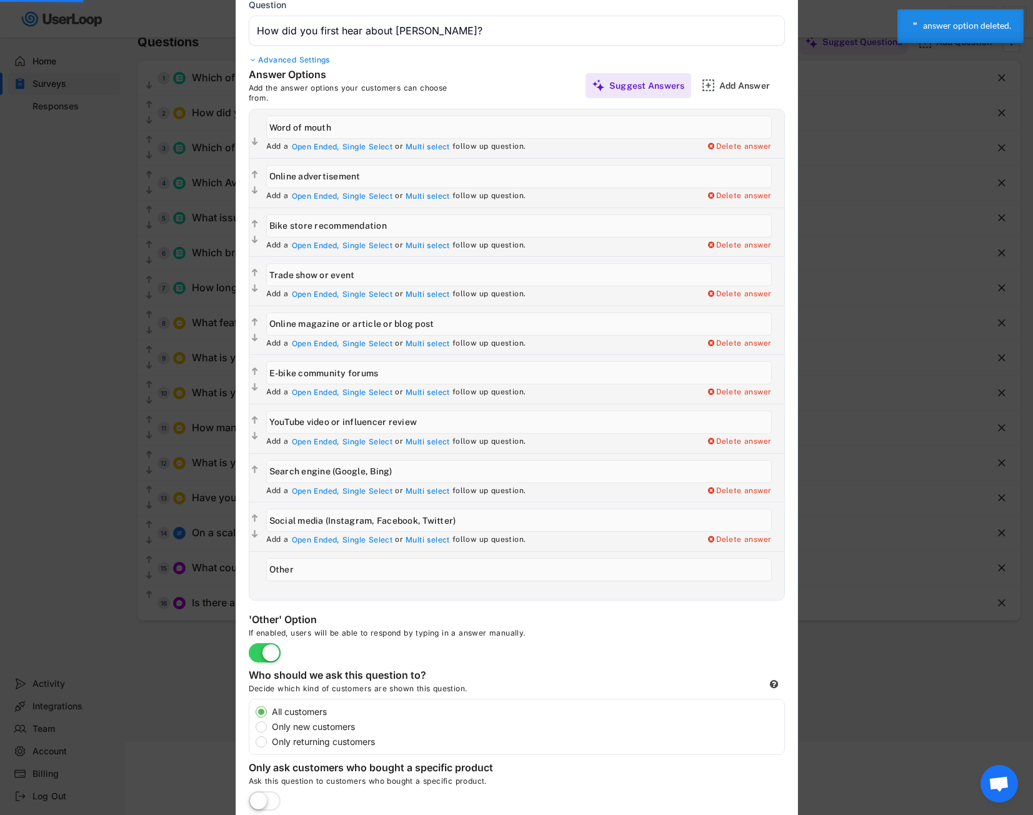
scroll to position [92, 0]
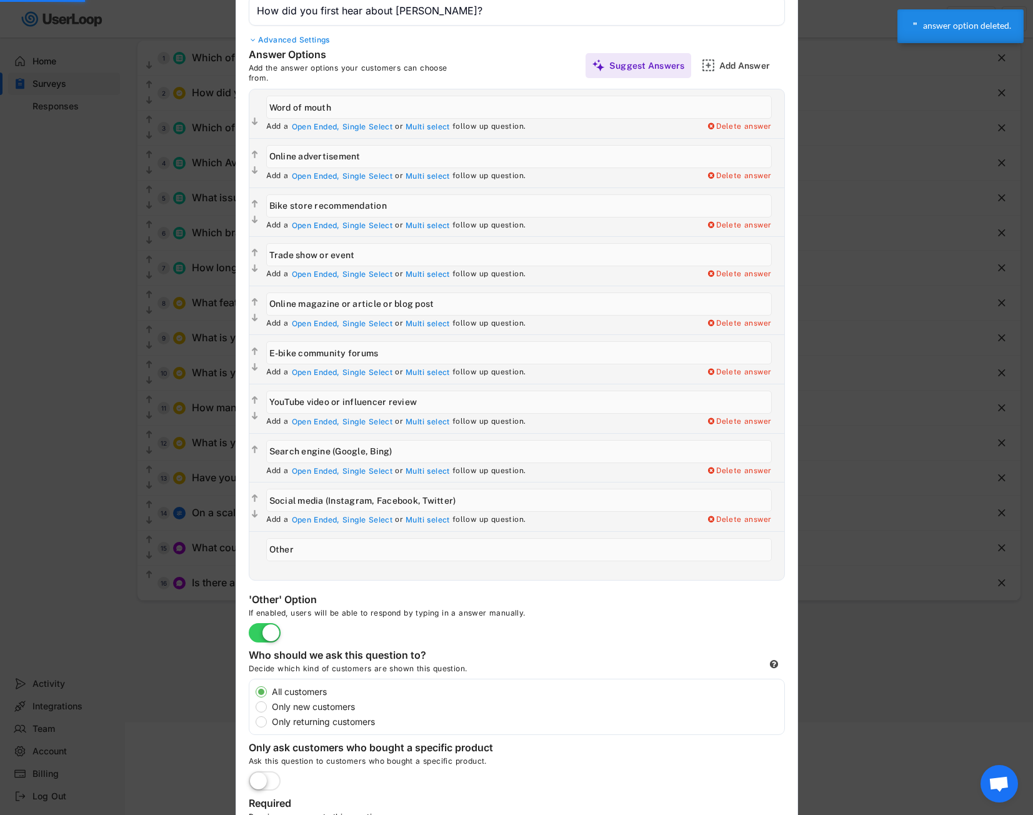
click at [312, 709] on label "Only new customers" at bounding box center [526, 706] width 516 height 9
click at [254, 696] on input "Only new customers" at bounding box center [250, 691] width 8 height 8
radio input "true"
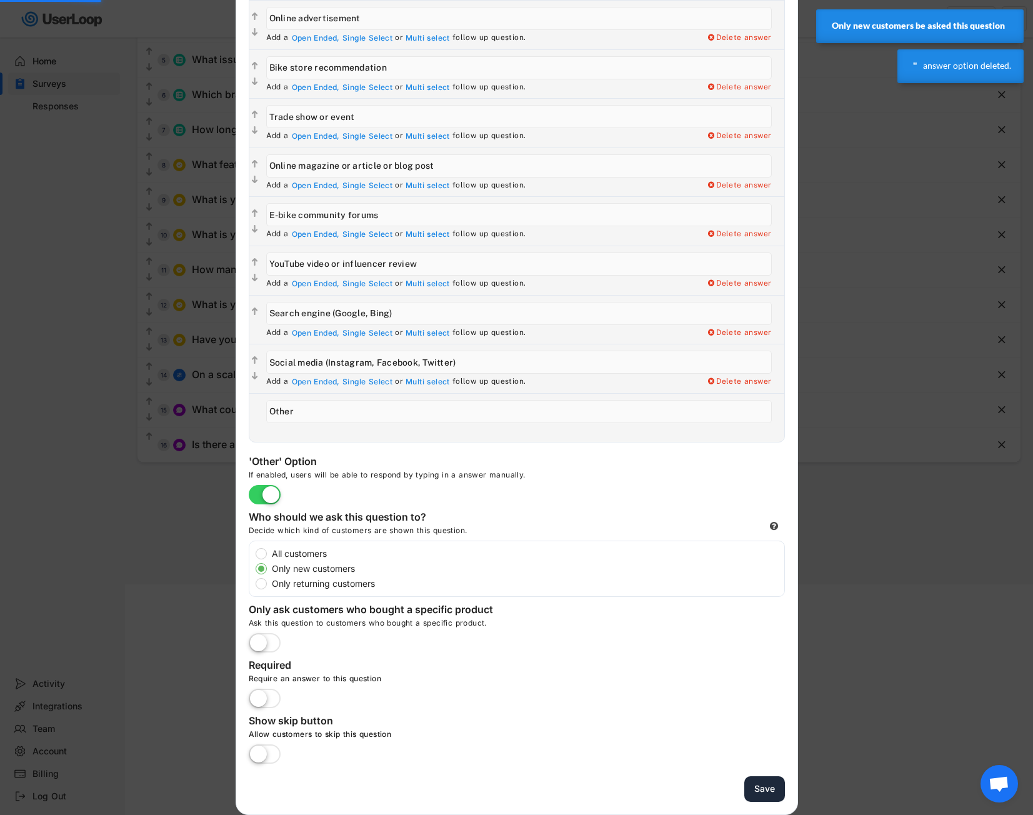
click at [766, 786] on button "Save" at bounding box center [764, 789] width 41 height 26
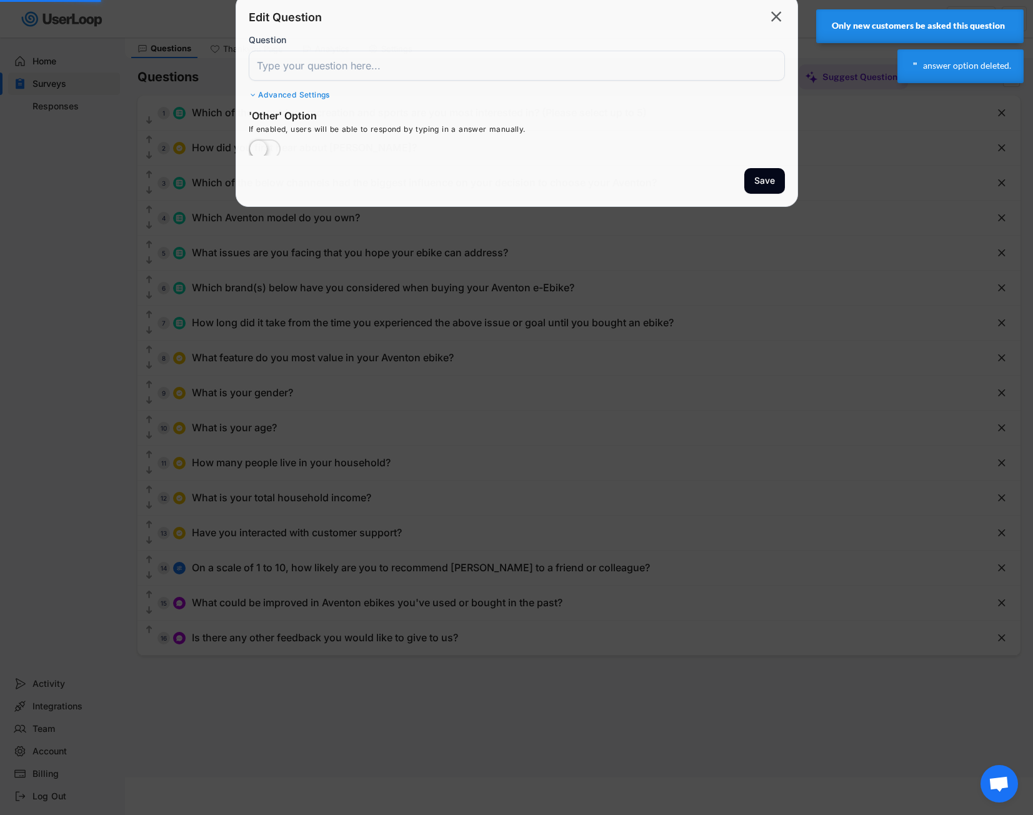
scroll to position [37, 0]
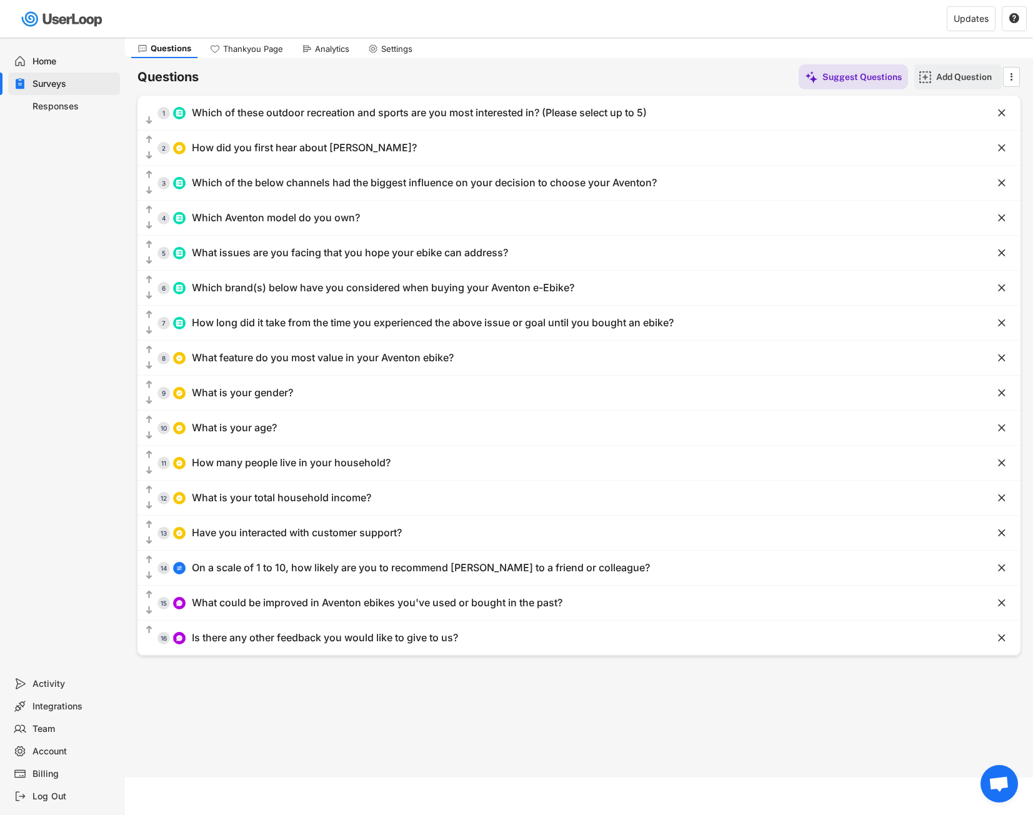
click at [935, 74] on div "Add Question" at bounding box center [957, 76] width 87 height 25
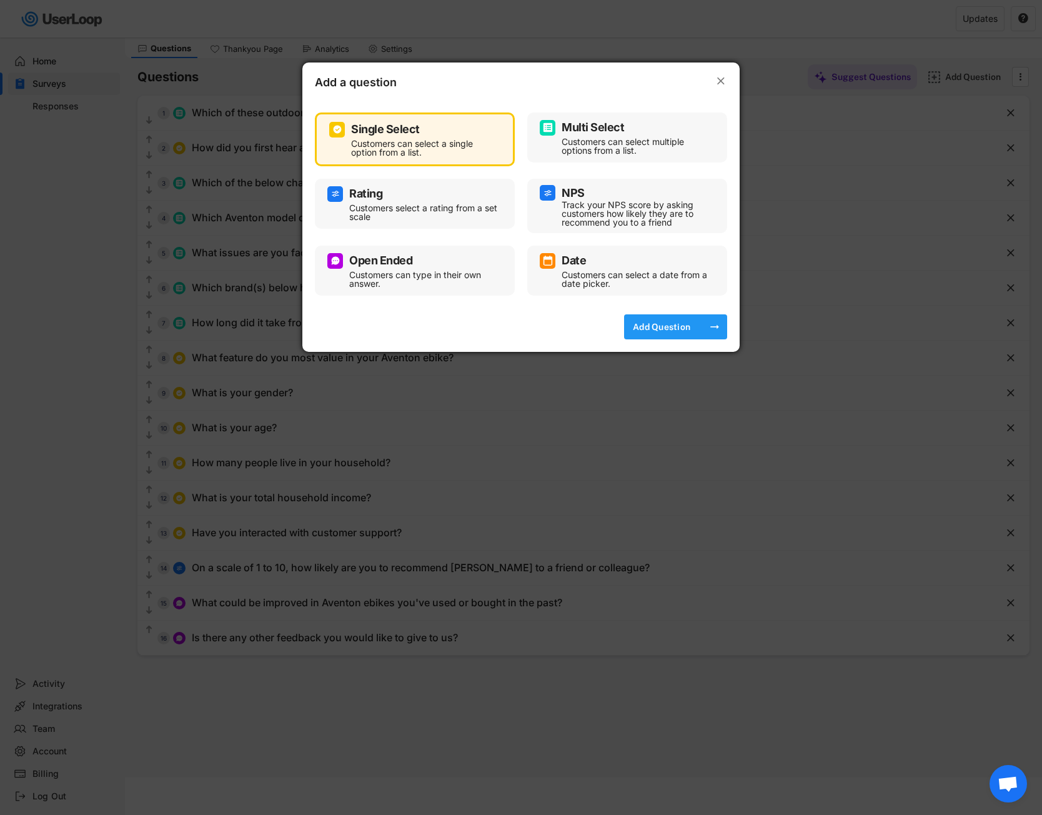
click at [639, 322] on div "Add Question" at bounding box center [662, 326] width 62 height 11
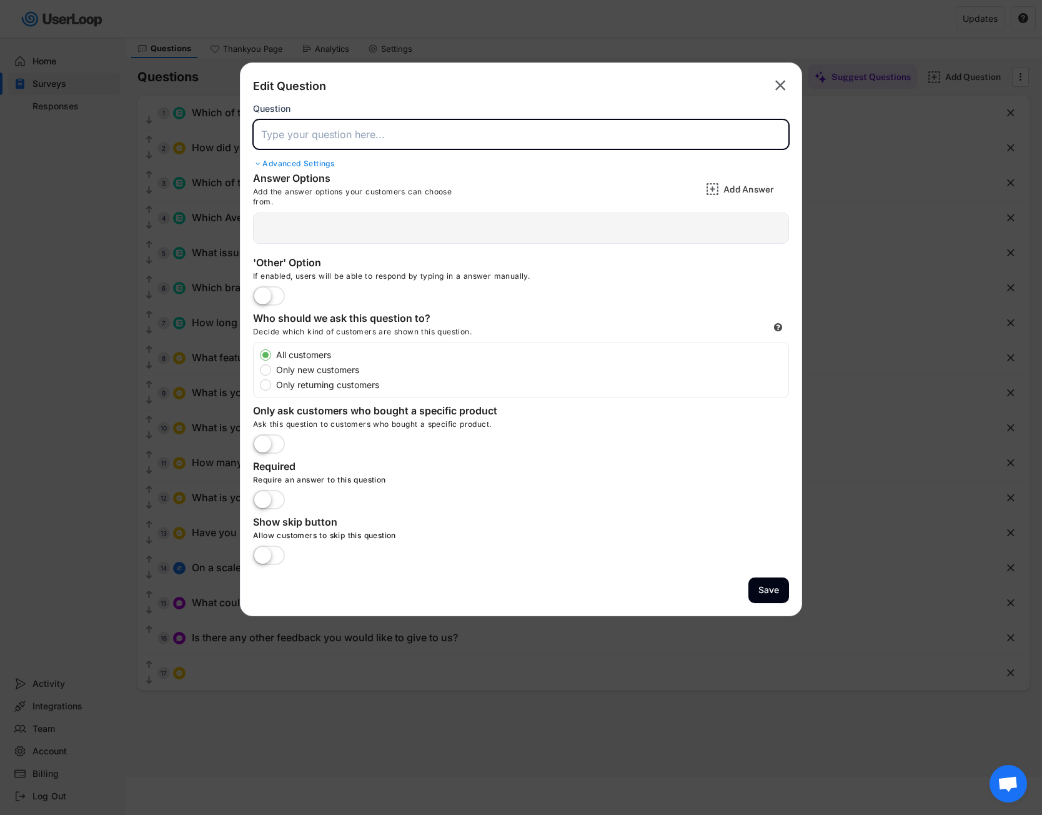
click at [411, 141] on input "input" at bounding box center [521, 134] width 536 height 30
paste input "Which industry do you work in?"
type input "Which industry do you work in?"
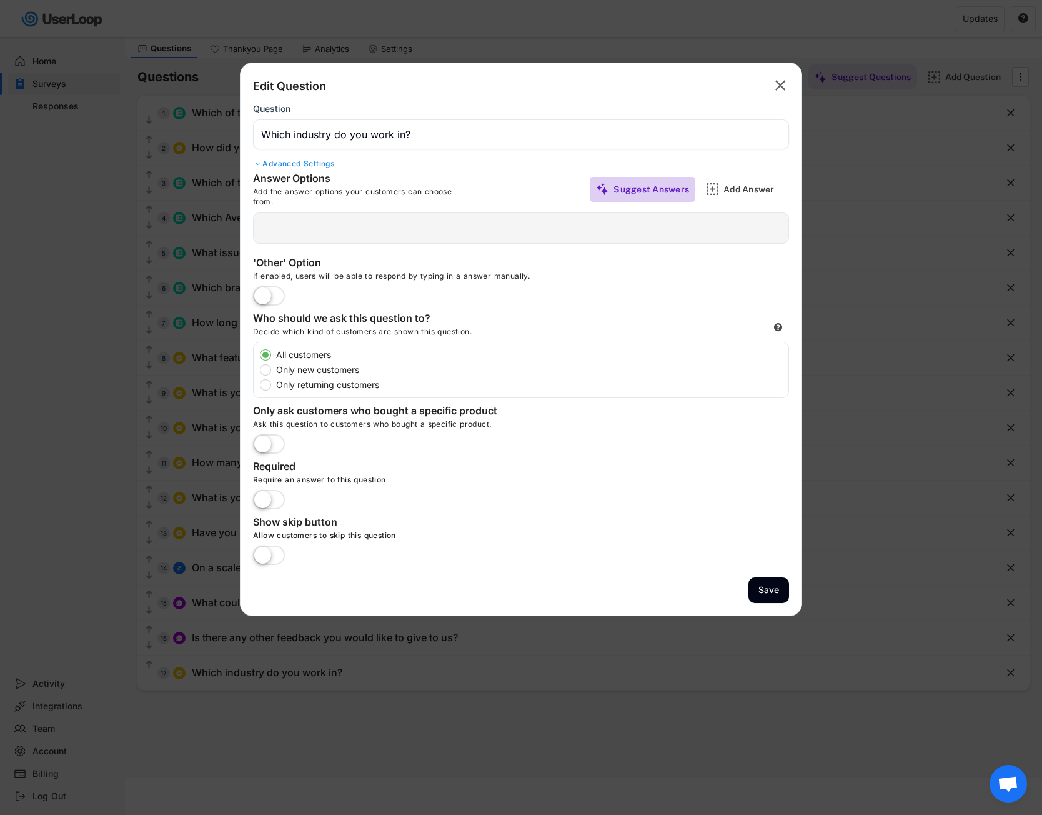
click at [672, 191] on div "Suggest Answers" at bounding box center [652, 189] width 76 height 11
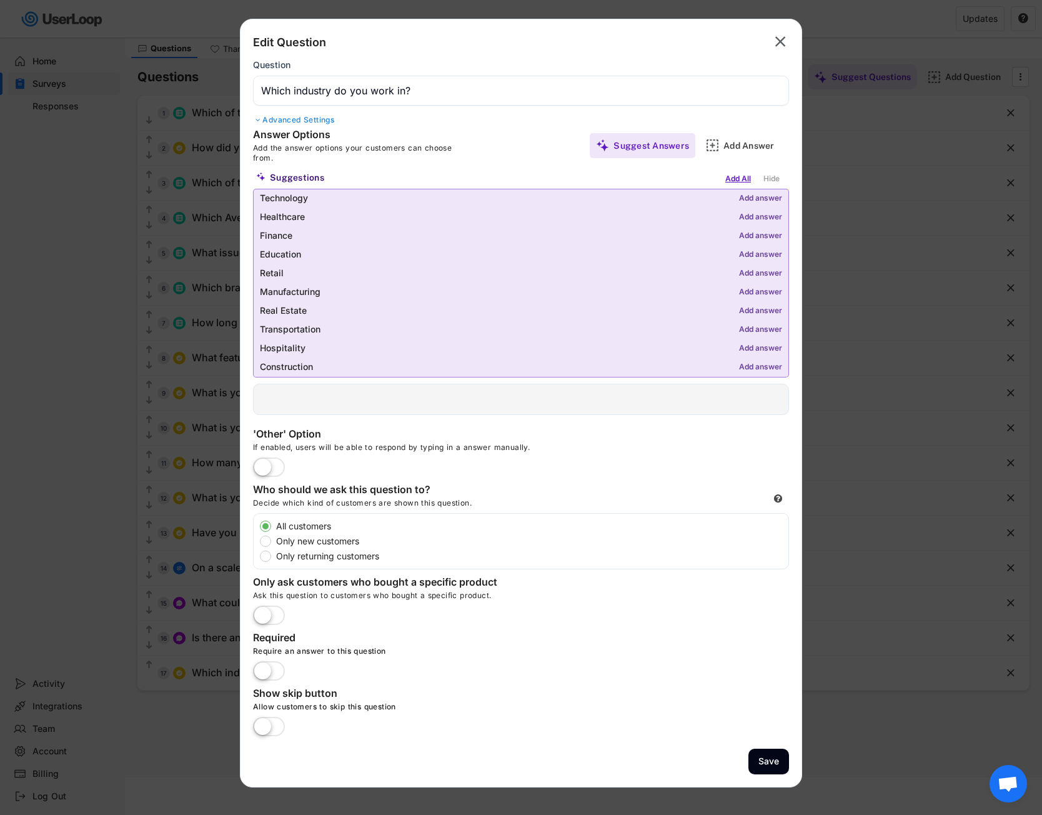
click at [746, 177] on div "Add All" at bounding box center [738, 179] width 32 height 14
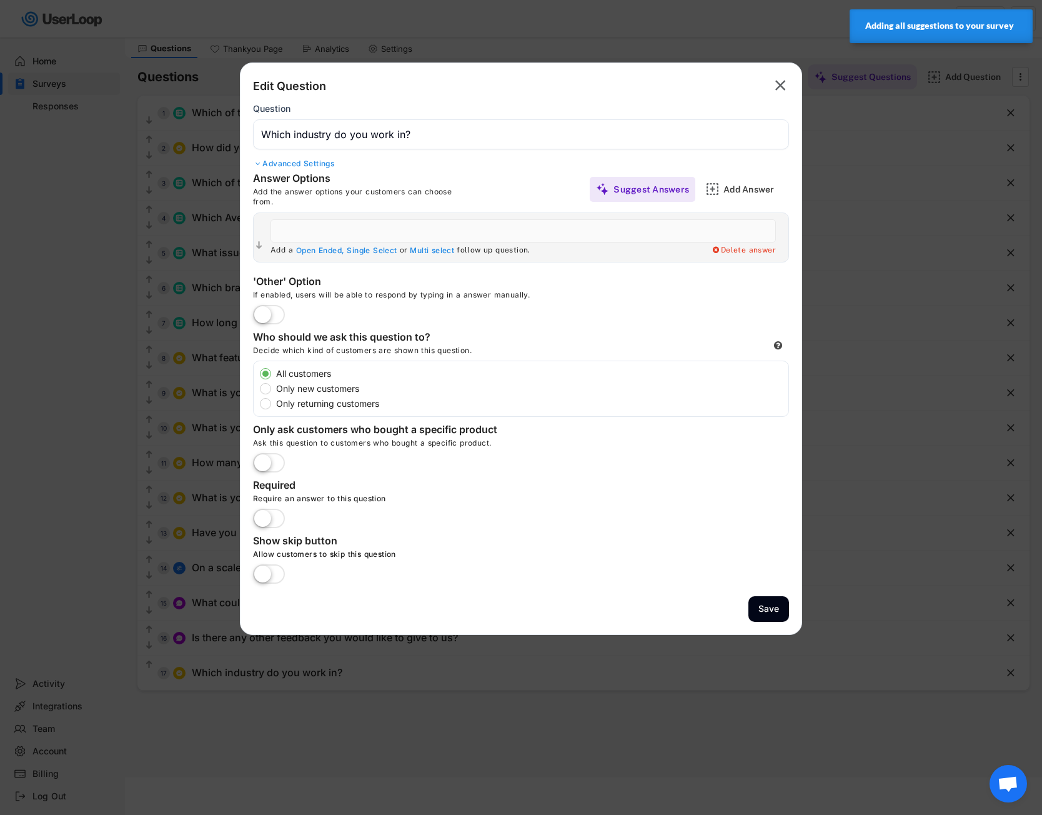
type input "Construction"
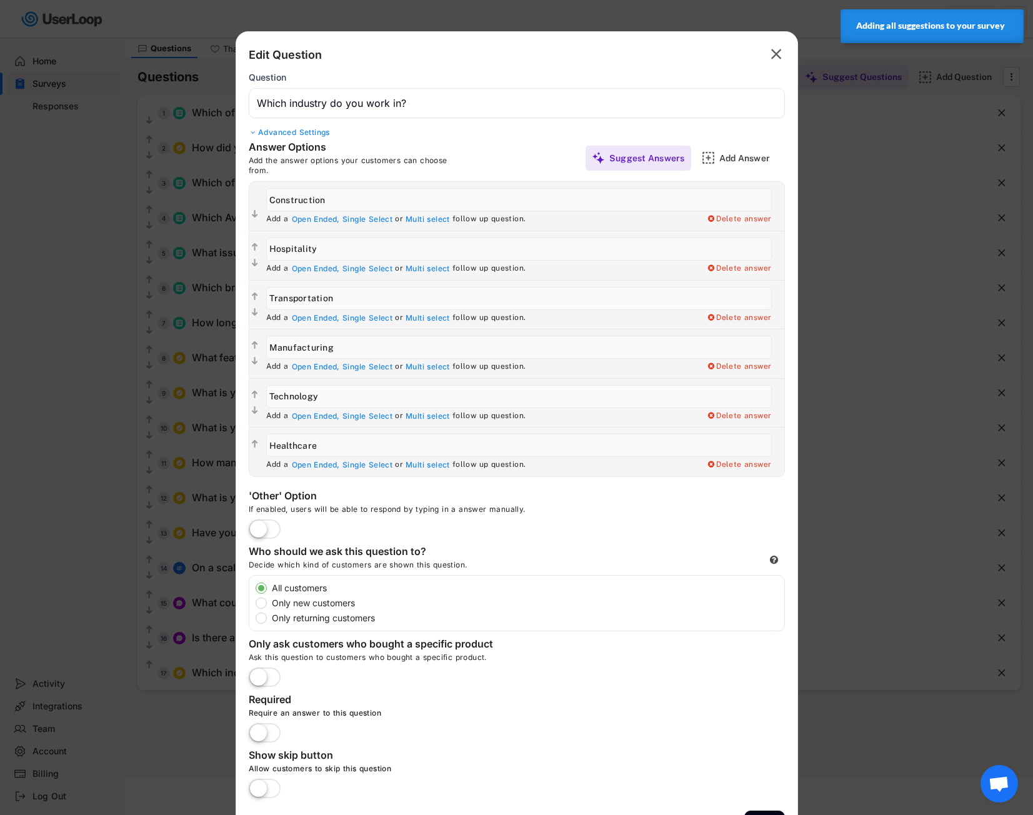
type input "Real Estate"
type input "Finance"
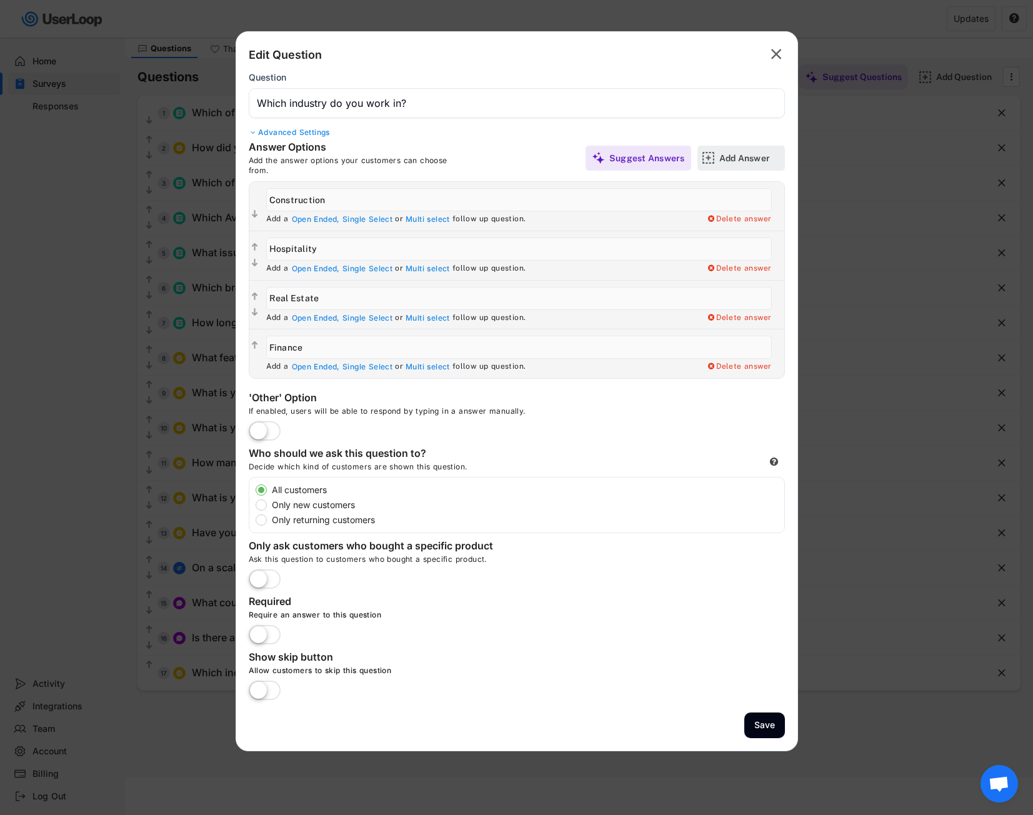
click at [735, 167] on div "Add Answer" at bounding box center [750, 158] width 62 height 25
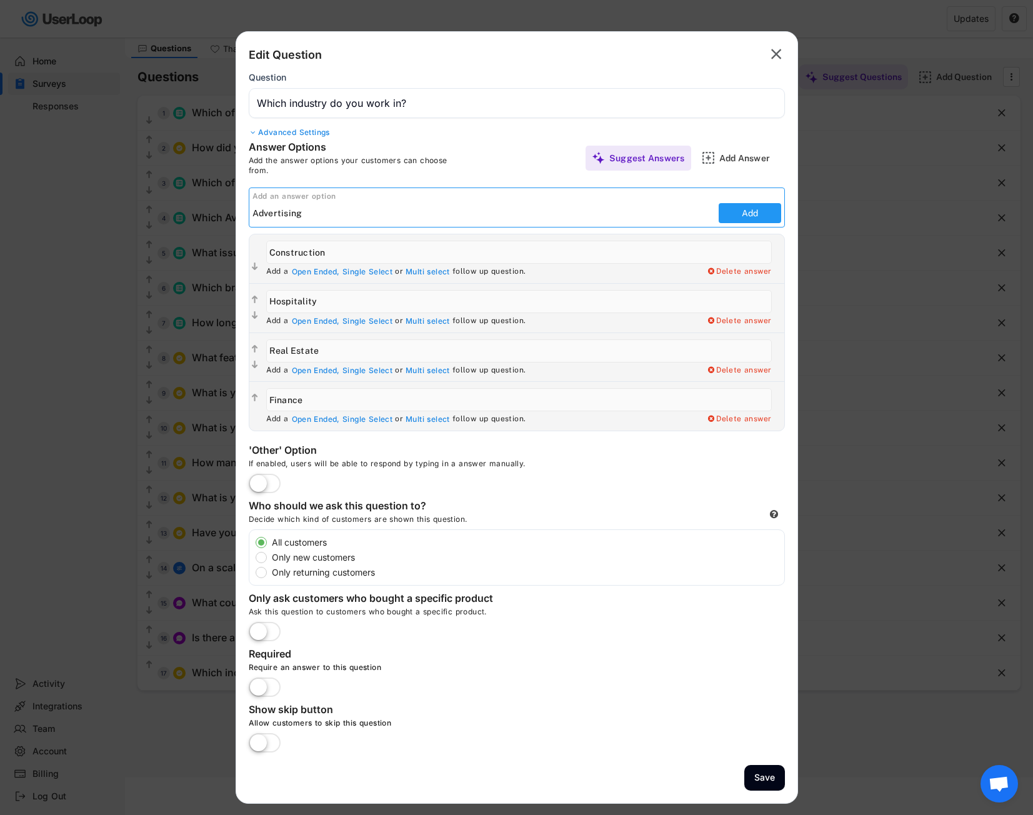
type input "Advertising"
click at [744, 218] on button "Add" at bounding box center [750, 213] width 62 height 20
type input "Advertising"
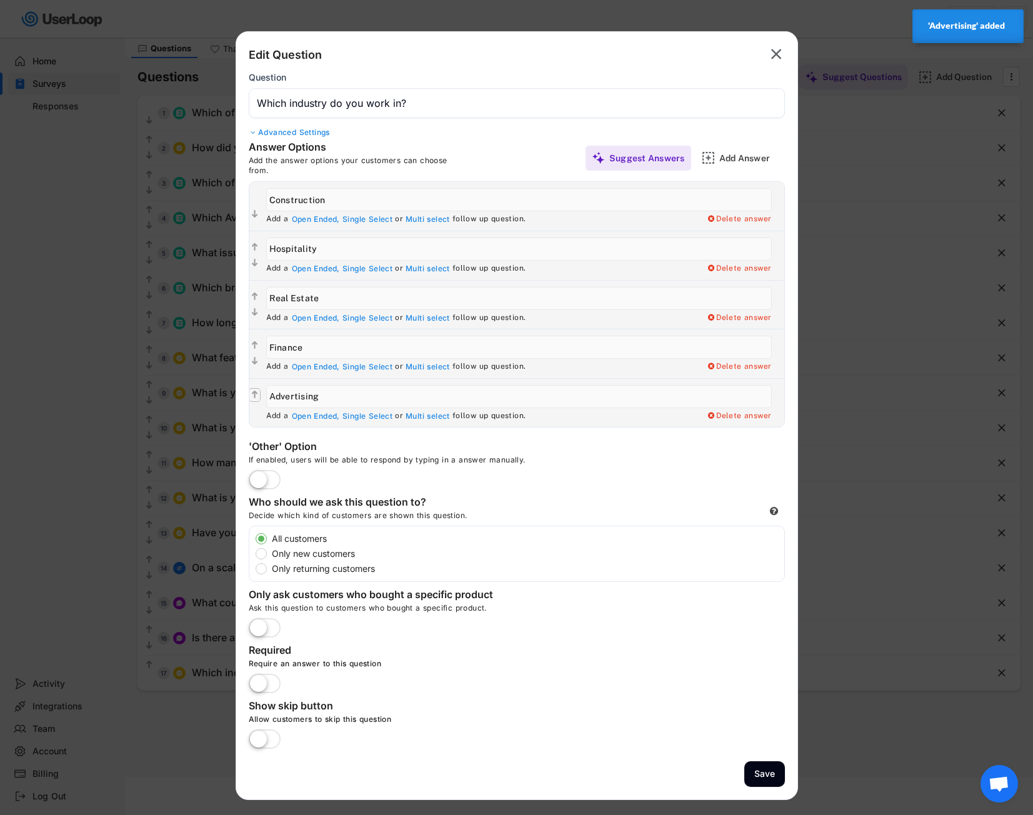
click at [254, 401] on icon "" at bounding box center [254, 395] width 11 height 12
type input "Advertising"
type input "Finance"
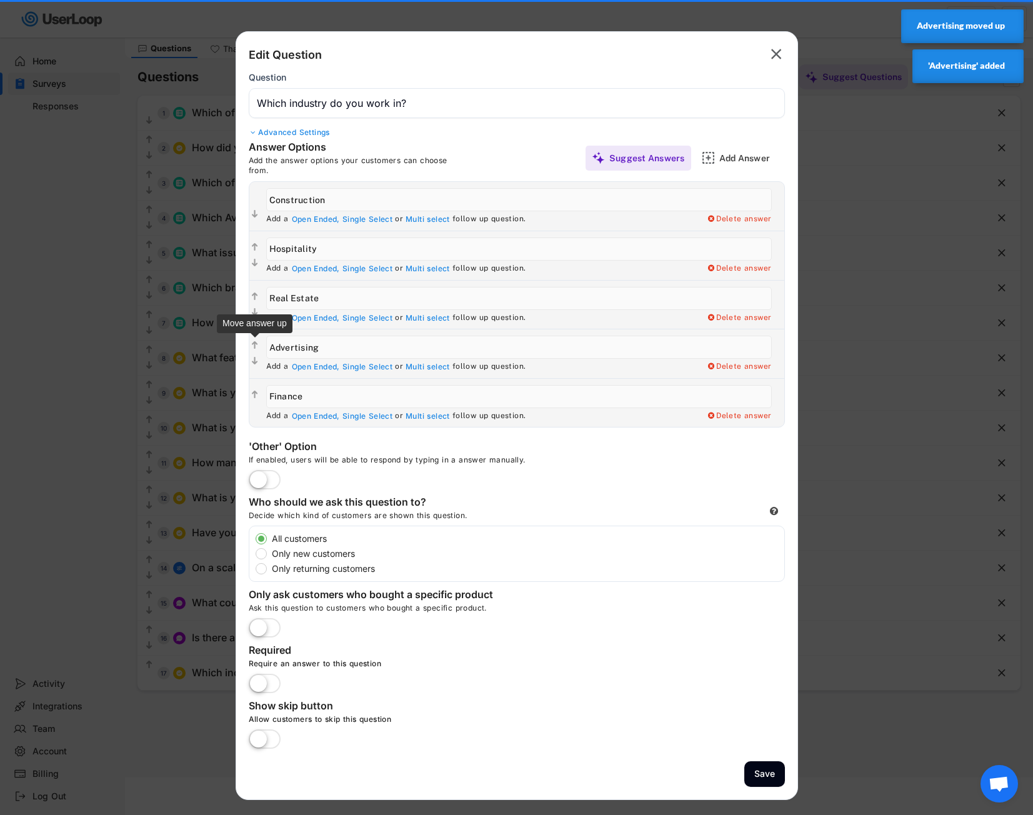
click at [255, 342] on text "" at bounding box center [255, 346] width 6 height 11
type input "Advertising"
type input "Real Estate"
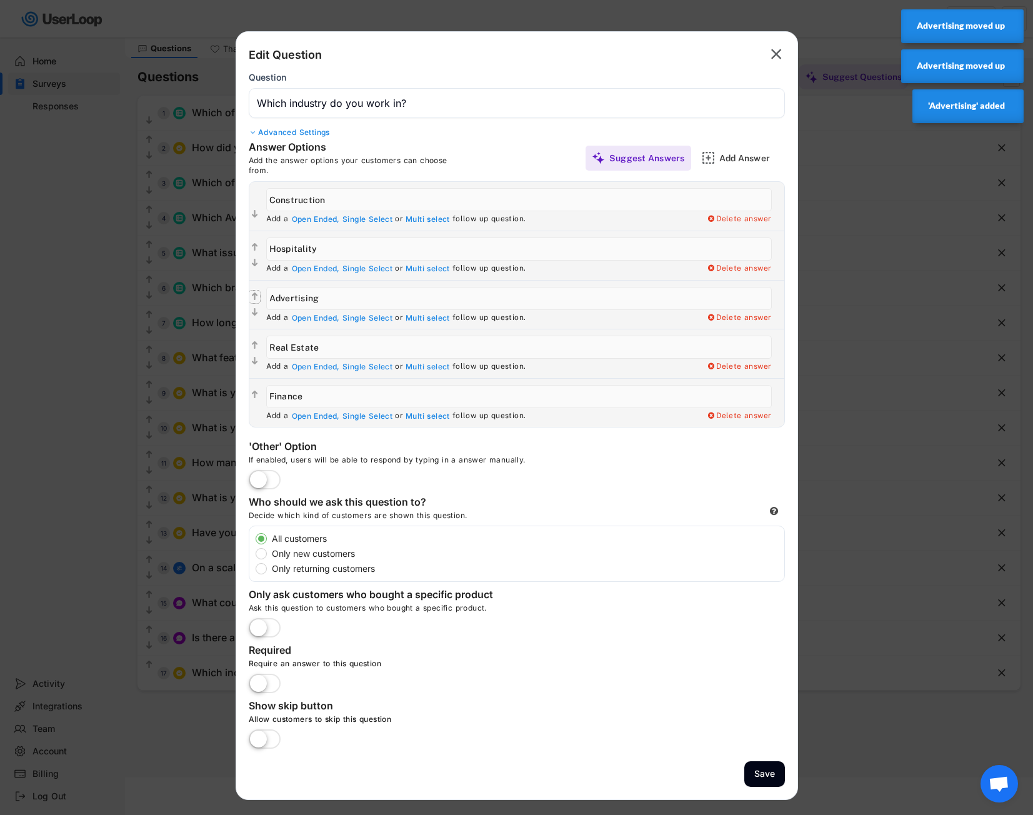
click at [255, 293] on text "" at bounding box center [255, 296] width 6 height 11
type input "Advertising"
type input "Hospitality"
click at [251, 242] on icon "" at bounding box center [254, 247] width 11 height 12
type input "Advertising"
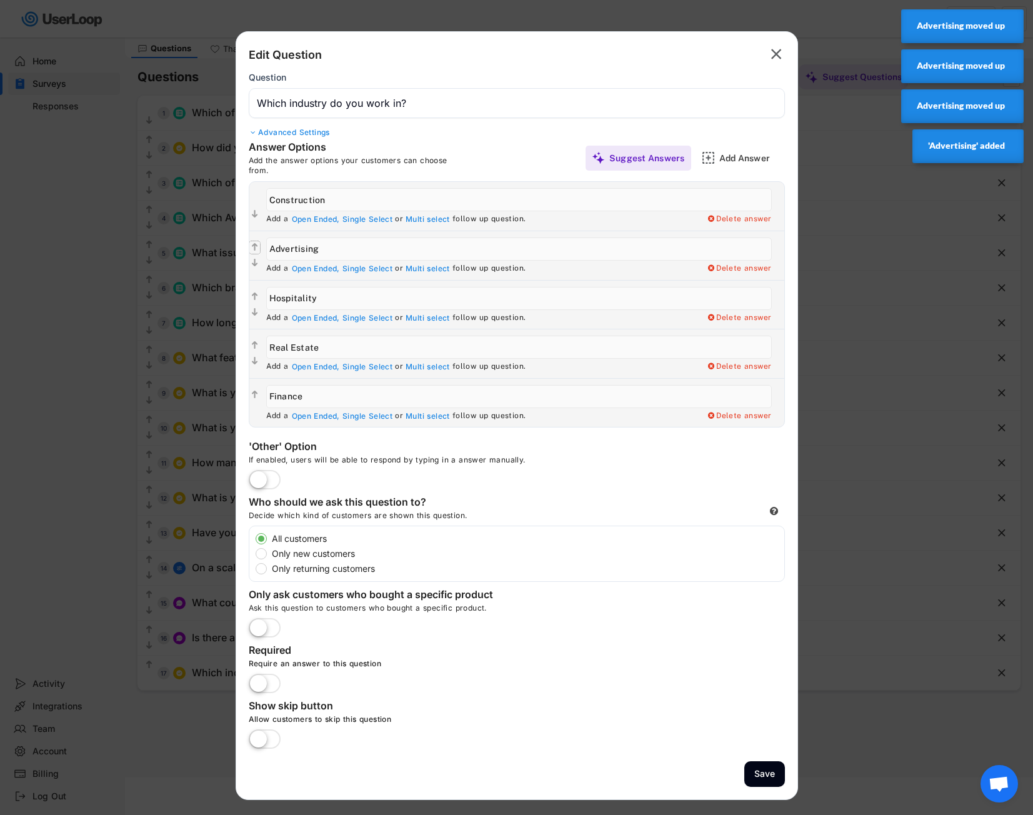
type input "Construction"
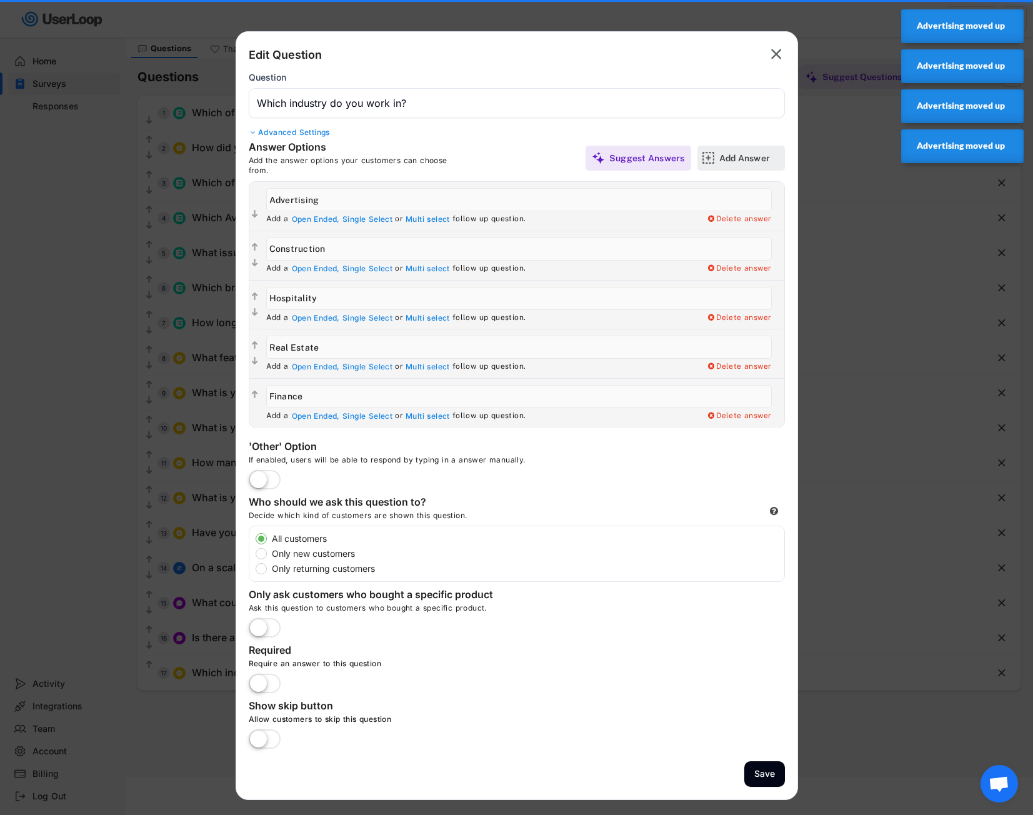
click at [723, 159] on div "Add Answer" at bounding box center [750, 157] width 62 height 11
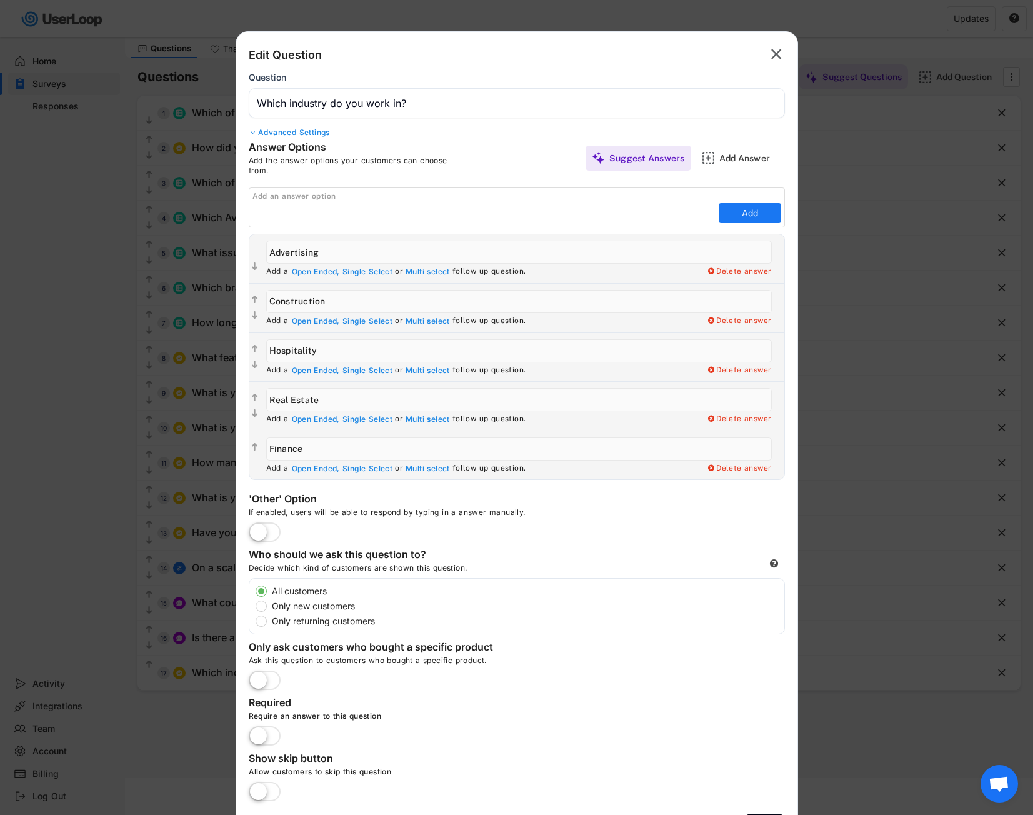
click at [429, 206] on input "input" at bounding box center [483, 213] width 463 height 19
paste input "Agriculture"
type input "Agriculture"
click at [739, 214] on button "Add" at bounding box center [750, 213] width 62 height 20
type input "Agriculture"
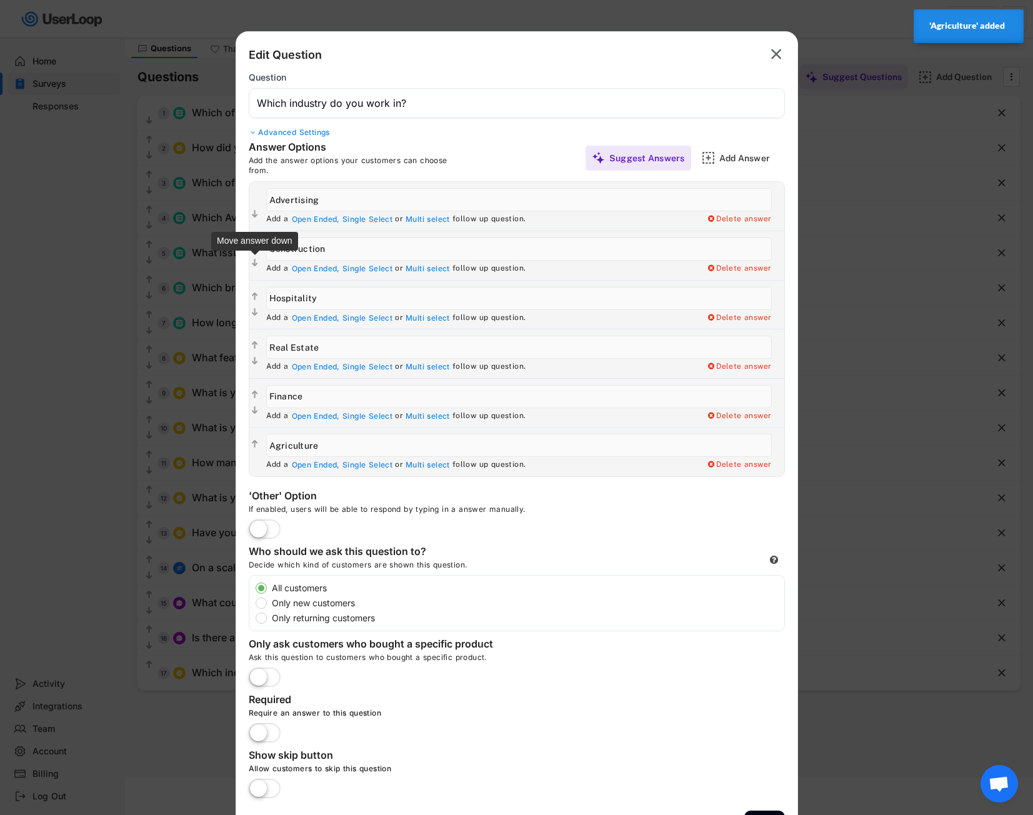
click at [250, 266] on icon "" at bounding box center [254, 263] width 11 height 12
type input "Hospitality"
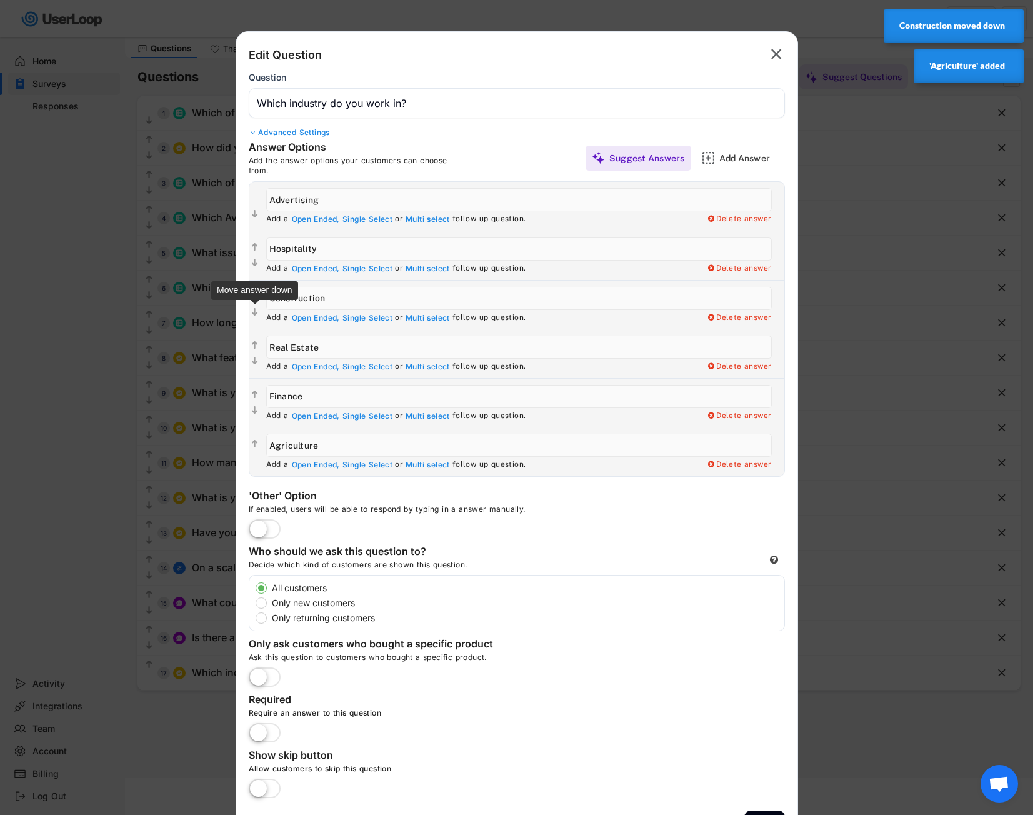
click at [254, 308] on text "" at bounding box center [255, 312] width 6 height 11
type input "Real Estate"
type input "Construction"
click at [254, 266] on text "" at bounding box center [255, 262] width 6 height 11
type input "Real Estate"
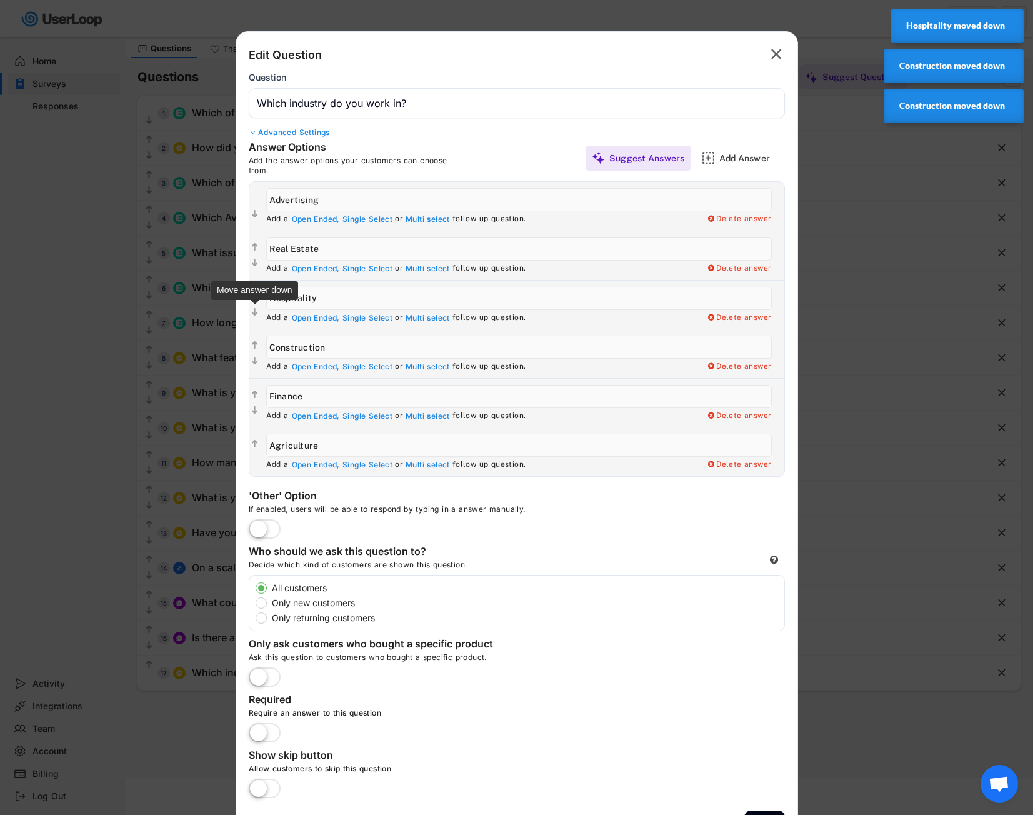
click at [254, 318] on icon "" at bounding box center [254, 312] width 11 height 12
type input "Construction"
click at [254, 357] on text "" at bounding box center [255, 361] width 6 height 11
type input "Finance"
click at [256, 412] on text "" at bounding box center [255, 410] width 6 height 11
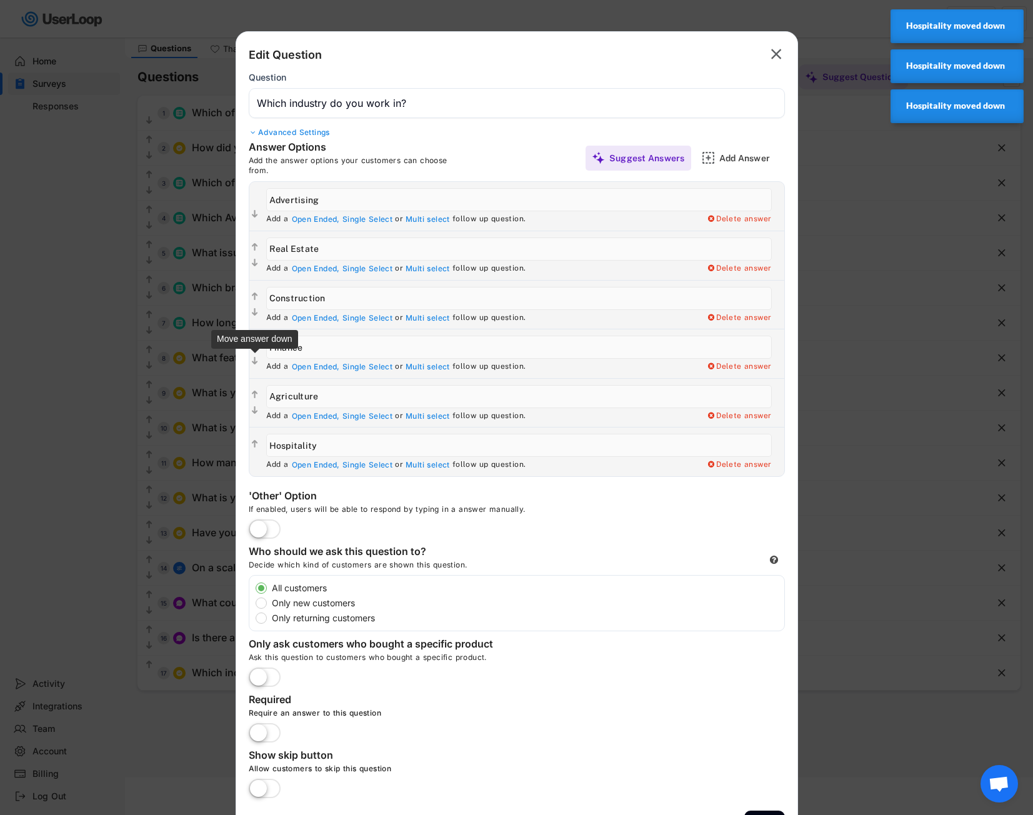
click at [254, 361] on text "" at bounding box center [255, 361] width 6 height 11
click at [254, 312] on text "" at bounding box center [255, 312] width 6 height 11
click at [256, 265] on text "" at bounding box center [255, 262] width 6 height 11
click at [252, 314] on text "" at bounding box center [255, 312] width 6 height 11
click at [257, 362] on icon "" at bounding box center [254, 361] width 11 height 12
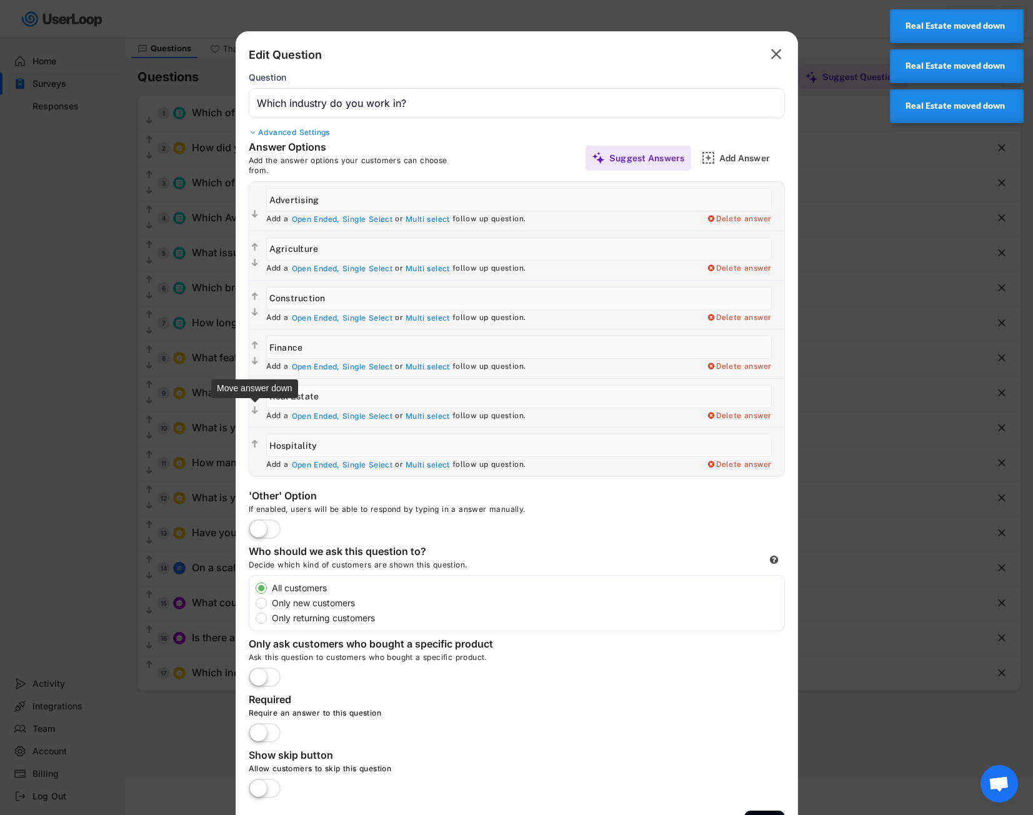
click at [258, 408] on icon "" at bounding box center [254, 410] width 11 height 12
click at [749, 161] on div "Add Answer" at bounding box center [750, 157] width 62 height 11
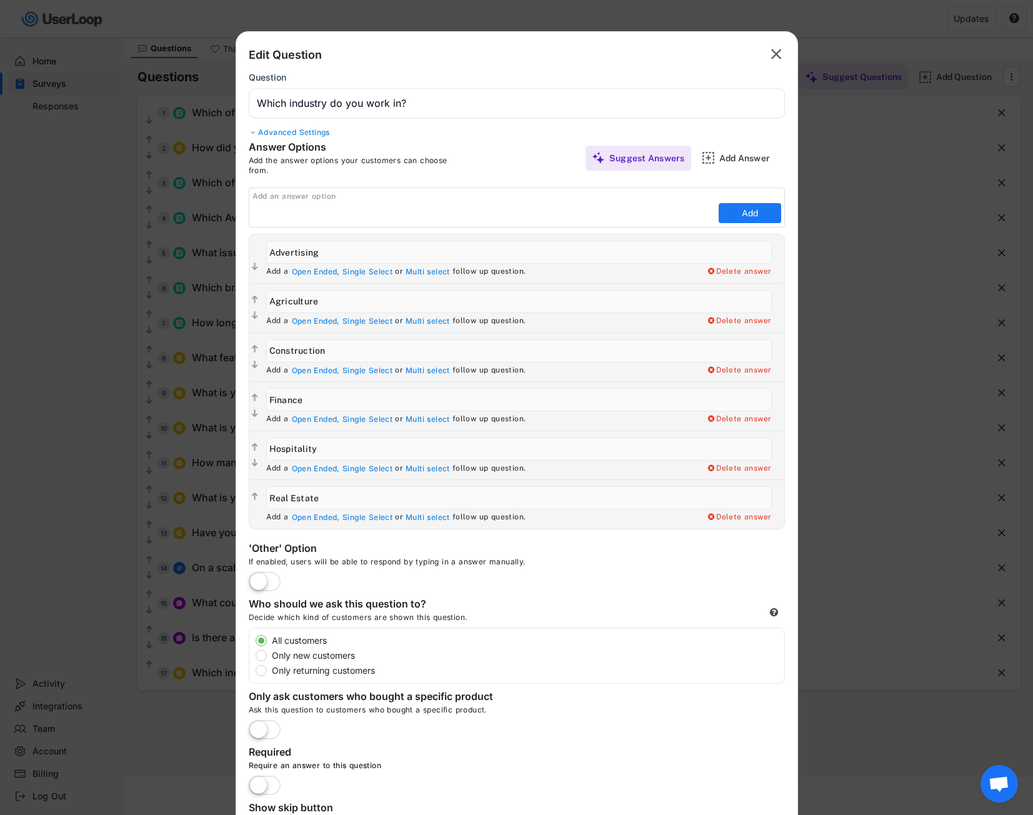
click at [264, 214] on input "input" at bounding box center [483, 213] width 463 height 19
paste input "Banking"
click at [749, 216] on button "Add" at bounding box center [750, 213] width 62 height 20
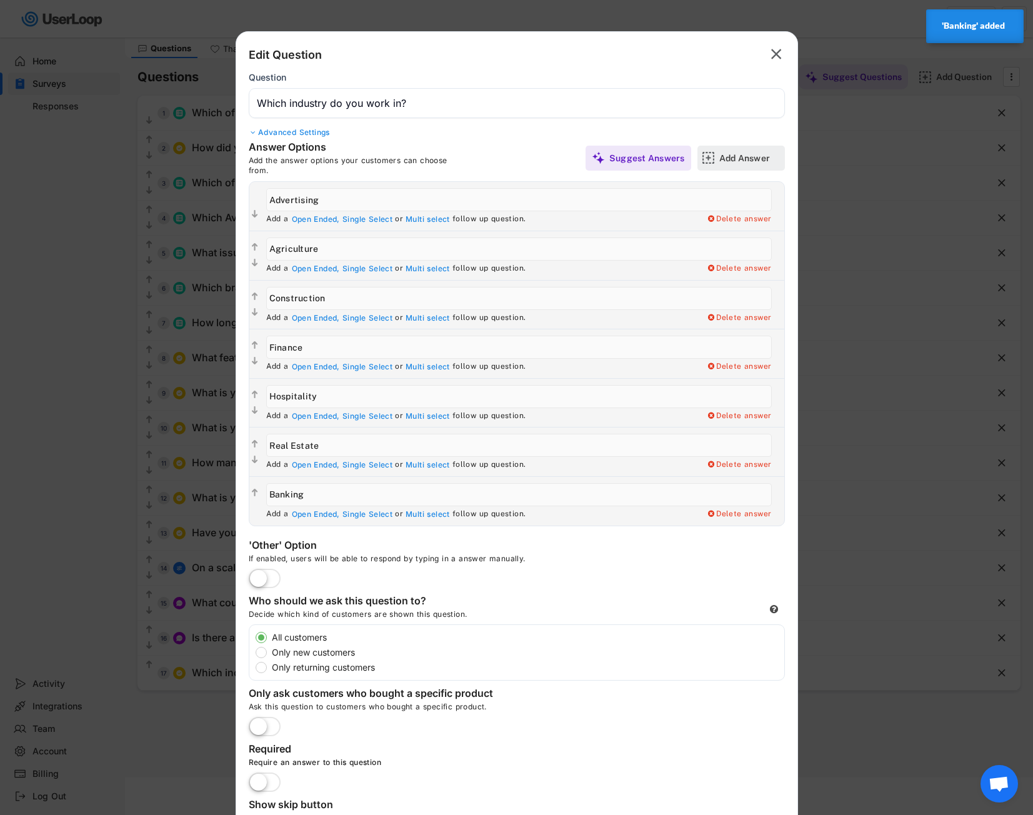
click at [721, 157] on div "Add Answer" at bounding box center [750, 157] width 62 height 11
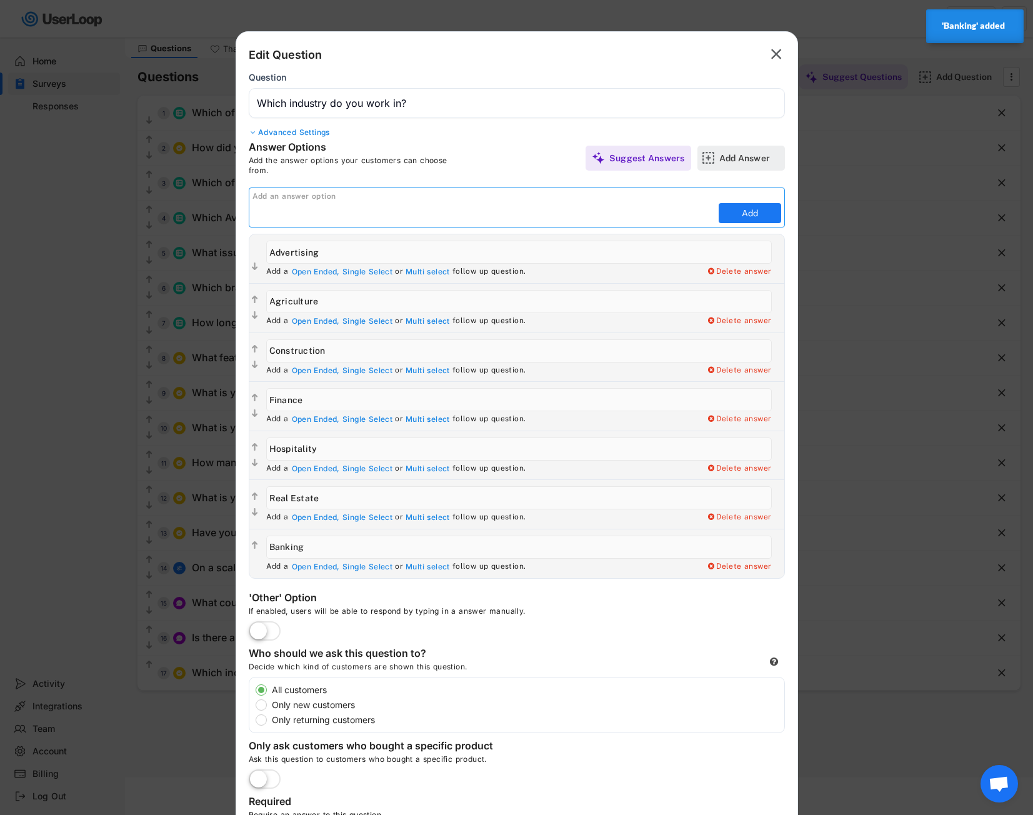
paste input "Business"
click at [756, 211] on button "Add" at bounding box center [750, 213] width 62 height 20
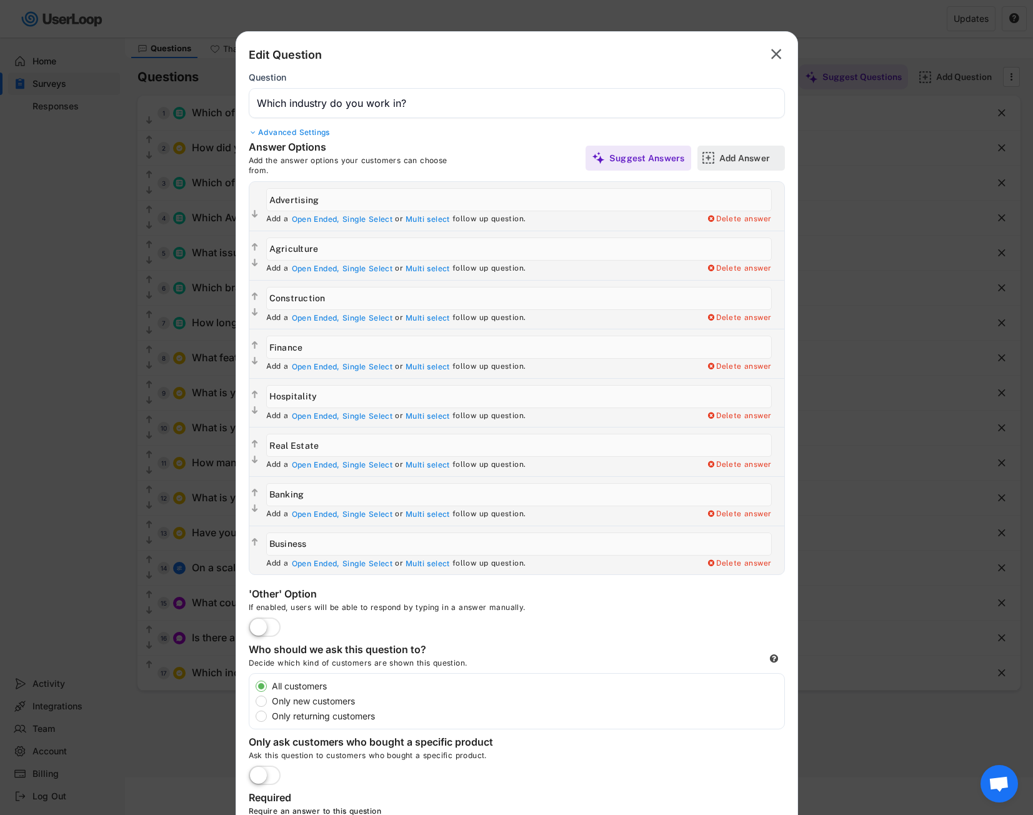
click at [722, 159] on div "Add Answer" at bounding box center [750, 157] width 62 height 11
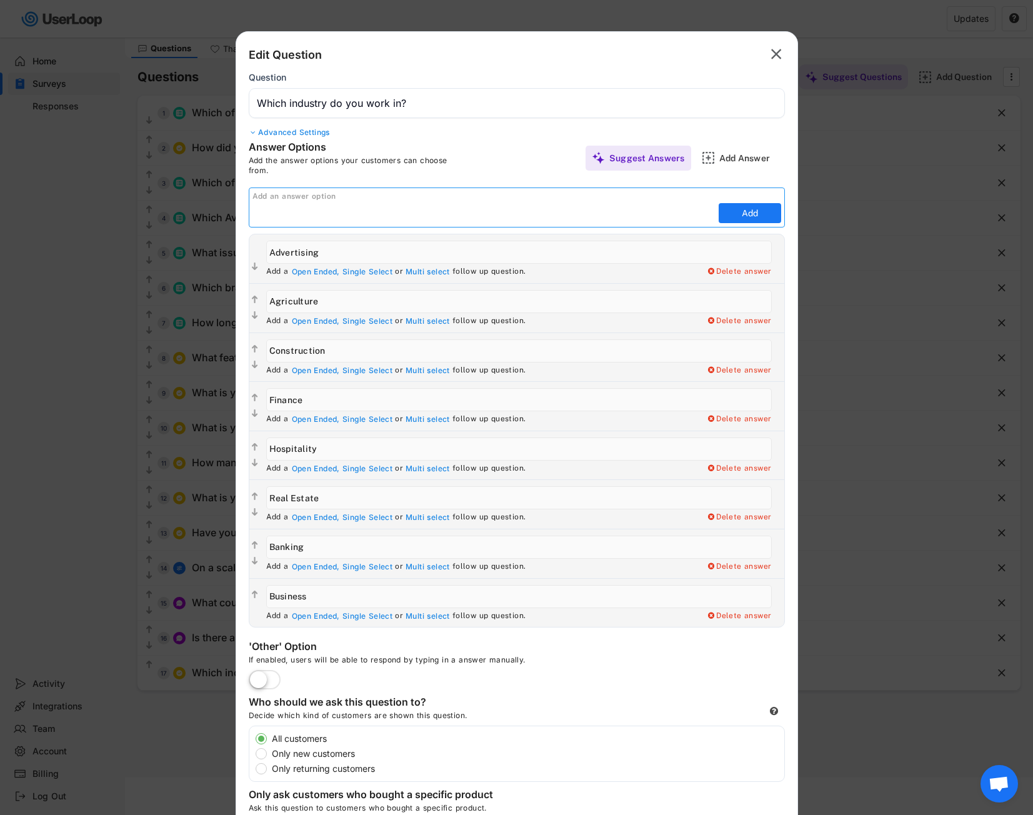
paste input "Design"
click at [737, 216] on button "Add" at bounding box center [750, 213] width 62 height 20
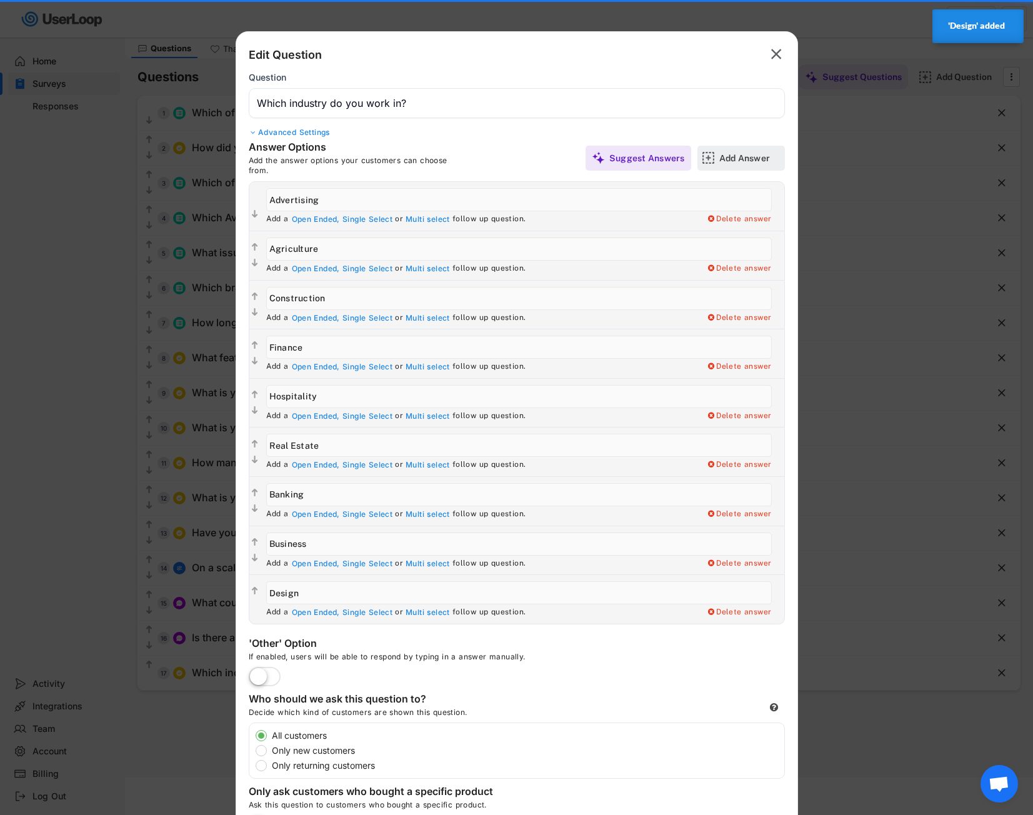
click at [750, 158] on div "Add Answer" at bounding box center [750, 157] width 62 height 11
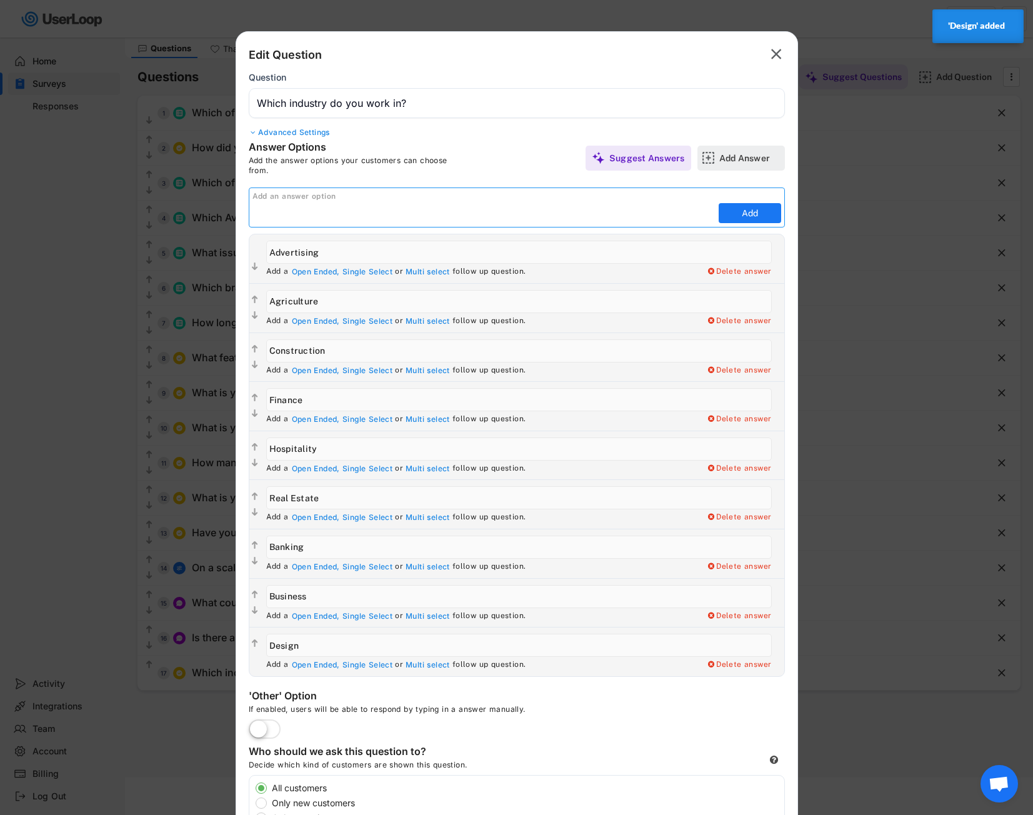
paste input "Economics"
click at [759, 211] on button "Add" at bounding box center [750, 213] width 62 height 20
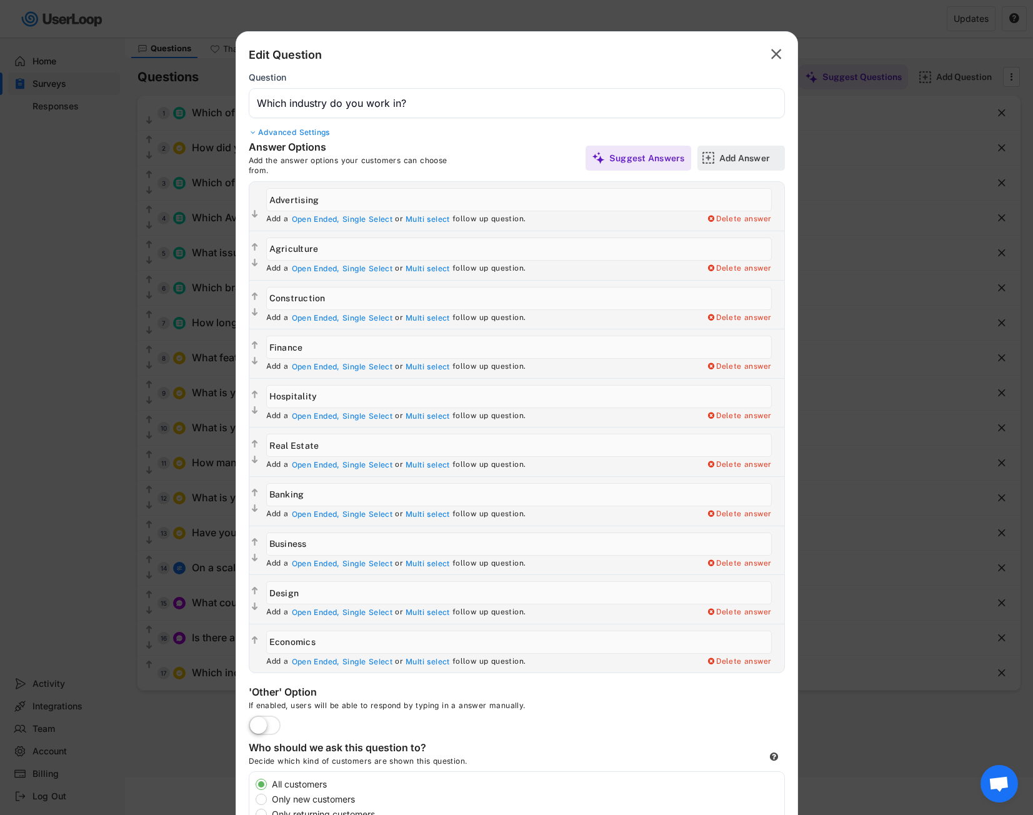
click at [758, 151] on div "Add Answer" at bounding box center [750, 158] width 62 height 25
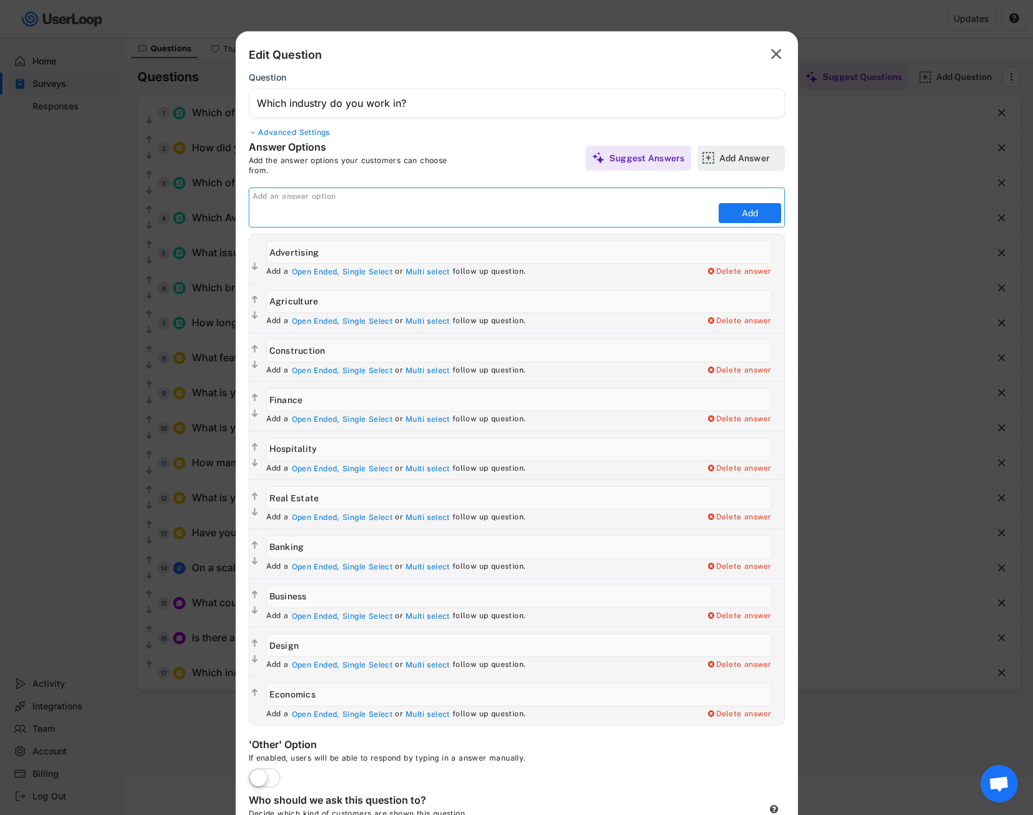
paste input "Engineering"
click at [739, 206] on button "Add" at bounding box center [750, 213] width 62 height 20
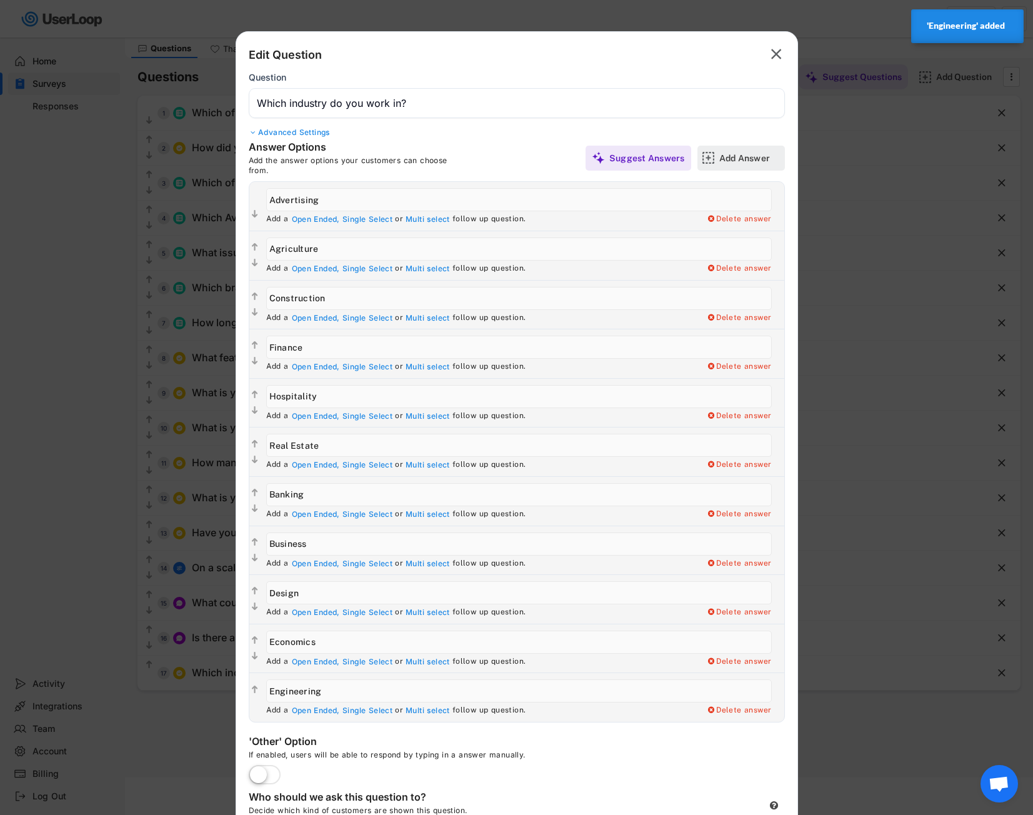
drag, startPoint x: 742, startPoint y: 164, endPoint x: 734, endPoint y: 169, distance: 10.1
click at [742, 164] on div "Add Answer" at bounding box center [750, 158] width 62 height 25
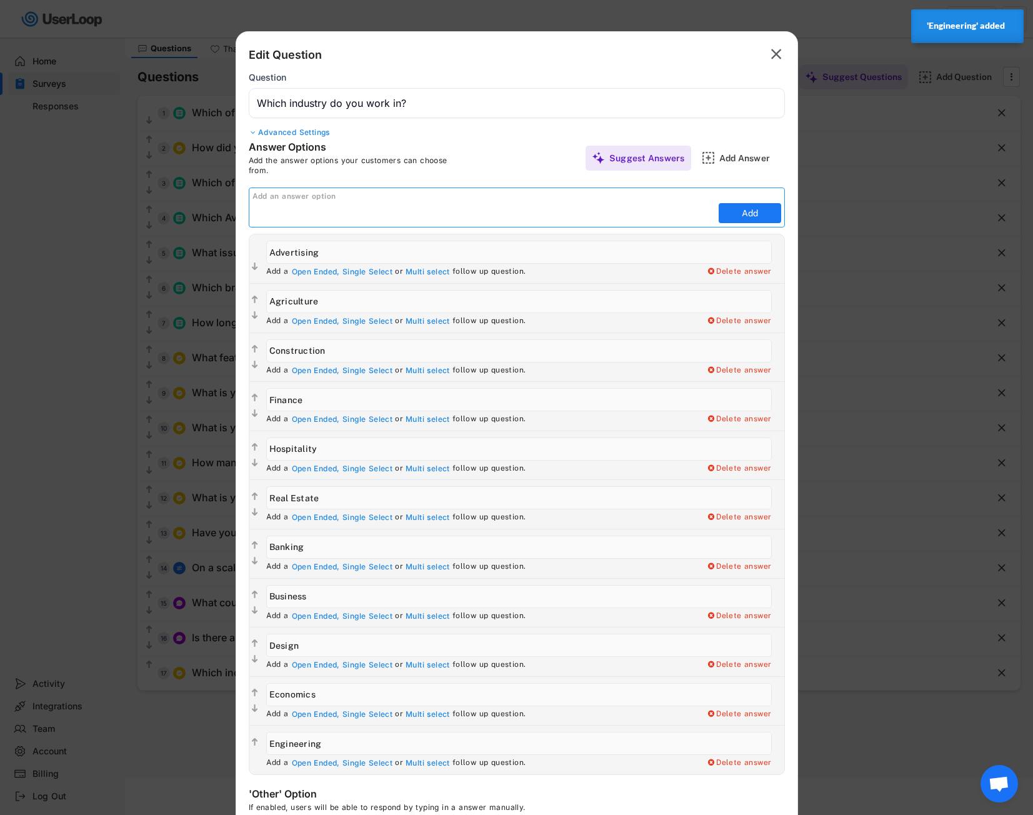
paste input "Entrepreneurship"
click at [756, 216] on button "Add" at bounding box center [750, 213] width 62 height 20
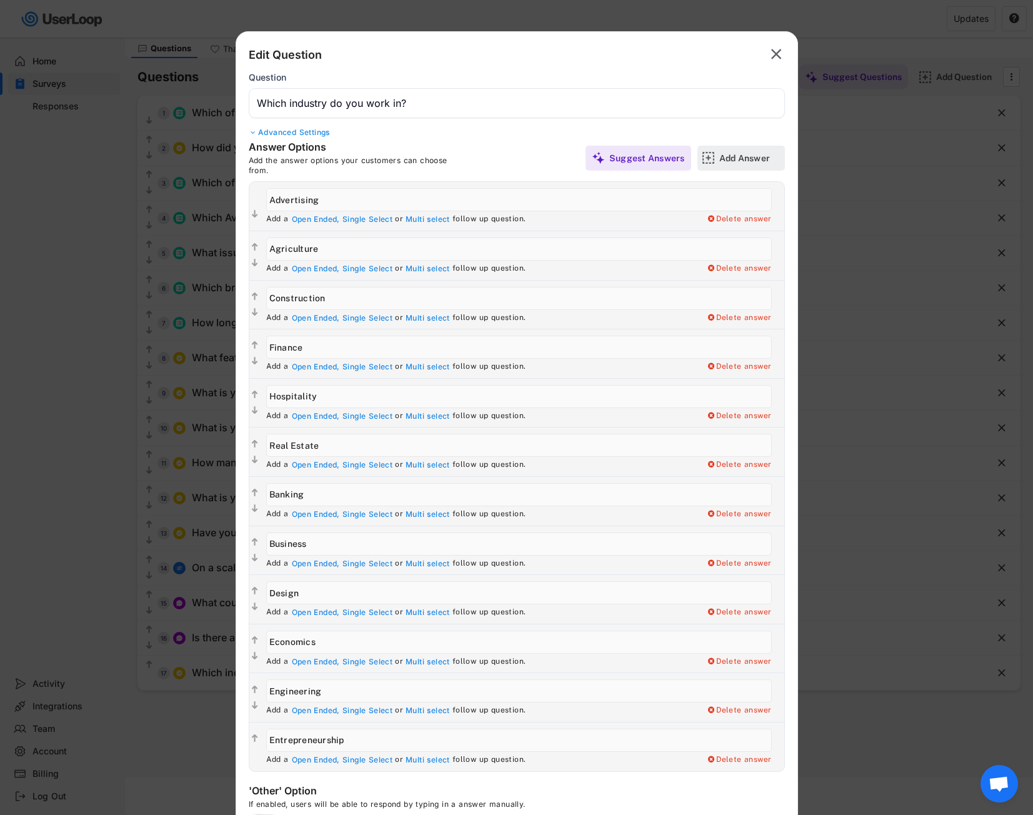
drag, startPoint x: 755, startPoint y: 153, endPoint x: 697, endPoint y: 157, distance: 58.3
click at [755, 153] on div "Add Answer" at bounding box center [750, 157] width 62 height 11
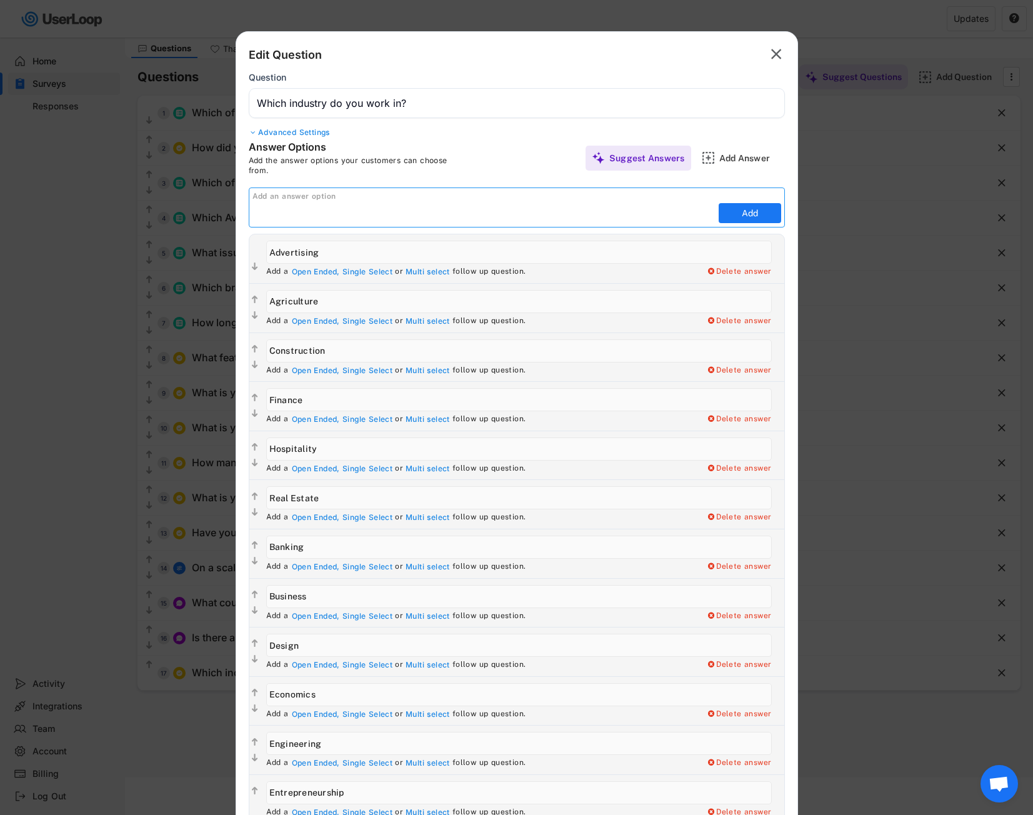
paste input "Health Care"
click at [762, 217] on button "Add" at bounding box center [750, 213] width 62 height 20
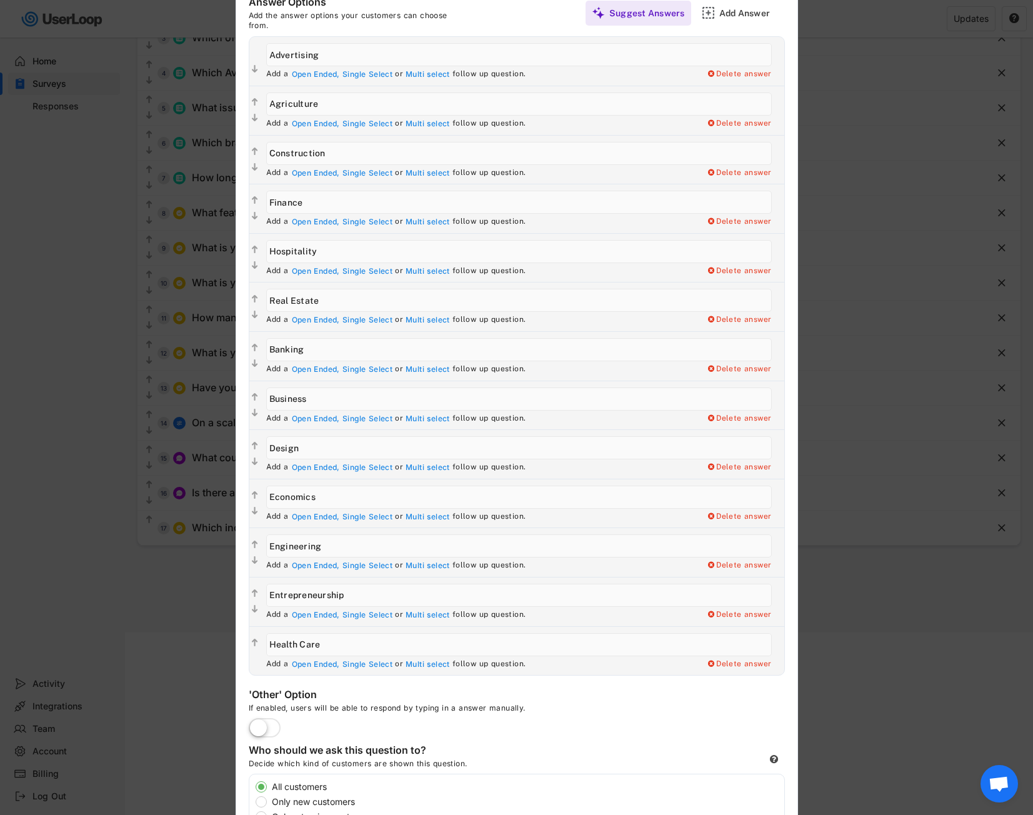
scroll to position [162, 0]
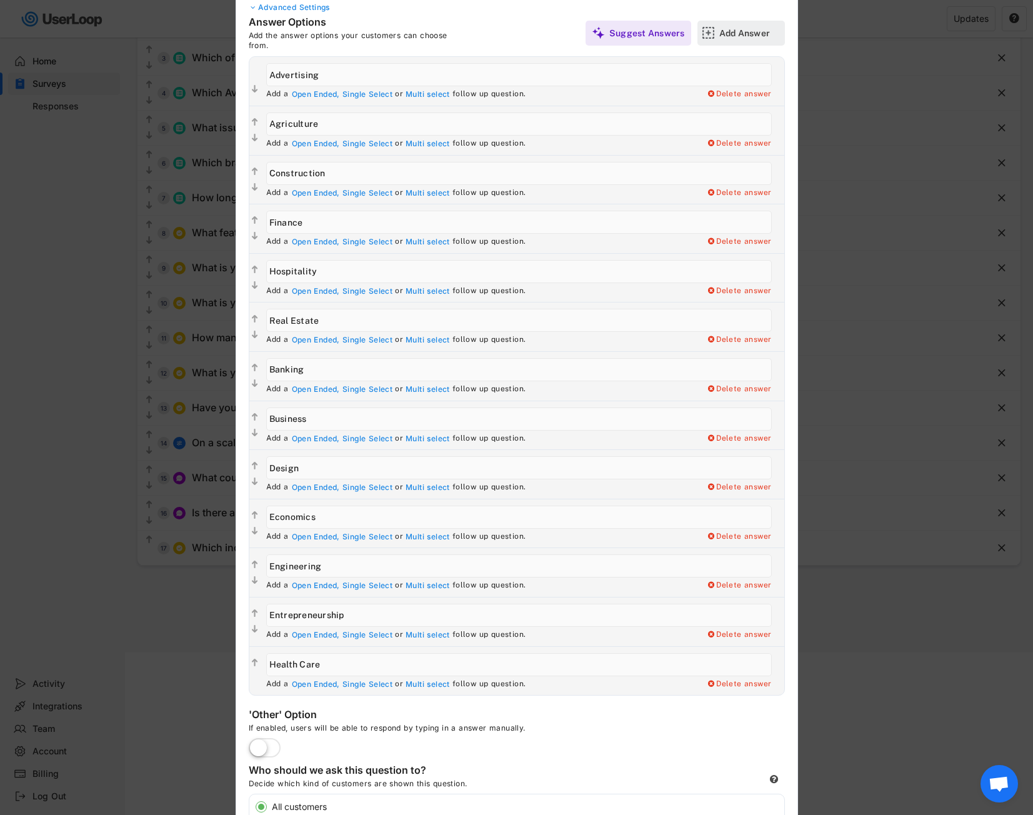
click at [761, 28] on div "Add Answer" at bounding box center [750, 32] width 62 height 11
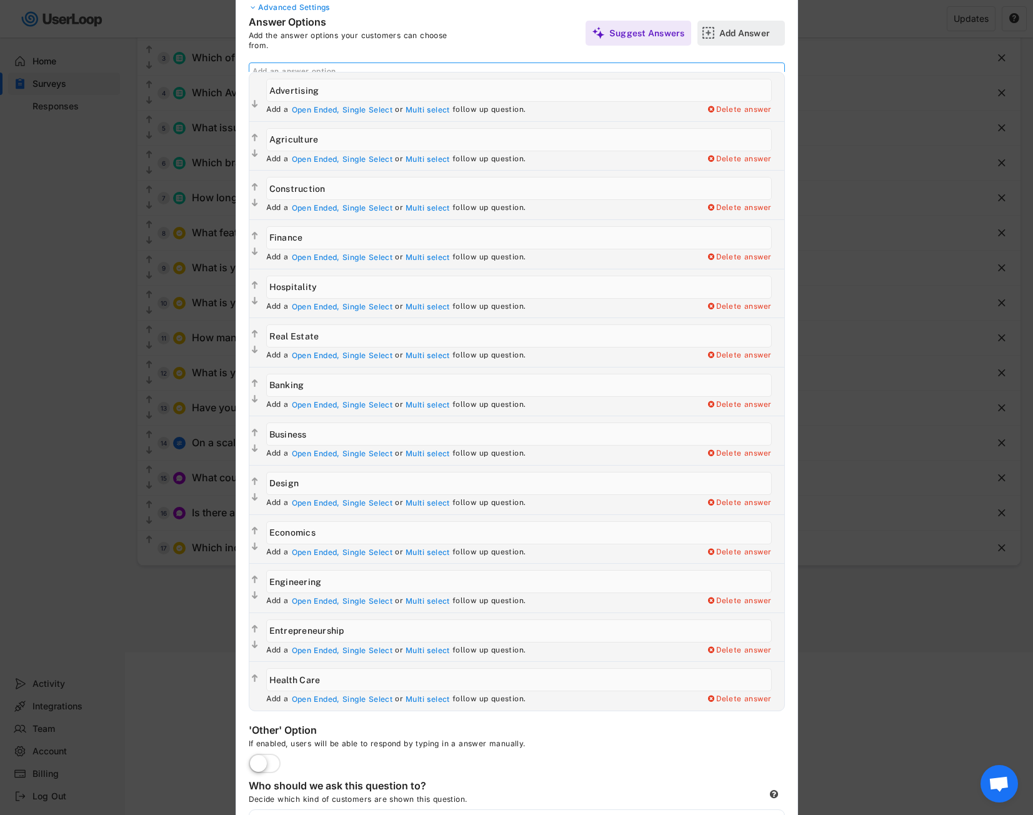
scroll to position [0, 0]
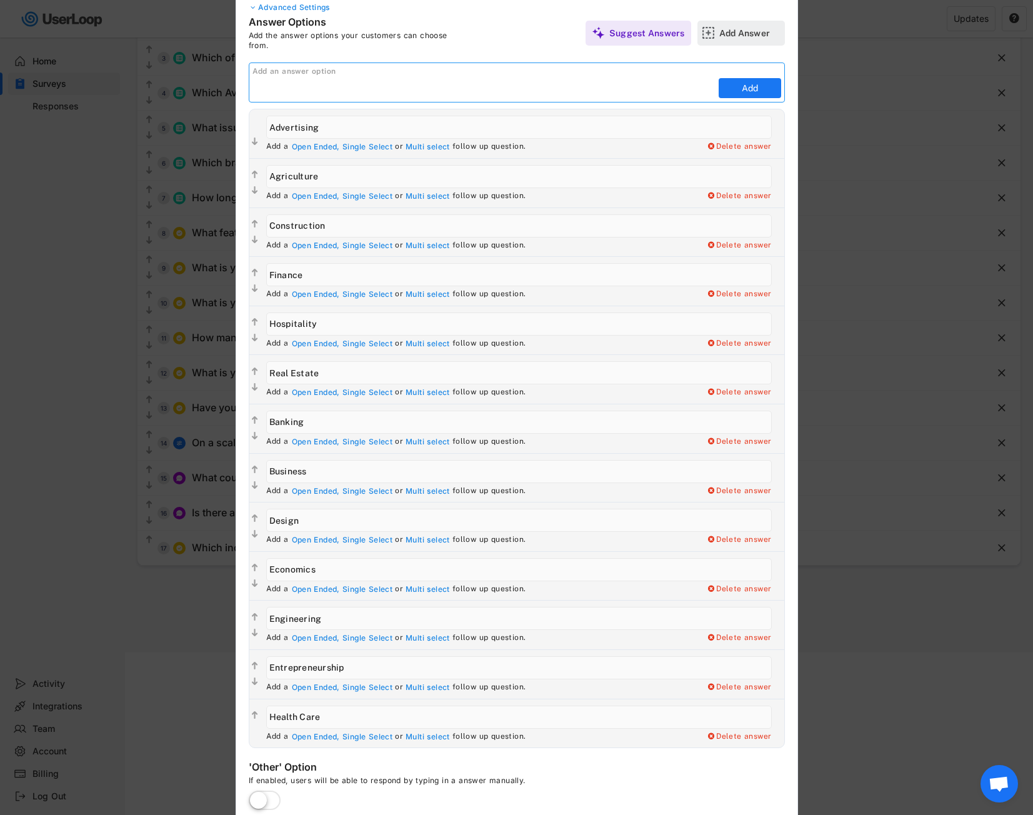
paste input "Higher Education"
click at [759, 87] on button "Add" at bounding box center [750, 88] width 62 height 20
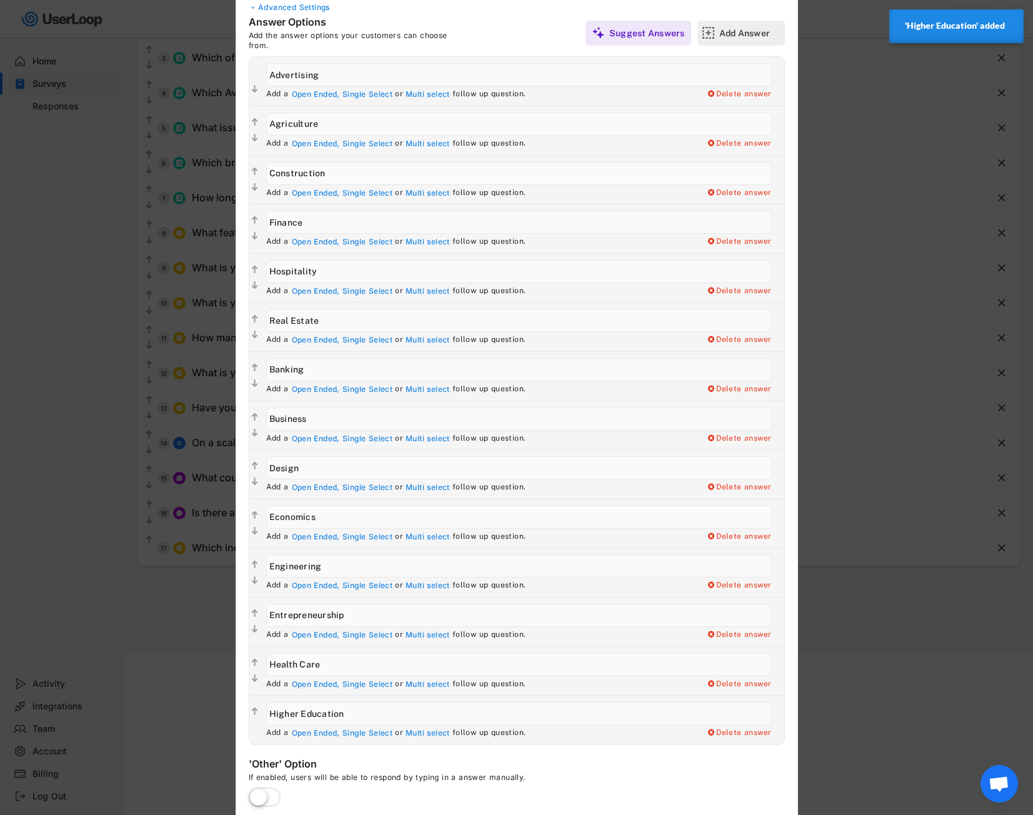
click at [748, 34] on div "Add Answer" at bounding box center [750, 32] width 62 height 11
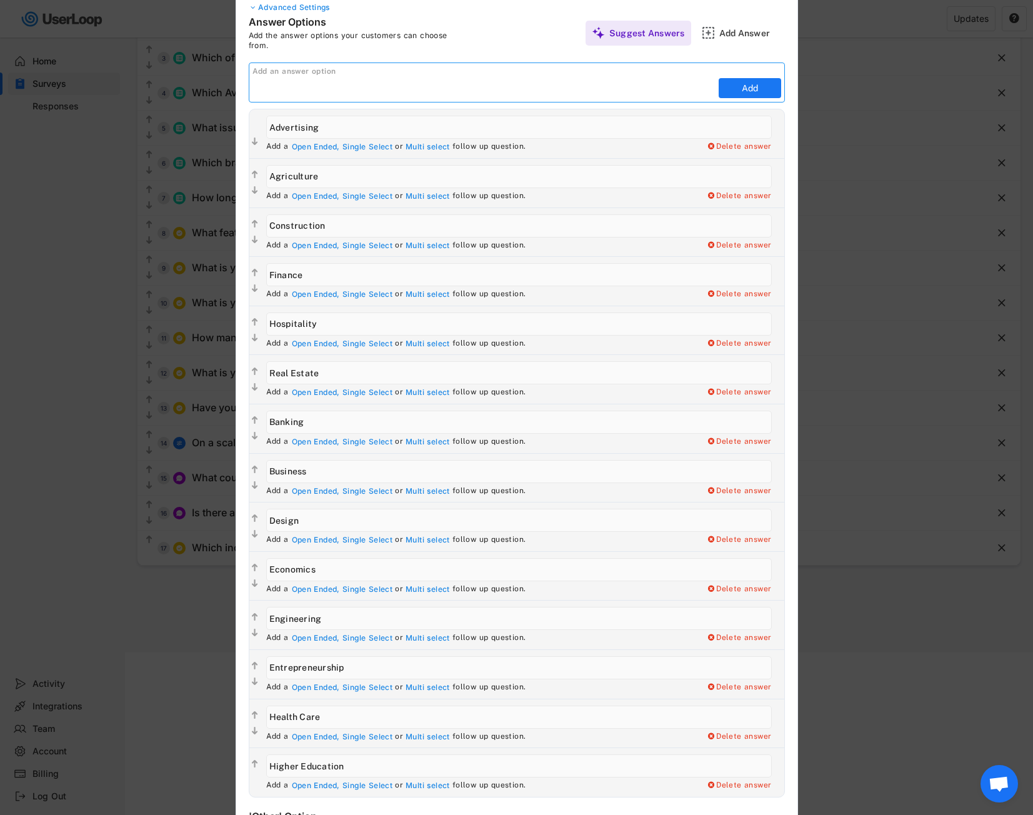
paste input "Higher Education"
drag, startPoint x: 331, startPoint y: 84, endPoint x: 231, endPoint y: 85, distance: 100.0
click at [231, 85] on body "Surveys Checkout Survey Languages Preview Add to Shopify Checkout Questions Tha…" at bounding box center [516, 245] width 1033 height 815
paste input "Management Marketing"
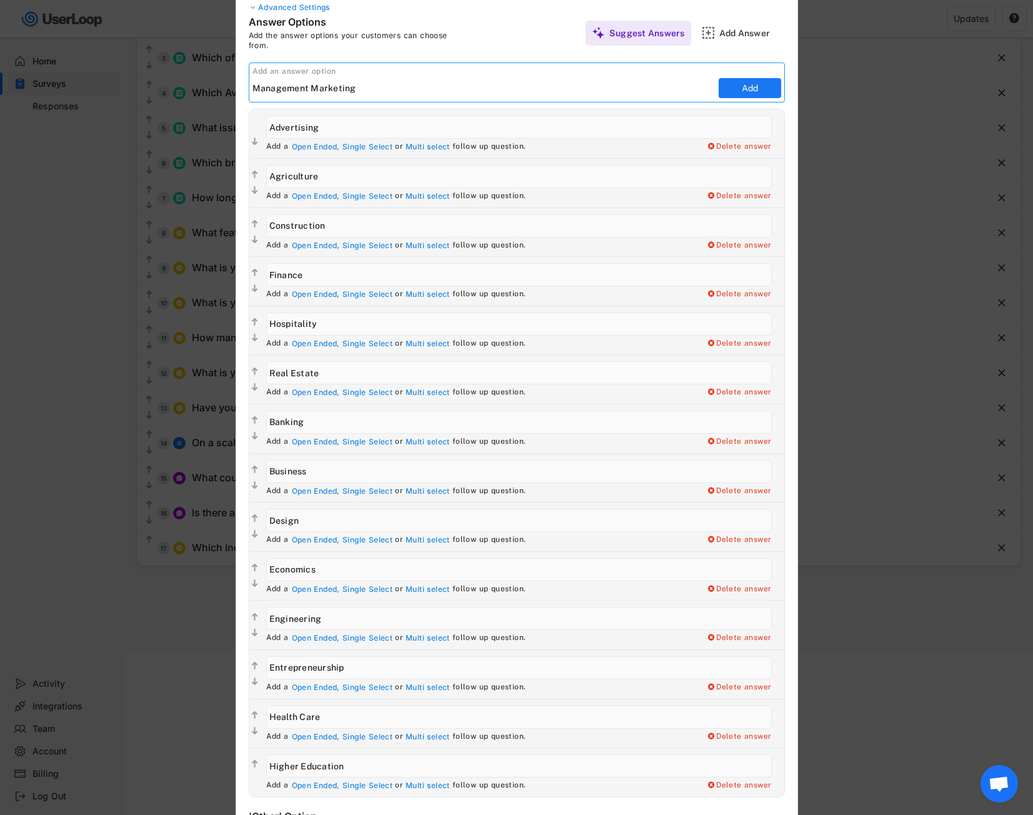
drag, startPoint x: 310, startPoint y: 87, endPoint x: 418, endPoint y: 89, distance: 108.1
click at [418, 89] on input "input" at bounding box center [483, 88] width 463 height 19
click at [751, 82] on button "Add" at bounding box center [750, 88] width 62 height 20
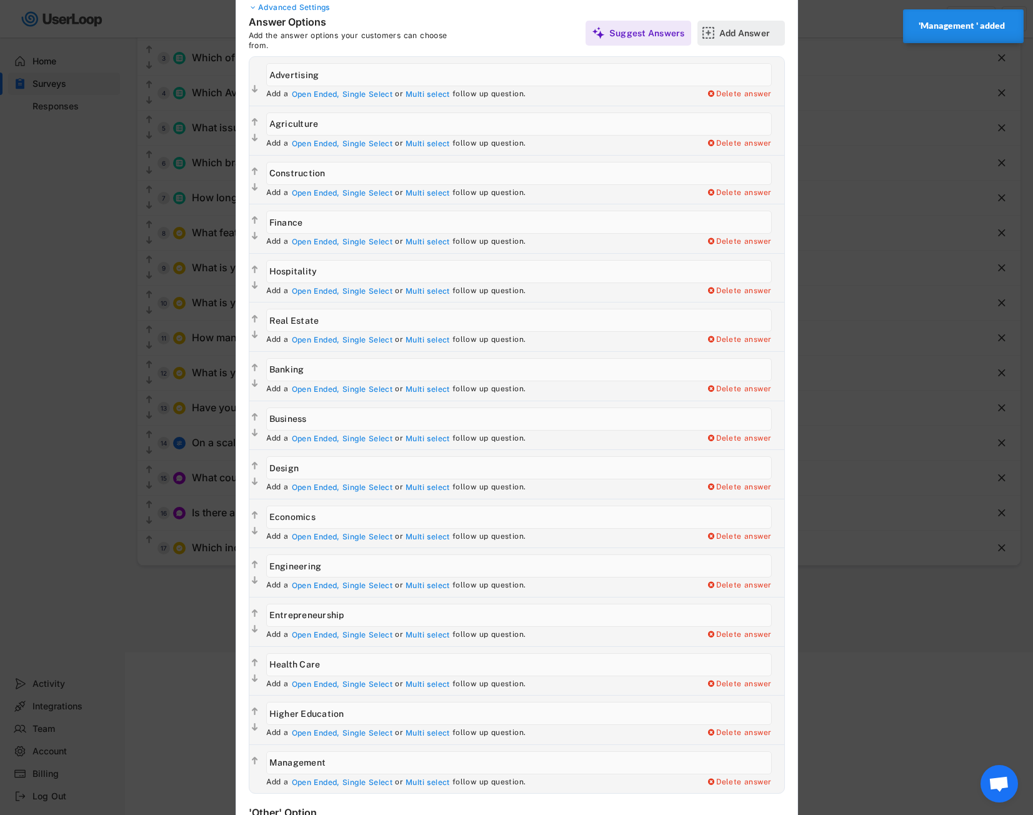
click at [747, 41] on div "Add Answer" at bounding box center [750, 33] width 62 height 25
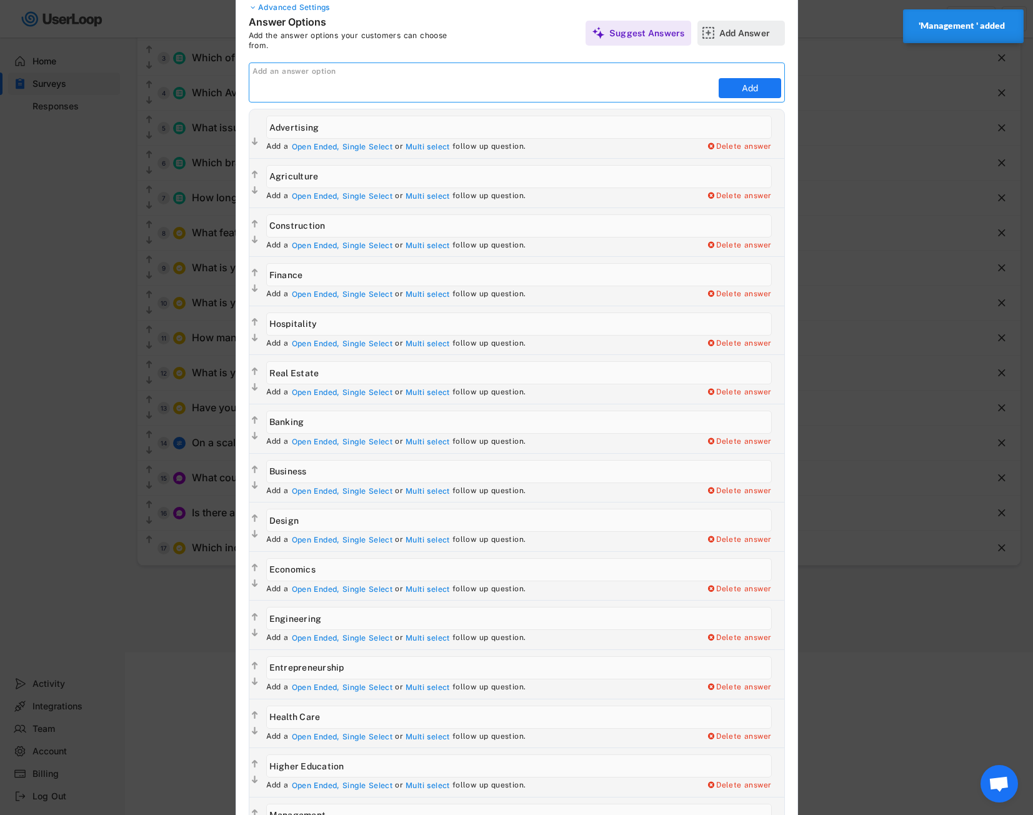
paste input "Marketing"
click at [752, 88] on button "Add" at bounding box center [750, 88] width 62 height 20
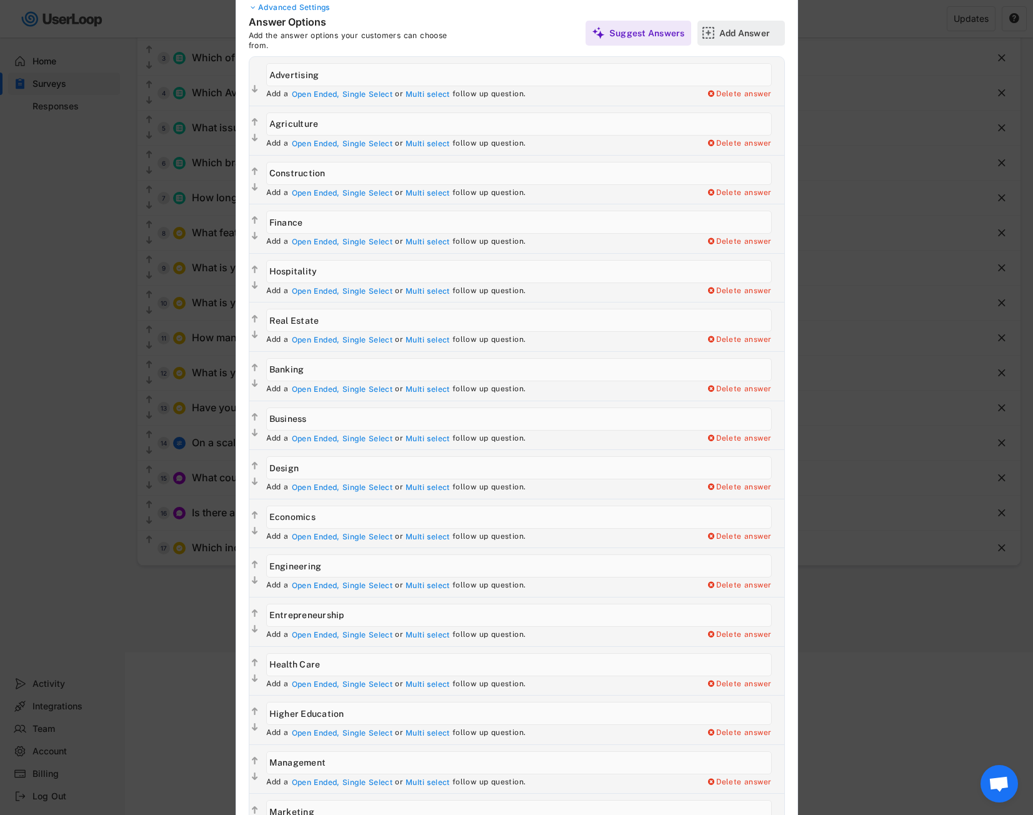
drag, startPoint x: 761, startPoint y: 22, endPoint x: 713, endPoint y: 42, distance: 51.8
click at [761, 22] on div "Add Answer" at bounding box center [750, 33] width 62 height 25
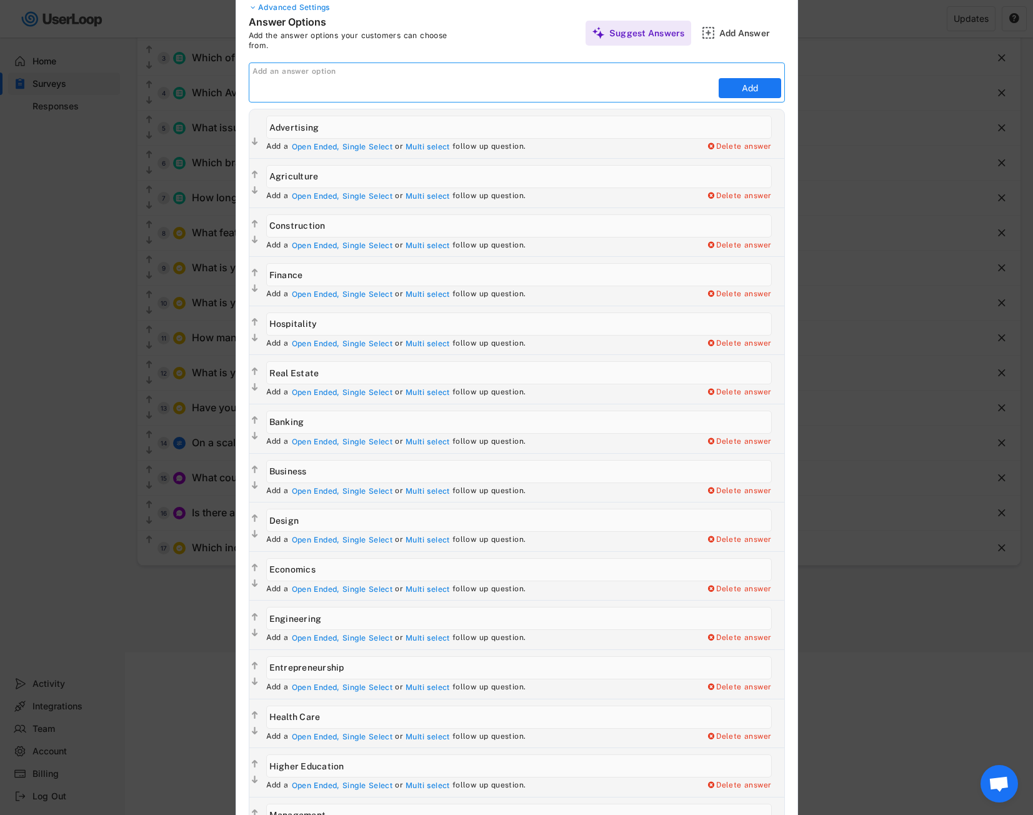
paste input "Nursing"
click at [732, 85] on button "Add" at bounding box center [750, 88] width 62 height 20
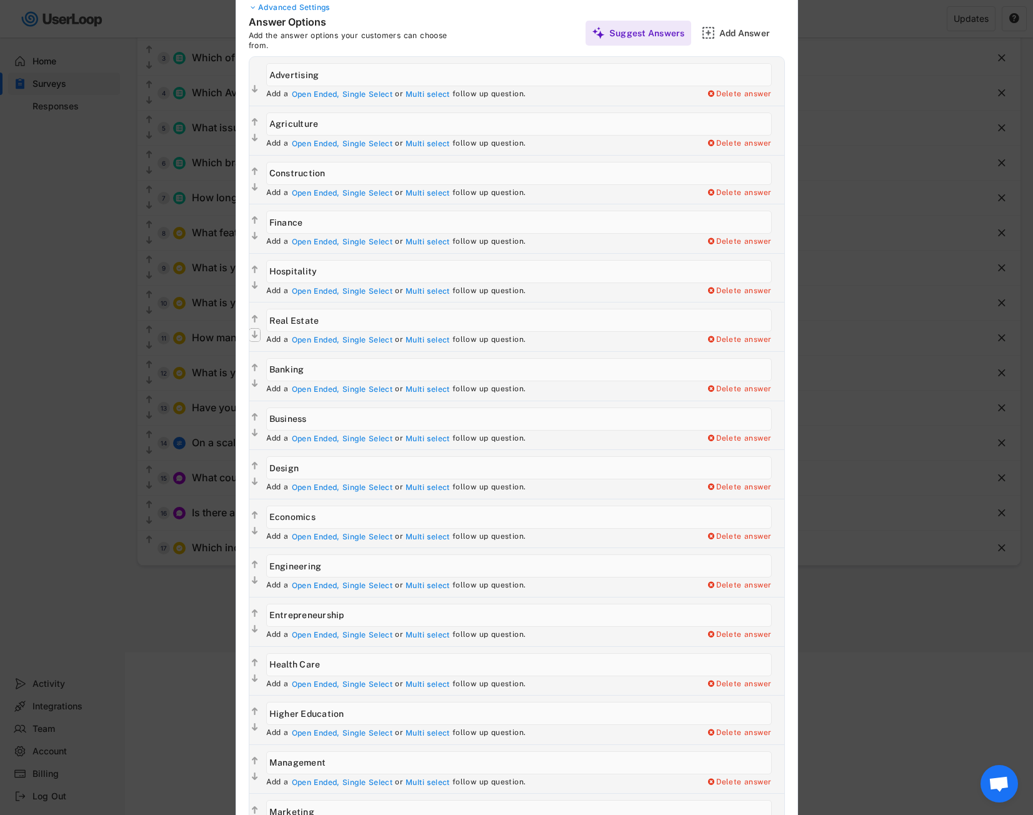
click at [255, 334] on text "" at bounding box center [255, 334] width 6 height 11
click at [254, 386] on text "" at bounding box center [255, 383] width 6 height 11
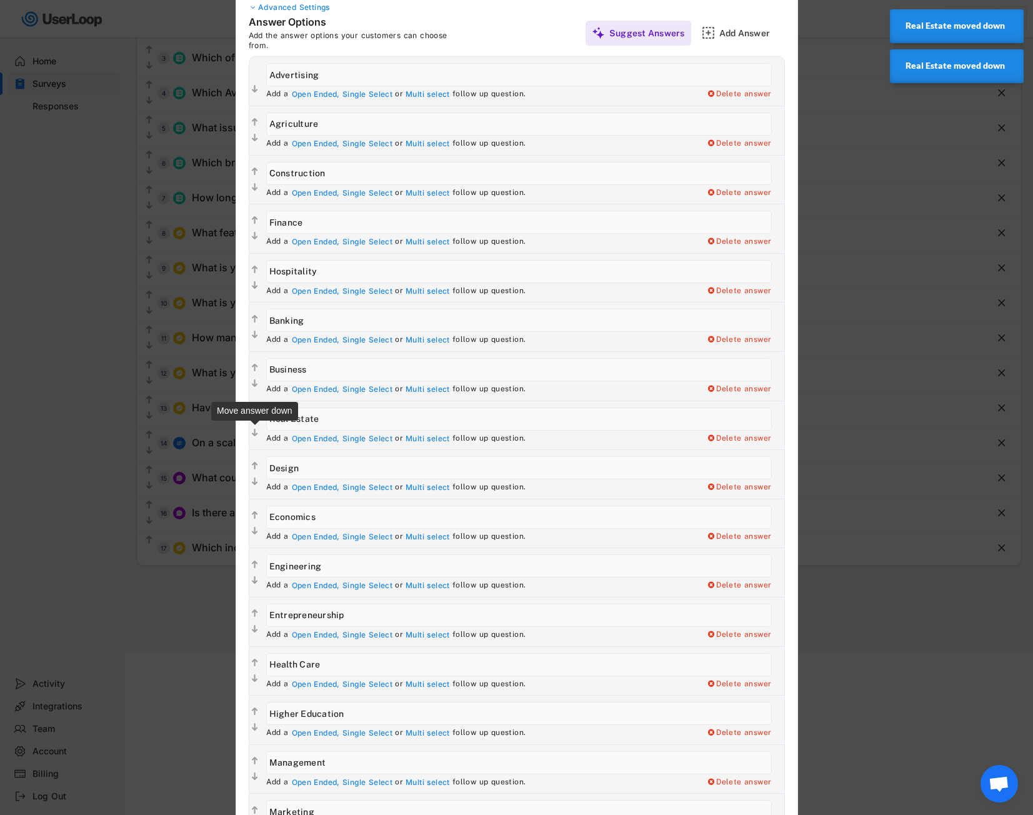
click at [255, 434] on text "" at bounding box center [255, 432] width 6 height 11
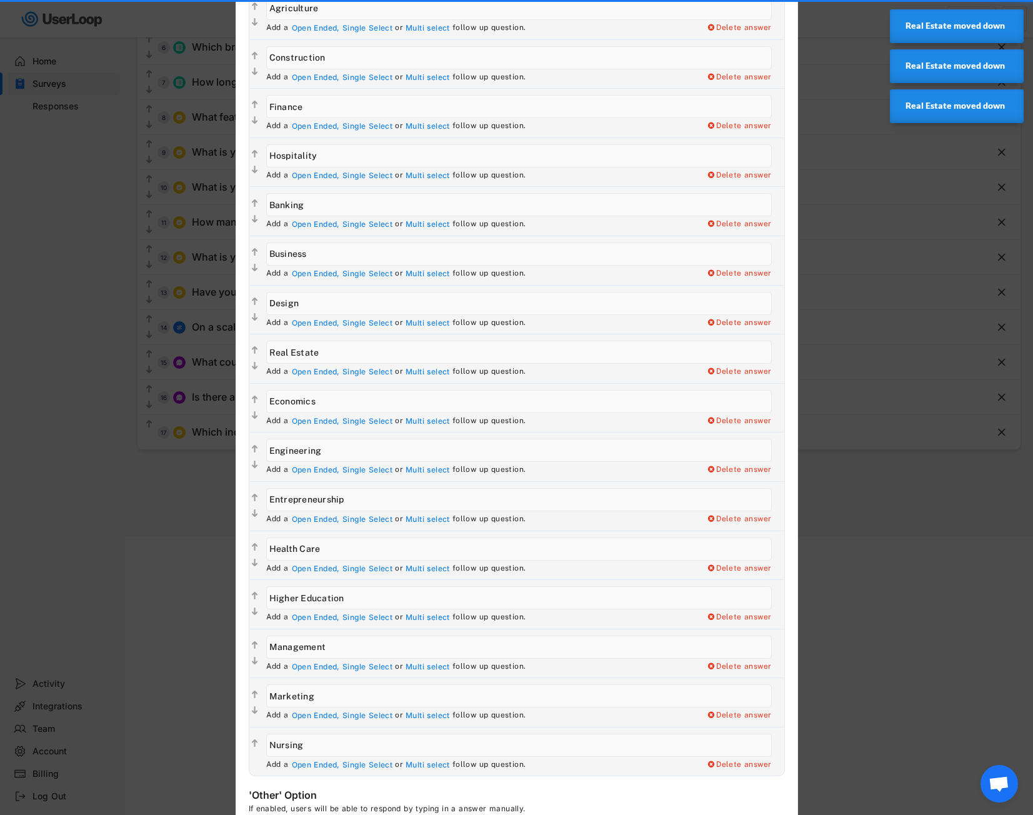
scroll to position [287, 0]
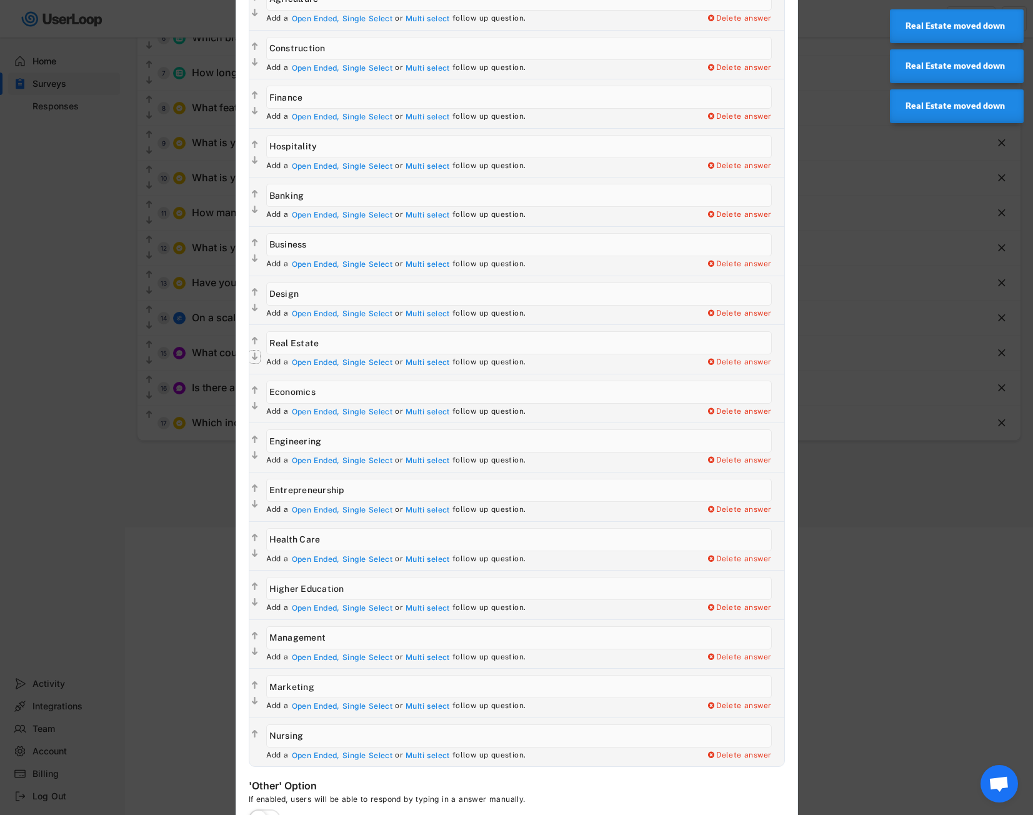
click at [257, 353] on icon "" at bounding box center [254, 357] width 11 height 12
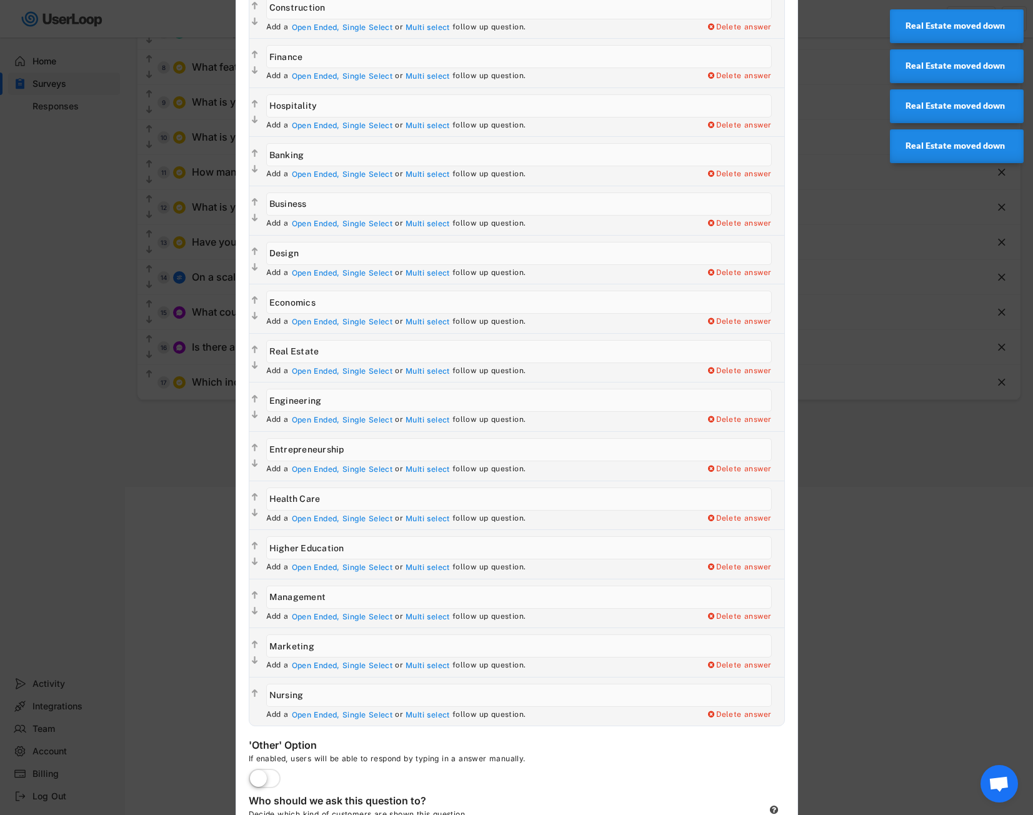
scroll to position [350, 0]
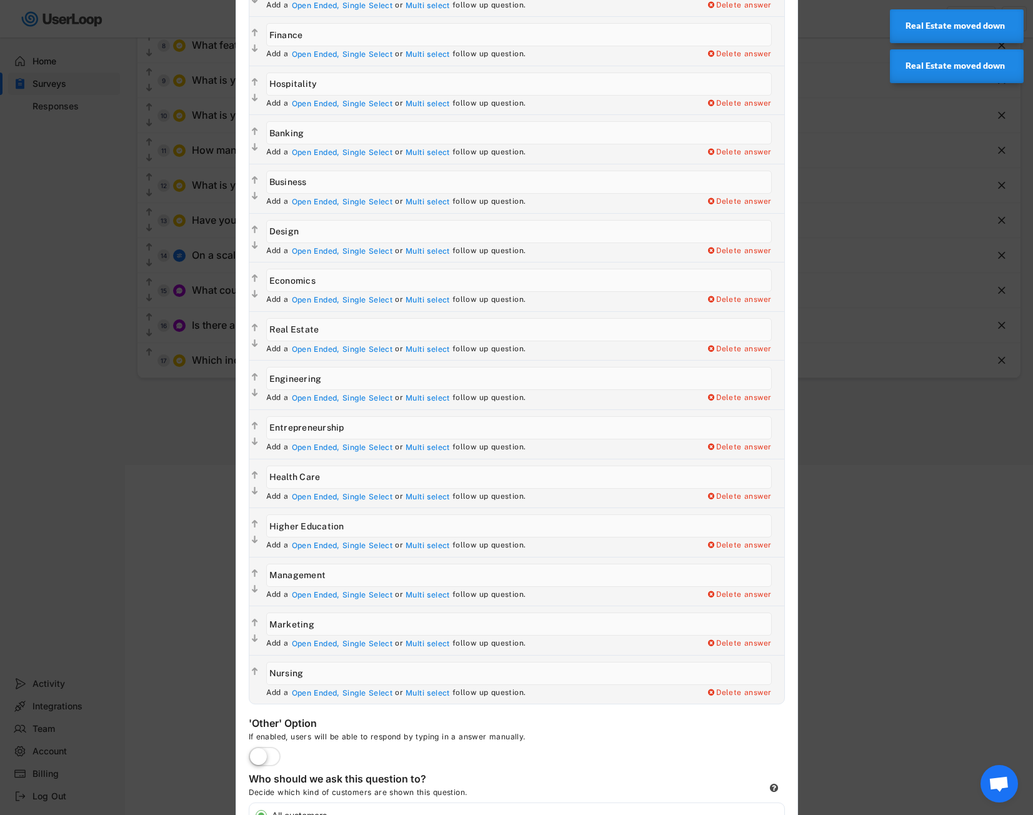
click at [256, 353] on div "  Add a Open Ended, Single Select or Multi select follow up question. Delete …" at bounding box center [516, 335] width 535 height 49
click at [256, 342] on text "" at bounding box center [255, 343] width 6 height 11
click at [257, 391] on text "" at bounding box center [255, 392] width 6 height 11
click at [252, 449] on div "  Add a Open Ended, Single Select or Multi select follow up question. Delete …" at bounding box center [516, 433] width 535 height 49
click at [255, 445] on text "" at bounding box center [255, 441] width 6 height 11
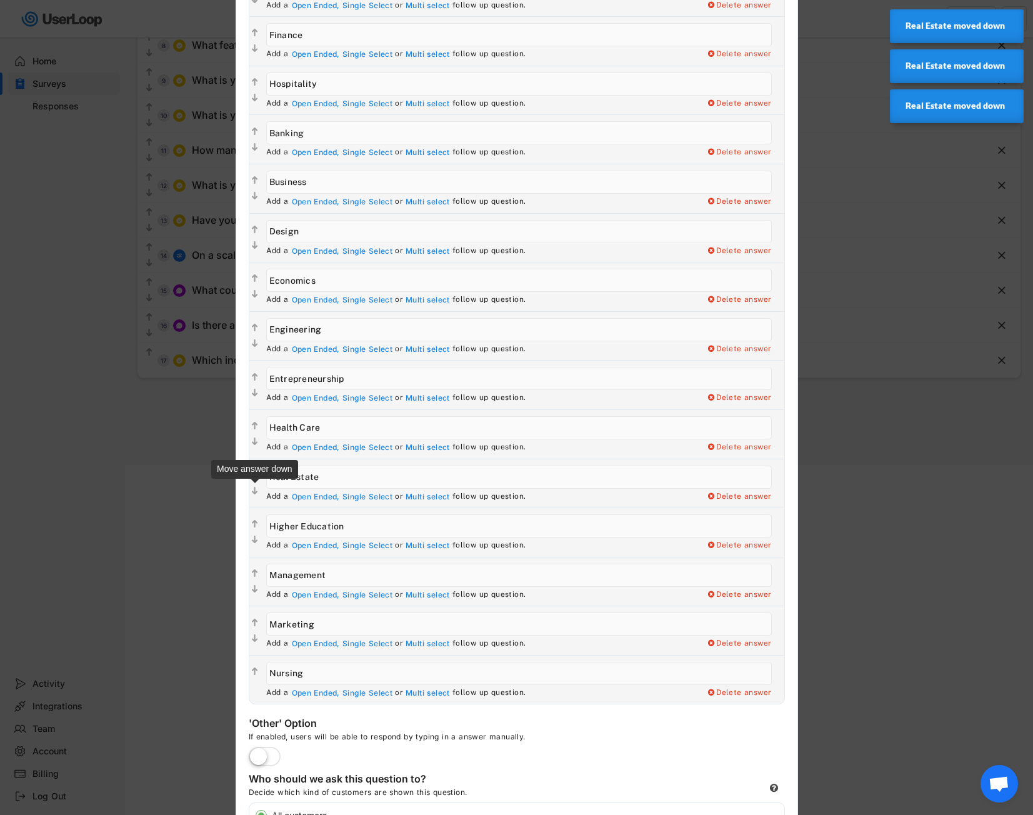
click at [257, 486] on text "" at bounding box center [255, 491] width 6 height 11
click at [256, 537] on text "" at bounding box center [255, 540] width 6 height 11
click at [254, 587] on text "" at bounding box center [255, 589] width 6 height 11
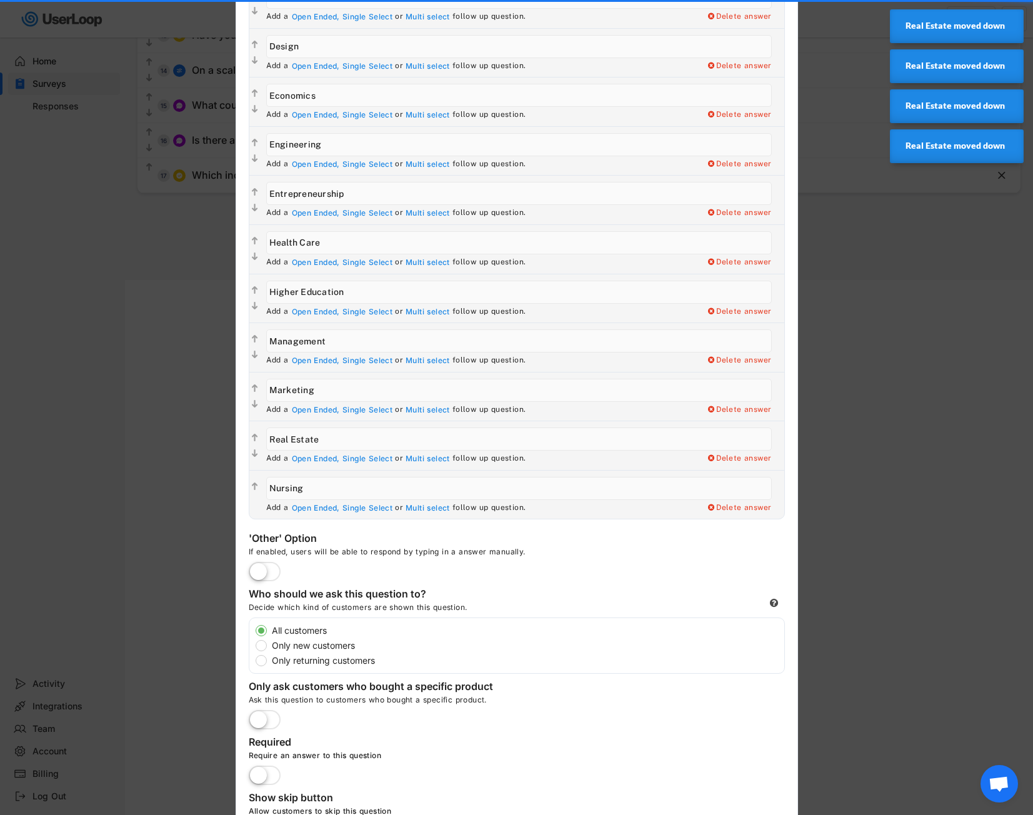
scroll to position [537, 0]
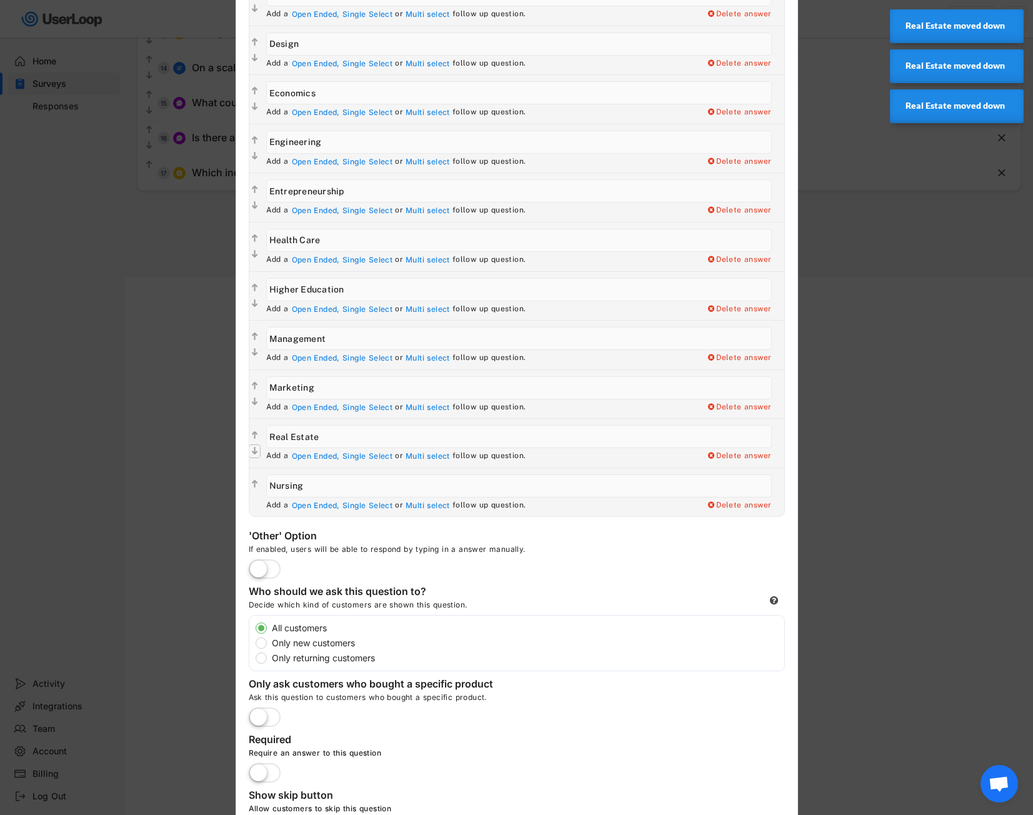
click at [251, 449] on icon "" at bounding box center [254, 451] width 11 height 12
click at [261, 566] on label at bounding box center [265, 569] width 38 height 27
click at [0, 0] on input "checkbox" at bounding box center [0, 0] width 0 height 0
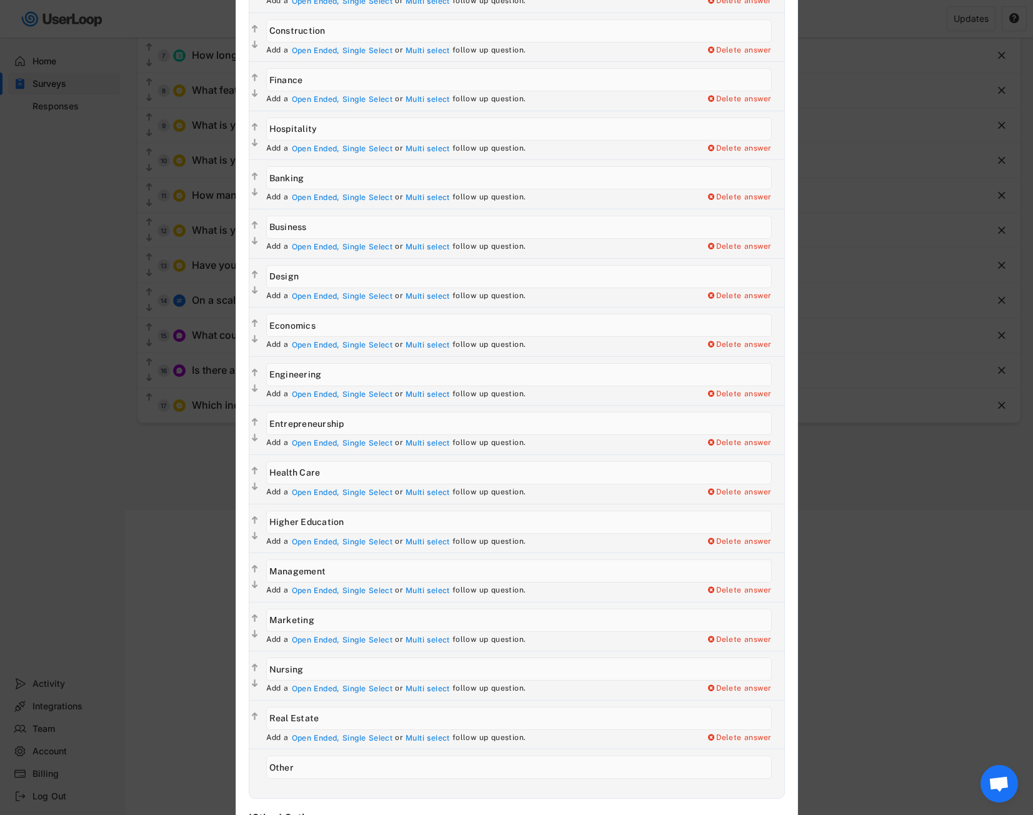
scroll to position [287, 0]
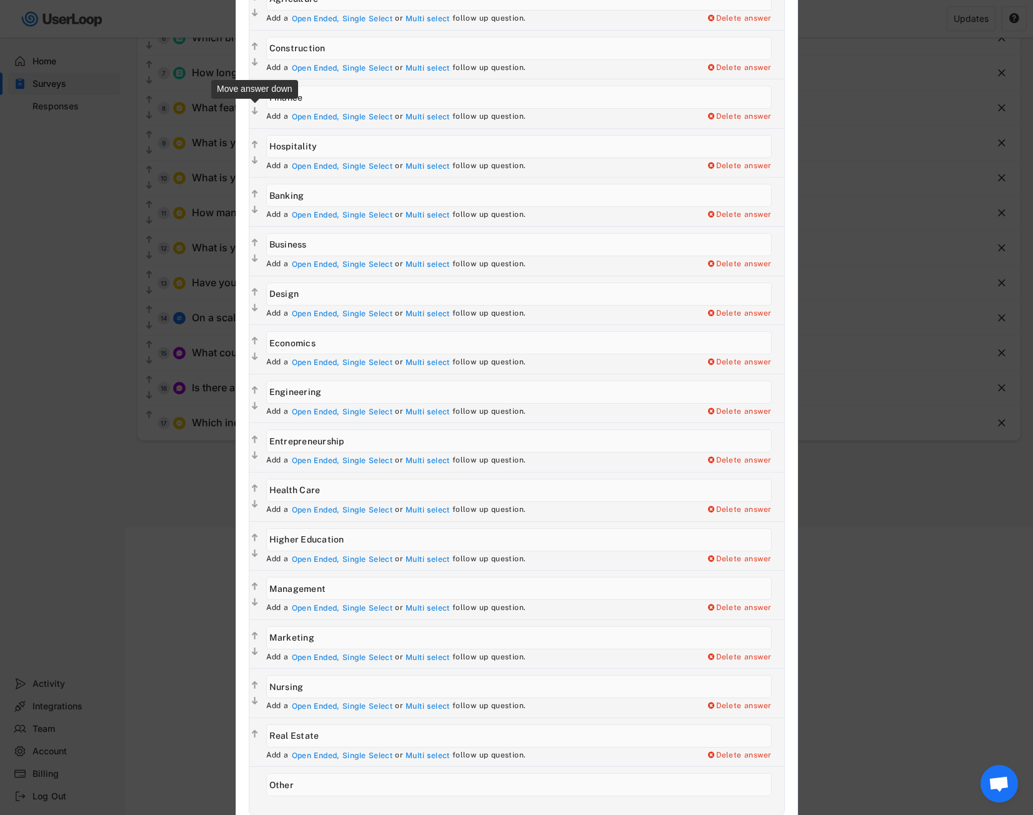
click at [256, 109] on text "" at bounding box center [255, 111] width 6 height 11
click at [252, 166] on text "" at bounding box center [255, 160] width 6 height 11
click at [256, 213] on text "" at bounding box center [255, 209] width 6 height 11
click at [255, 262] on text "" at bounding box center [255, 258] width 6 height 11
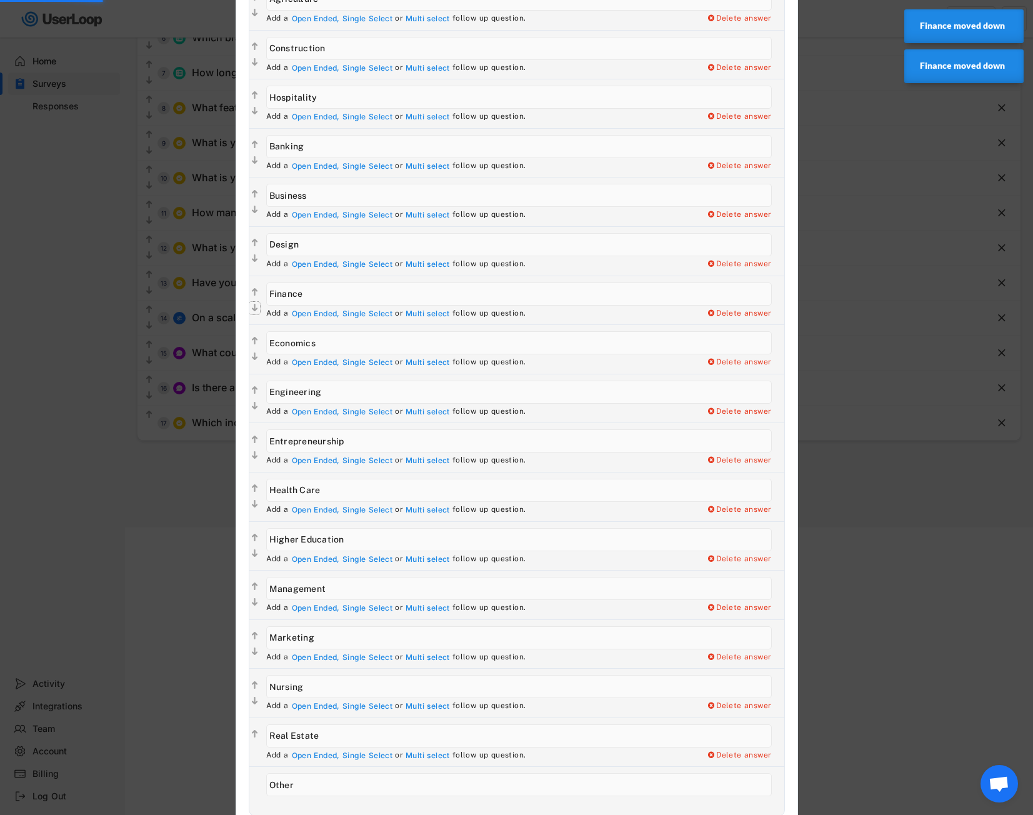
click at [256, 305] on text "" at bounding box center [255, 307] width 6 height 11
click at [255, 361] on text "" at bounding box center [255, 357] width 6 height 11
click at [257, 404] on icon "" at bounding box center [254, 406] width 11 height 12
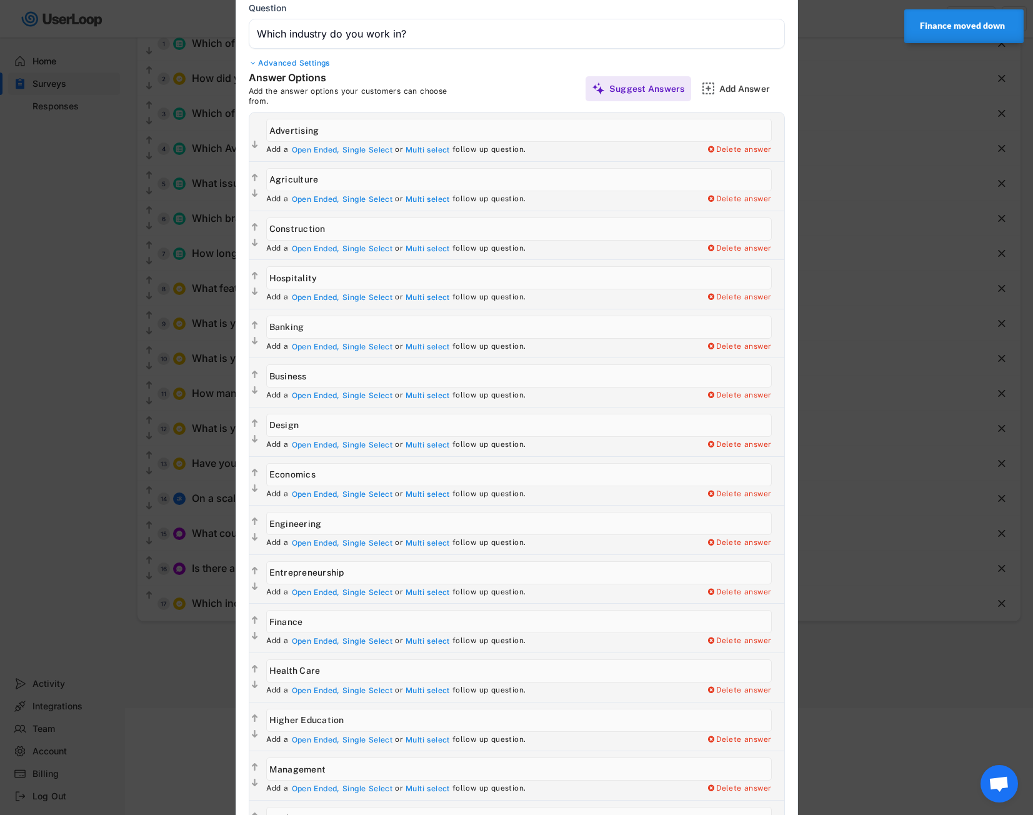
scroll to position [100, 0]
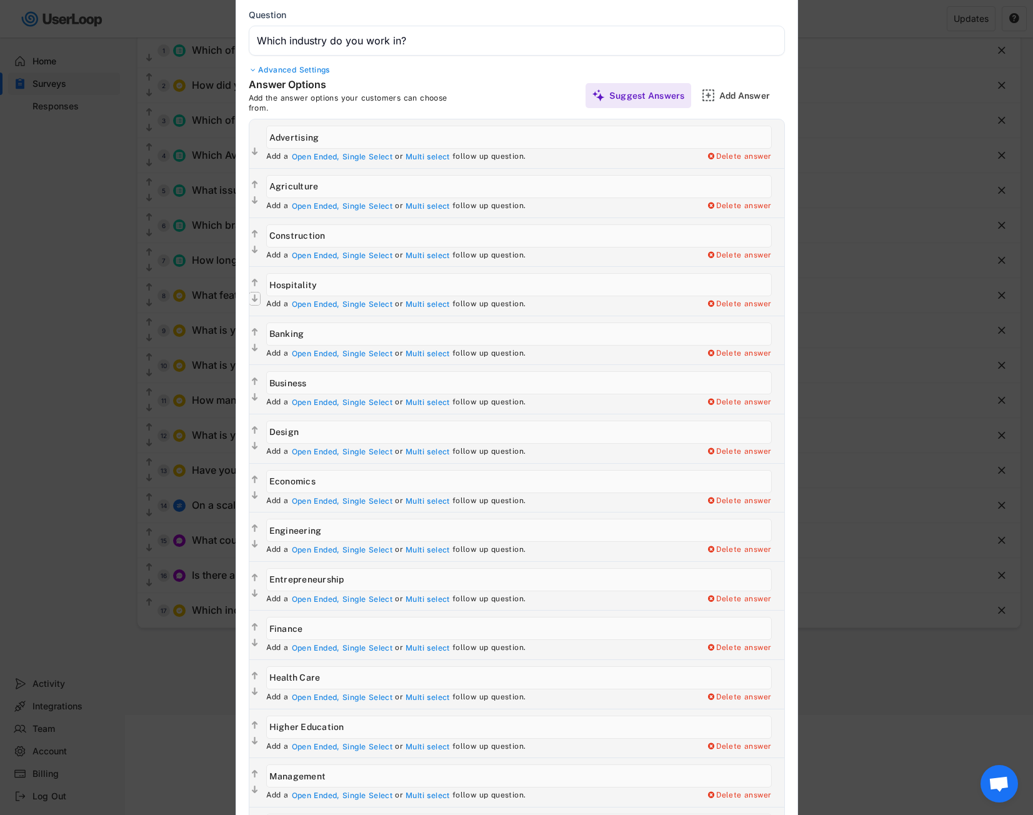
click at [254, 303] on text "" at bounding box center [255, 299] width 6 height 11
click at [254, 349] on text "" at bounding box center [255, 347] width 6 height 11
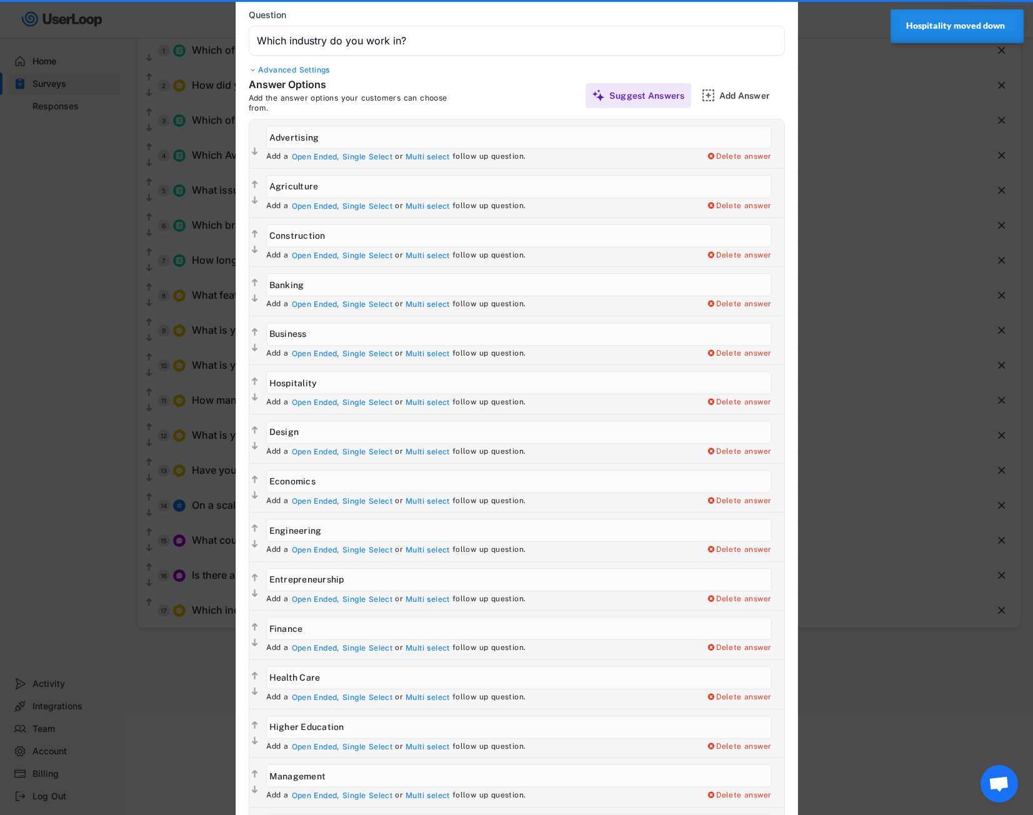
click at [252, 345] on text "" at bounding box center [255, 347] width 6 height 11
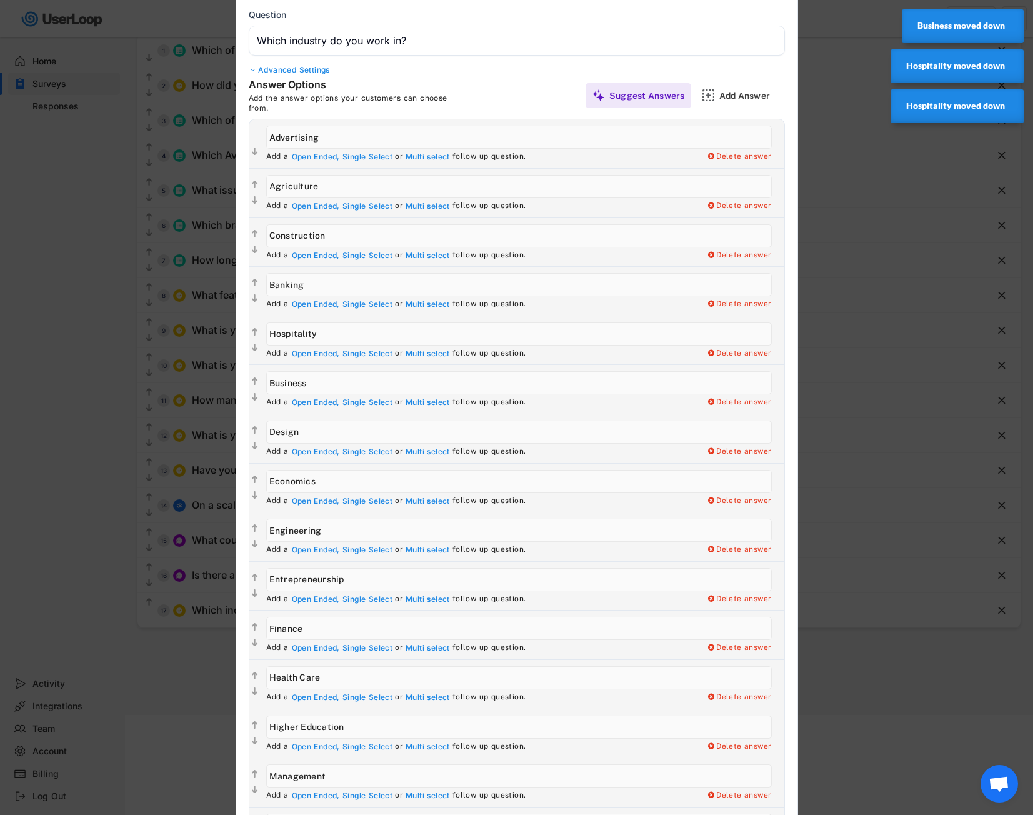
scroll to position [162, 0]
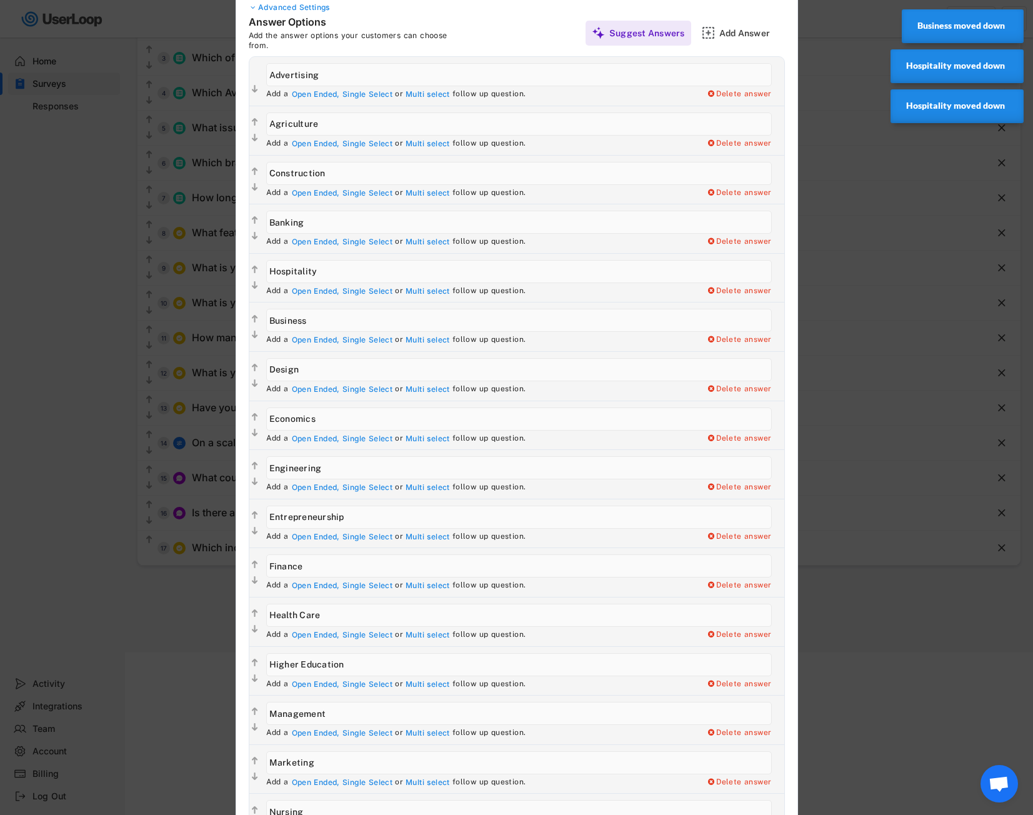
click at [256, 284] on text "" at bounding box center [255, 285] width 6 height 11
click at [259, 332] on icon "" at bounding box center [254, 335] width 11 height 12
click at [256, 337] on text "" at bounding box center [255, 334] width 6 height 11
click at [256, 333] on text "" at bounding box center [255, 334] width 6 height 11
click at [256, 385] on text "" at bounding box center [255, 383] width 6 height 11
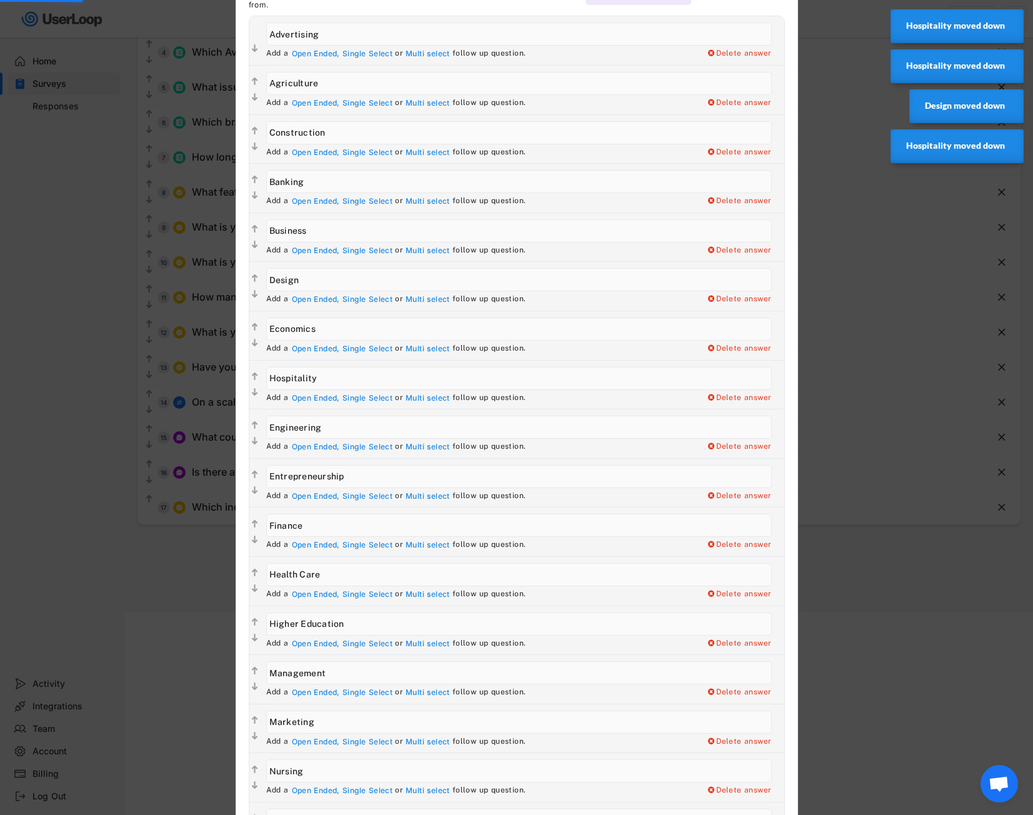
scroll to position [225, 0]
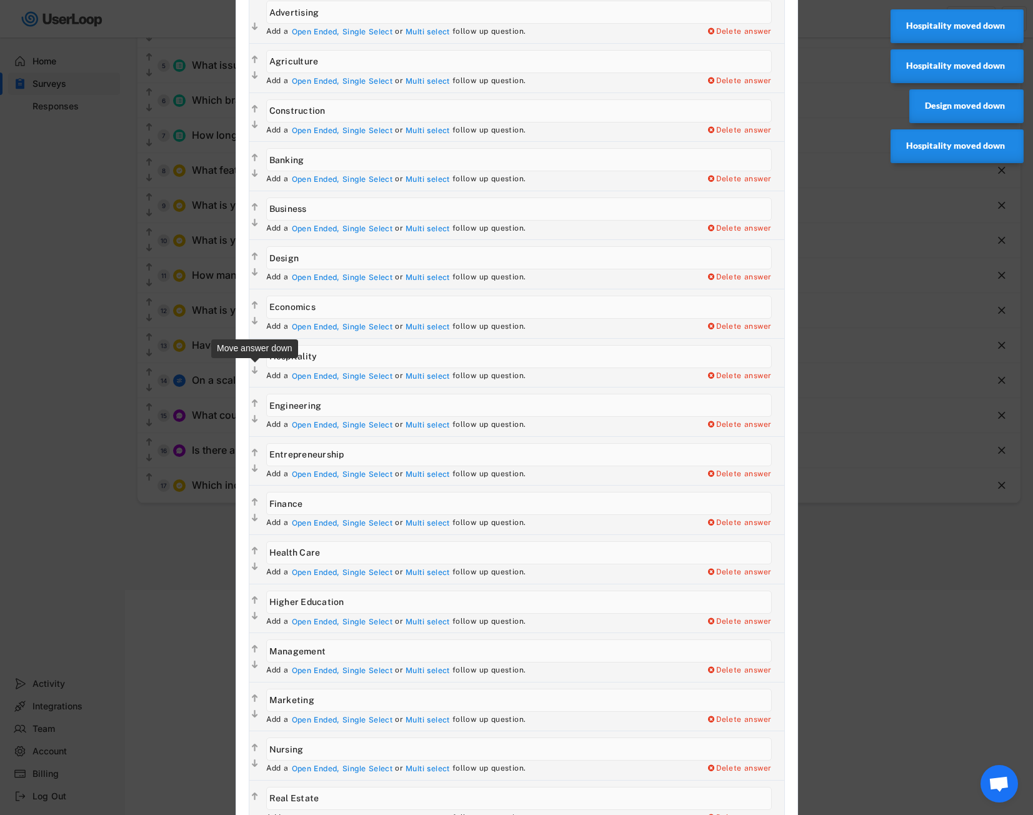
click at [258, 367] on icon "" at bounding box center [254, 370] width 11 height 12
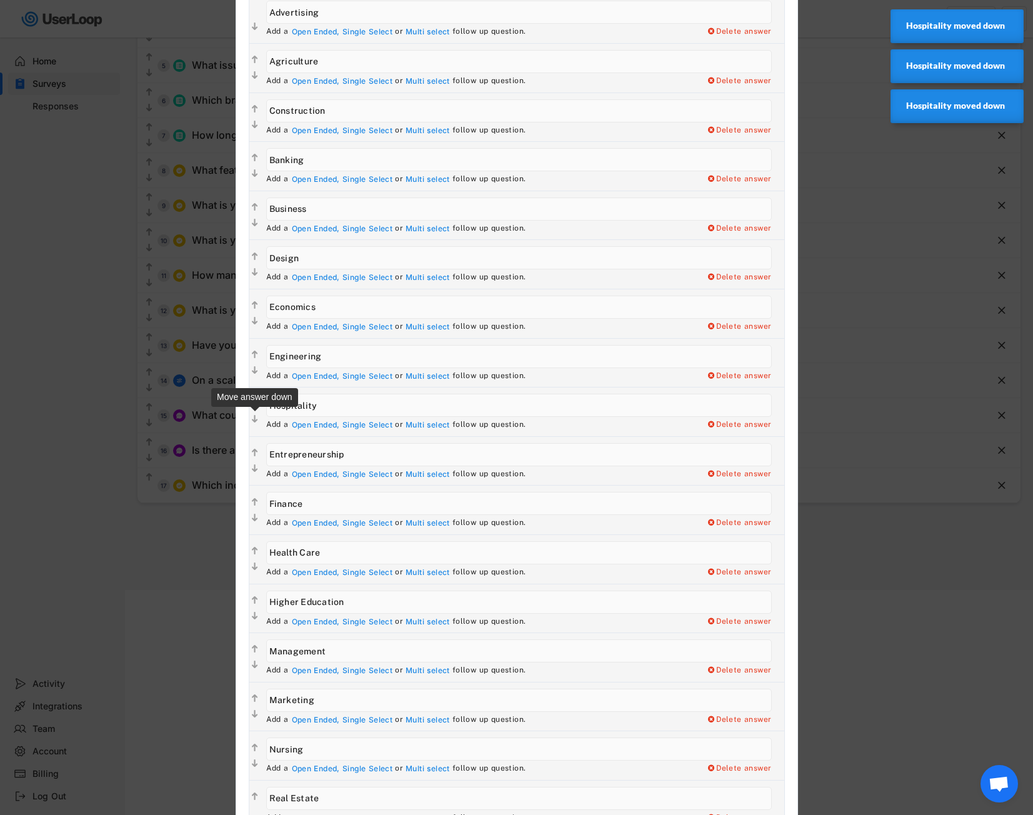
click at [255, 419] on text "" at bounding box center [255, 419] width 6 height 11
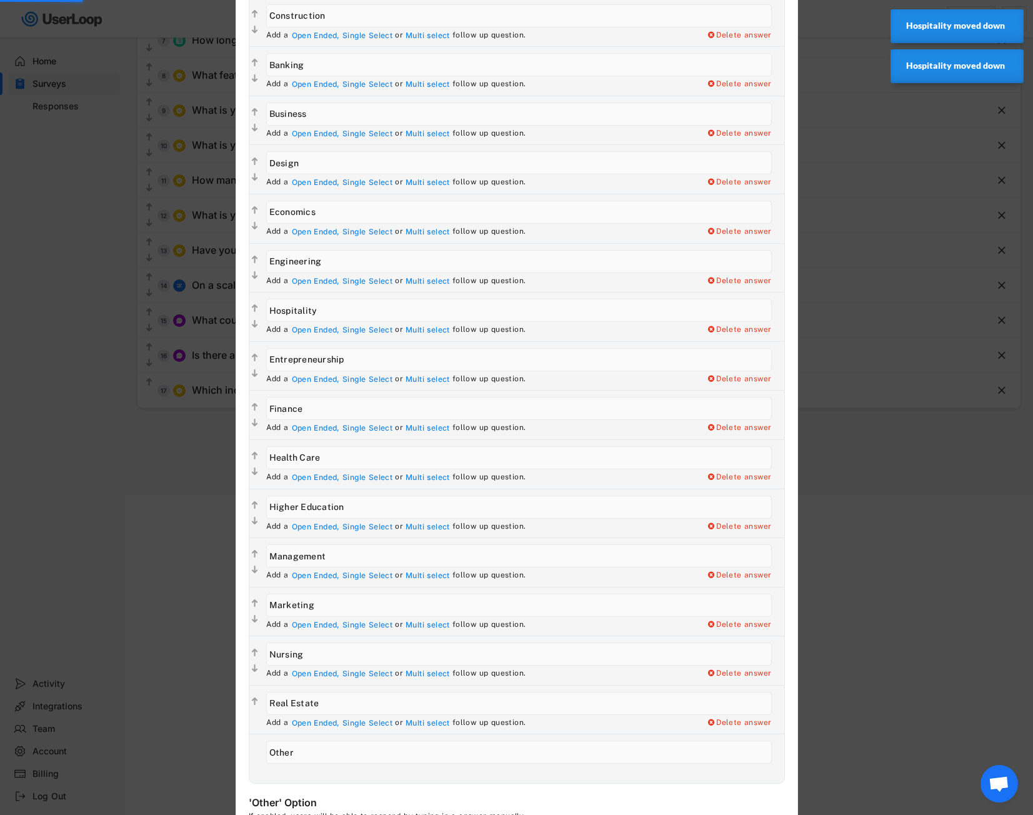
scroll to position [350, 0]
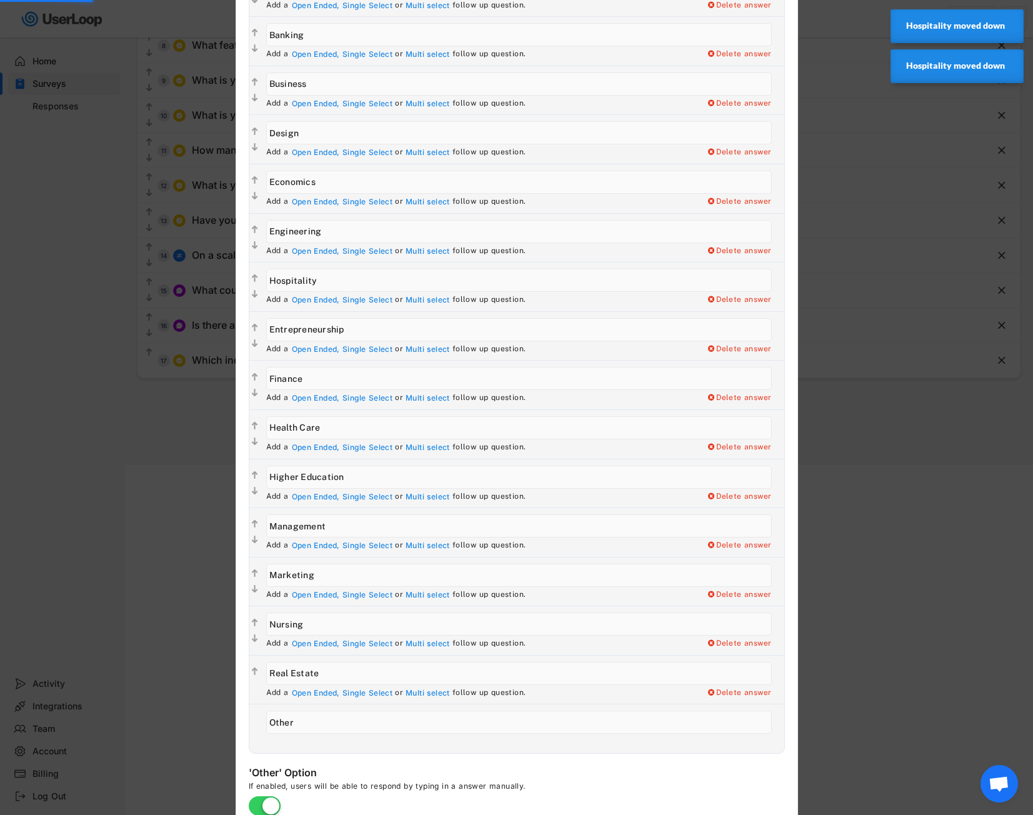
click at [255, 294] on text "" at bounding box center [255, 294] width 6 height 11
click at [252, 342] on text "" at bounding box center [255, 343] width 6 height 11
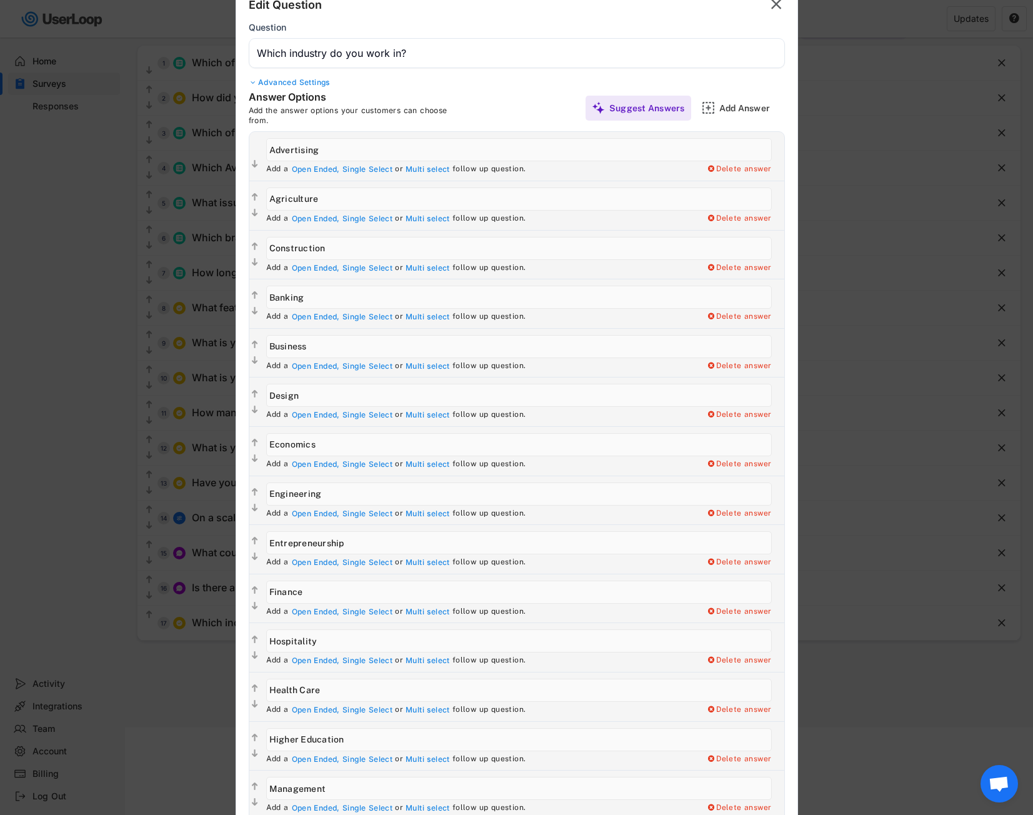
scroll to position [0, 0]
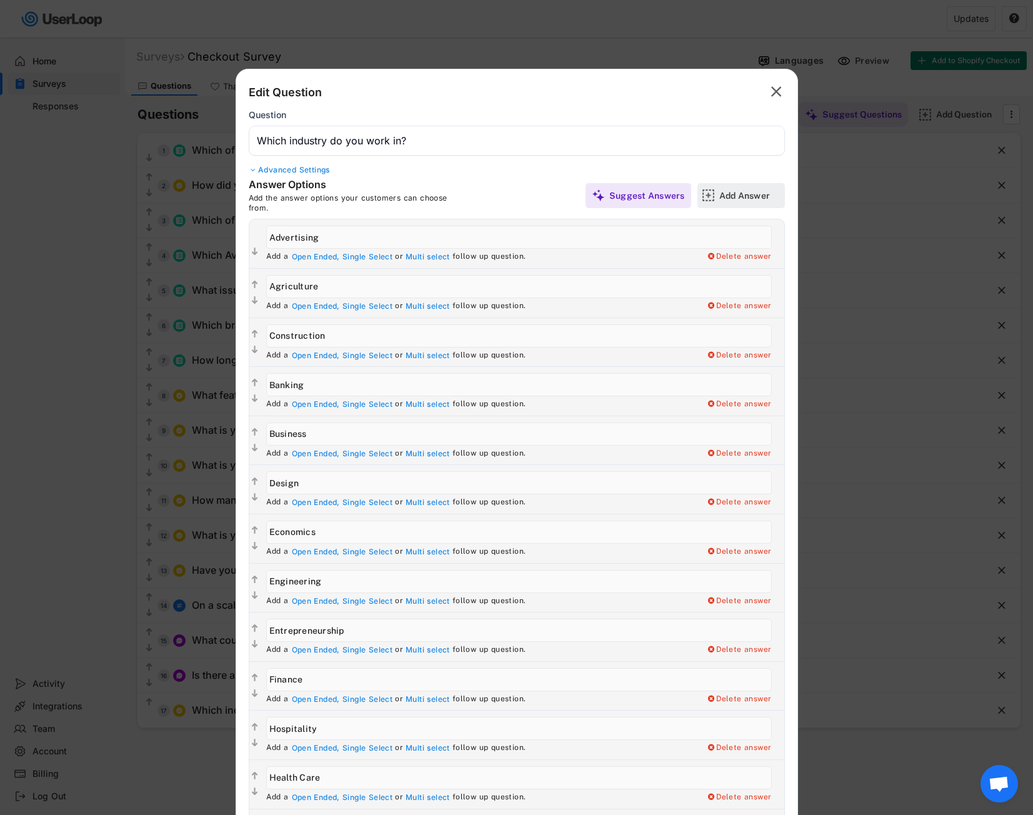
click at [728, 206] on div "Add Answer" at bounding box center [750, 195] width 62 height 25
click at [742, 196] on div "Add Answer" at bounding box center [750, 195] width 62 height 11
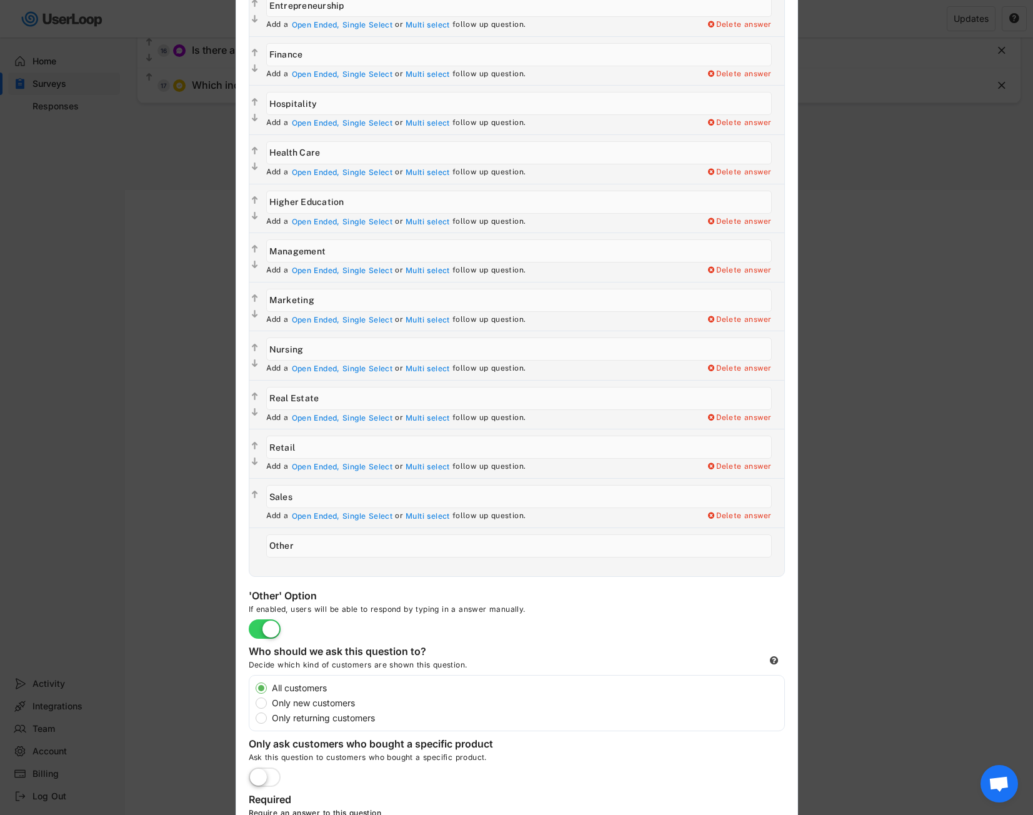
scroll to position [759, 0]
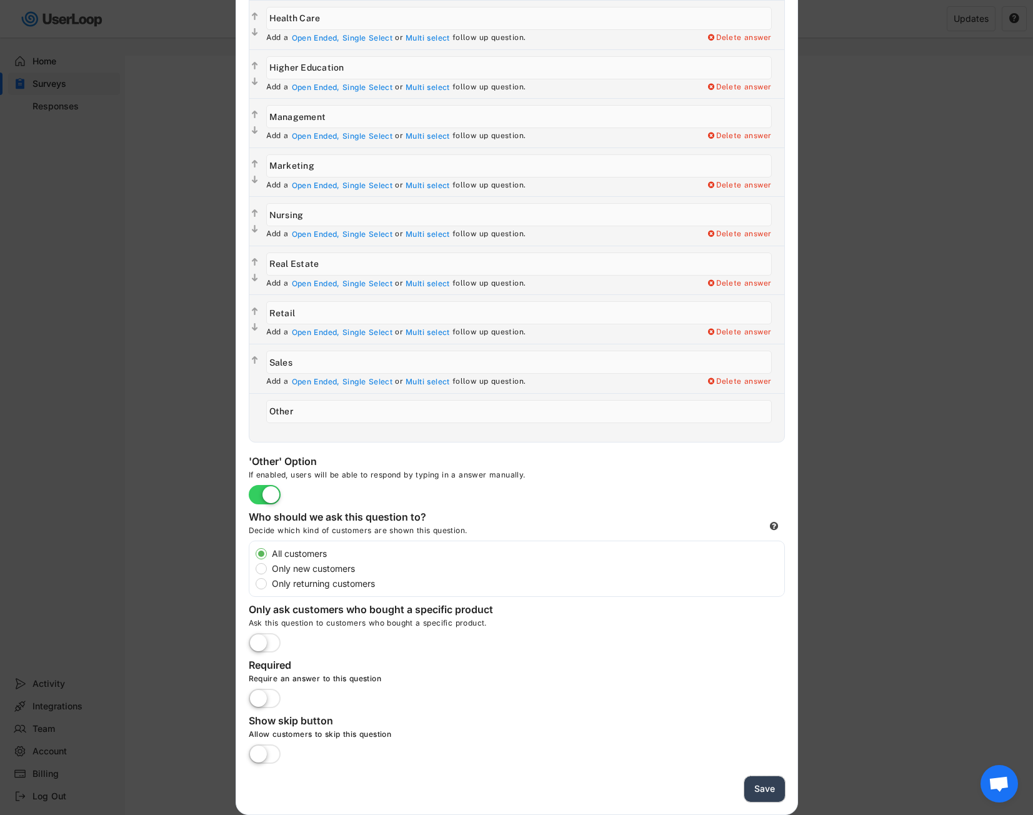
click at [761, 781] on button "Save" at bounding box center [764, 789] width 41 height 26
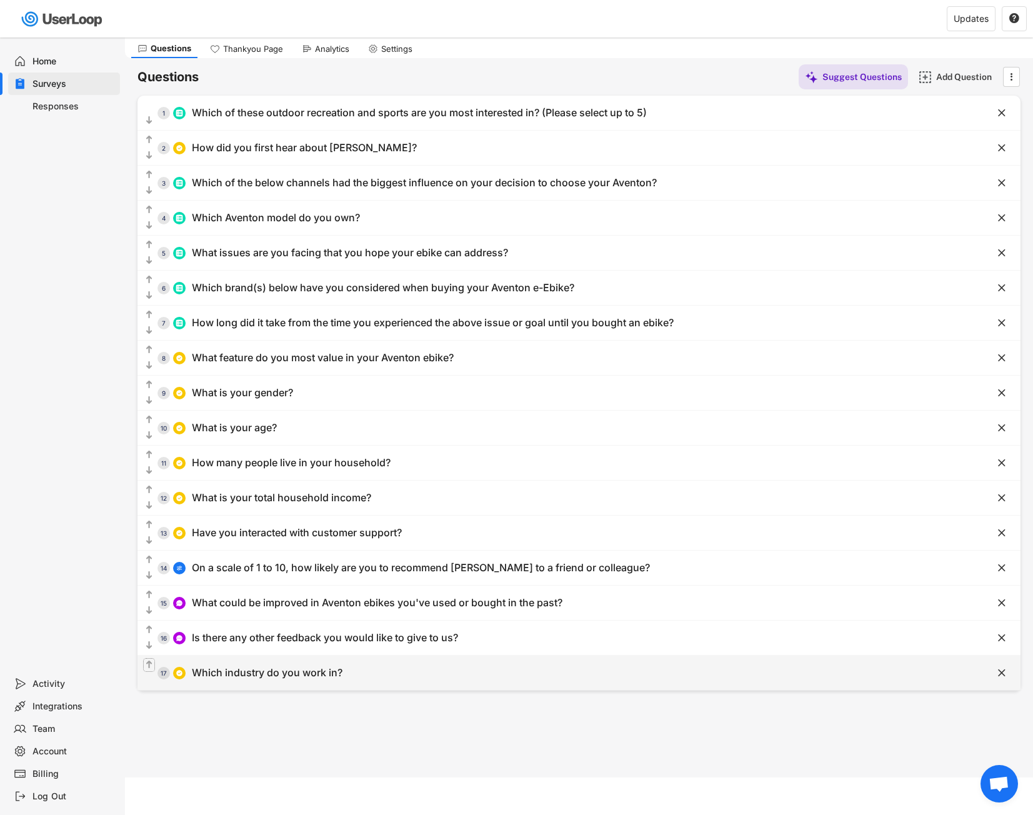
click at [147, 662] on text "" at bounding box center [149, 664] width 6 height 11
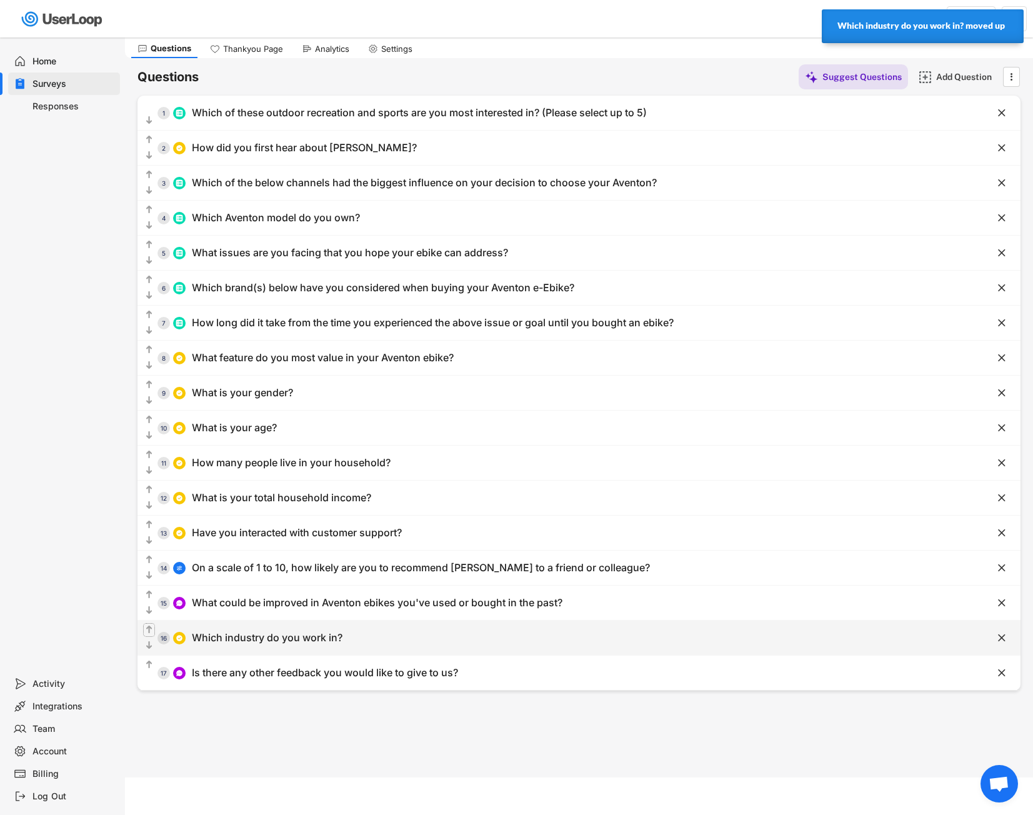
click at [150, 632] on text "" at bounding box center [149, 629] width 6 height 11
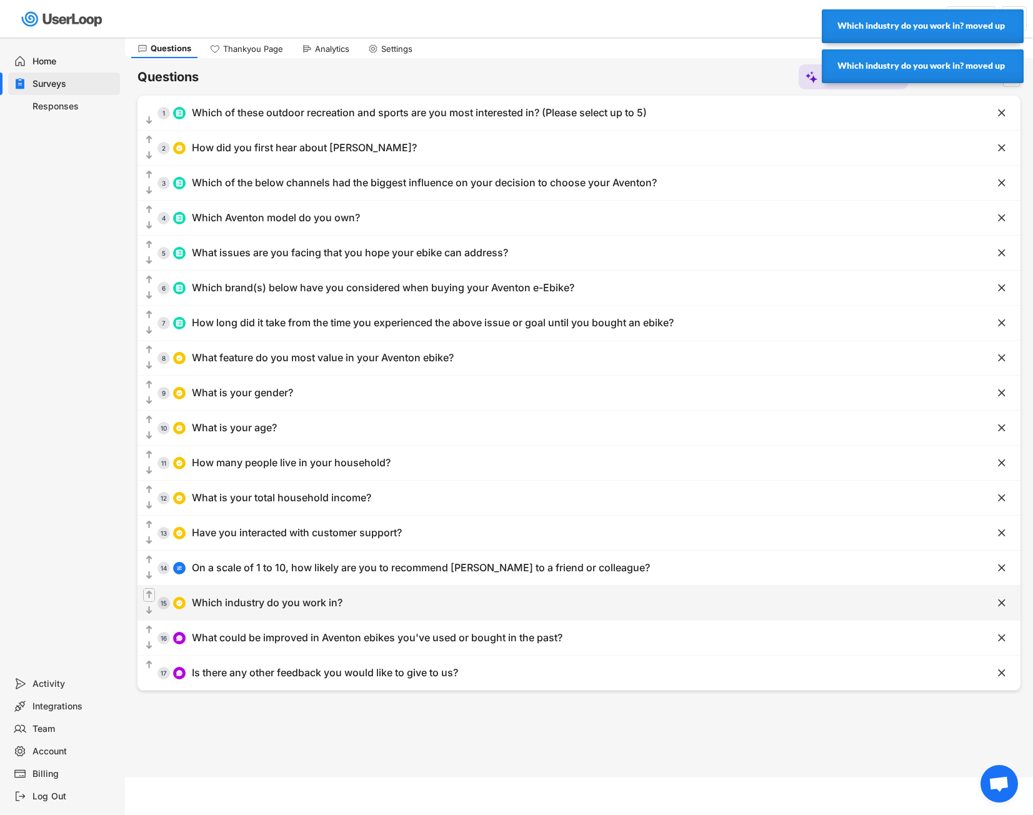
click at [151, 594] on text "" at bounding box center [149, 594] width 6 height 11
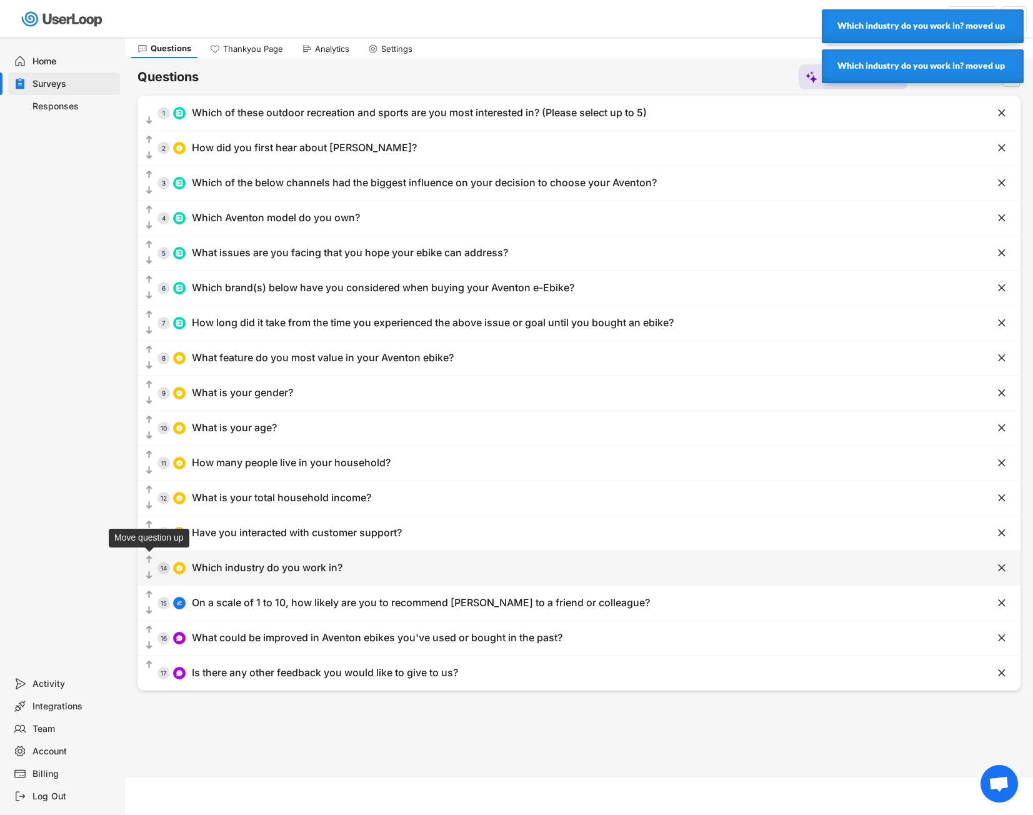
click at [154, 557] on icon "" at bounding box center [149, 560] width 11 height 12
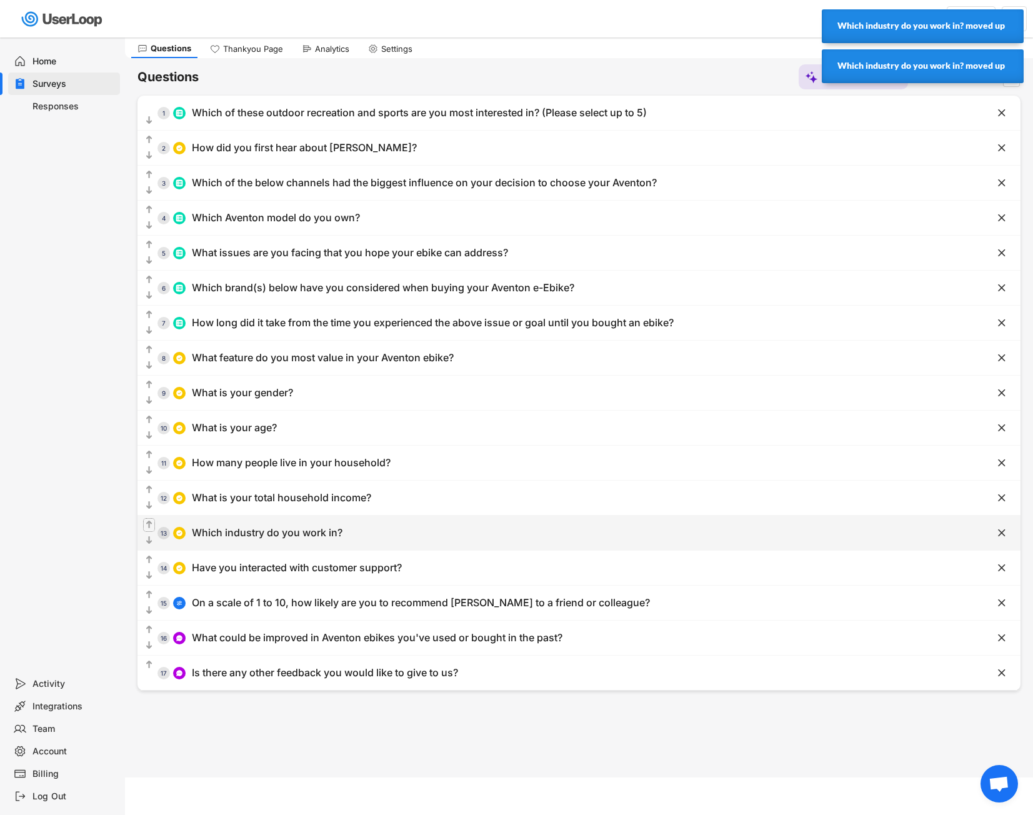
click at [150, 521] on text "" at bounding box center [149, 524] width 6 height 11
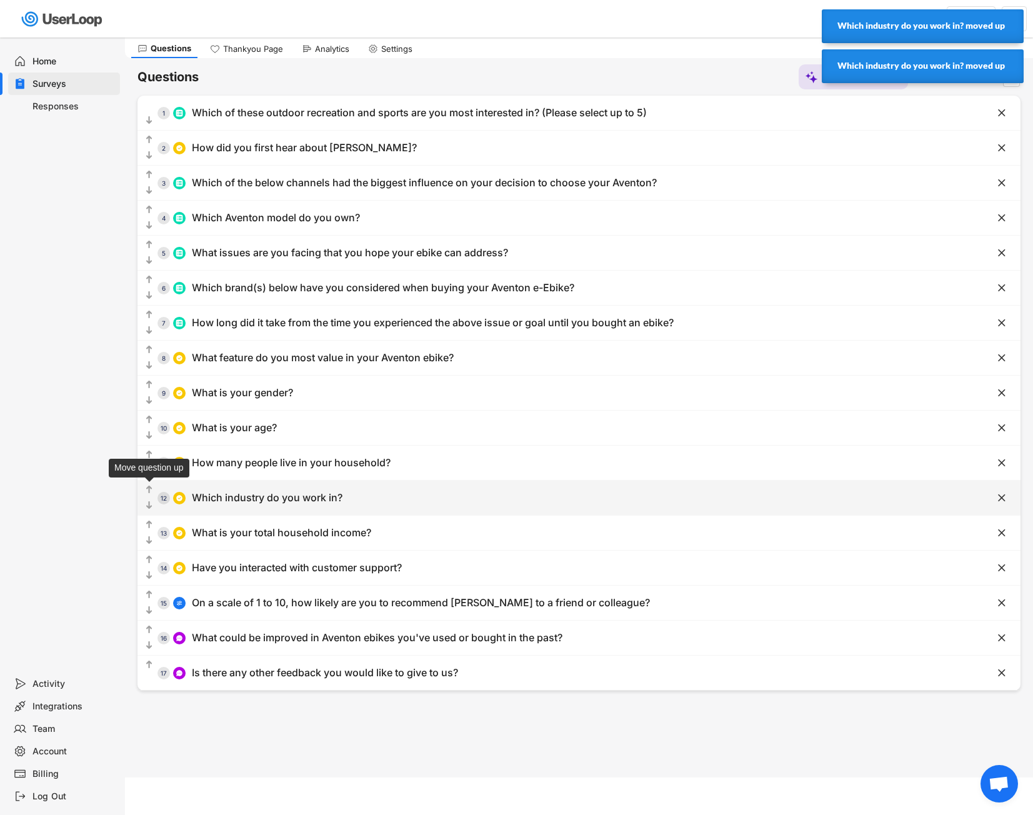
click at [150, 491] on text "" at bounding box center [149, 489] width 6 height 11
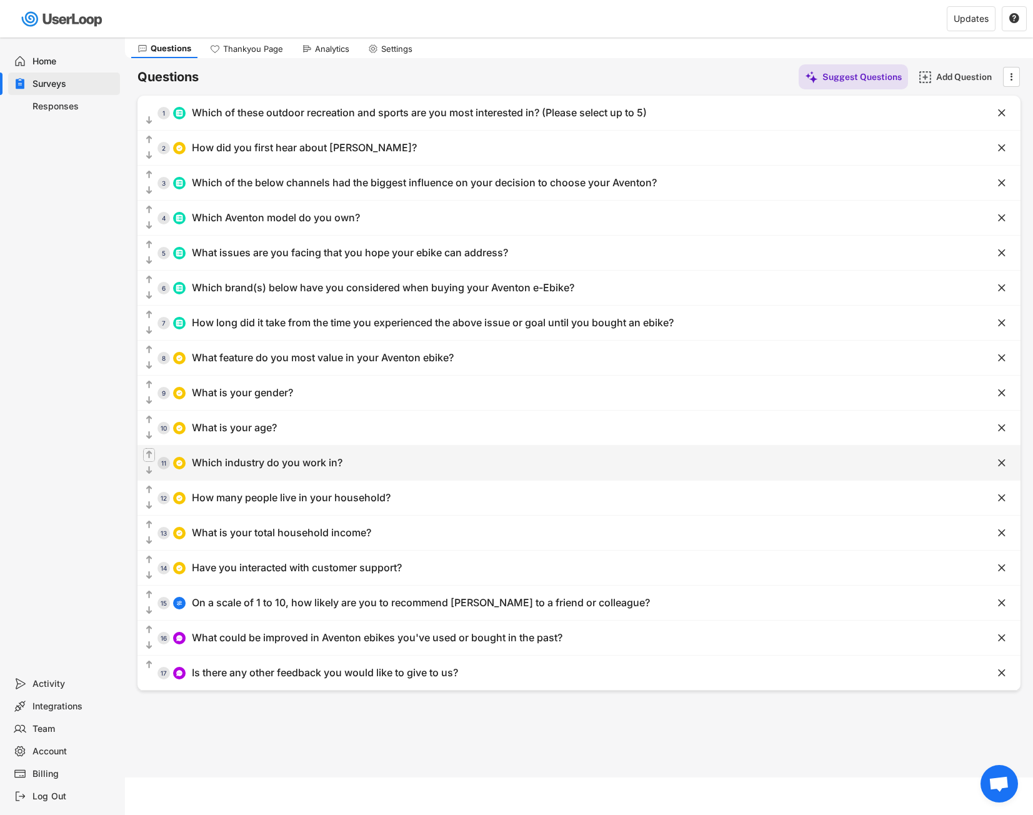
click at [147, 453] on text "" at bounding box center [149, 454] width 6 height 11
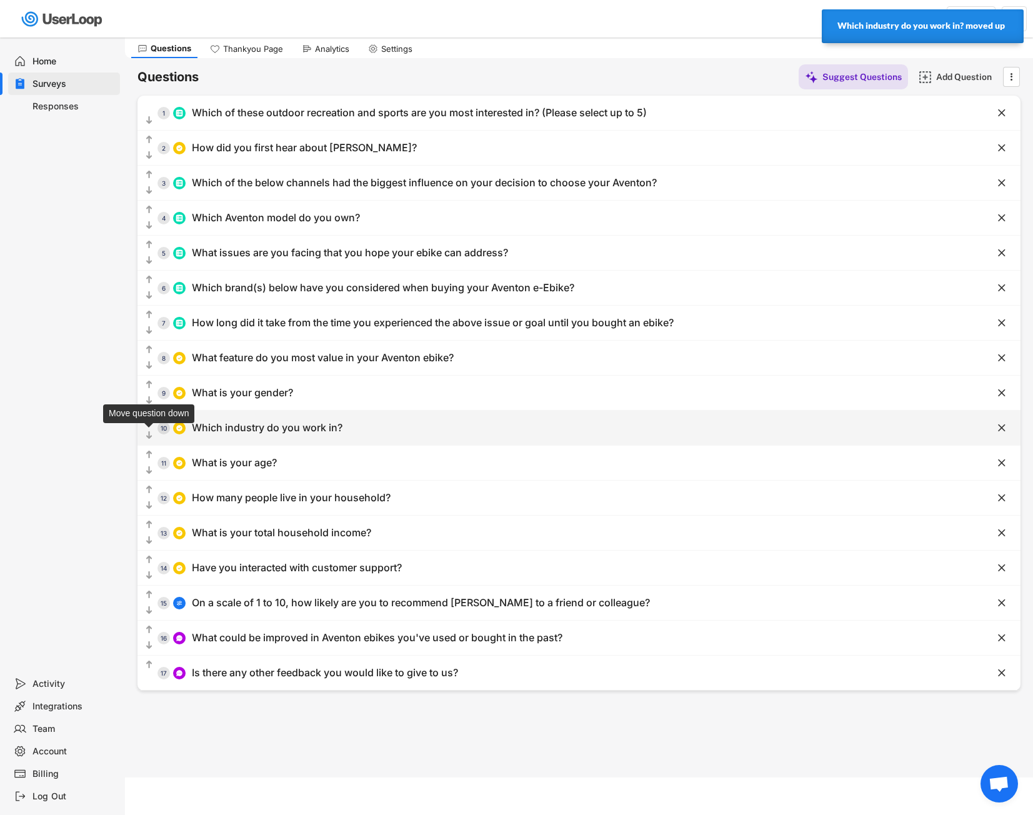
click at [150, 437] on text "" at bounding box center [149, 435] width 6 height 11
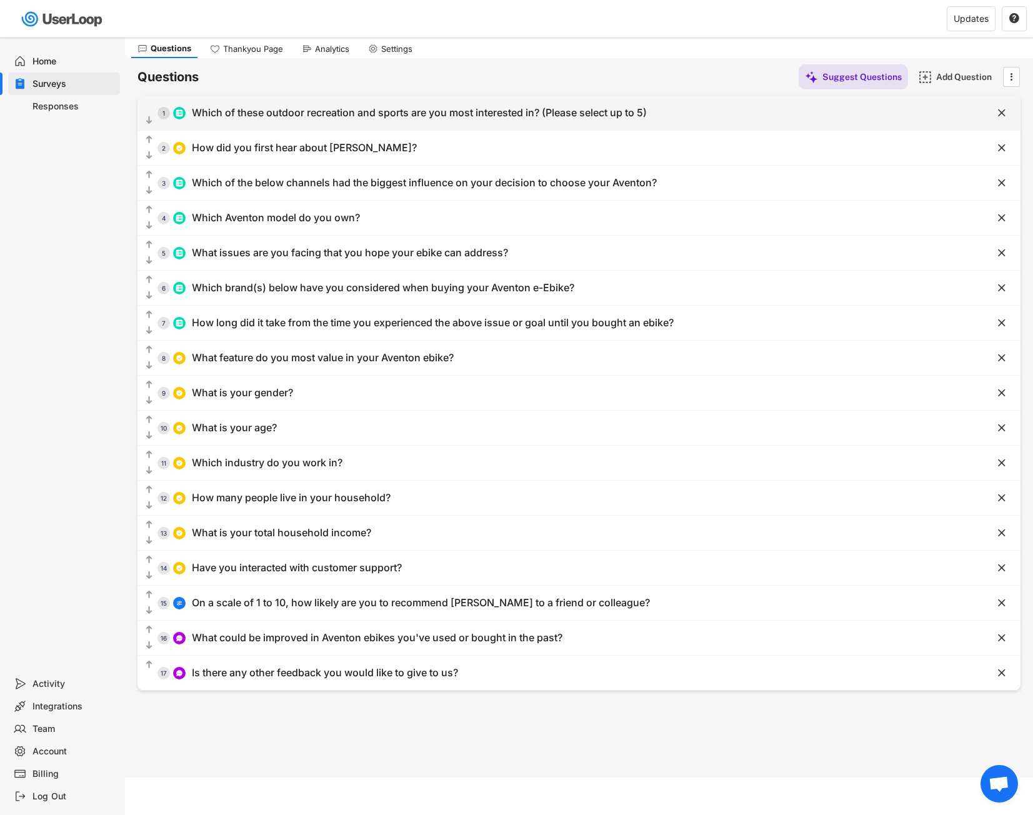
click at [331, 121] on div "  1 Which of these outdoor recreation and sports are you most interested in? …" at bounding box center [547, 113] width 821 height 28
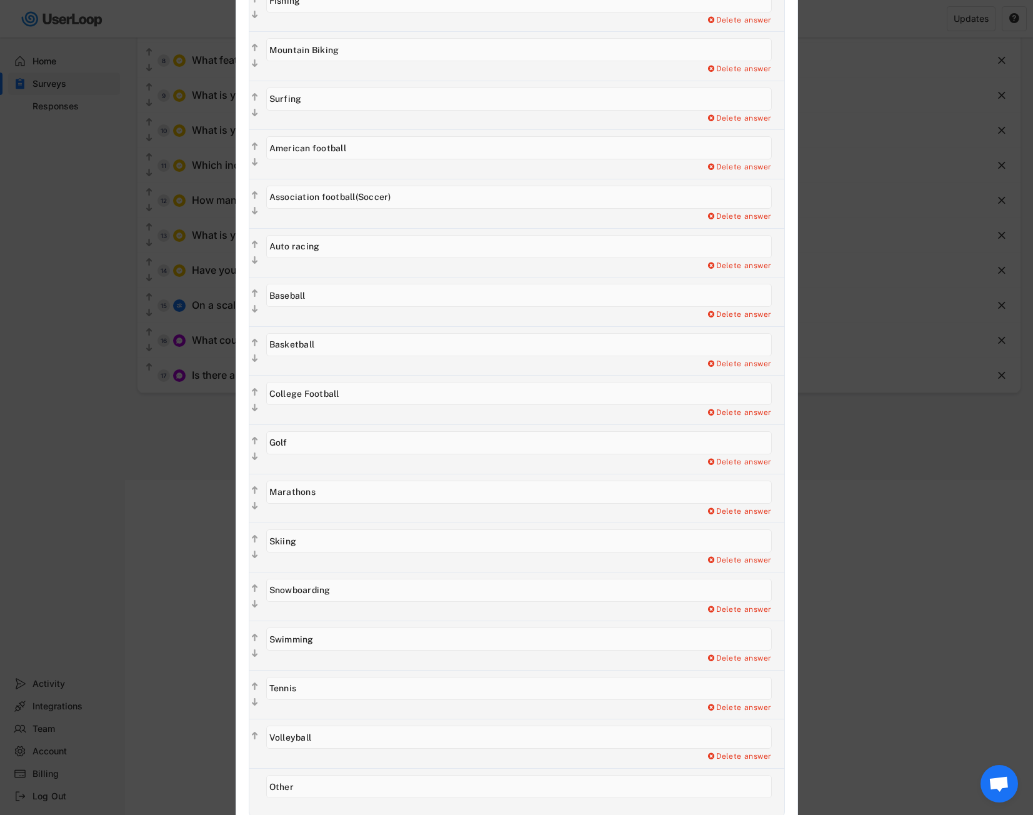
scroll to position [0, 0]
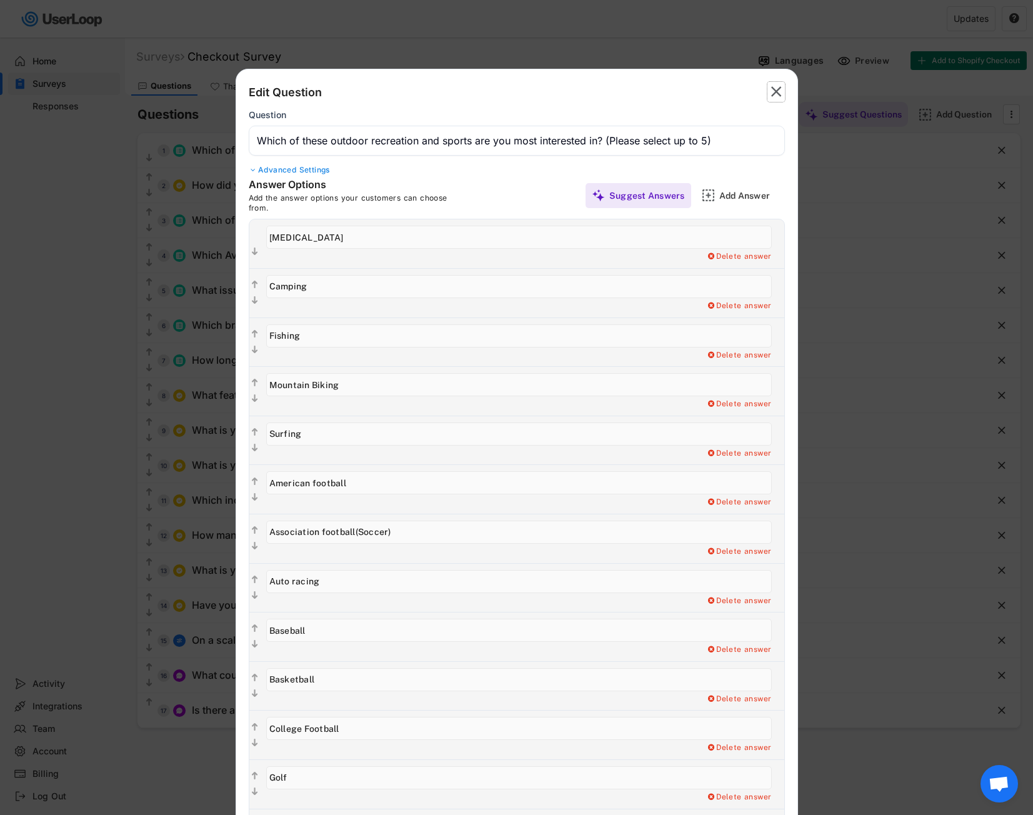
click at [780, 89] on text "" at bounding box center [776, 91] width 11 height 18
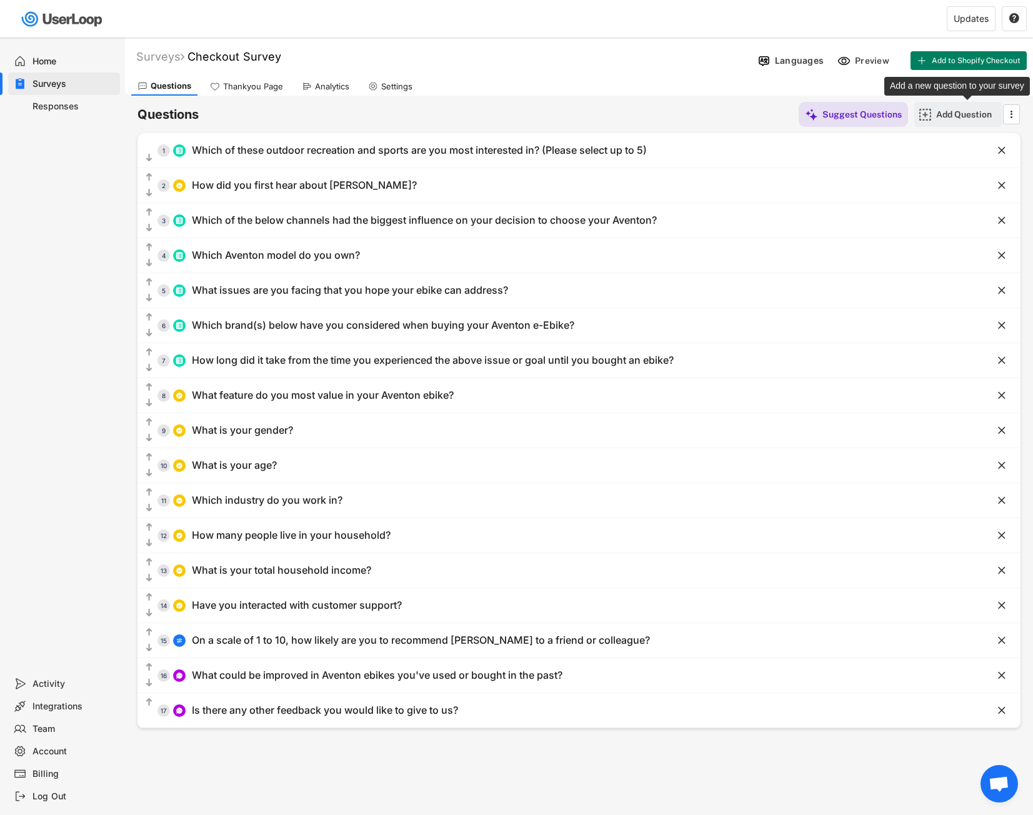
click at [937, 113] on div "Add Question" at bounding box center [967, 114] width 62 height 11
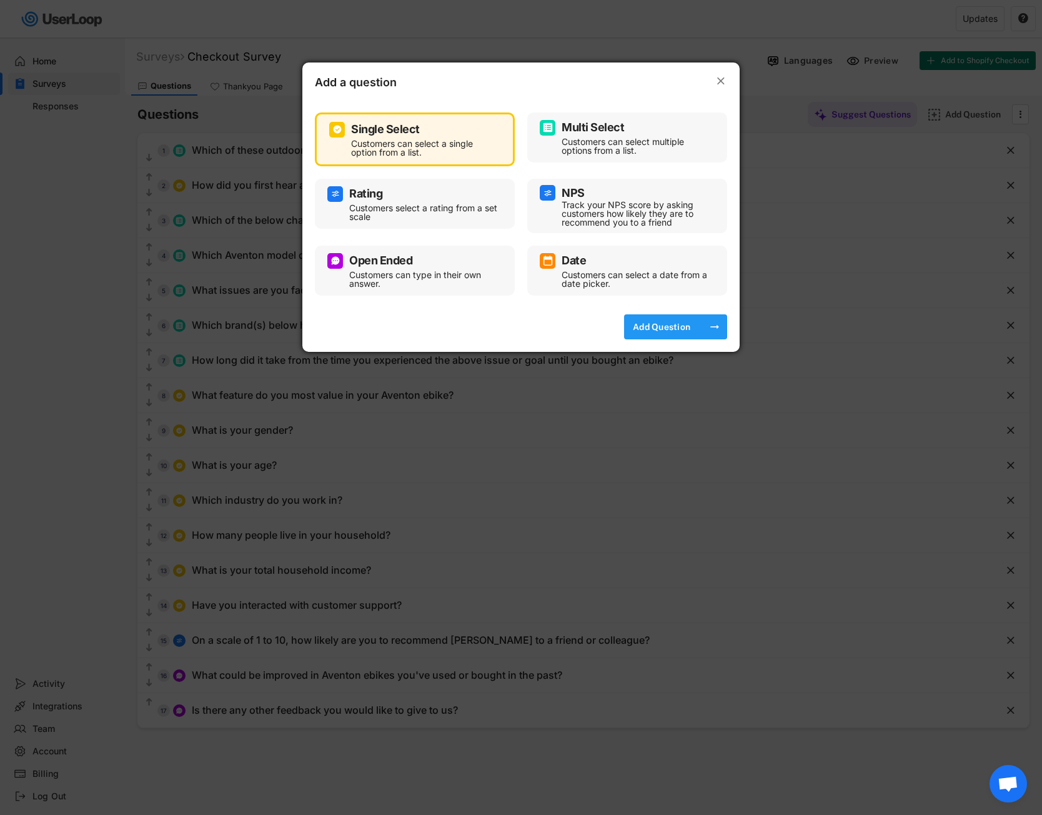
click at [686, 330] on div "Add Question" at bounding box center [662, 326] width 62 height 11
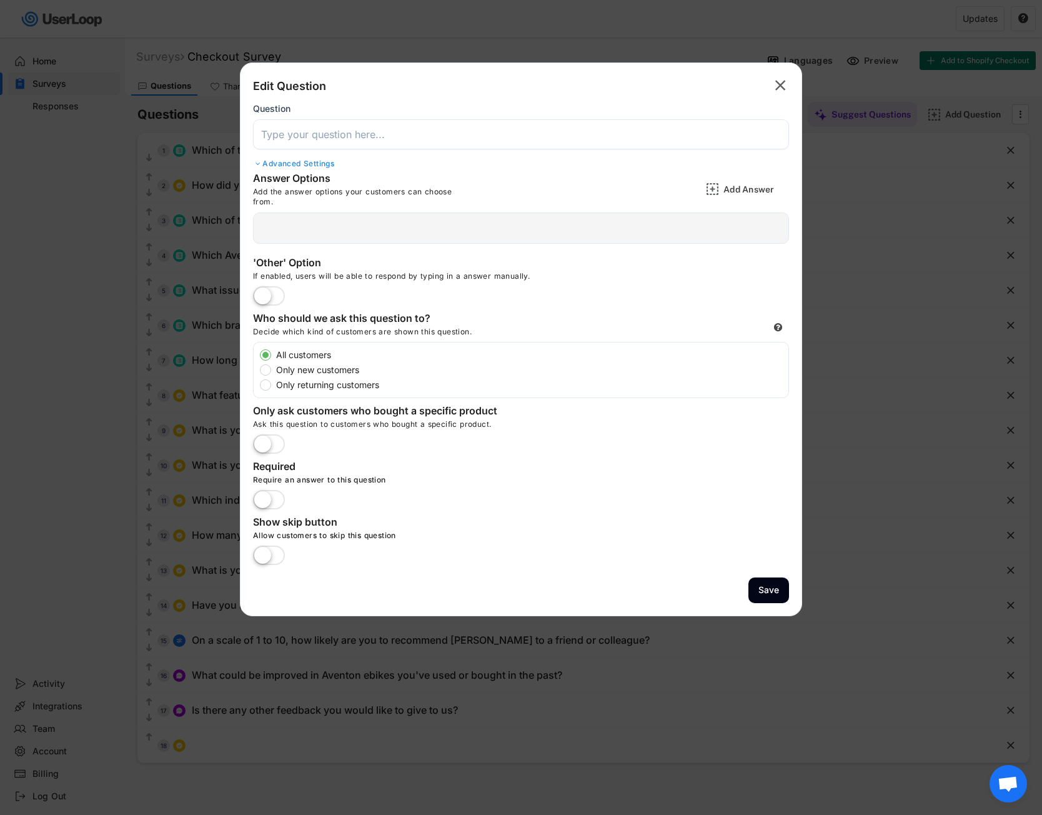
click at [318, 141] on input "input" at bounding box center [521, 134] width 536 height 30
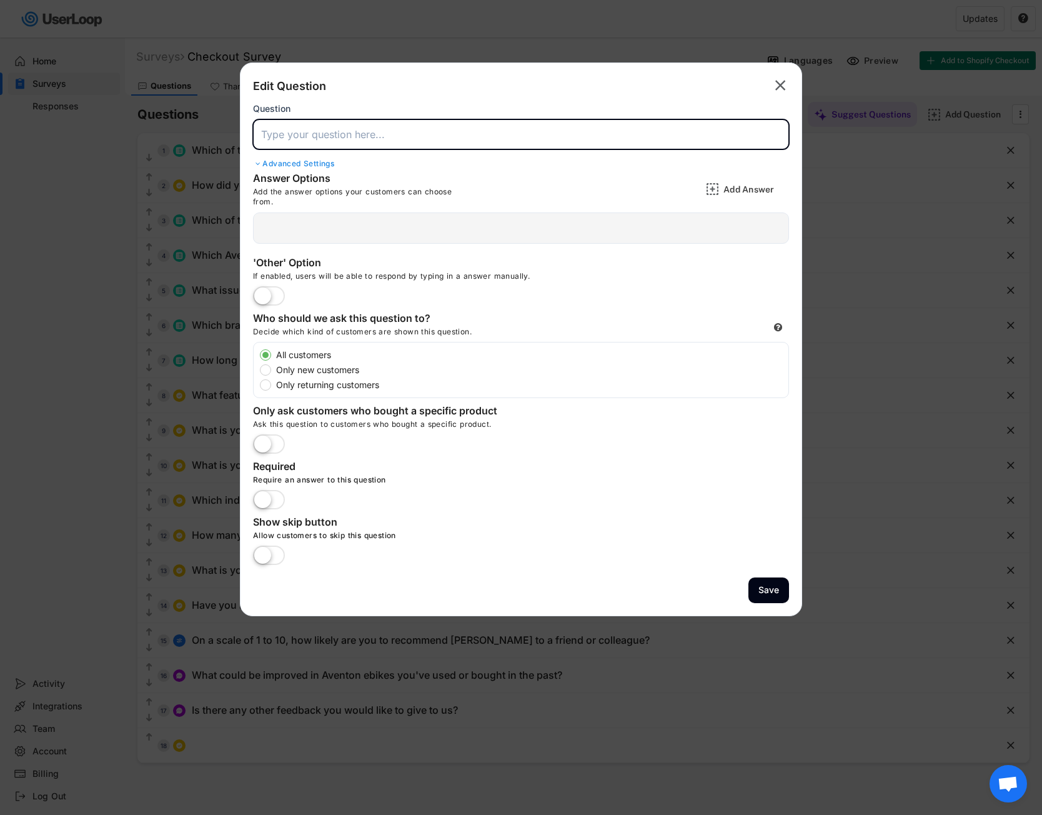
paste input "Where did you purchase your Aventon e-bike?"
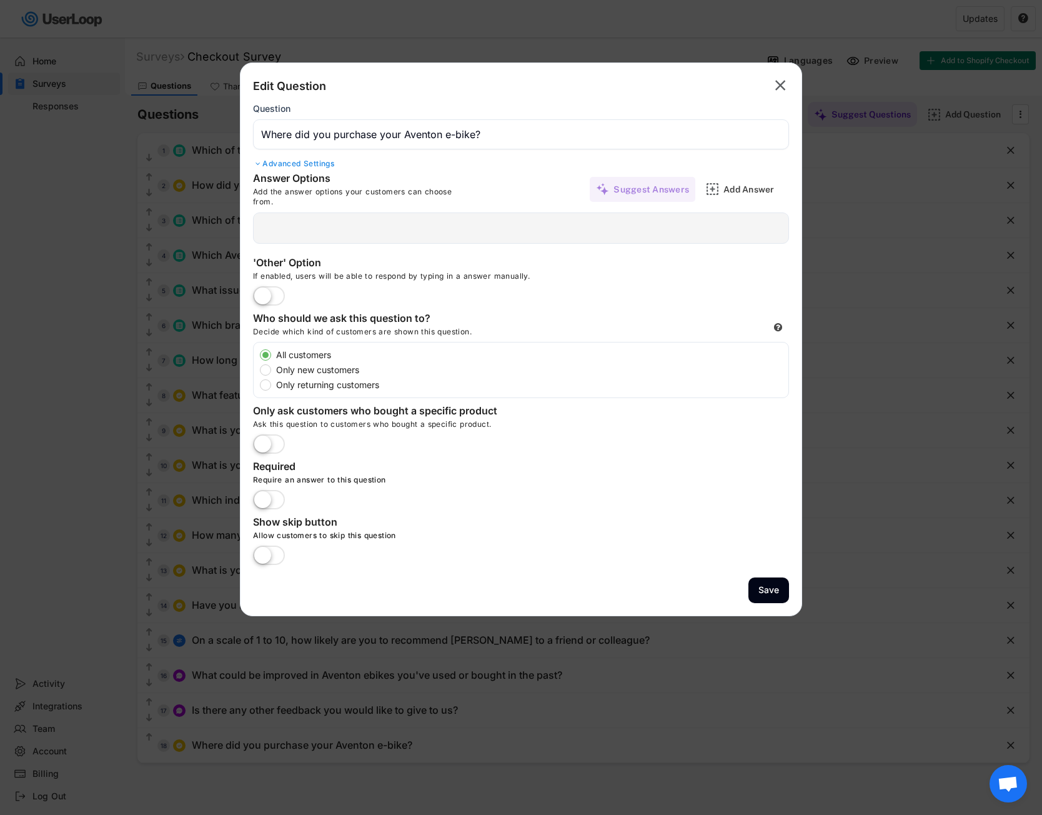
click at [319, 232] on div "  Add a Open Ended, Single Select or Multi select follow up question. Delete …" at bounding box center [521, 227] width 536 height 31
click at [642, 184] on div "Suggest Answers" at bounding box center [652, 189] width 76 height 11
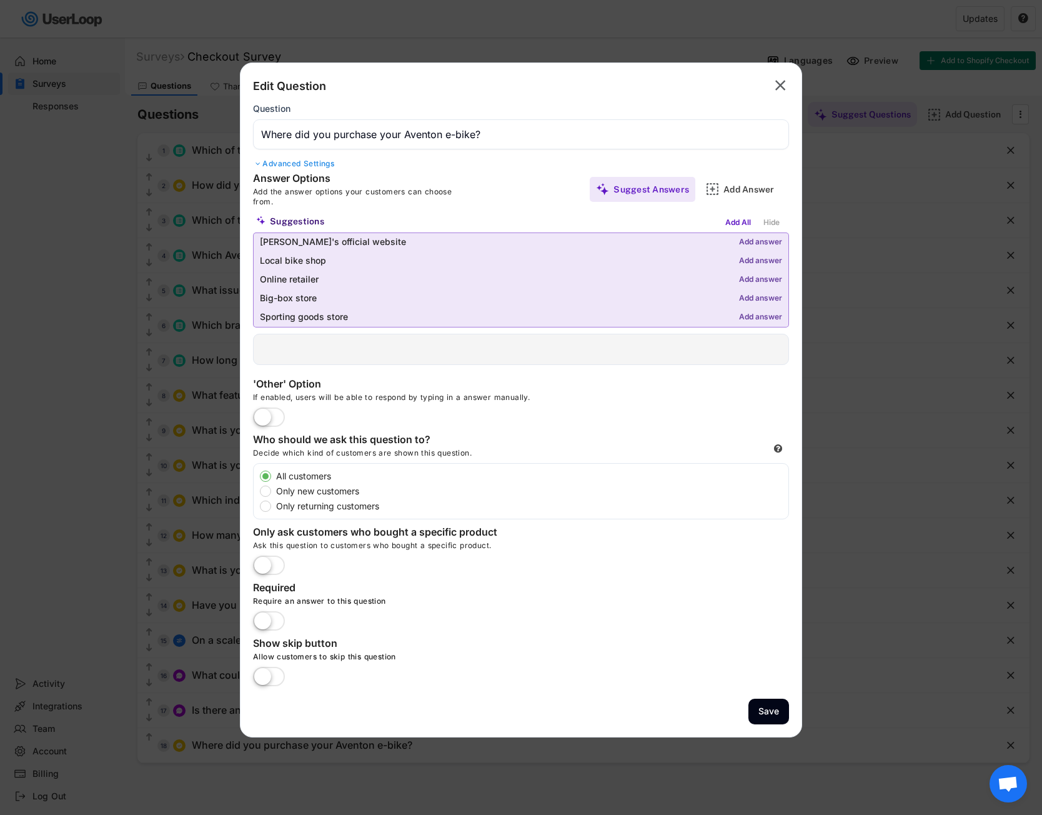
click at [760, 239] on div "Add answer" at bounding box center [760, 242] width 43 height 9
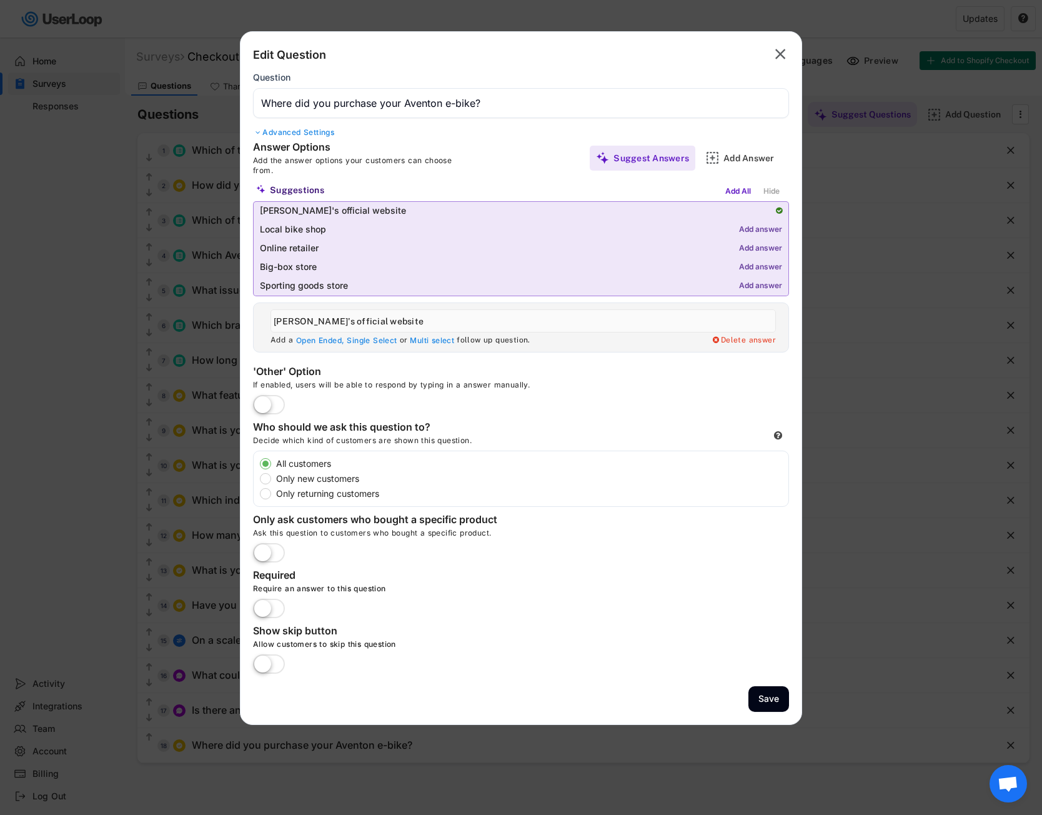
click at [766, 231] on div "Add answer" at bounding box center [760, 230] width 43 height 9
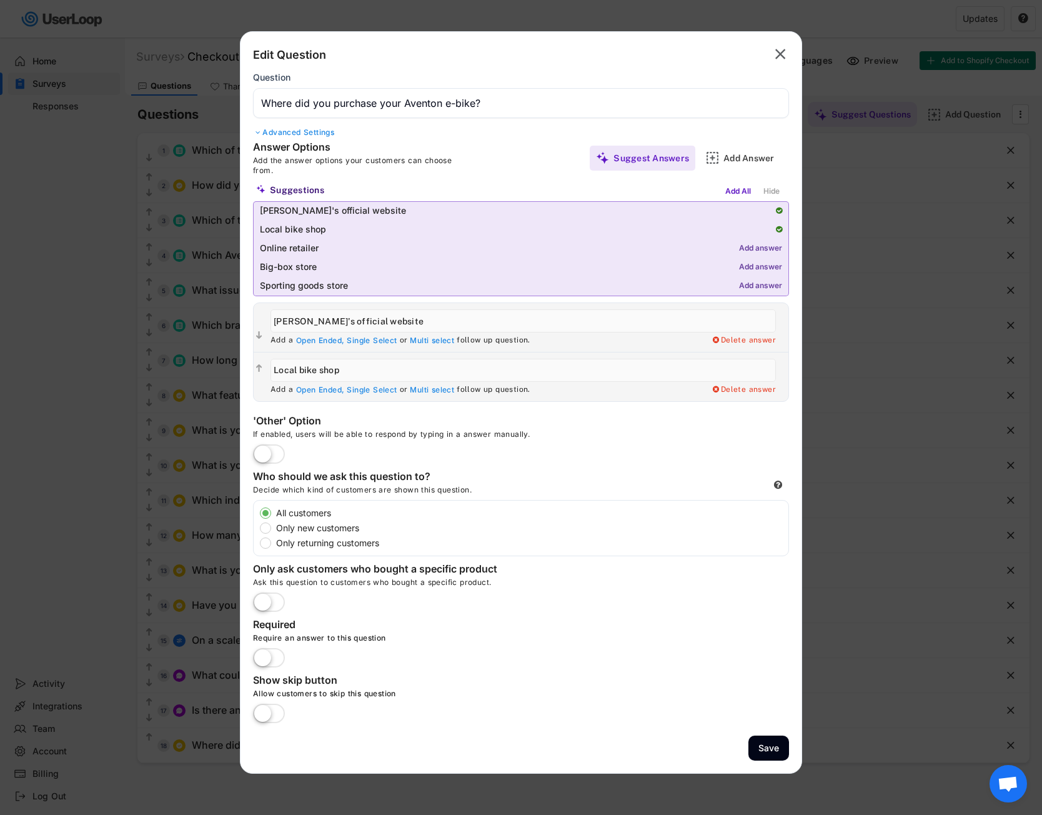
click at [760, 247] on div "Add answer" at bounding box center [760, 248] width 43 height 9
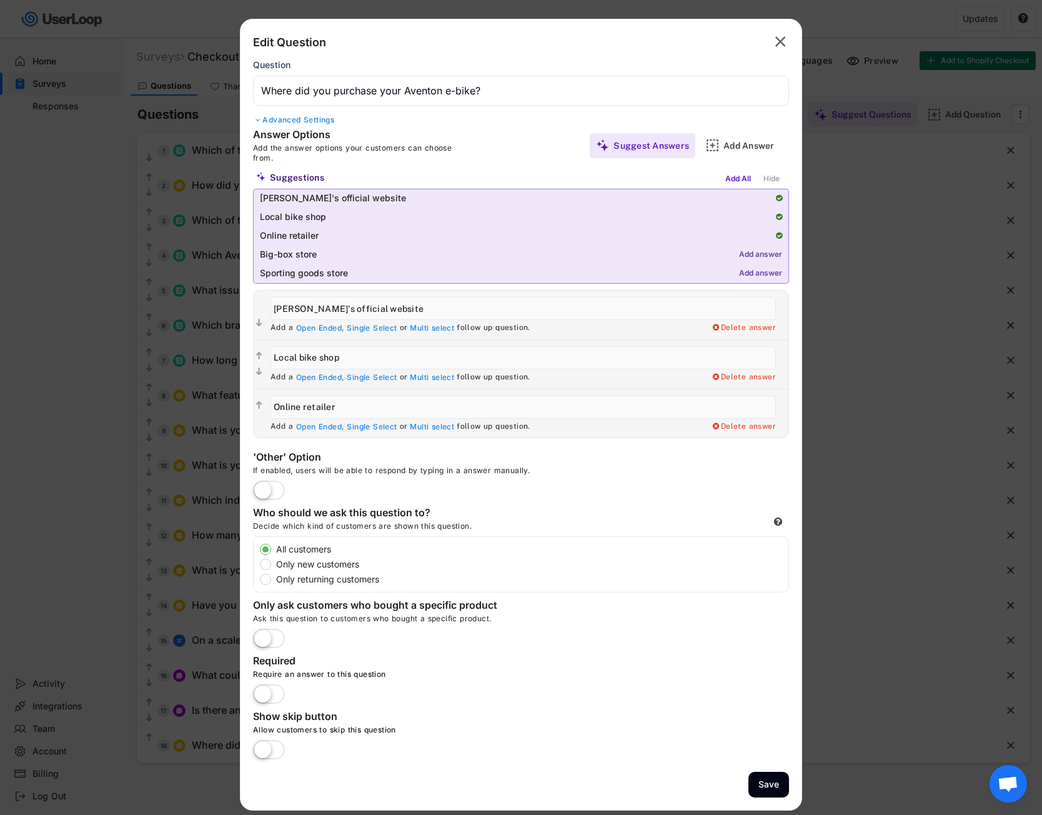
click at [271, 407] on input "input" at bounding box center [524, 407] width 506 height 23
click at [754, 272] on div "Add answer" at bounding box center [760, 273] width 43 height 9
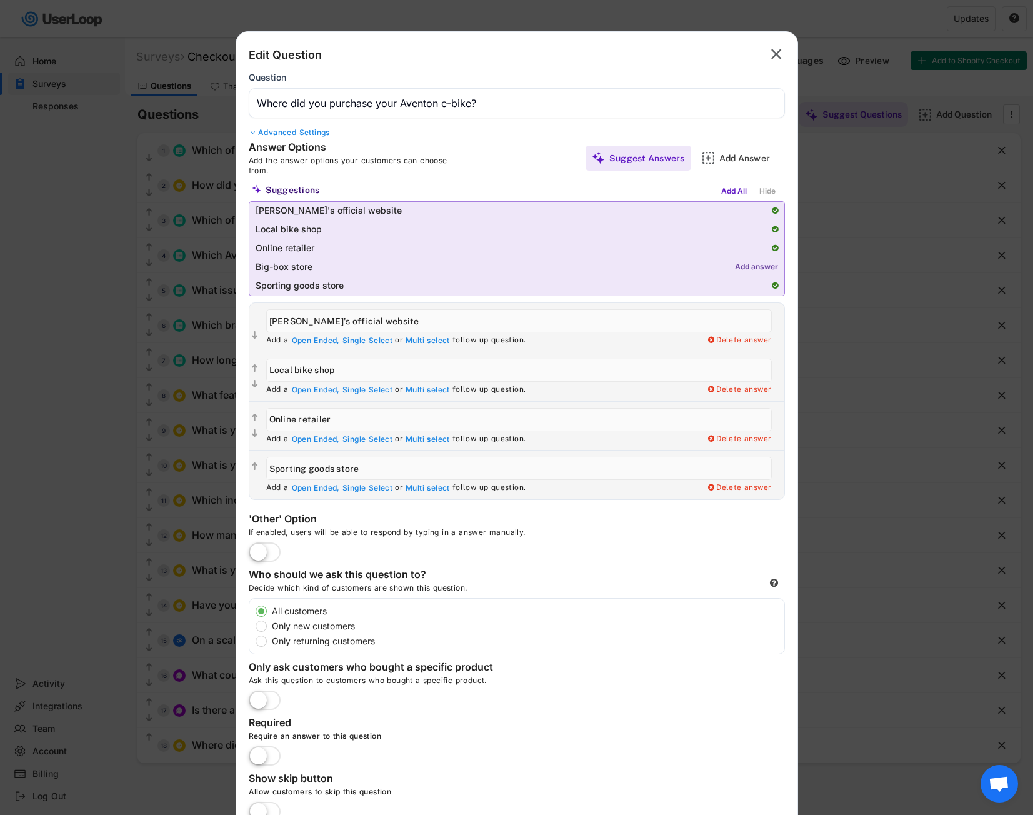
click at [767, 266] on div "Add answer" at bounding box center [756, 267] width 43 height 9
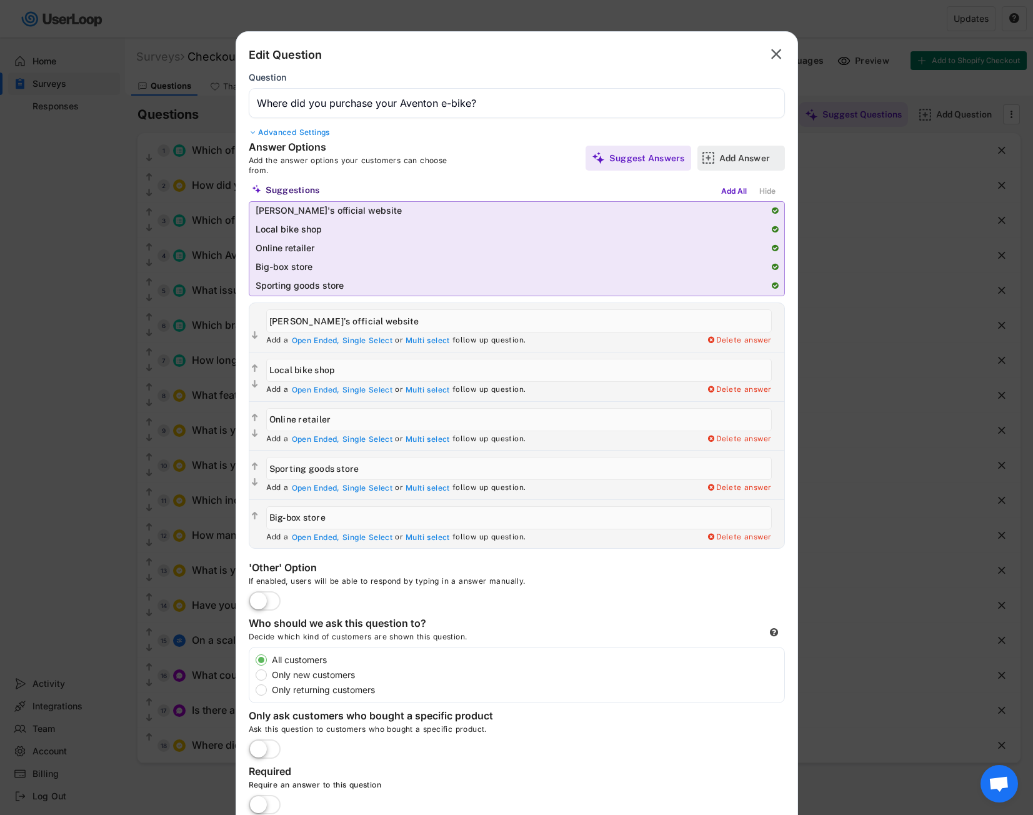
click at [722, 154] on div "Add Answer" at bounding box center [750, 157] width 62 height 11
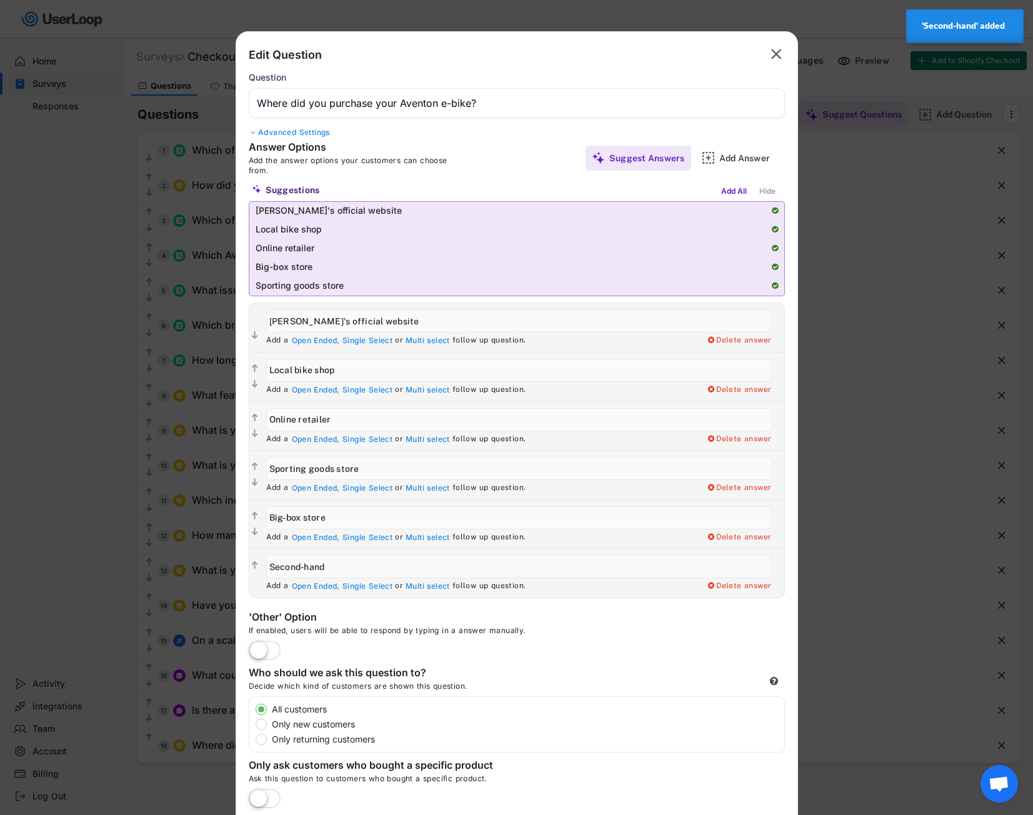
click at [277, 647] on label at bounding box center [265, 650] width 38 height 27
click at [0, 0] on input "checkbox" at bounding box center [0, 0] width 0 height 0
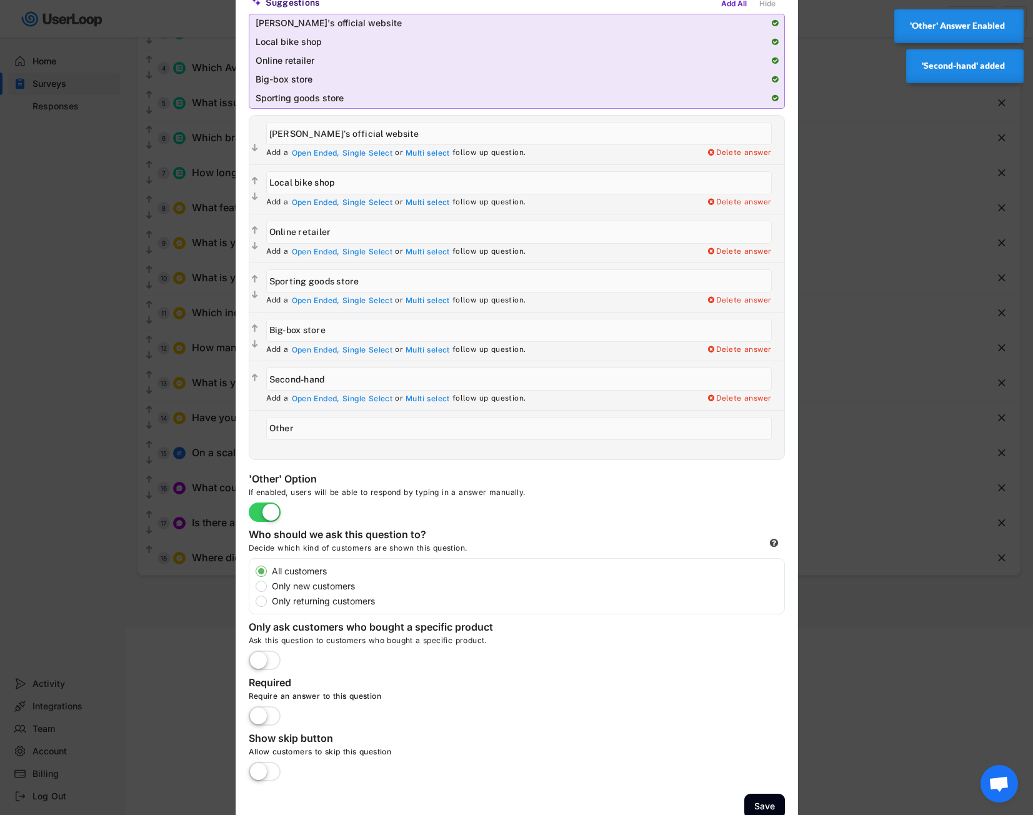
scroll to position [204, 0]
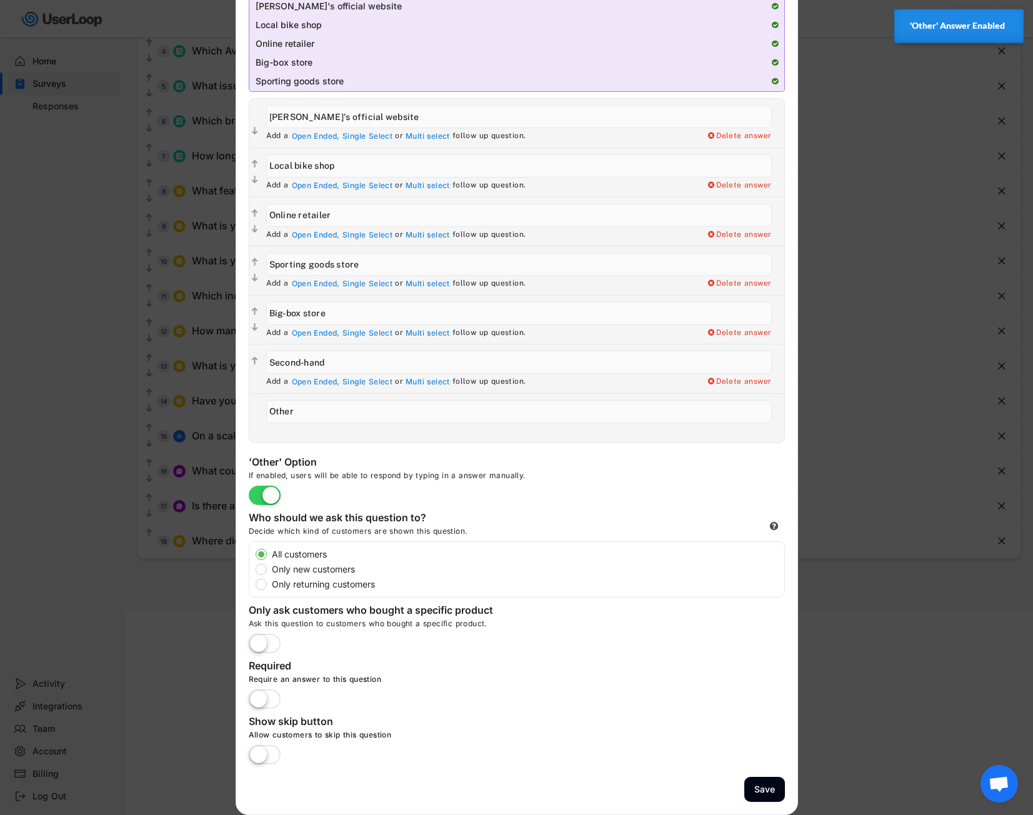
click at [321, 574] on label "Only new customers" at bounding box center [526, 569] width 516 height 9
click at [254, 558] on input "Only new customers" at bounding box center [250, 554] width 8 height 8
click at [311, 559] on label "All customers" at bounding box center [526, 554] width 516 height 9
click at [254, 558] on input "All customers" at bounding box center [250, 554] width 8 height 8
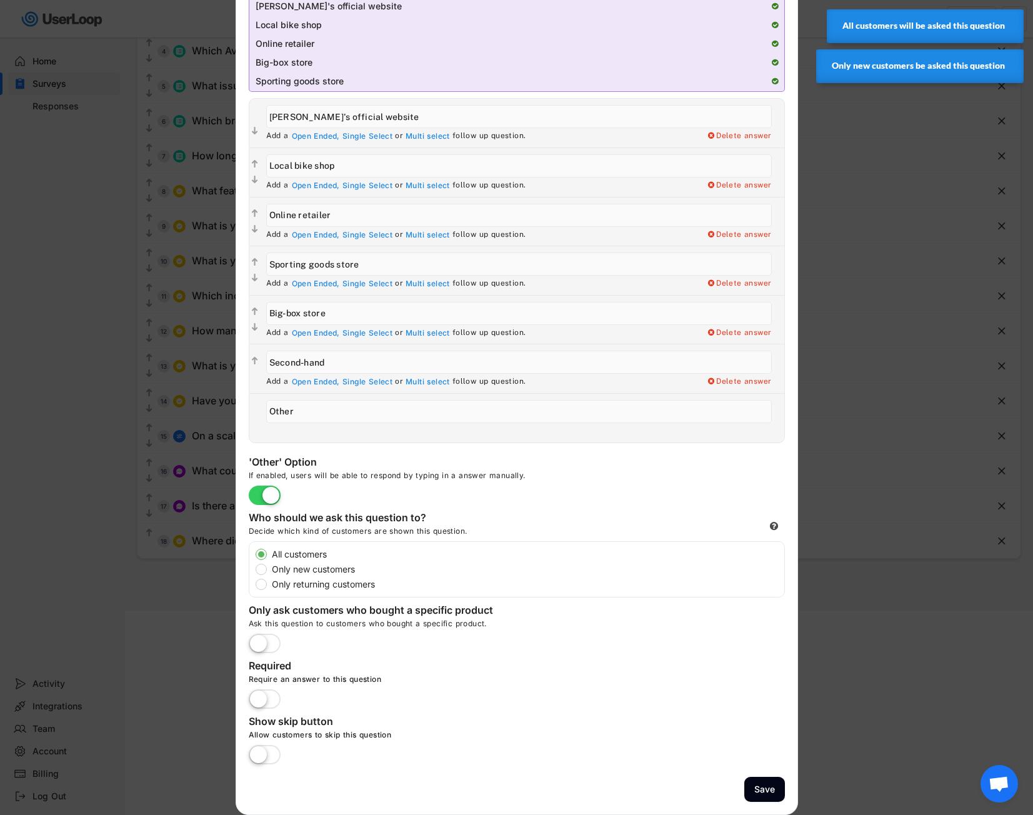
click at [302, 571] on label "Only new customers" at bounding box center [526, 569] width 516 height 9
click at [254, 558] on input "Only new customers" at bounding box center [250, 554] width 8 height 8
click at [315, 559] on div "All customers Only new customers Only returning customers" at bounding box center [520, 569] width 529 height 42
click at [317, 554] on label "All customers" at bounding box center [526, 554] width 516 height 9
click at [254, 554] on input "All customers" at bounding box center [250, 554] width 8 height 8
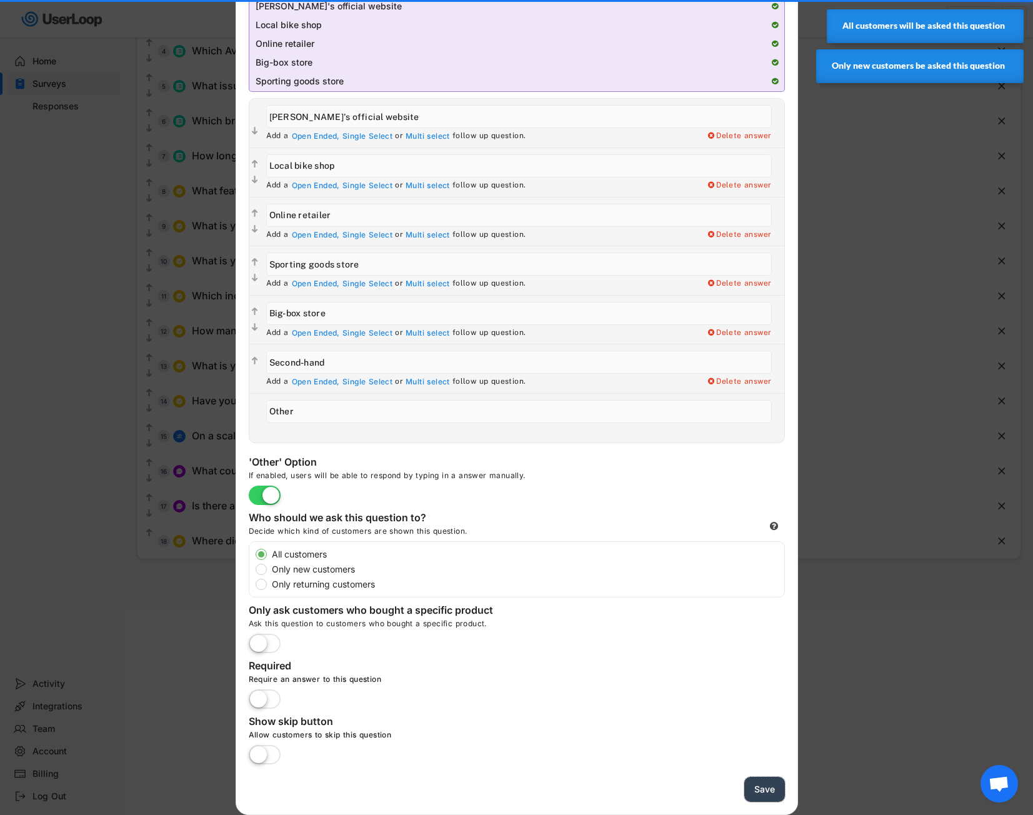
click at [768, 791] on button "Save" at bounding box center [764, 790] width 41 height 26
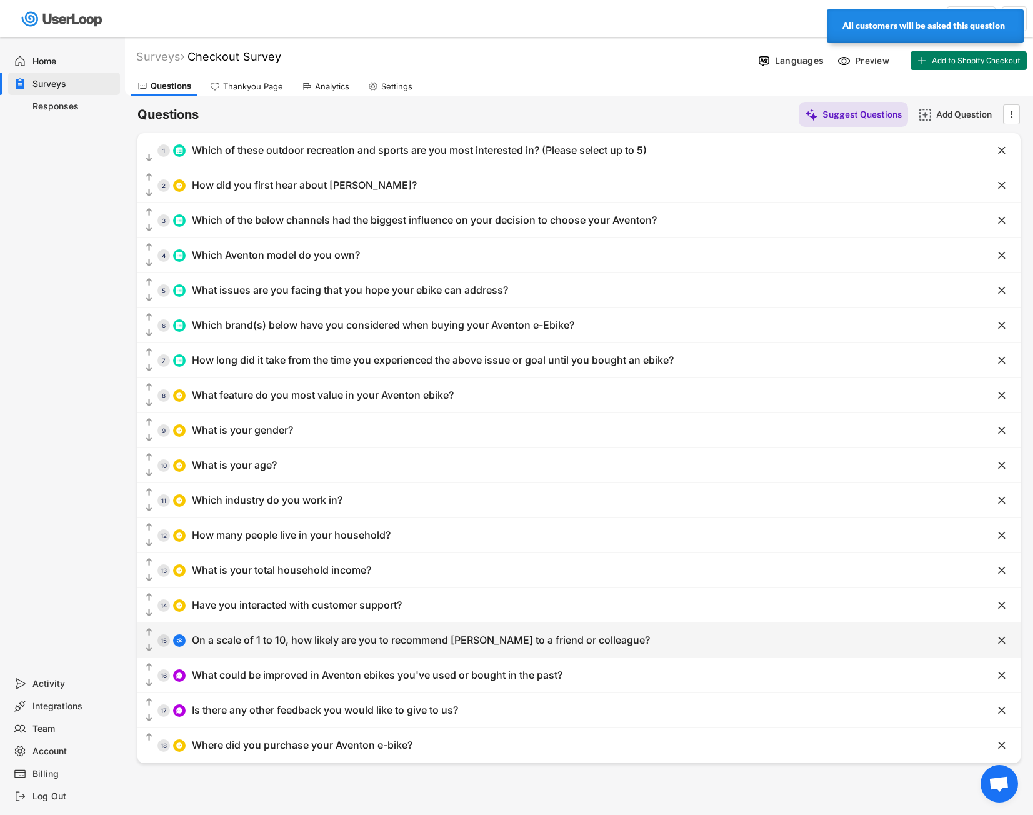
scroll to position [37, 0]
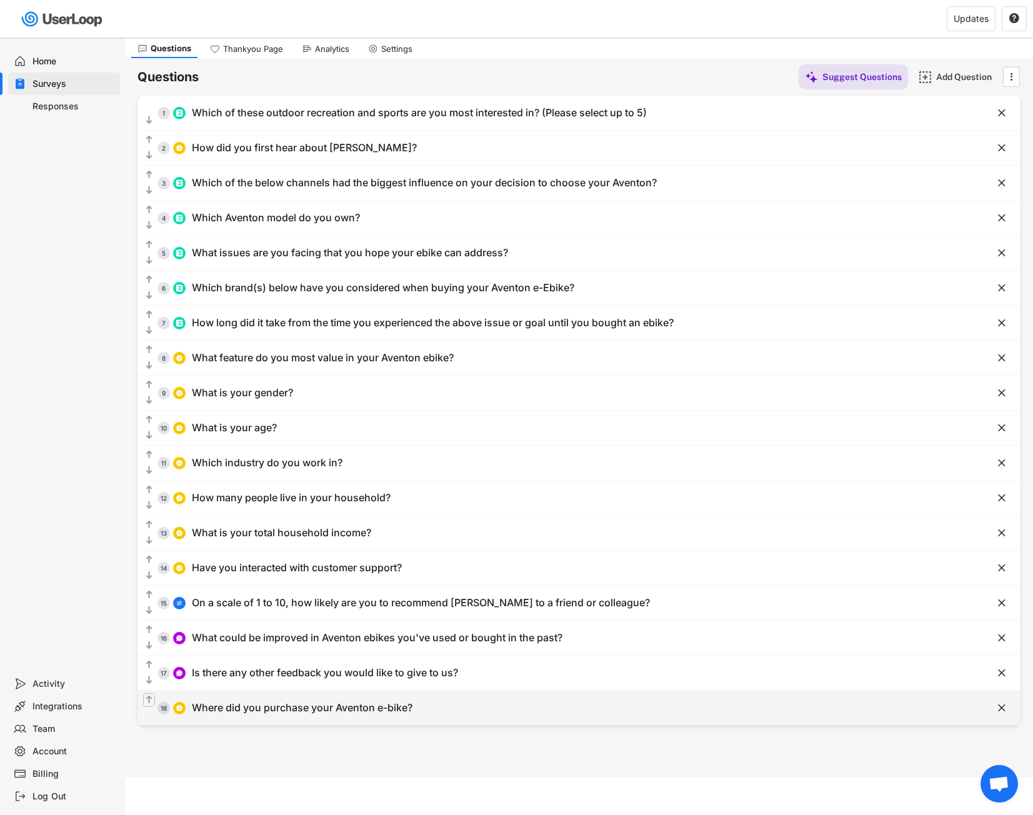
click at [154, 700] on icon "" at bounding box center [149, 700] width 11 height 12
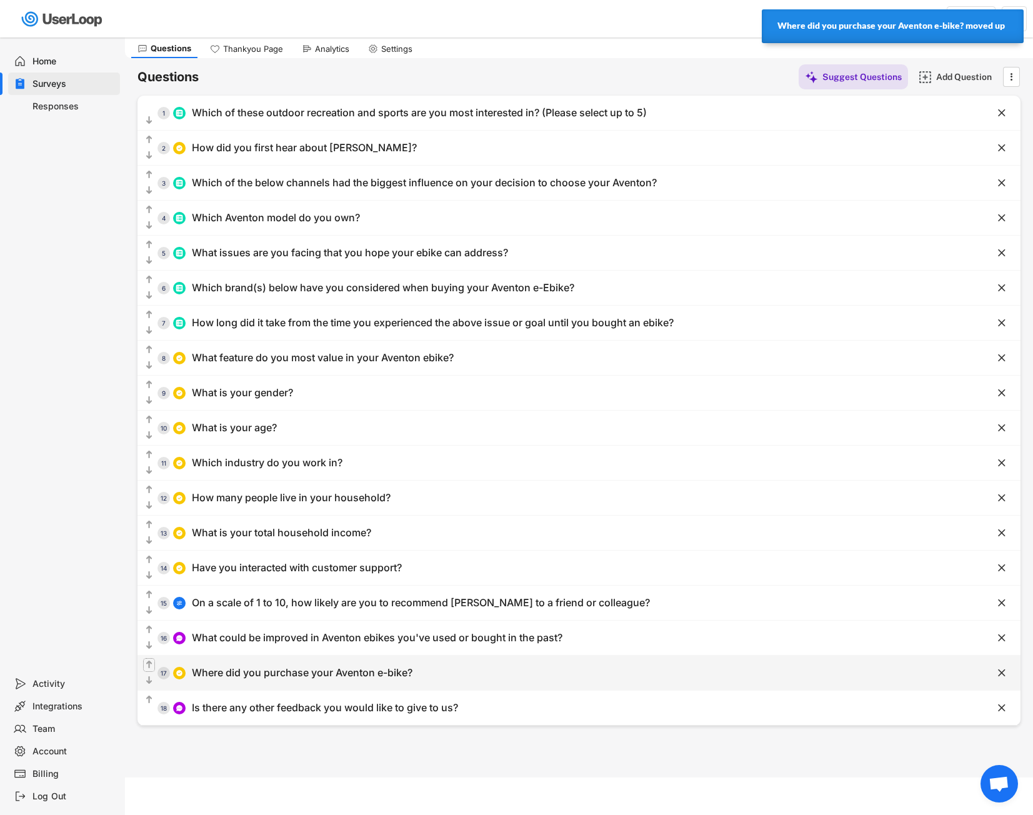
click at [145, 665] on icon "" at bounding box center [149, 665] width 11 height 12
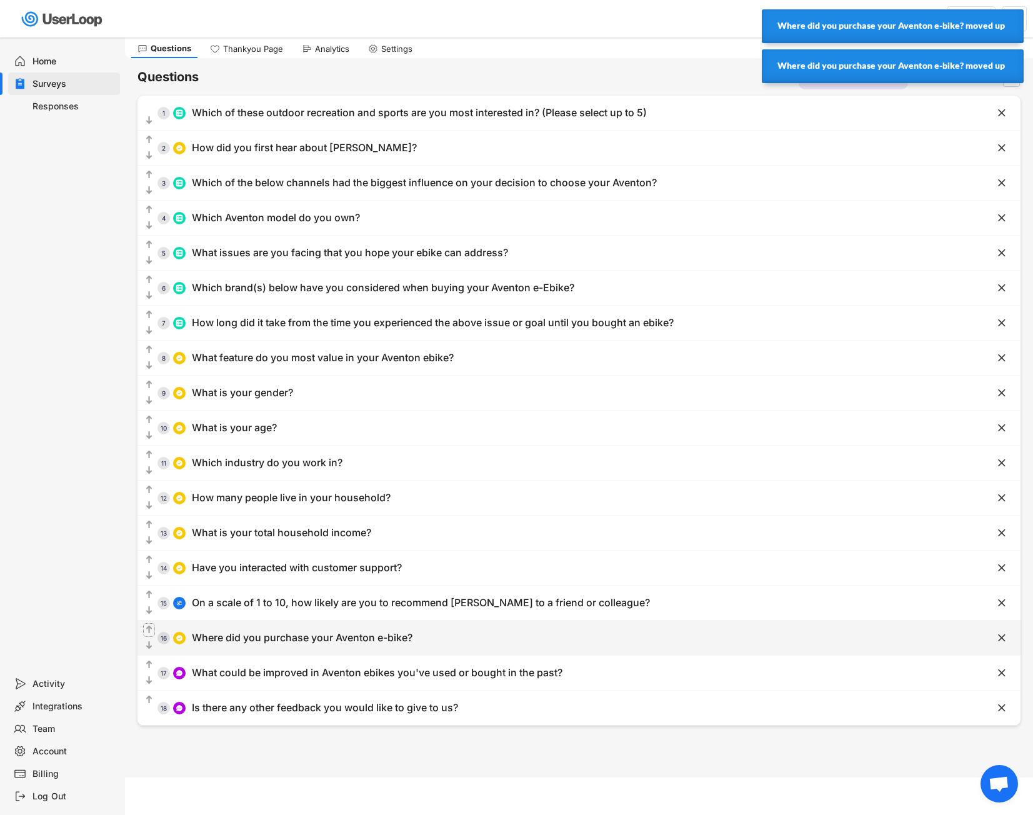
click at [147, 631] on text "" at bounding box center [149, 629] width 6 height 11
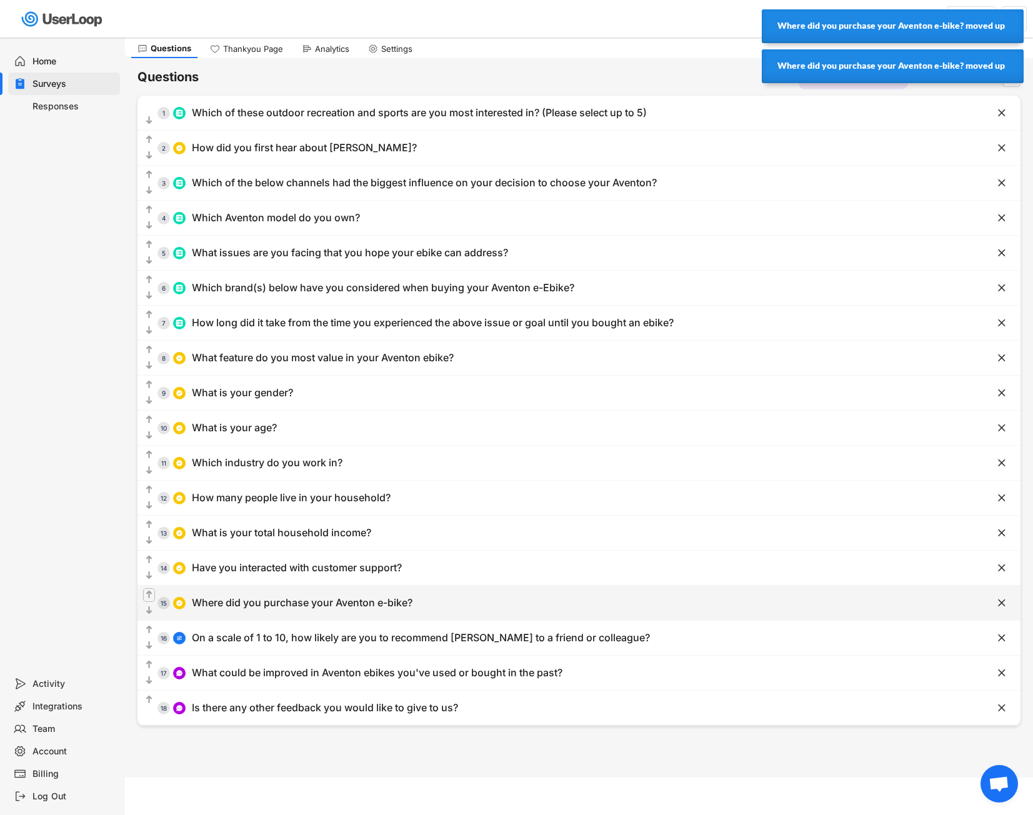
click at [151, 594] on text "" at bounding box center [149, 594] width 6 height 11
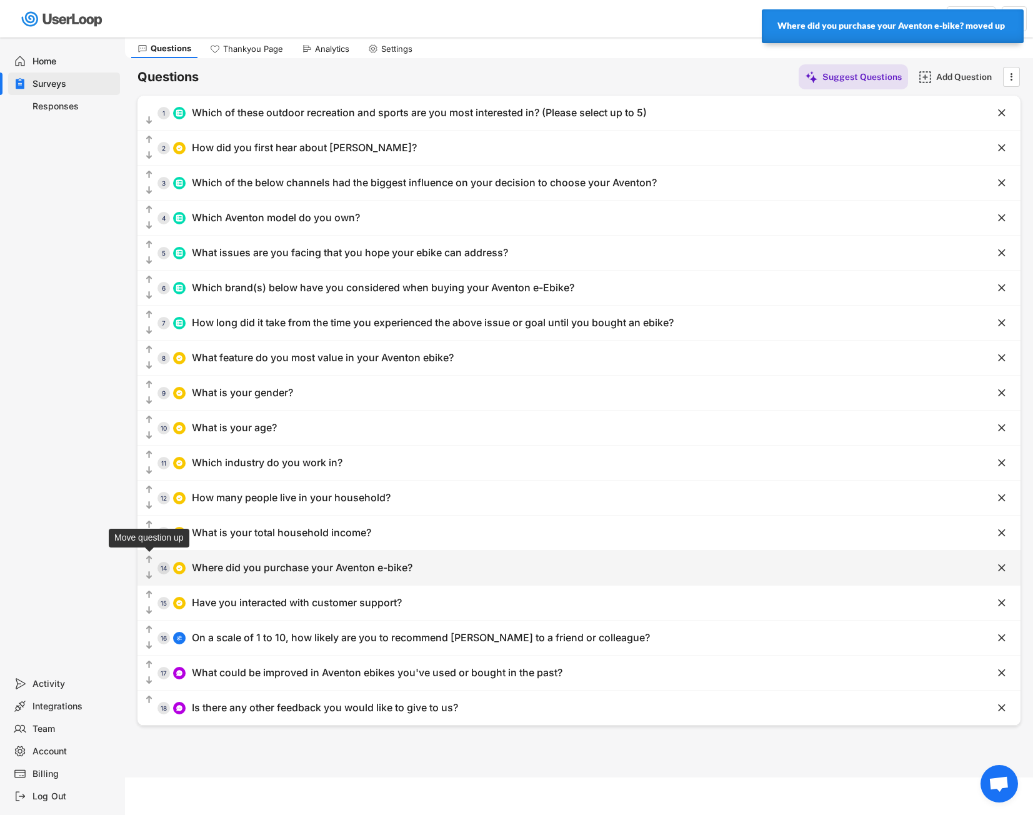
click at [151, 565] on text "" at bounding box center [149, 559] width 6 height 11
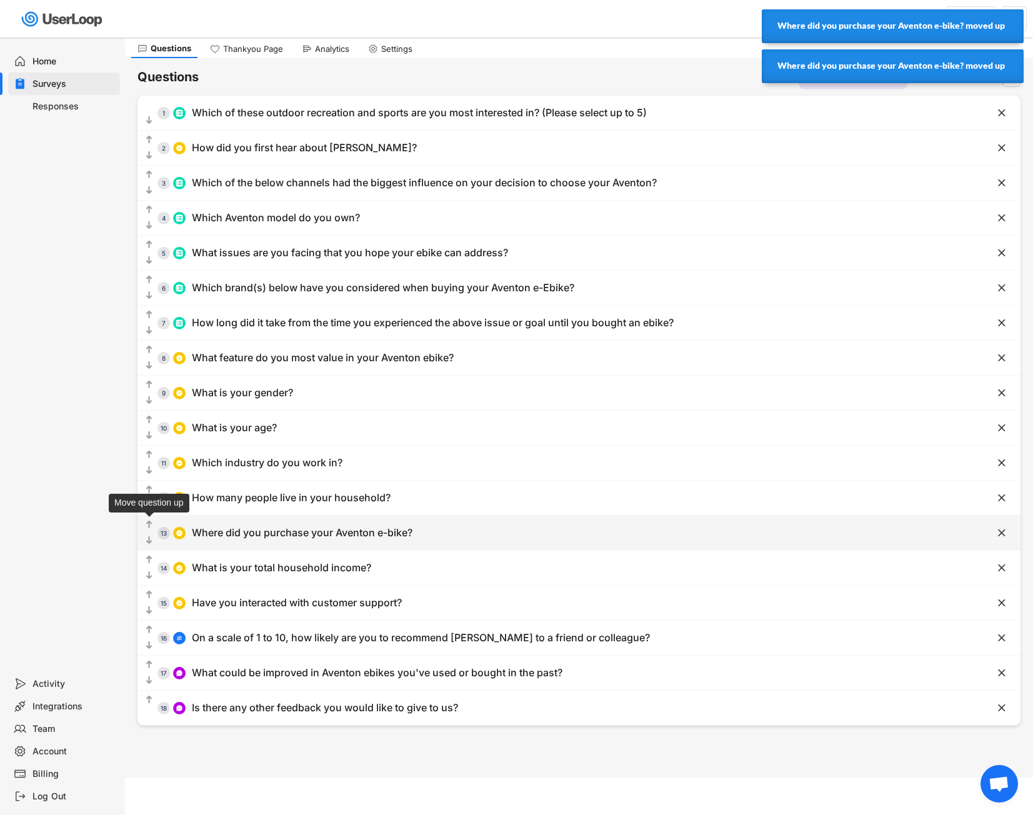
click at [148, 526] on text "" at bounding box center [149, 524] width 6 height 11
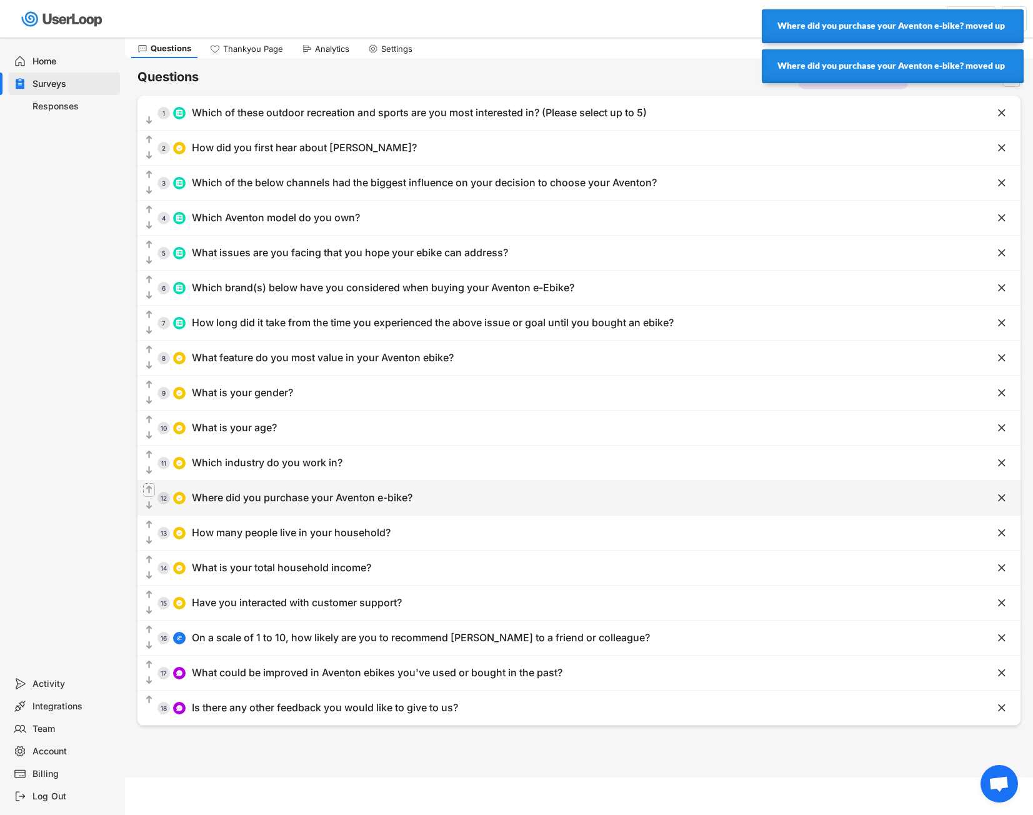
click at [152, 487] on icon "" at bounding box center [149, 490] width 11 height 12
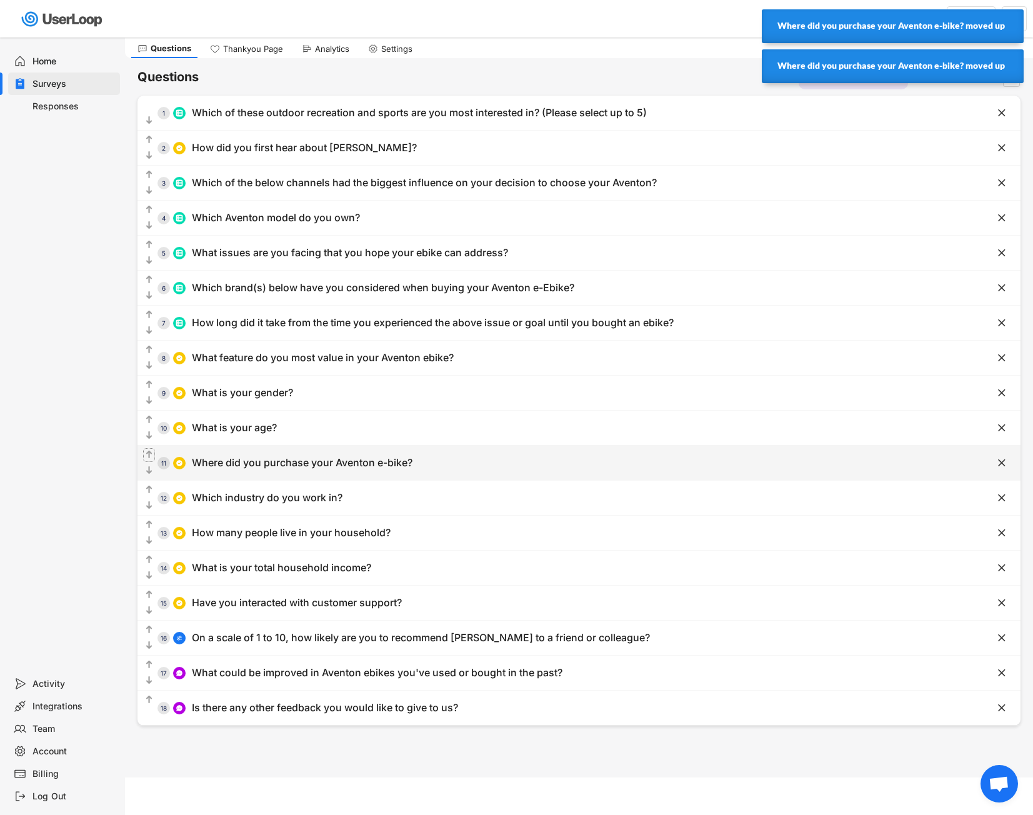
click at [150, 457] on text "" at bounding box center [149, 454] width 6 height 11
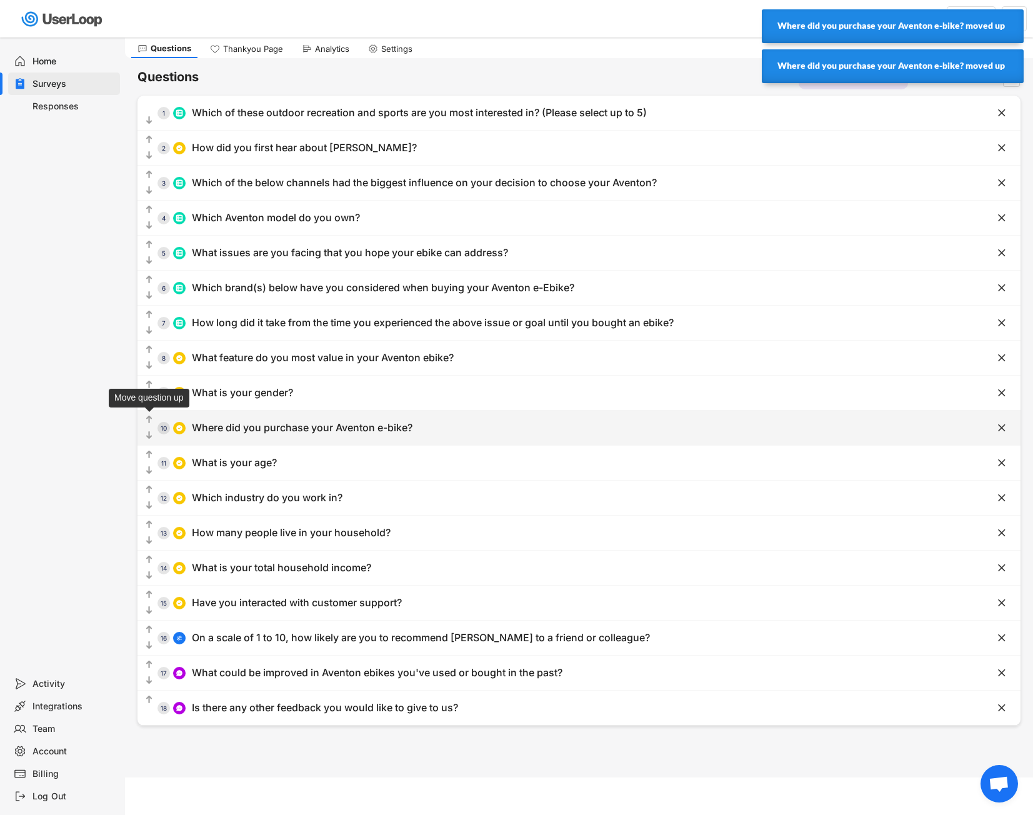
click at [151, 419] on text "" at bounding box center [149, 419] width 6 height 11
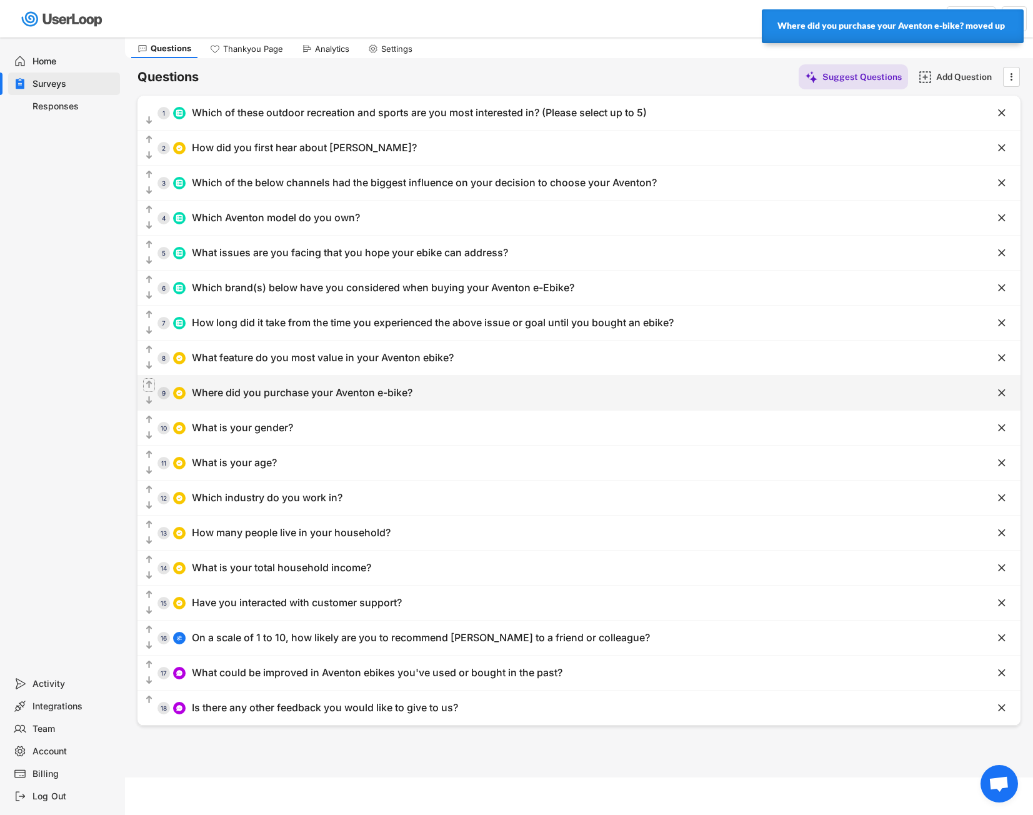
click at [150, 384] on text "" at bounding box center [149, 384] width 6 height 11
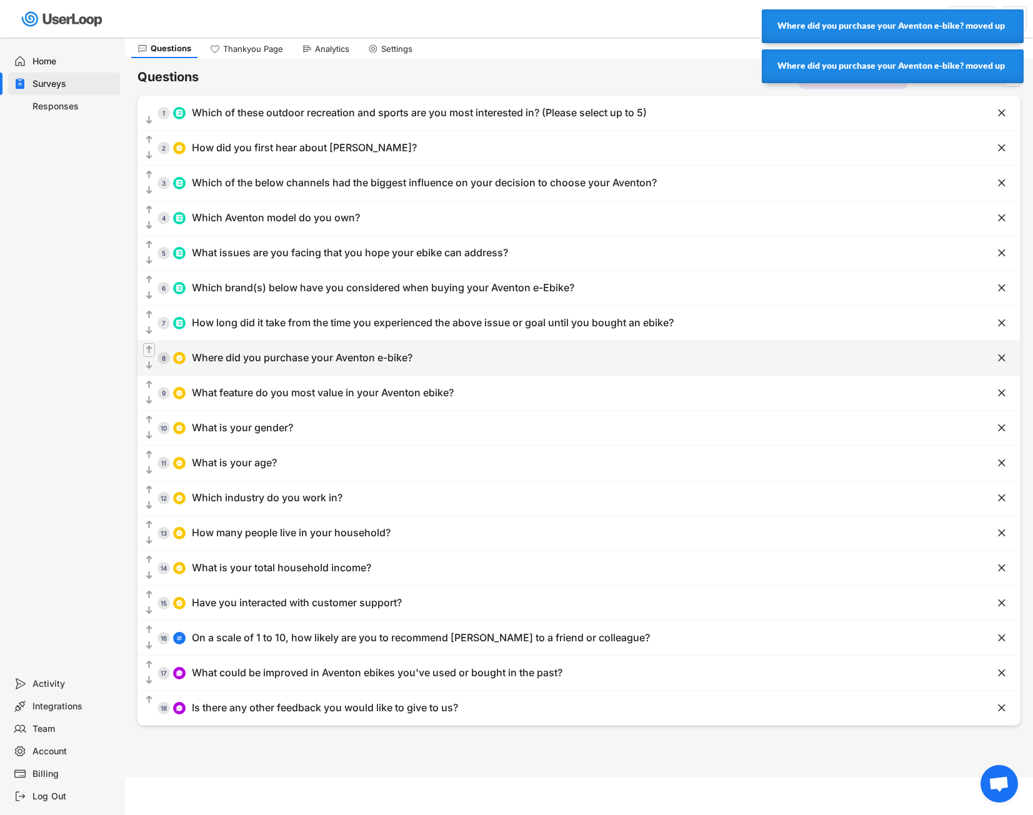
click at [154, 356] on icon "" at bounding box center [149, 350] width 11 height 12
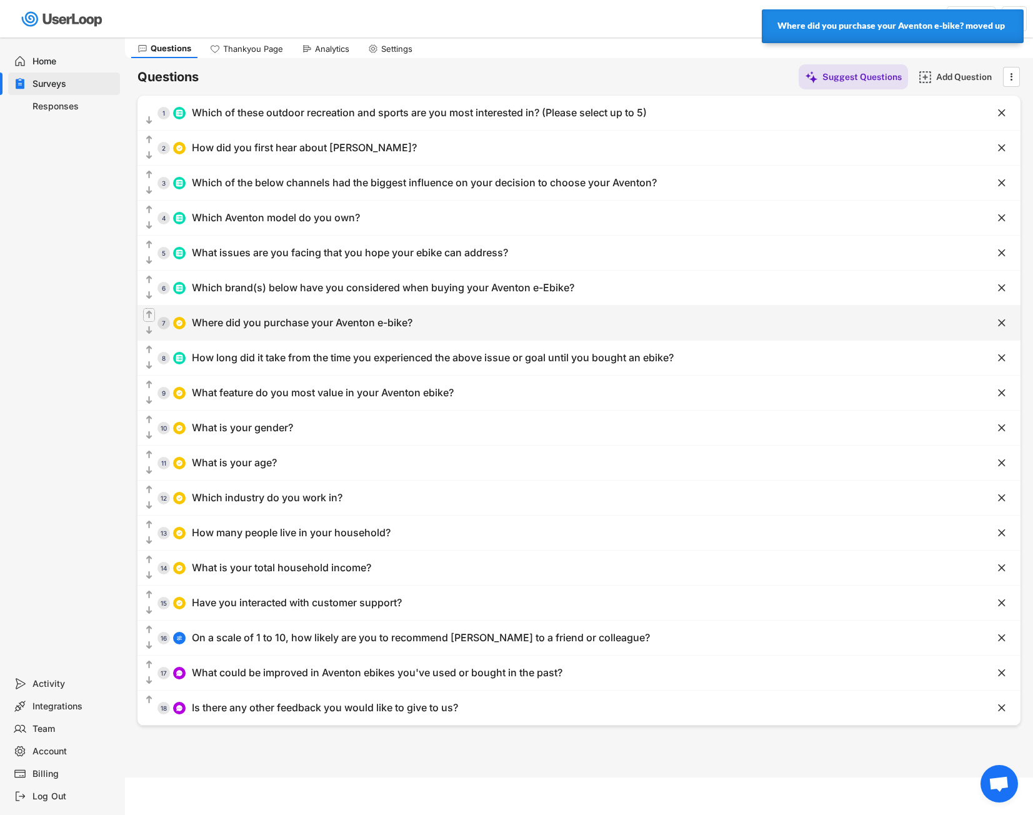
click at [154, 318] on icon "" at bounding box center [149, 315] width 11 height 12
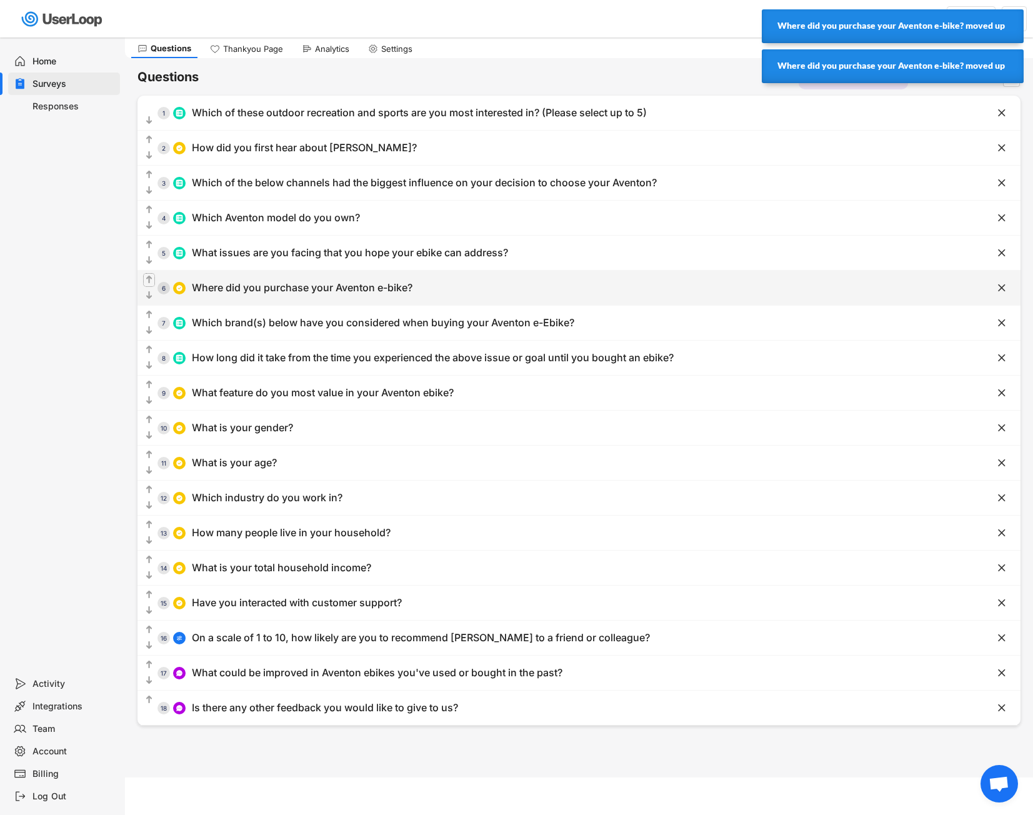
click at [150, 277] on text "" at bounding box center [149, 279] width 6 height 11
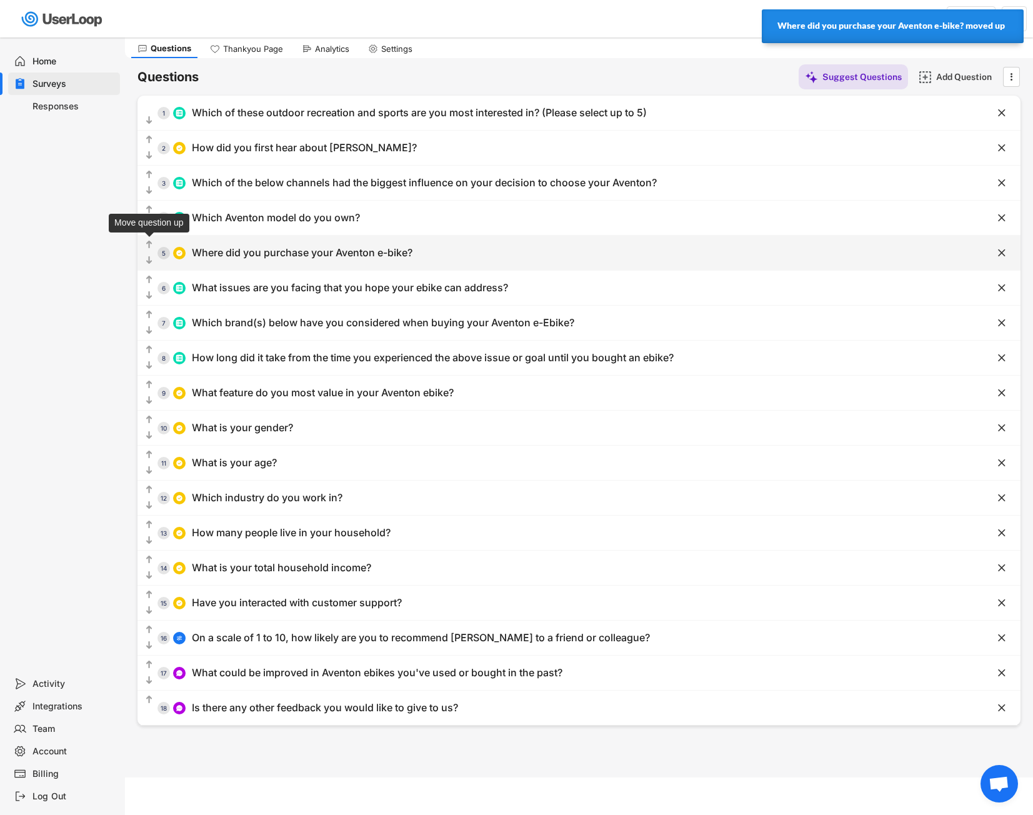
click at [152, 247] on text "" at bounding box center [149, 244] width 6 height 11
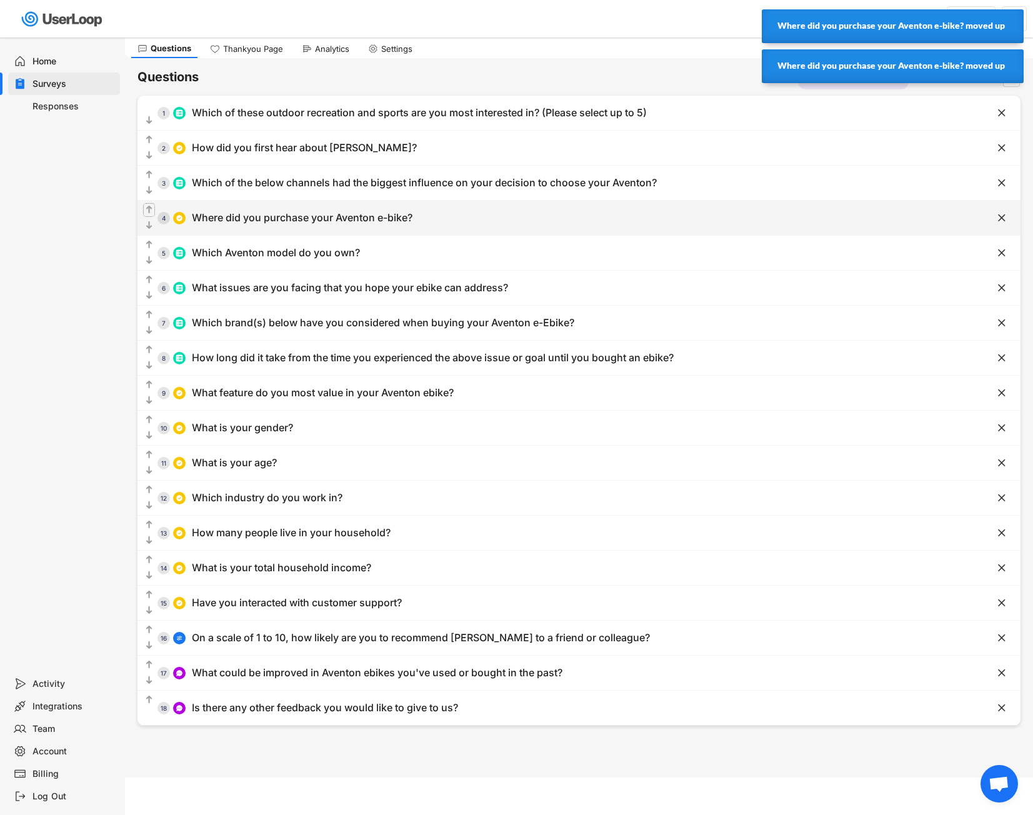
click at [147, 213] on text "" at bounding box center [149, 209] width 6 height 11
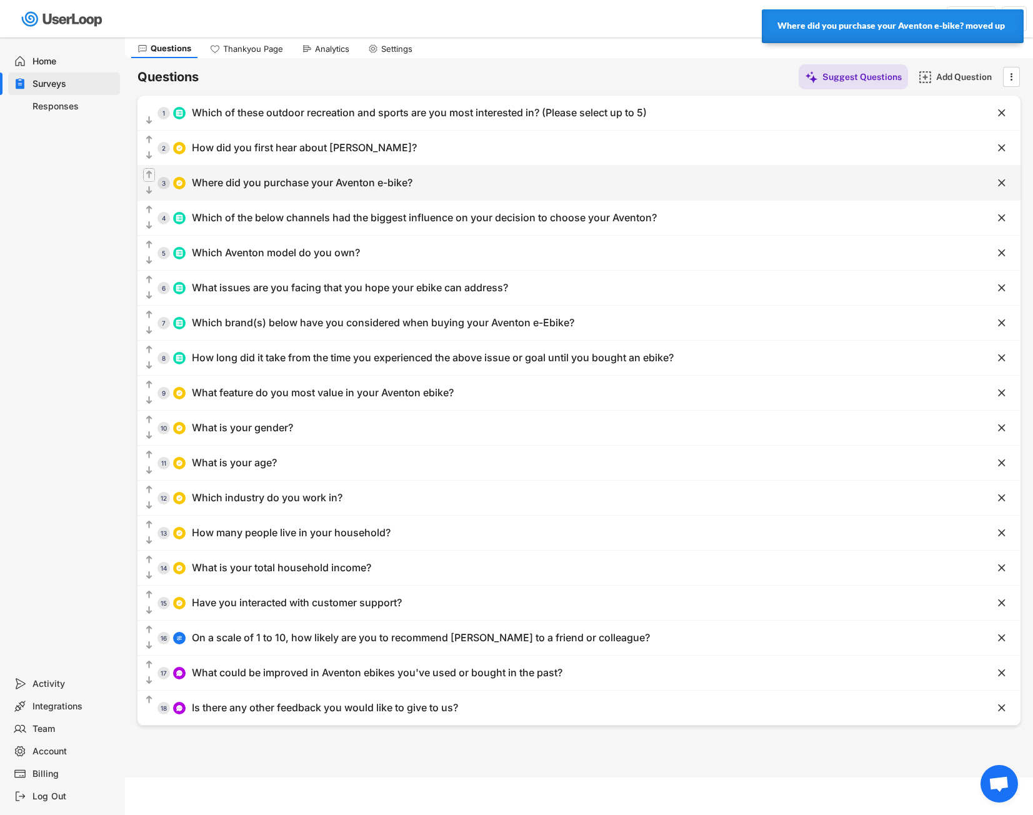
click at [150, 174] on text "" at bounding box center [149, 174] width 6 height 11
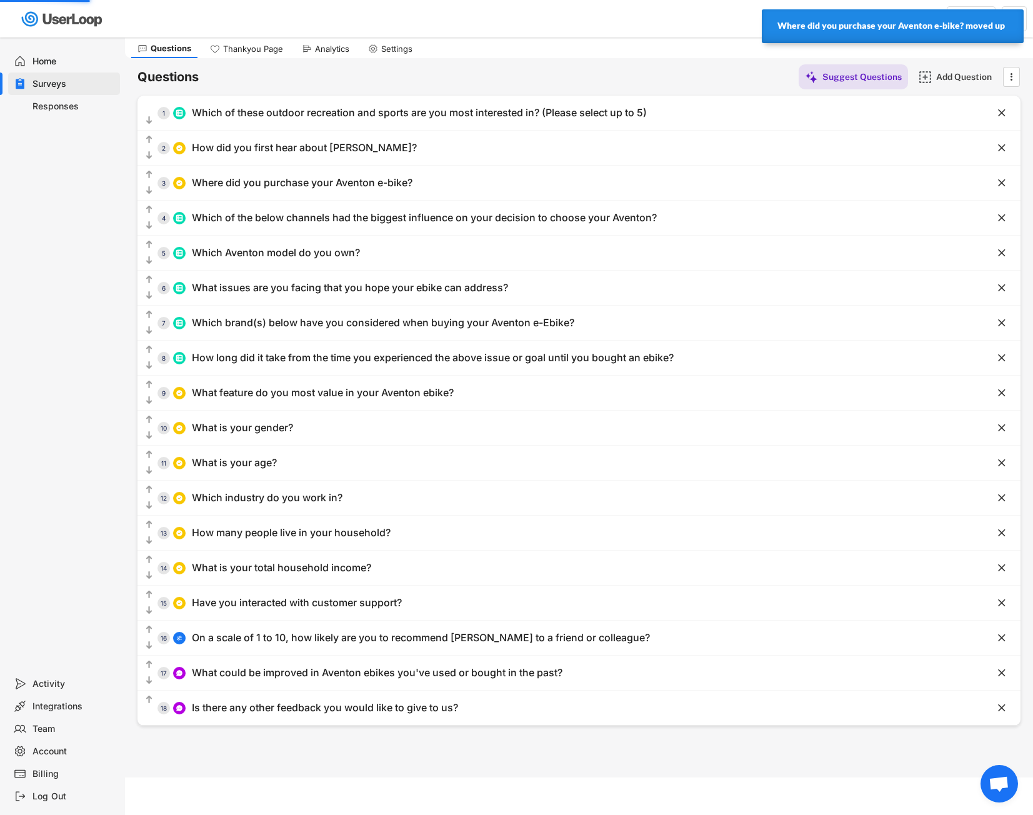
click at [152, 375] on div "  9 What feature do you most value in your Aventon ebike? " at bounding box center [578, 392] width 883 height 35
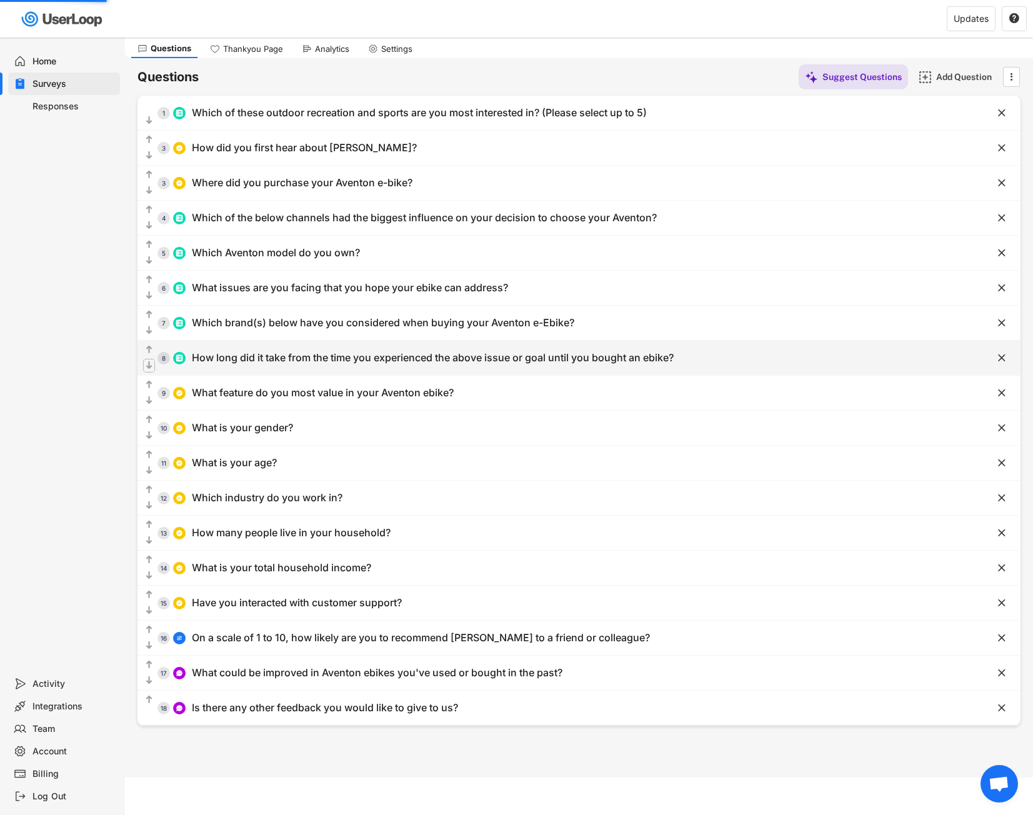
click at [151, 370] on text "" at bounding box center [149, 365] width 6 height 11
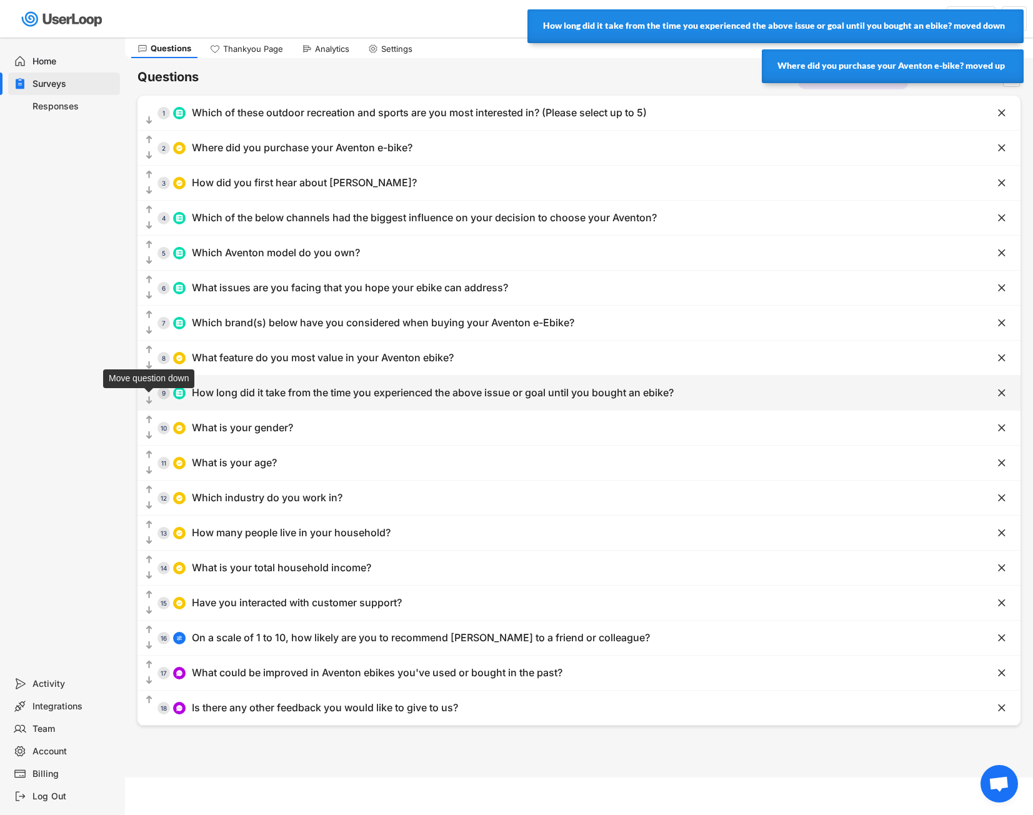
click at [151, 401] on text "" at bounding box center [149, 400] width 6 height 11
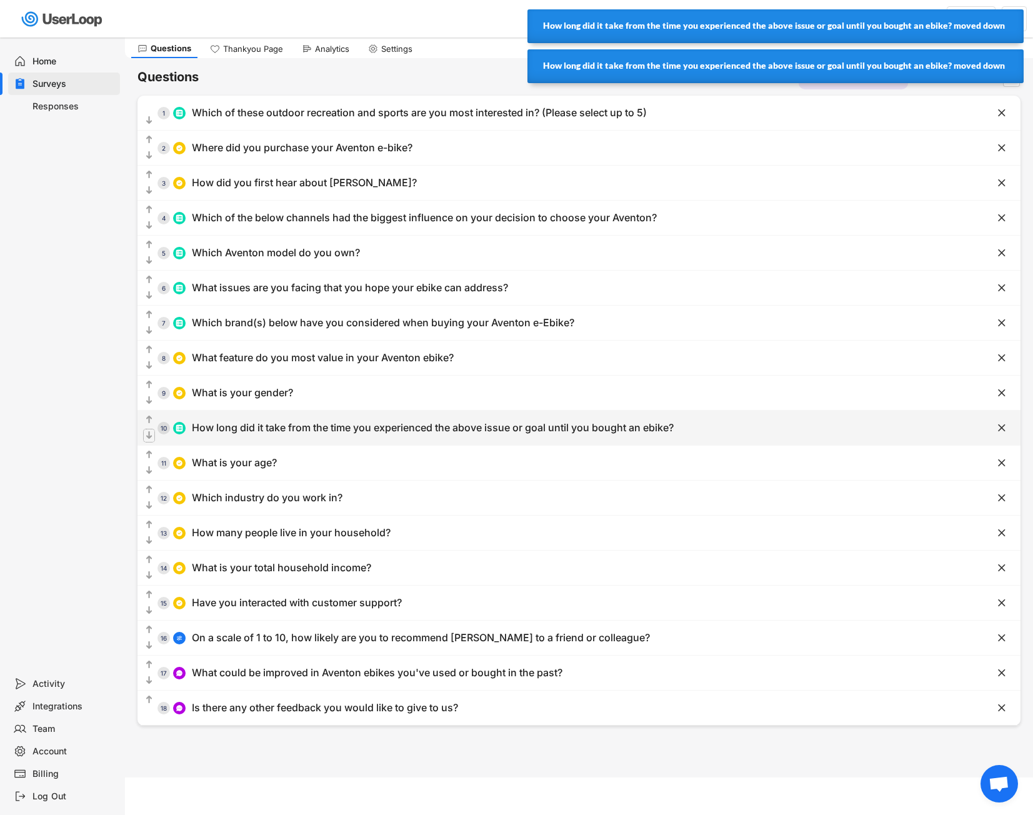
click at [151, 432] on text "" at bounding box center [149, 435] width 6 height 11
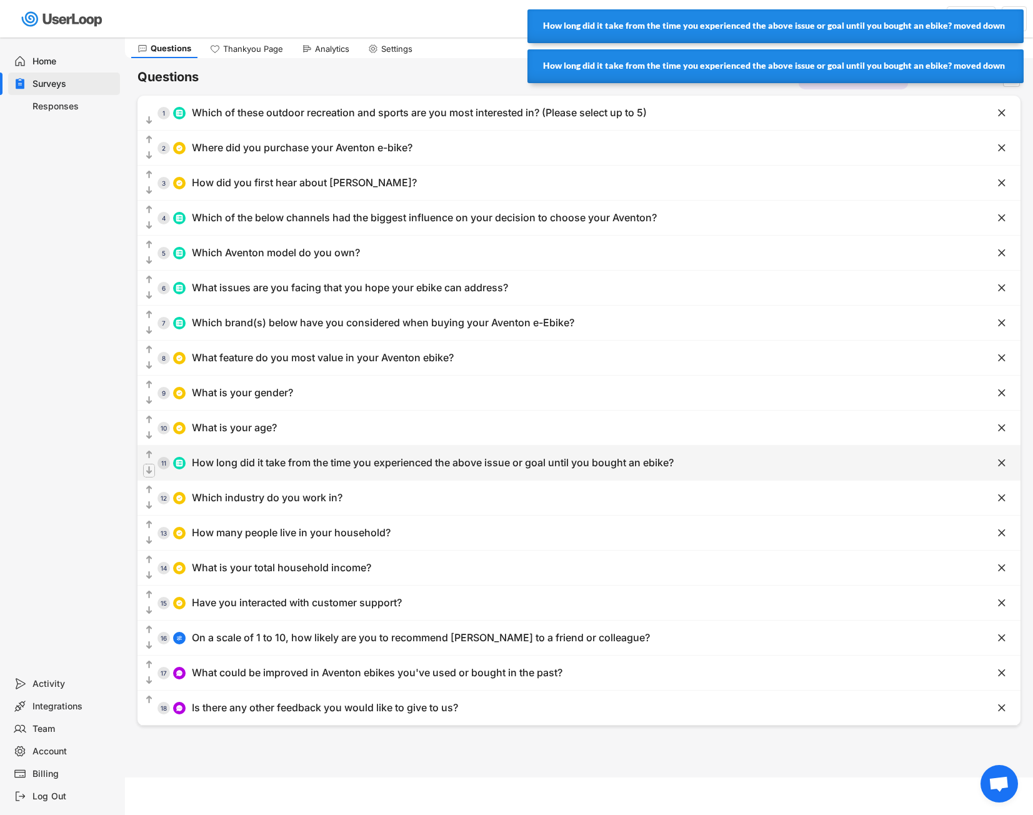
click at [154, 469] on icon "" at bounding box center [149, 470] width 11 height 12
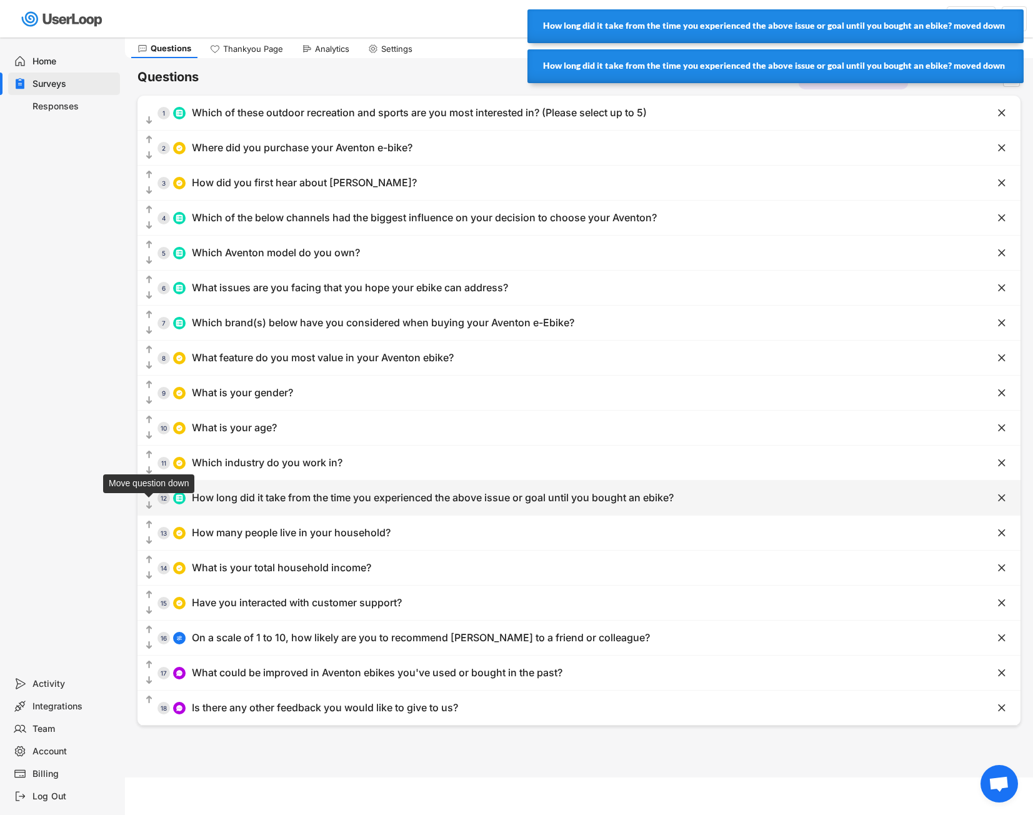
click at [149, 507] on text "" at bounding box center [149, 505] width 6 height 11
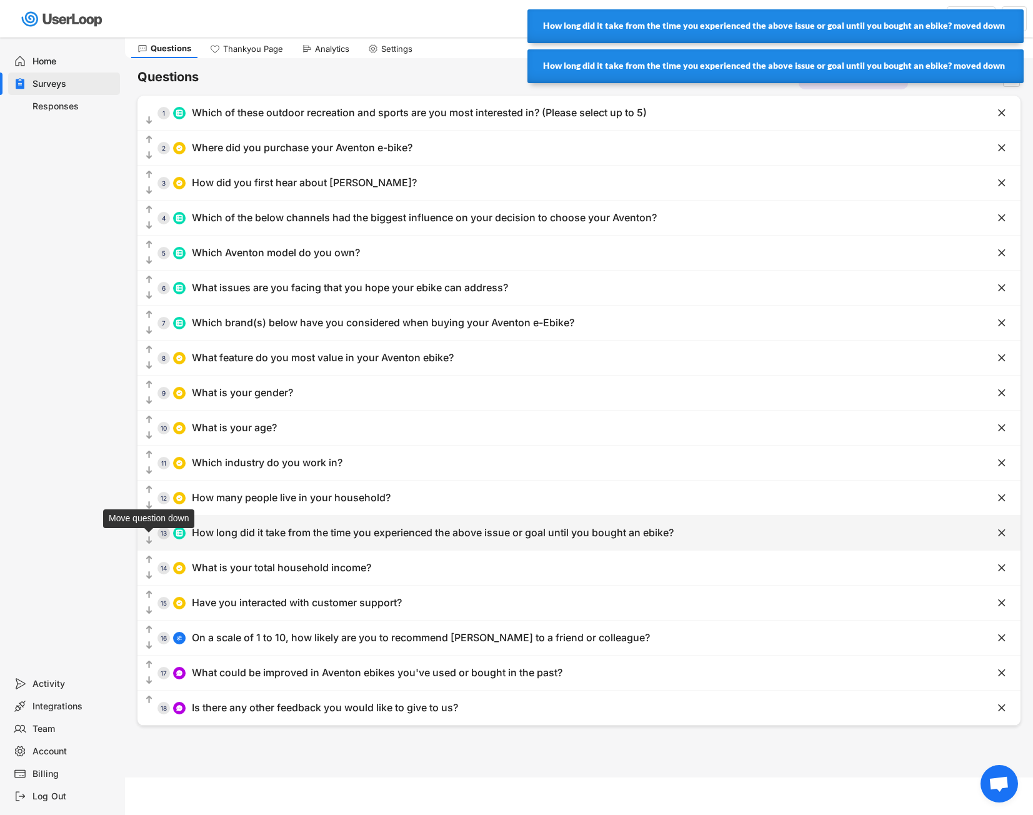
click at [152, 544] on icon "" at bounding box center [149, 540] width 11 height 12
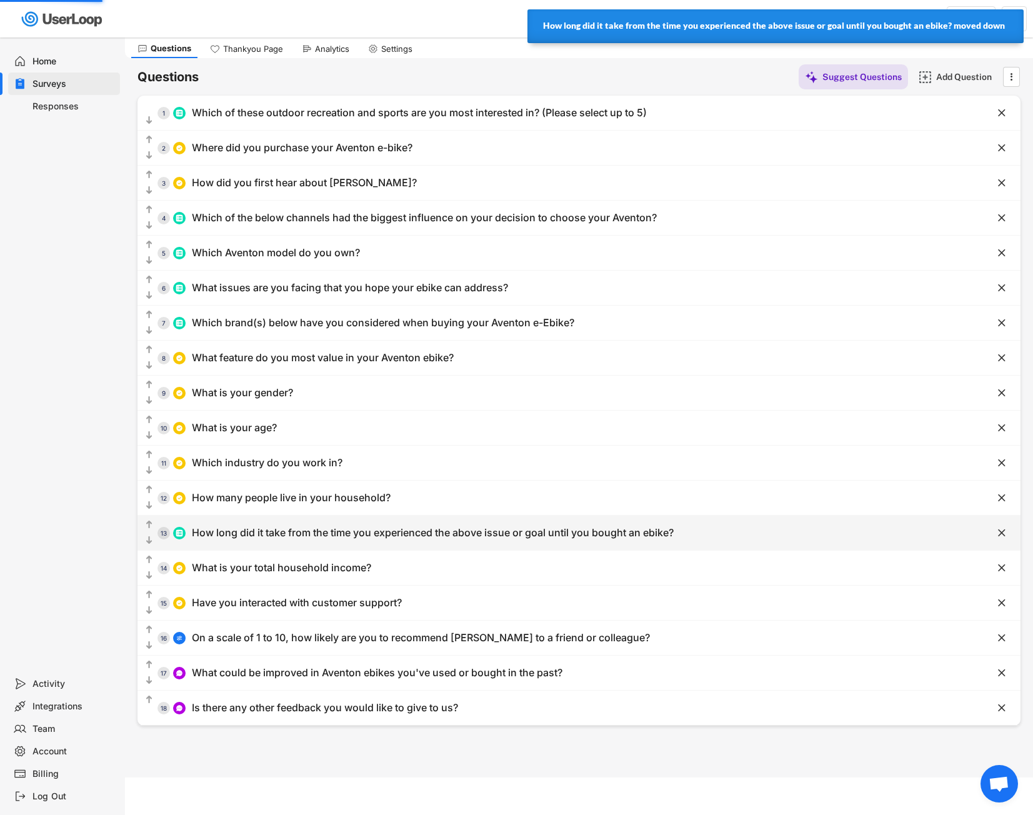
click at [147, 544] on text "" at bounding box center [149, 540] width 6 height 11
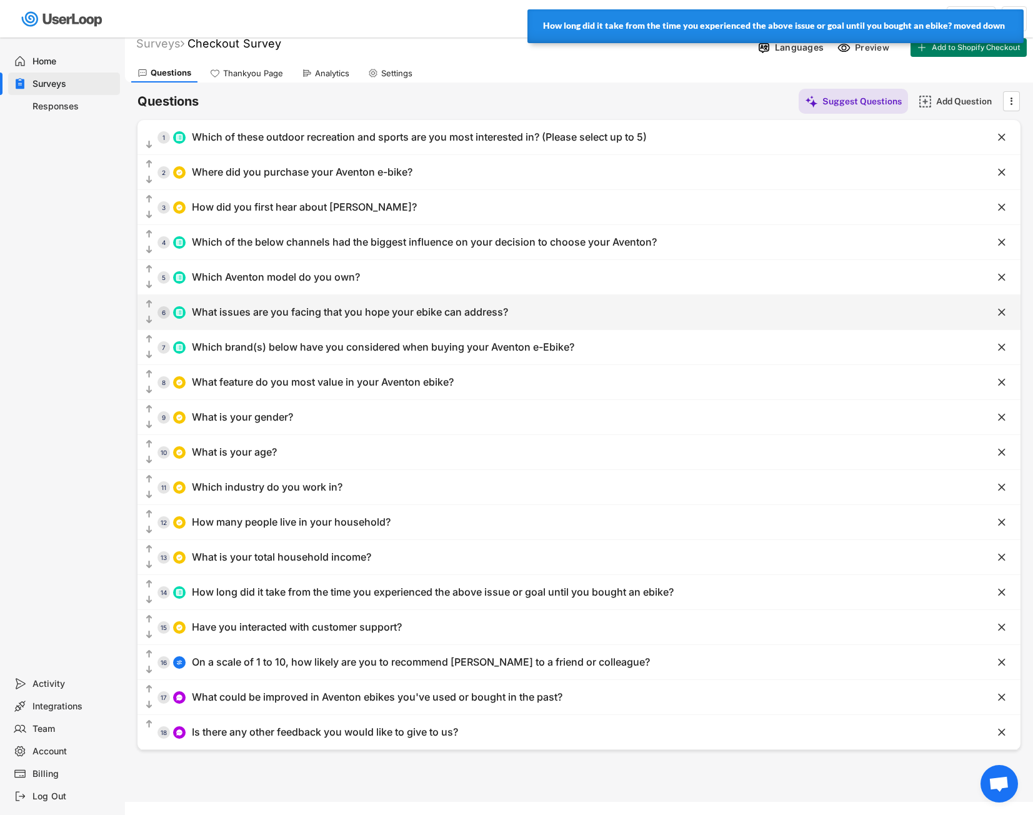
scroll to position [0, 0]
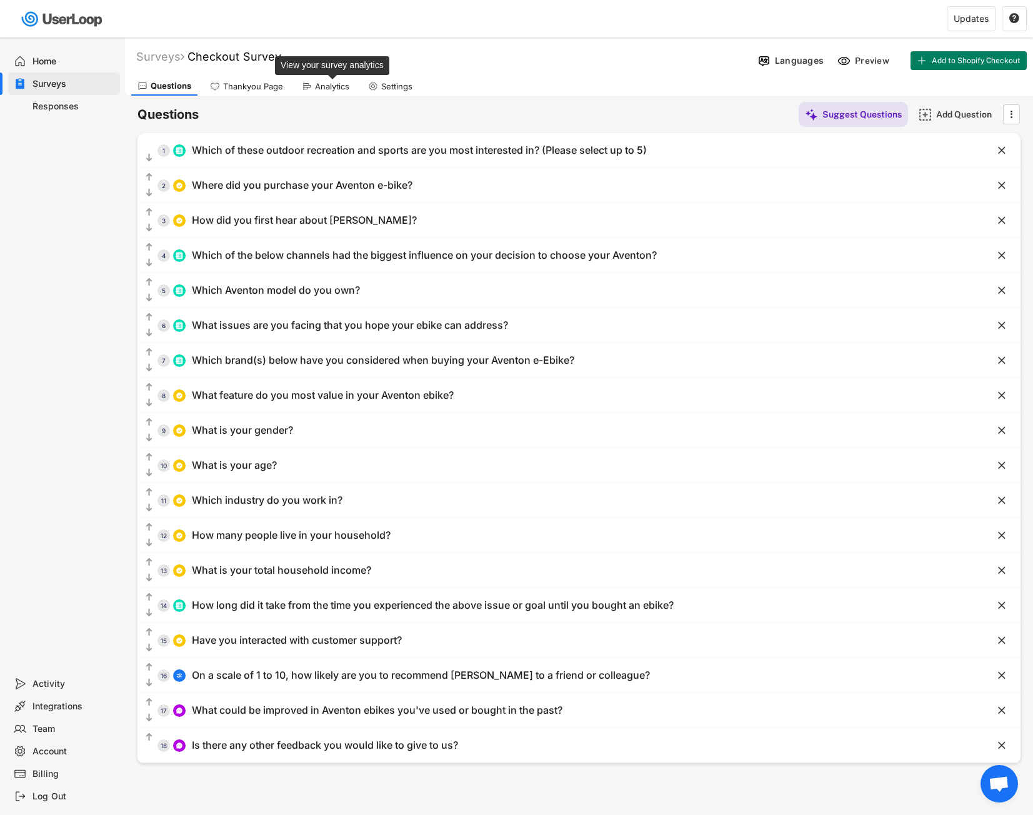
click at [315, 83] on div "Analytics" at bounding box center [332, 86] width 34 height 11
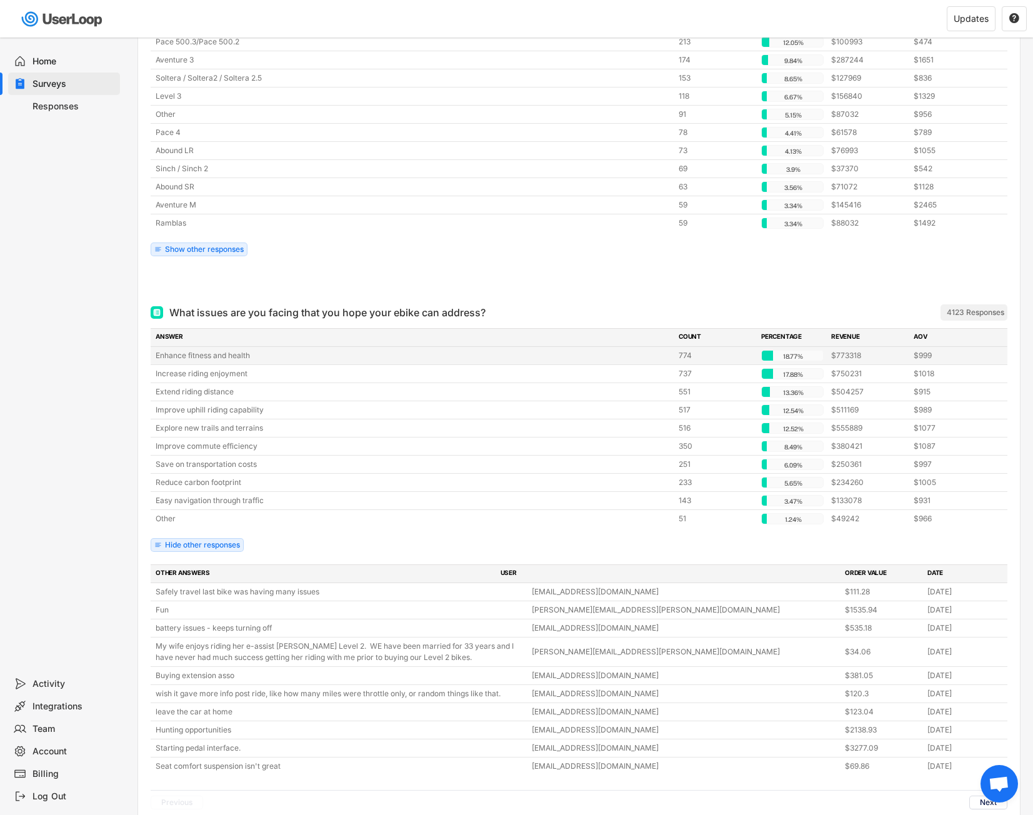
scroll to position [1625, 0]
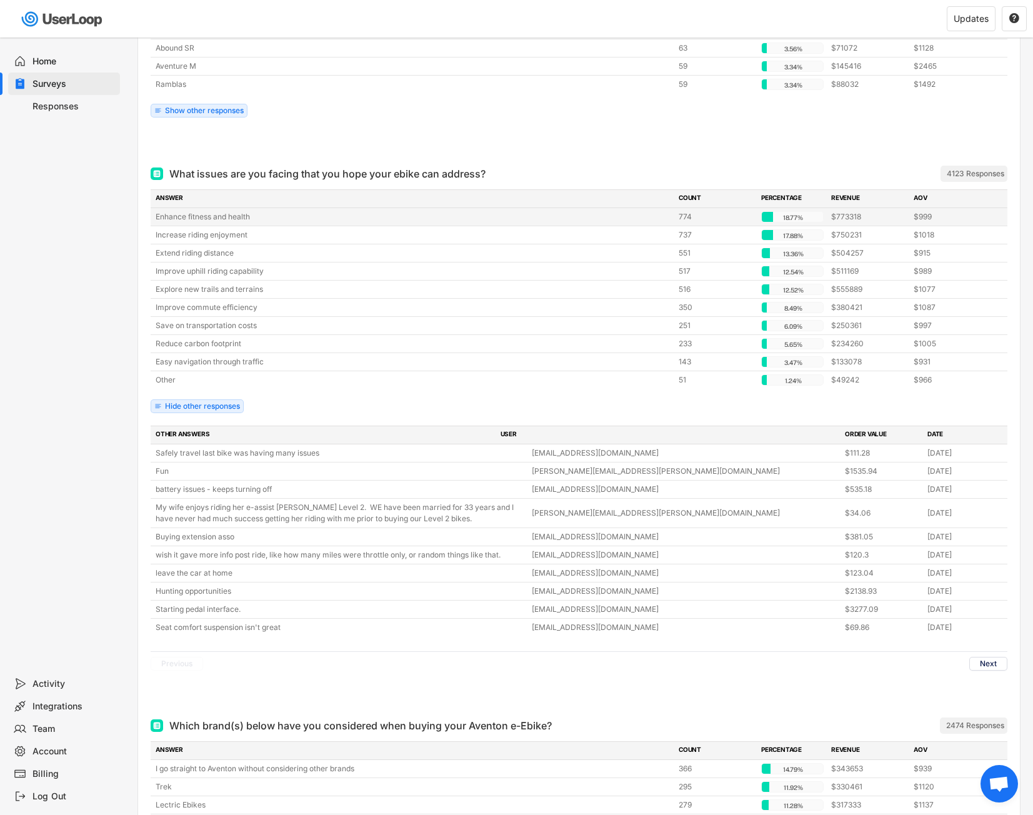
click at [678, 219] on div "Enhance fitness and health 774 18.77% 18.77% $773318 $999" at bounding box center [579, 216] width 857 height 17
click at [402, 366] on div "Easy navigation through traffic" at bounding box center [414, 361] width 516 height 11
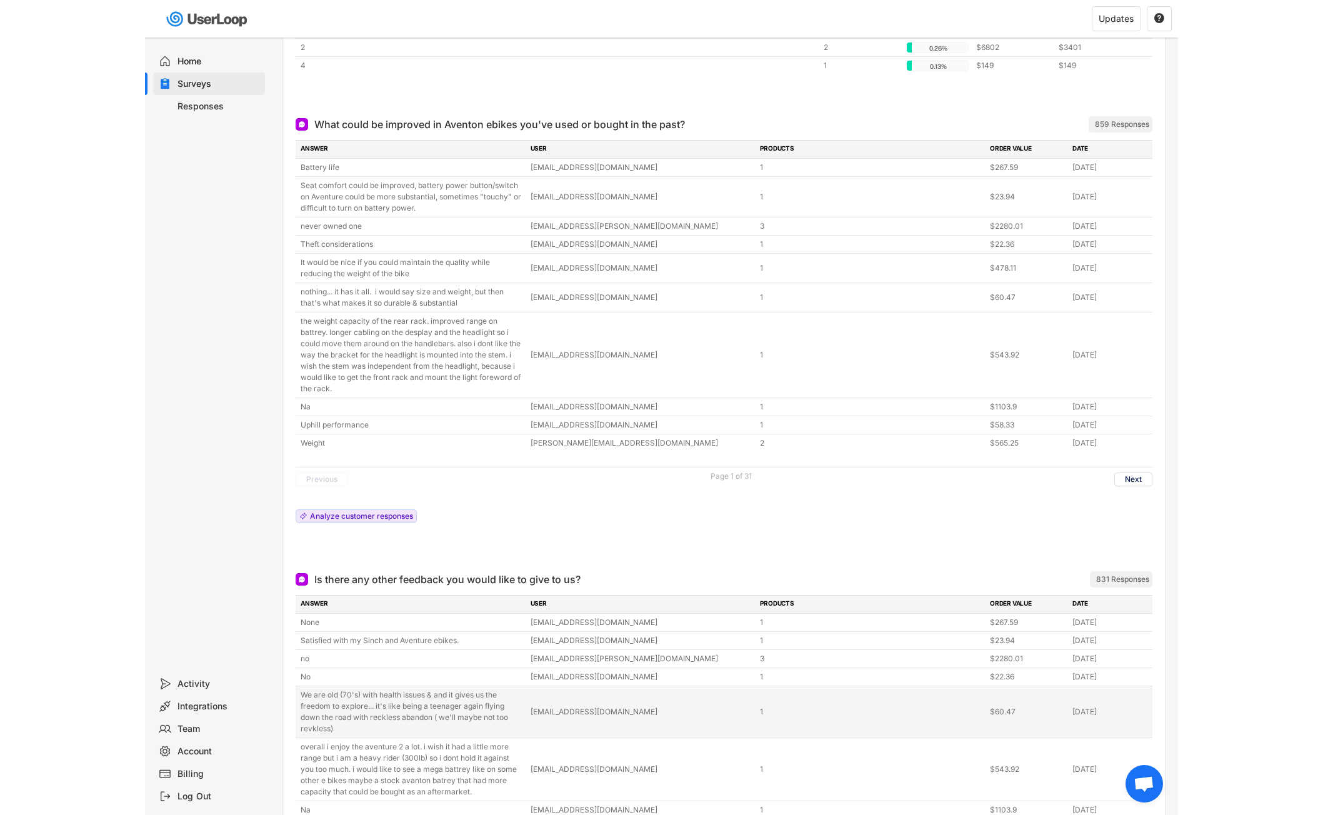
scroll to position [5313, 0]
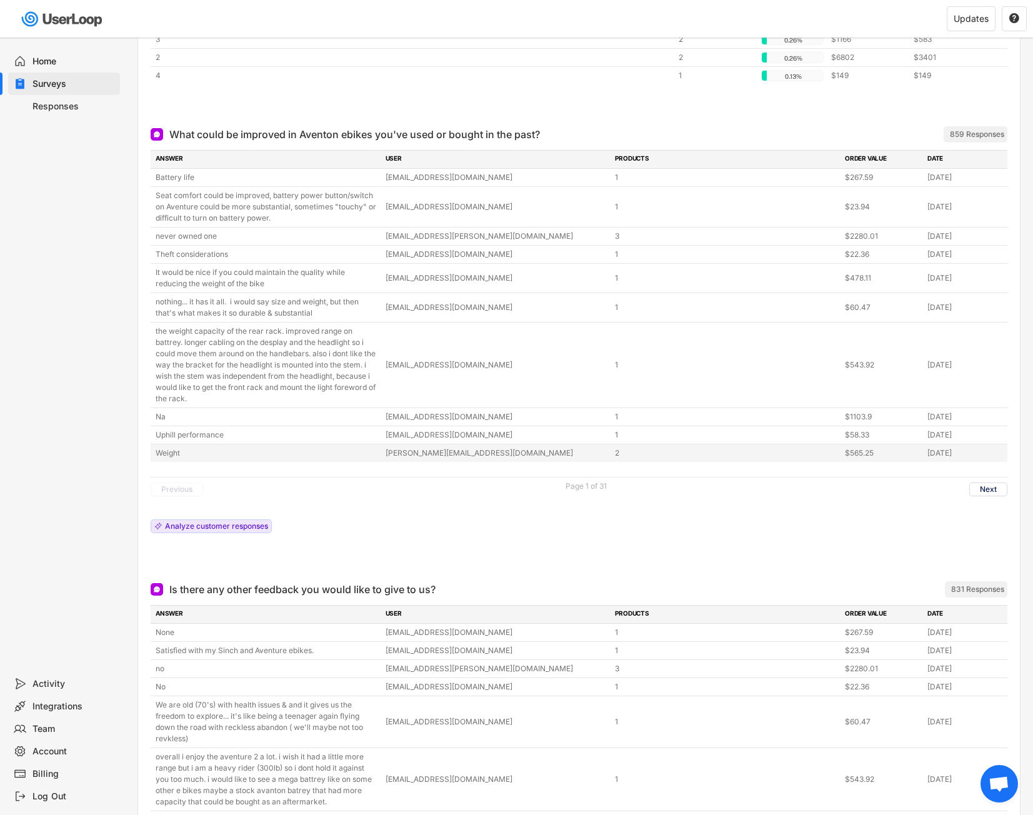
drag, startPoint x: 153, startPoint y: 169, endPoint x: 998, endPoint y: 456, distance: 892.1
click at [998, 456] on div "Battery life [EMAIL_ADDRESS][DOMAIN_NAME] 1 $267.59 [DATE] Seat comfort could b…" at bounding box center [579, 315] width 857 height 293
copy div "Loremip dolo sitamet45@con.adi 5 $054.65 Eli 54, 1877 Sedd eiusmod tempo in utl…"
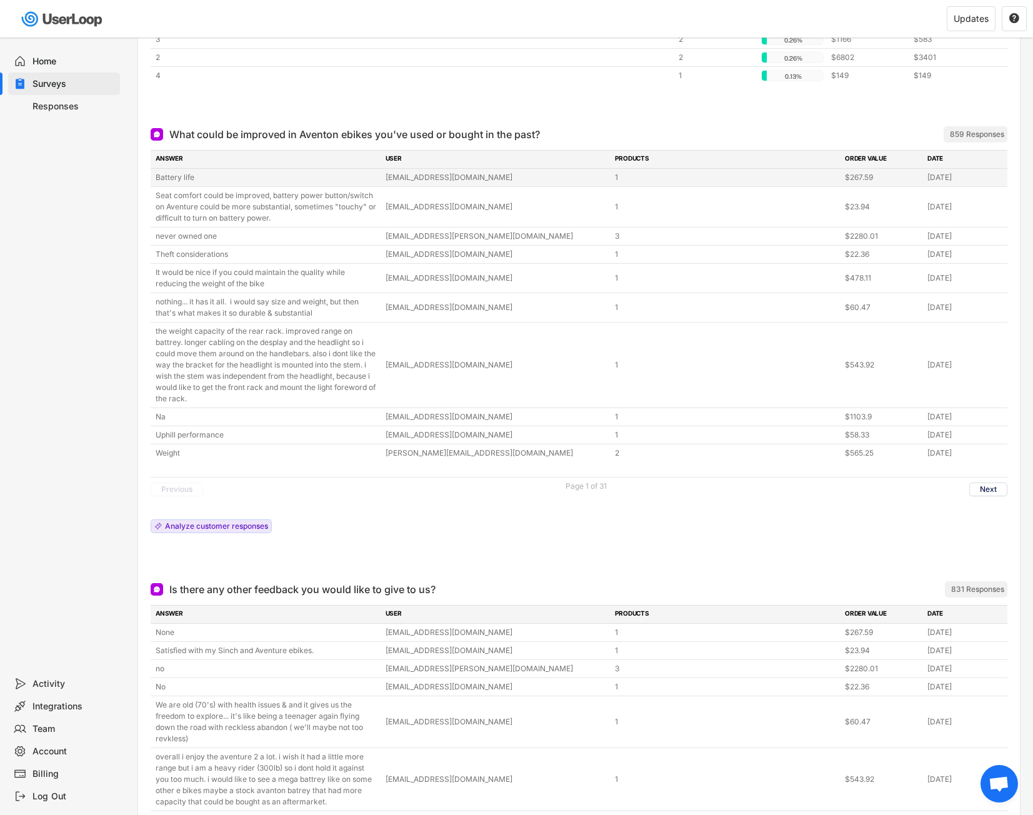
click at [504, 176] on div "[EMAIL_ADDRESS][DOMAIN_NAME]" at bounding box center [497, 177] width 222 height 11
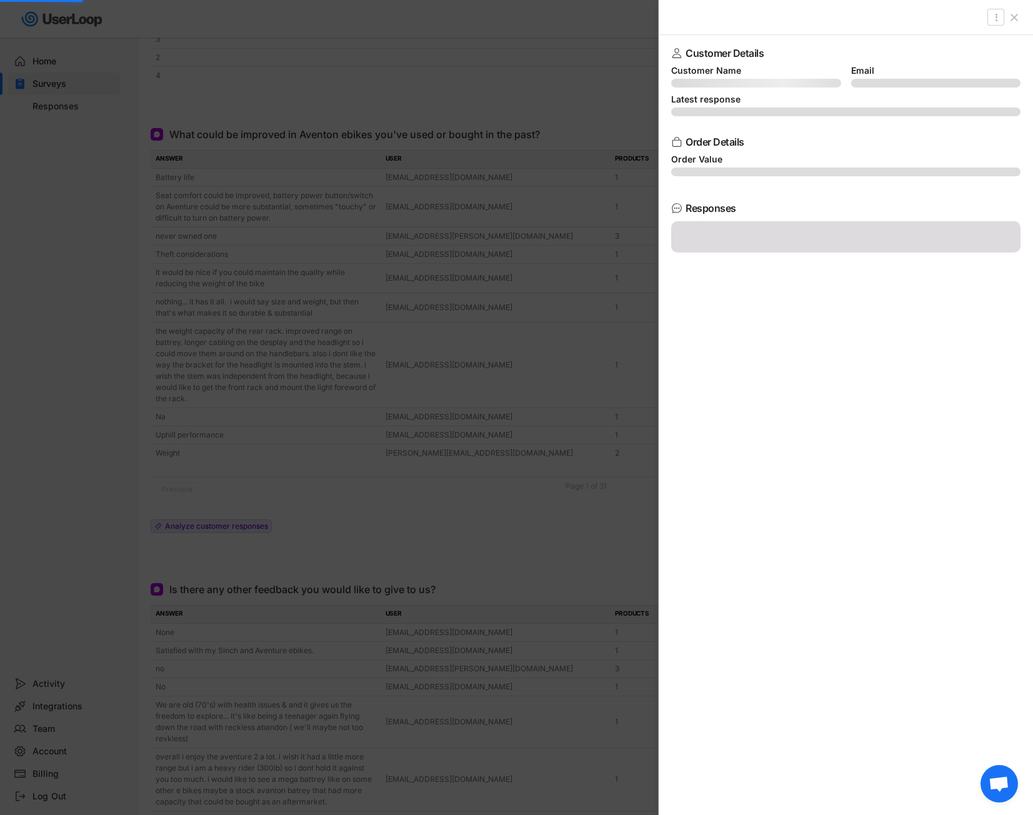
click at [302, 194] on div at bounding box center [516, 407] width 1033 height 815
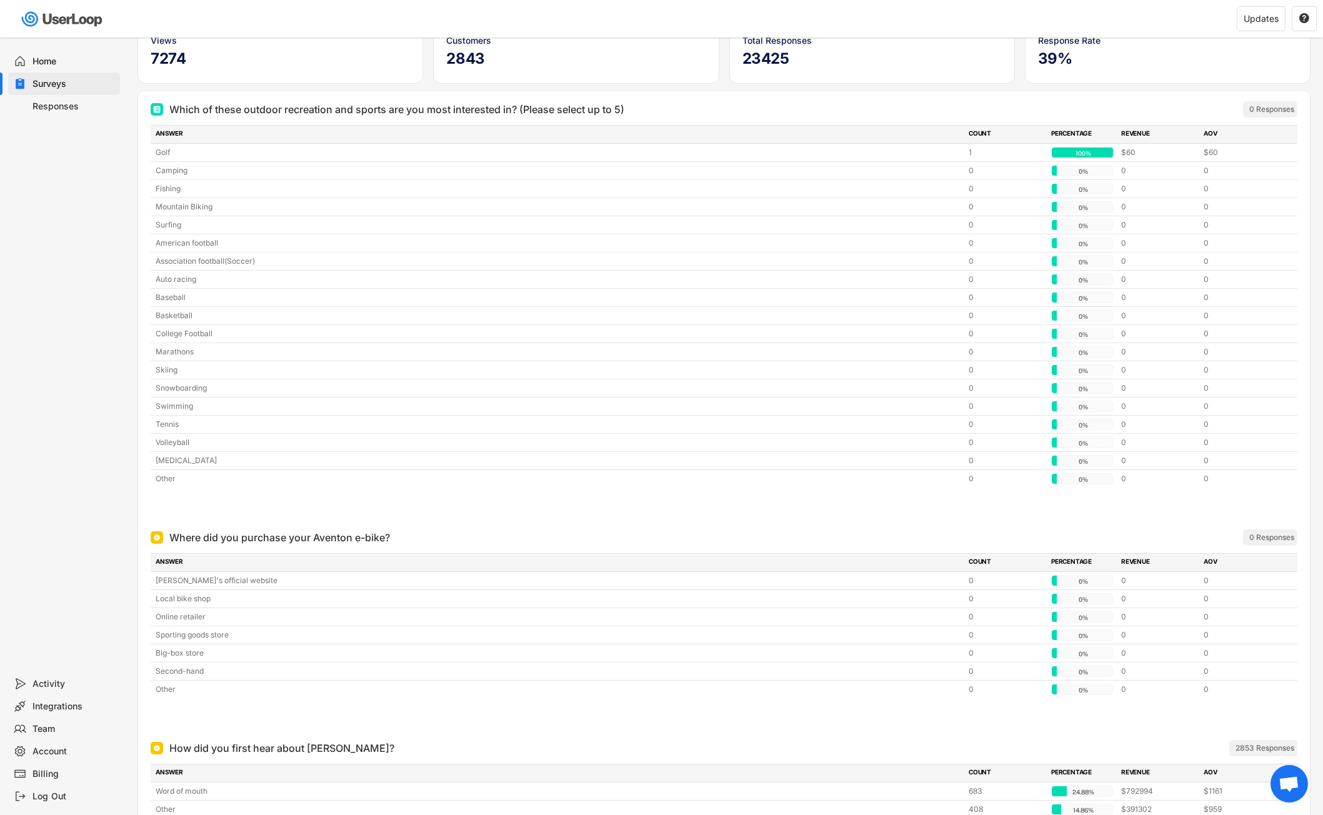
scroll to position [0, 0]
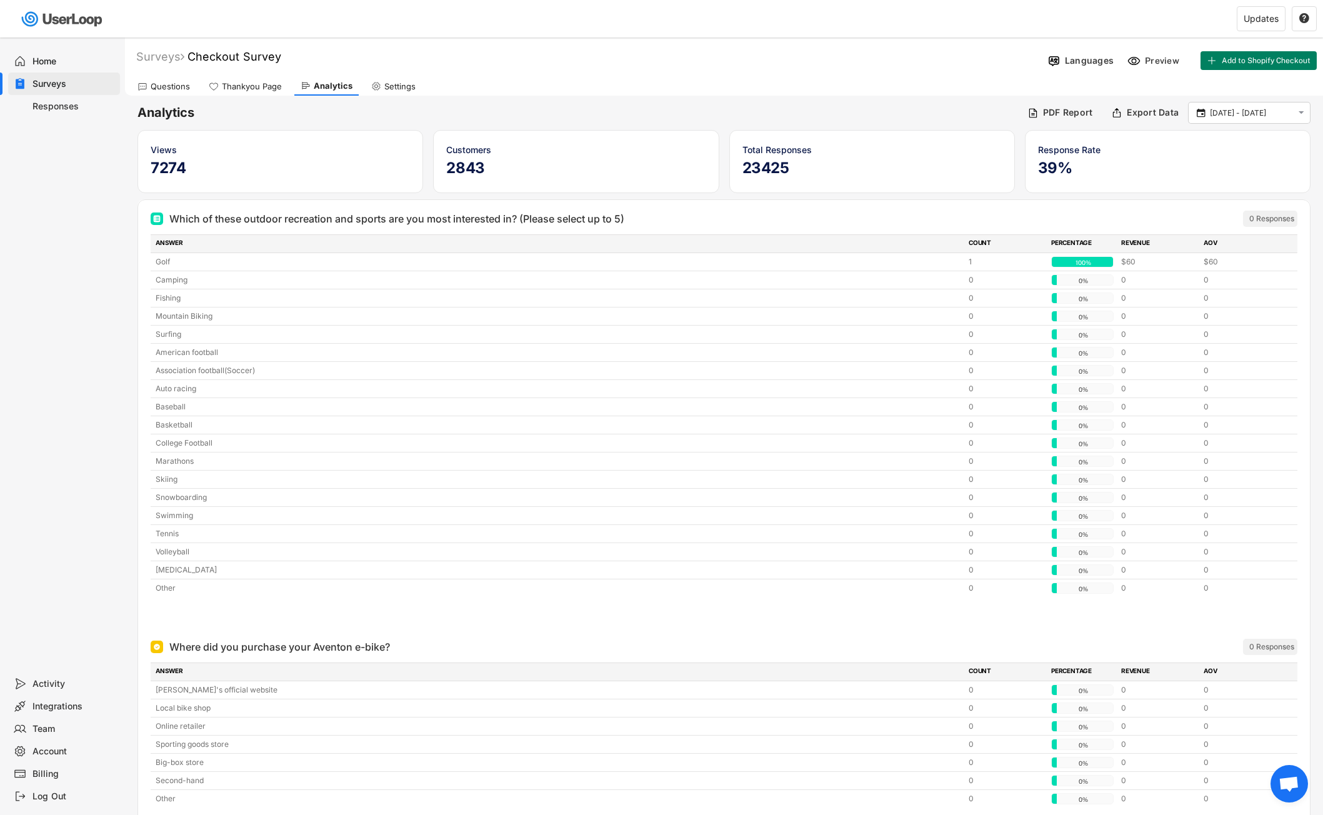
click at [1171, 223] on div "0 Responses" at bounding box center [1228, 219] width 137 height 16
click at [1132, 119] on div "Export Data" at bounding box center [1145, 113] width 74 height 19
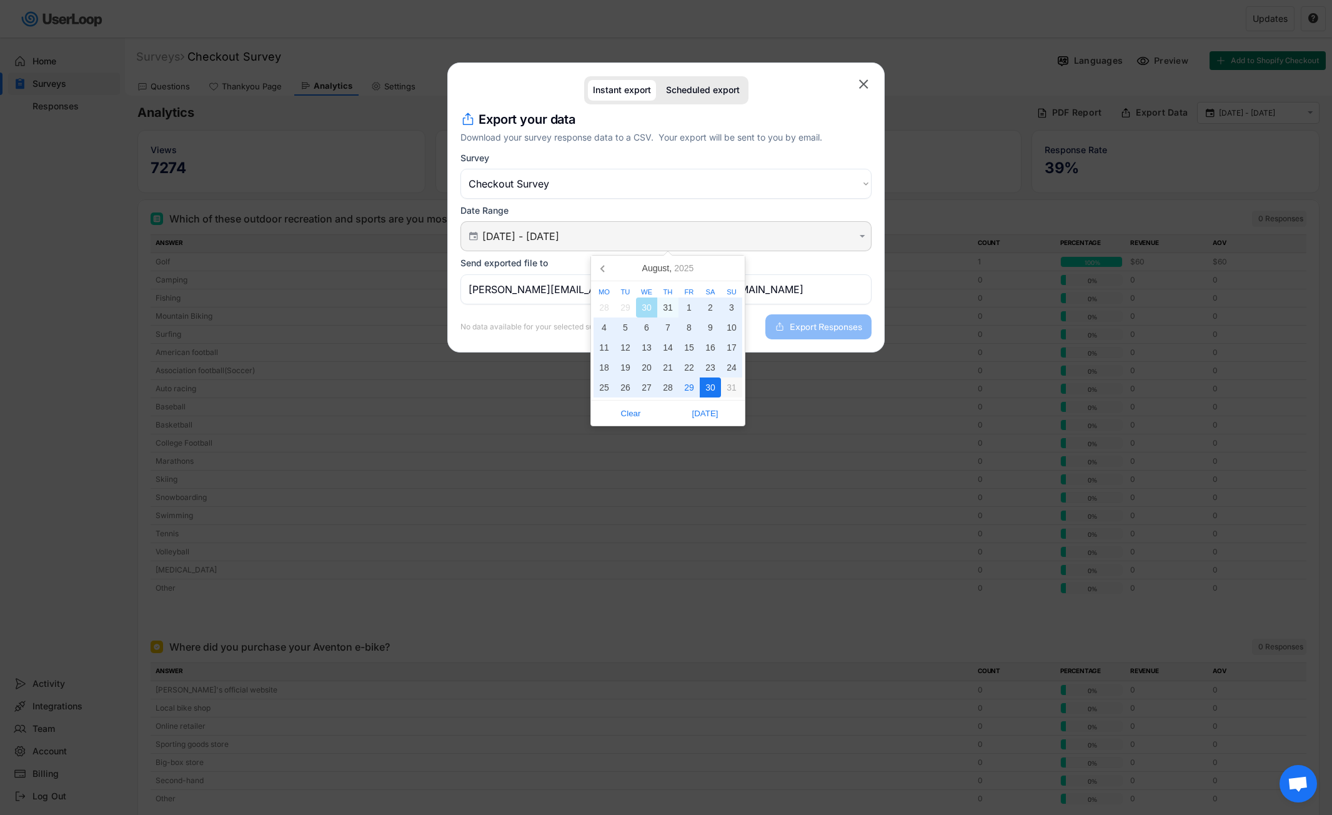
click at [701, 241] on input "[DATE] - [DATE]" at bounding box center [667, 236] width 371 height 12
click at [801, 212] on div "Date Range  [DATE] - [DATE] " at bounding box center [666, 228] width 411 height 46
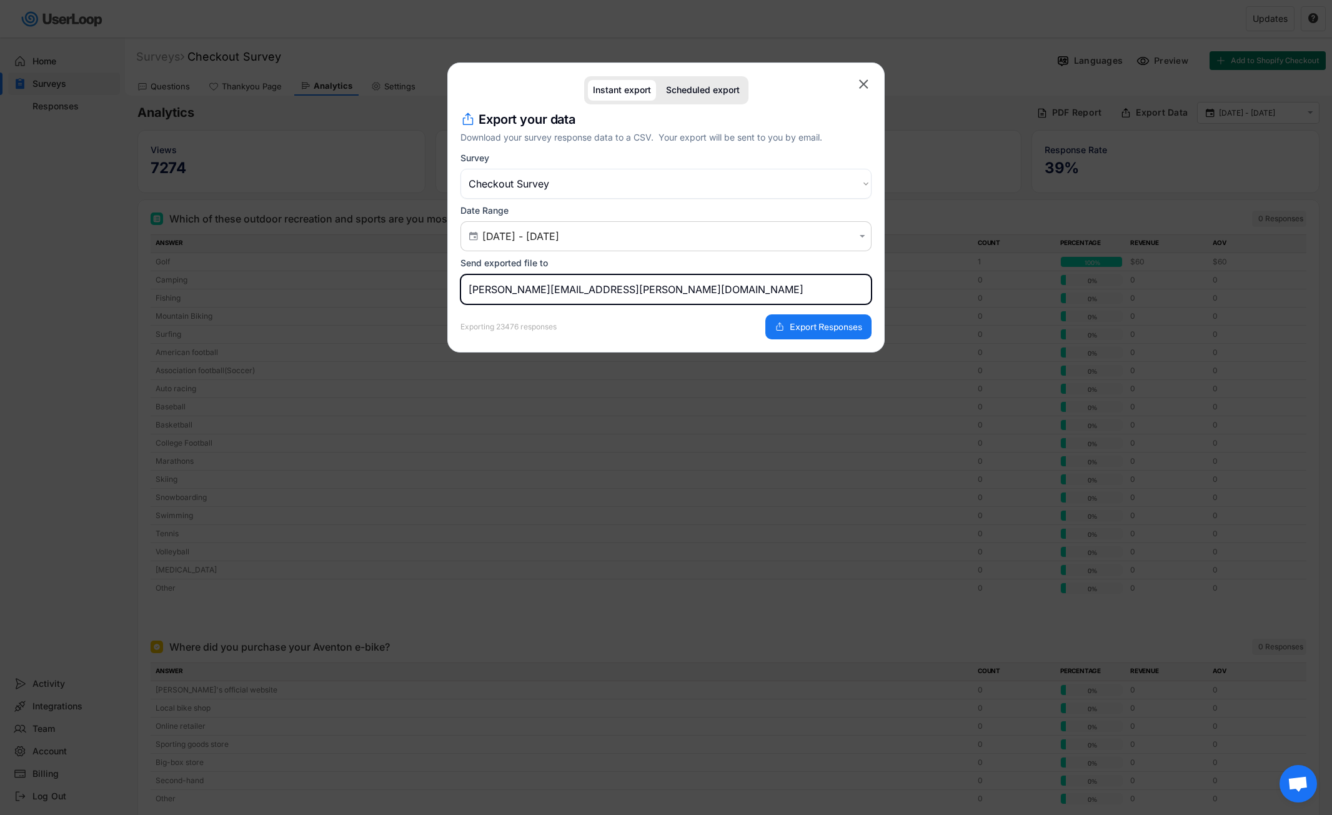
click at [697, 303] on input "[PERSON_NAME][EMAIL_ADDRESS][PERSON_NAME][DOMAIN_NAME]" at bounding box center [666, 289] width 411 height 30
